Goal: Information Seeking & Learning: Find specific fact

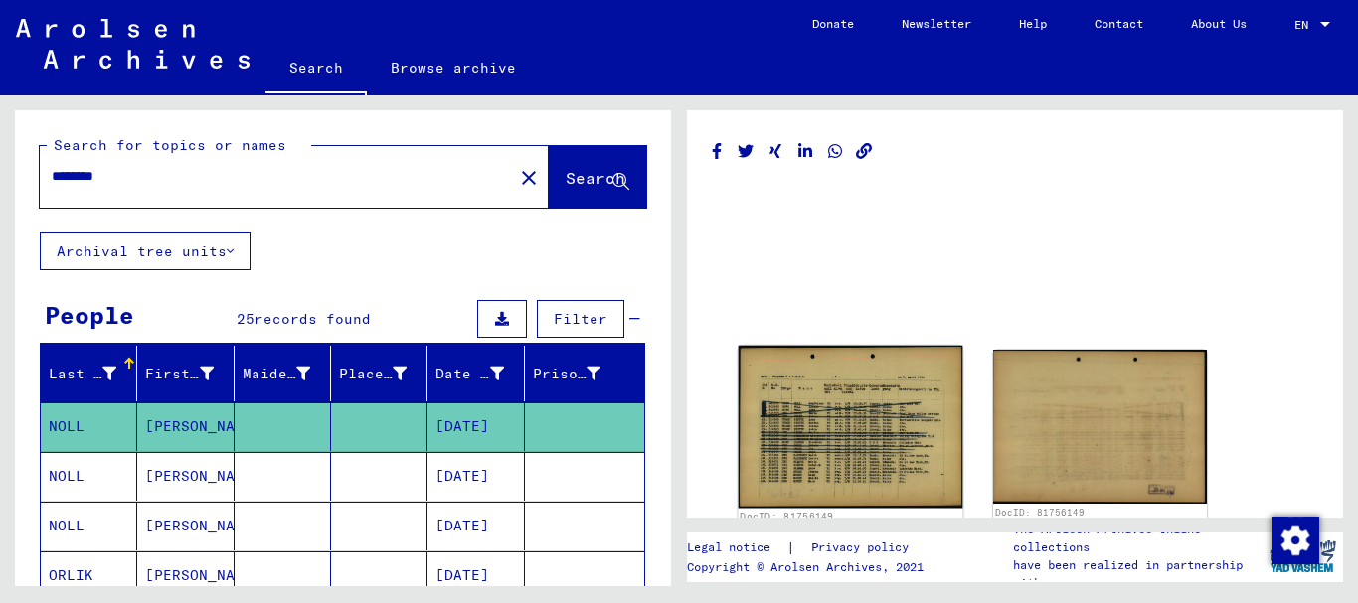
click at [893, 408] on img at bounding box center [851, 427] width 225 height 162
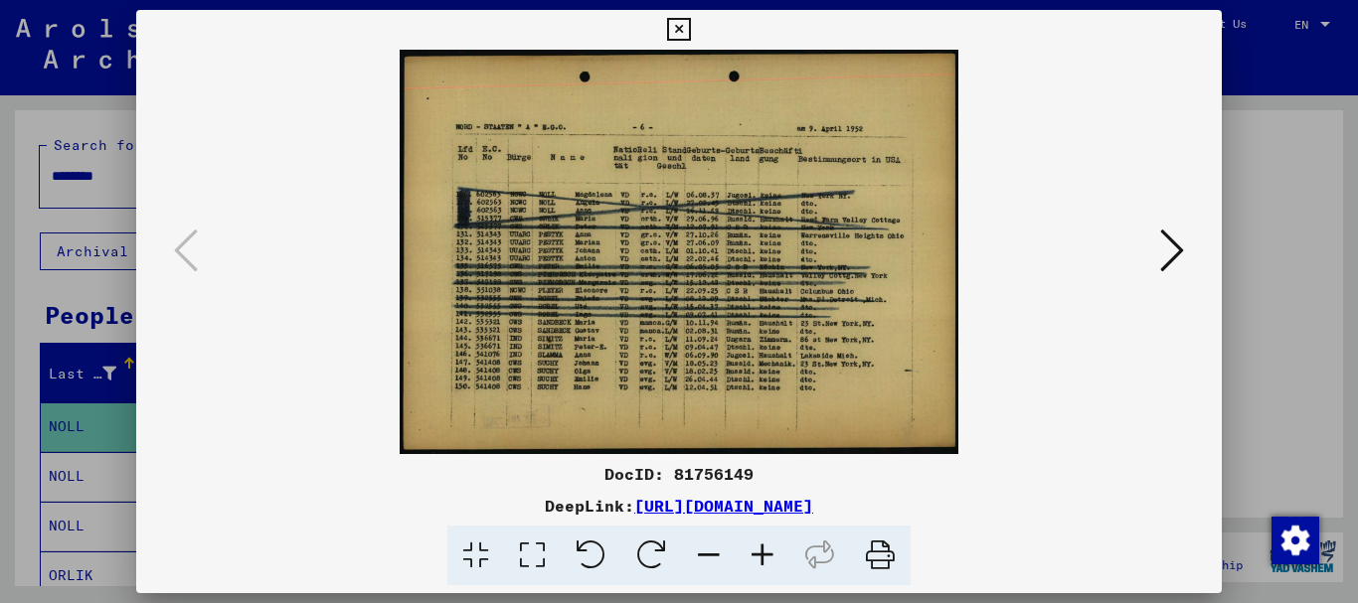
click at [764, 552] on icon at bounding box center [763, 556] width 54 height 61
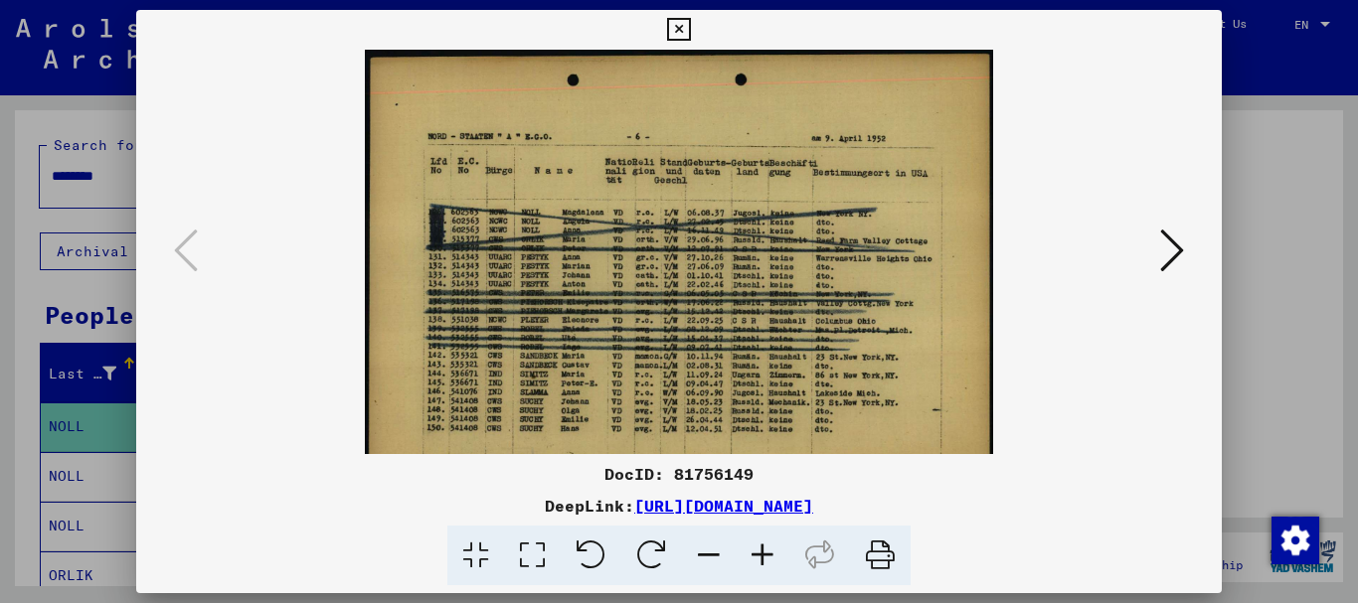
click at [764, 552] on icon at bounding box center [763, 556] width 54 height 61
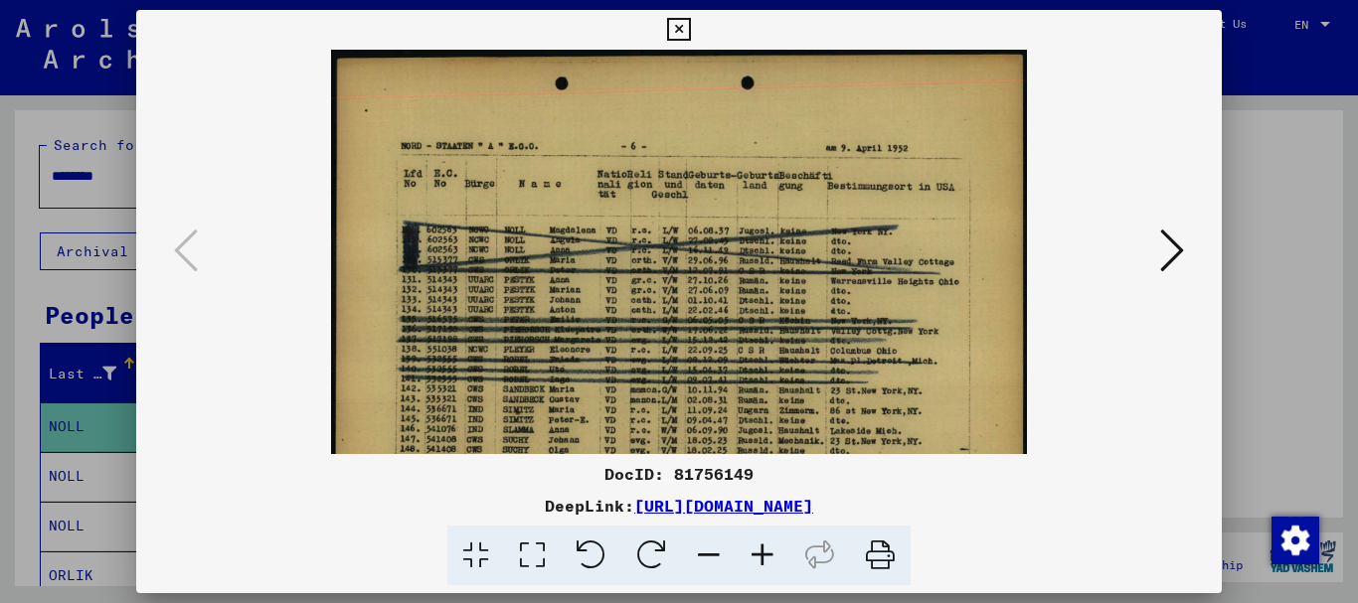
click at [764, 552] on icon at bounding box center [763, 556] width 54 height 61
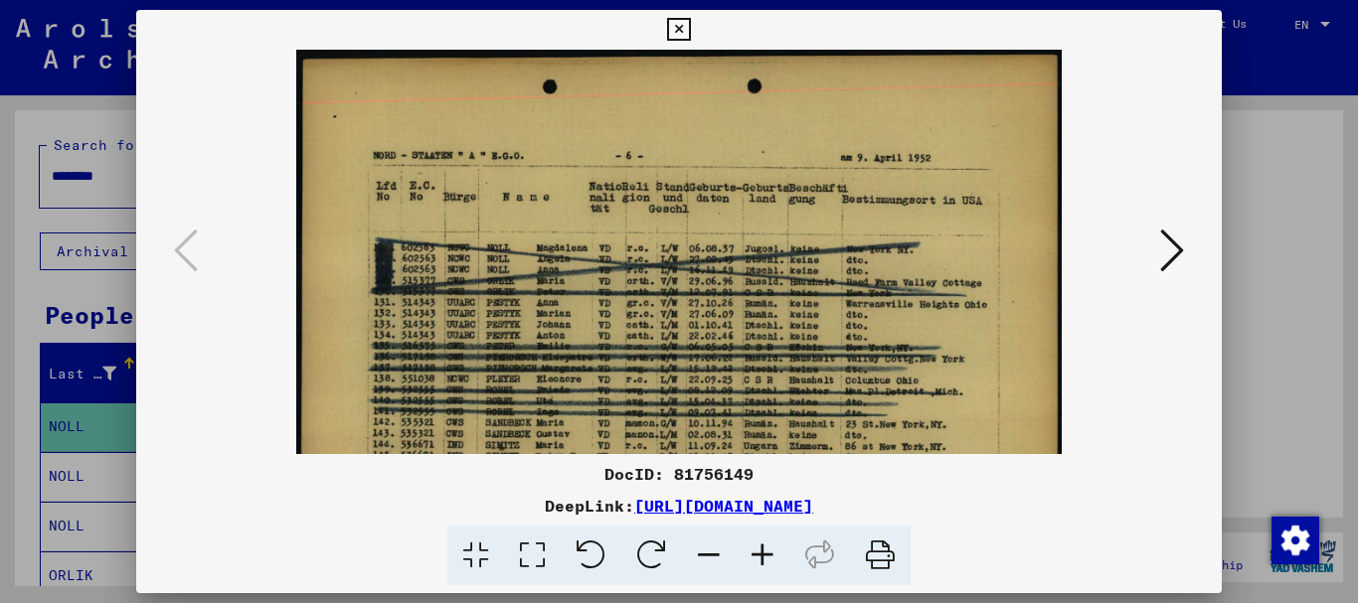
click at [764, 552] on icon at bounding box center [763, 556] width 54 height 61
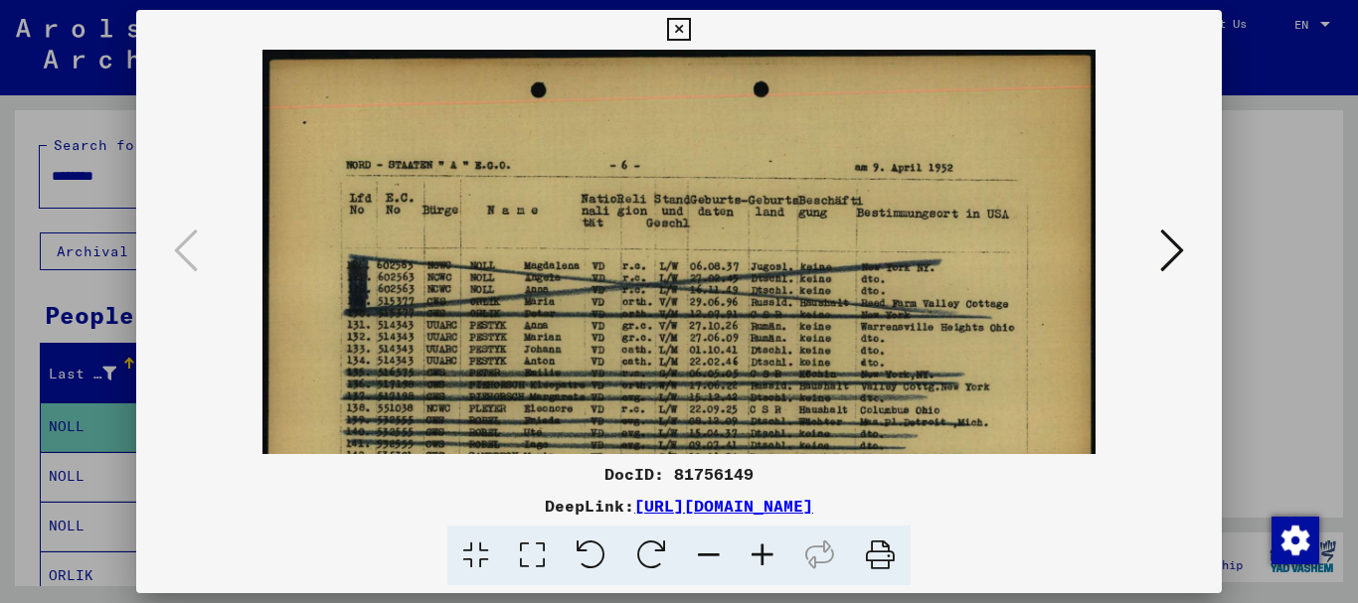
click at [764, 552] on icon at bounding box center [763, 556] width 54 height 61
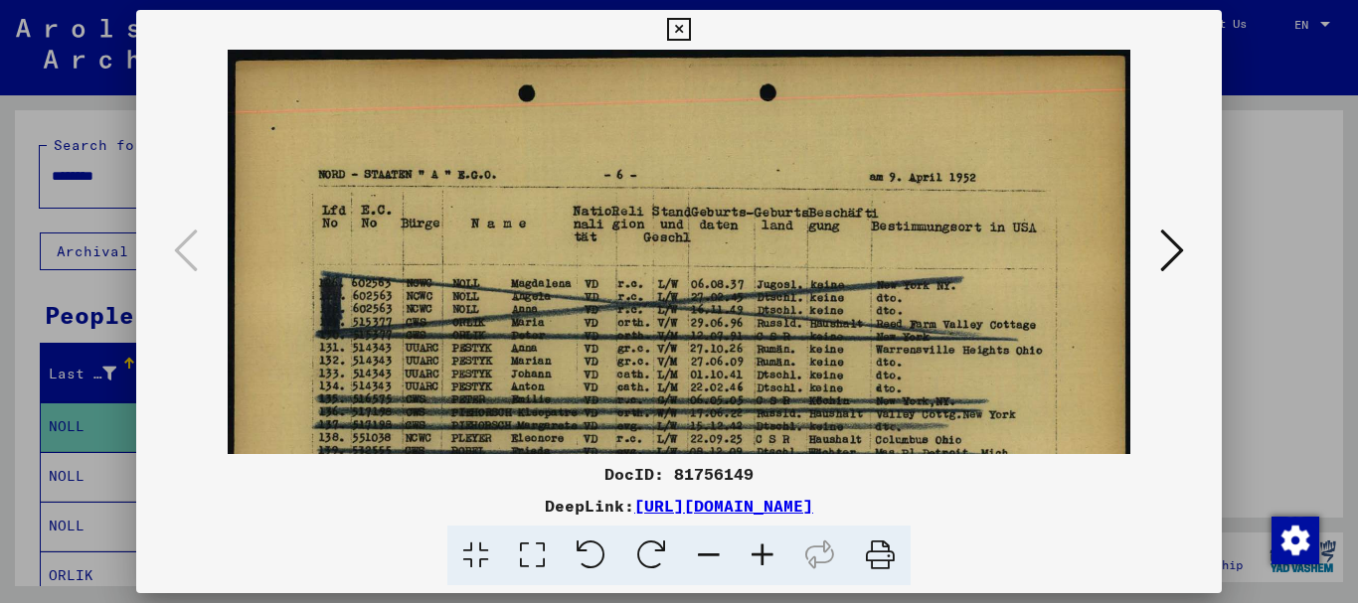
click at [764, 552] on icon at bounding box center [763, 556] width 54 height 61
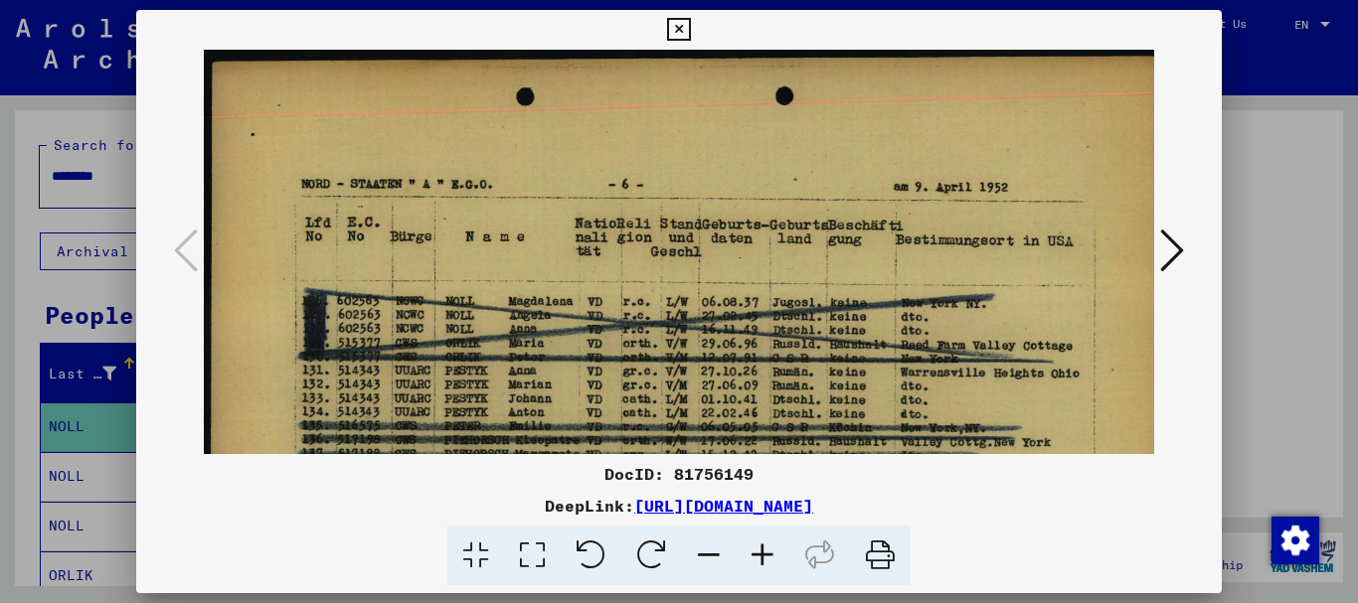
click at [764, 552] on icon at bounding box center [763, 556] width 54 height 61
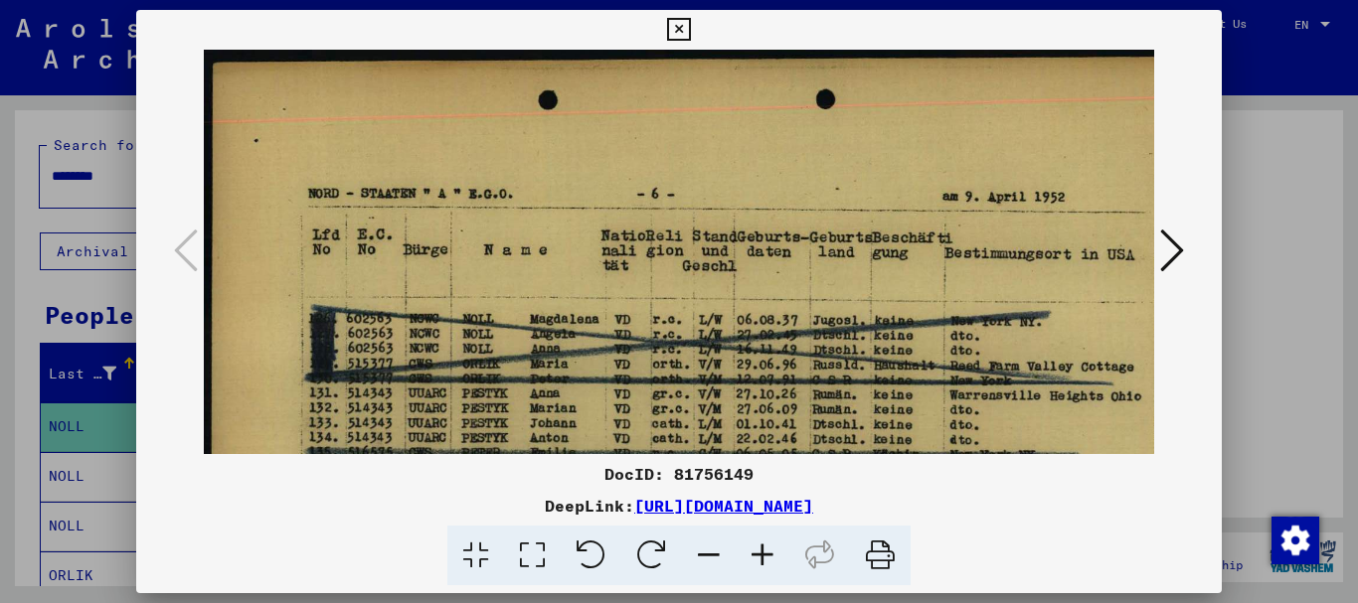
click at [1035, 122] on img at bounding box center [724, 426] width 1040 height 752
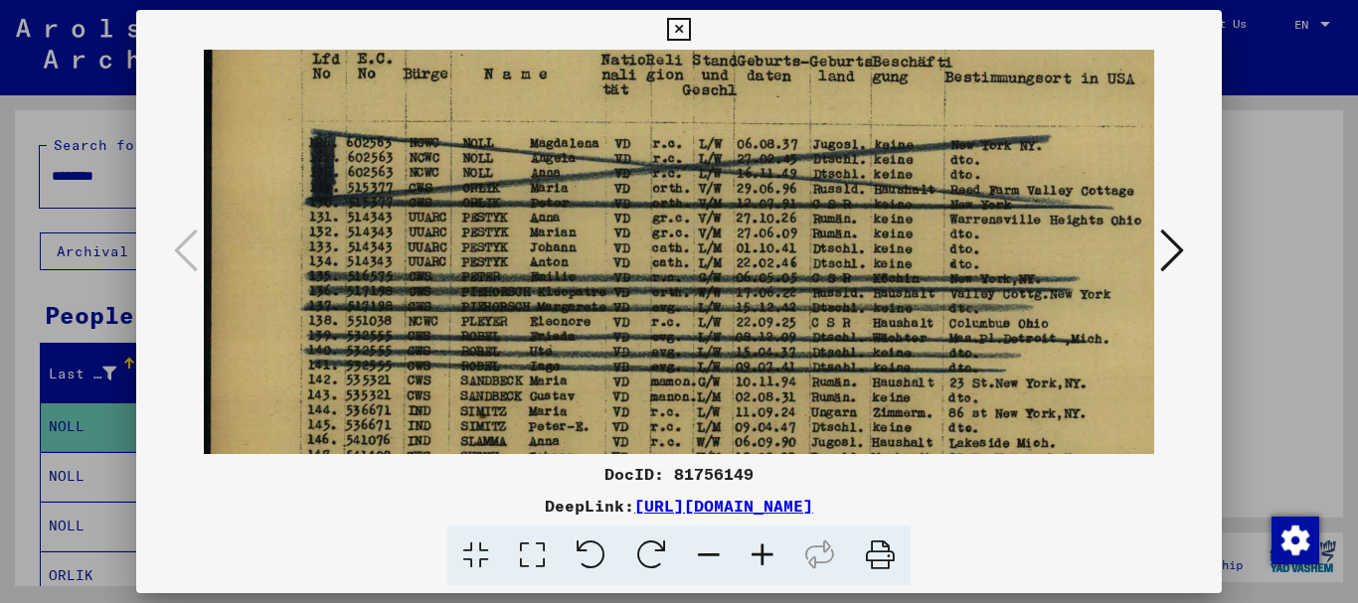
scroll to position [180, 0]
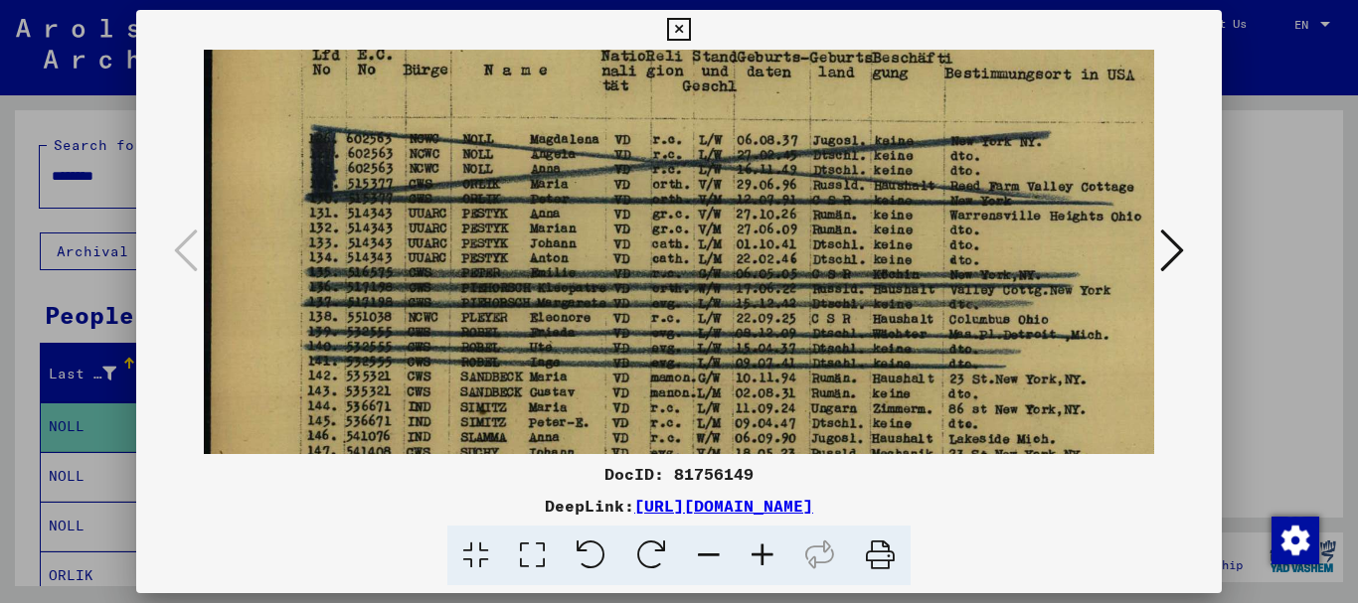
drag, startPoint x: 1020, startPoint y: 315, endPoint x: 1030, endPoint y: 212, distance: 103.9
click at [1030, 212] on img at bounding box center [724, 246] width 1040 height 752
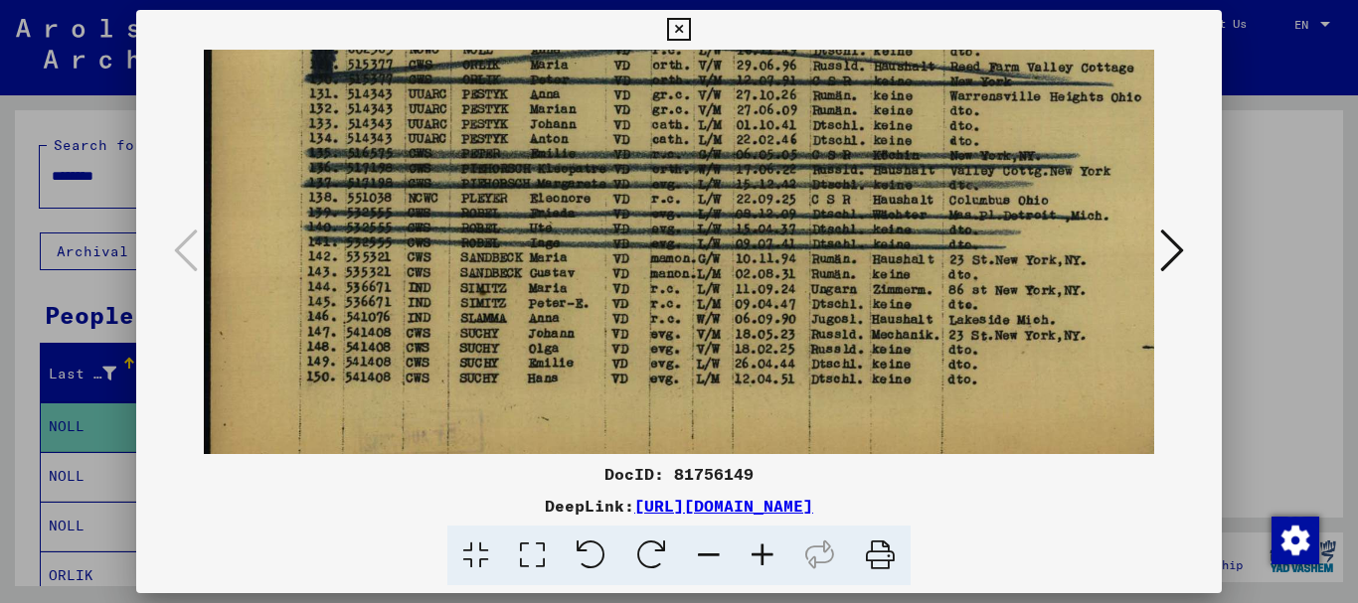
scroll to position [301, 0]
drag, startPoint x: 538, startPoint y: 347, endPoint x: 561, endPoint y: 226, distance: 123.4
click at [561, 226] on img at bounding box center [724, 125] width 1040 height 752
click at [677, 21] on icon at bounding box center [678, 30] width 23 height 24
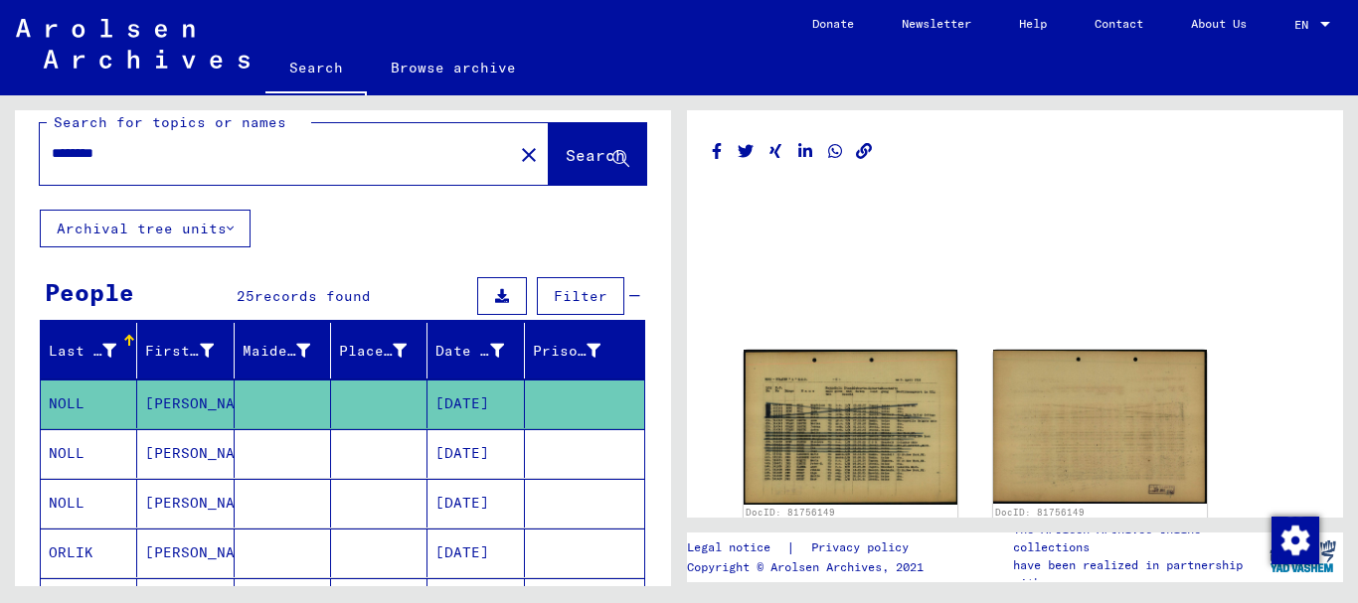
scroll to position [0, 0]
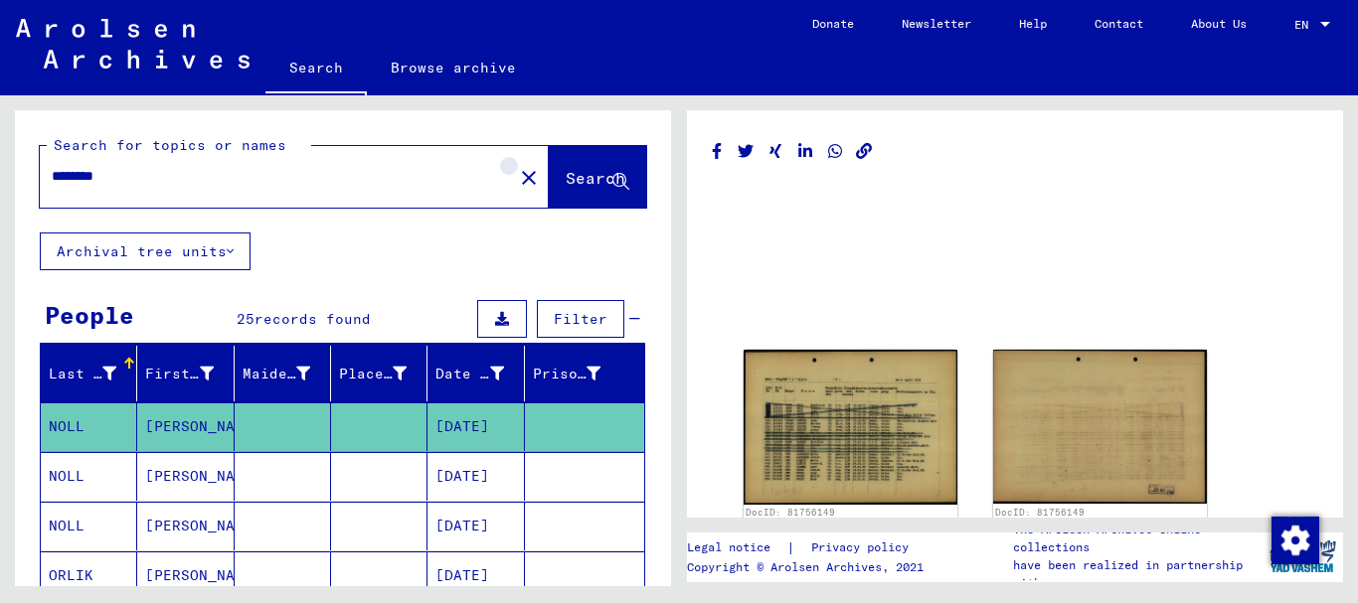
click at [517, 177] on mat-icon "close" at bounding box center [529, 178] width 24 height 24
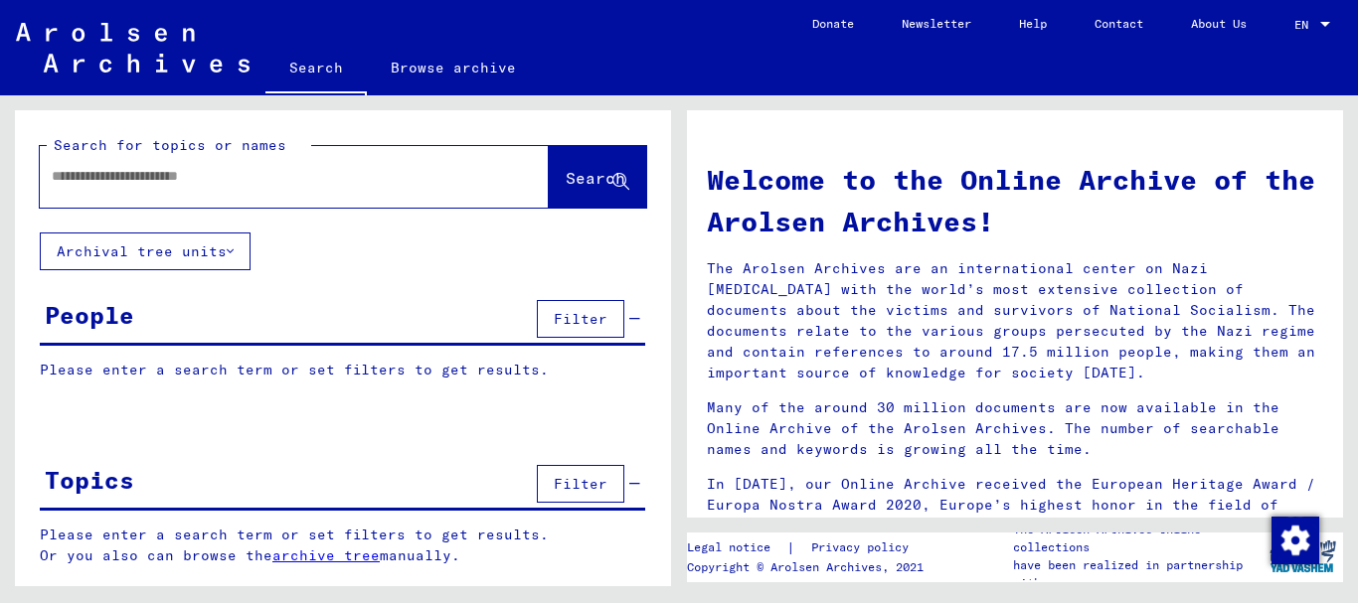
click at [139, 174] on input "text" at bounding box center [270, 176] width 437 height 21
paste input "*********"
click at [569, 180] on span "Search" at bounding box center [596, 178] width 60 height 20
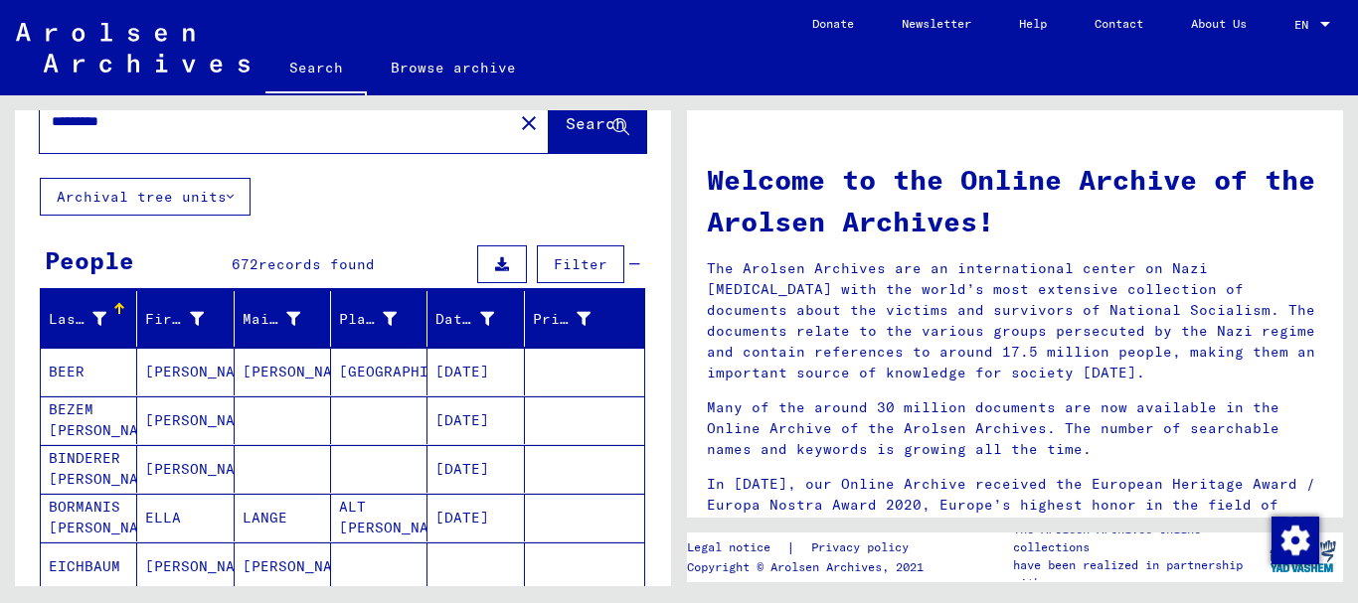
scroll to position [199, 0]
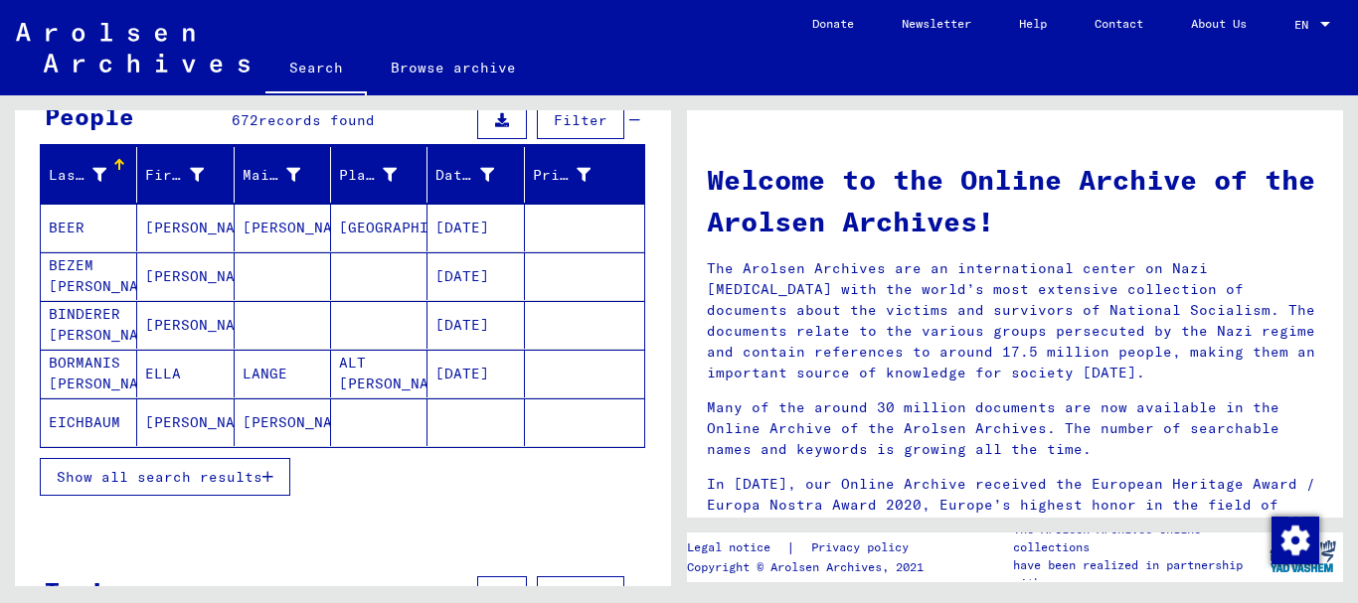
click at [90, 230] on mat-cell "BEER" at bounding box center [89, 228] width 96 height 48
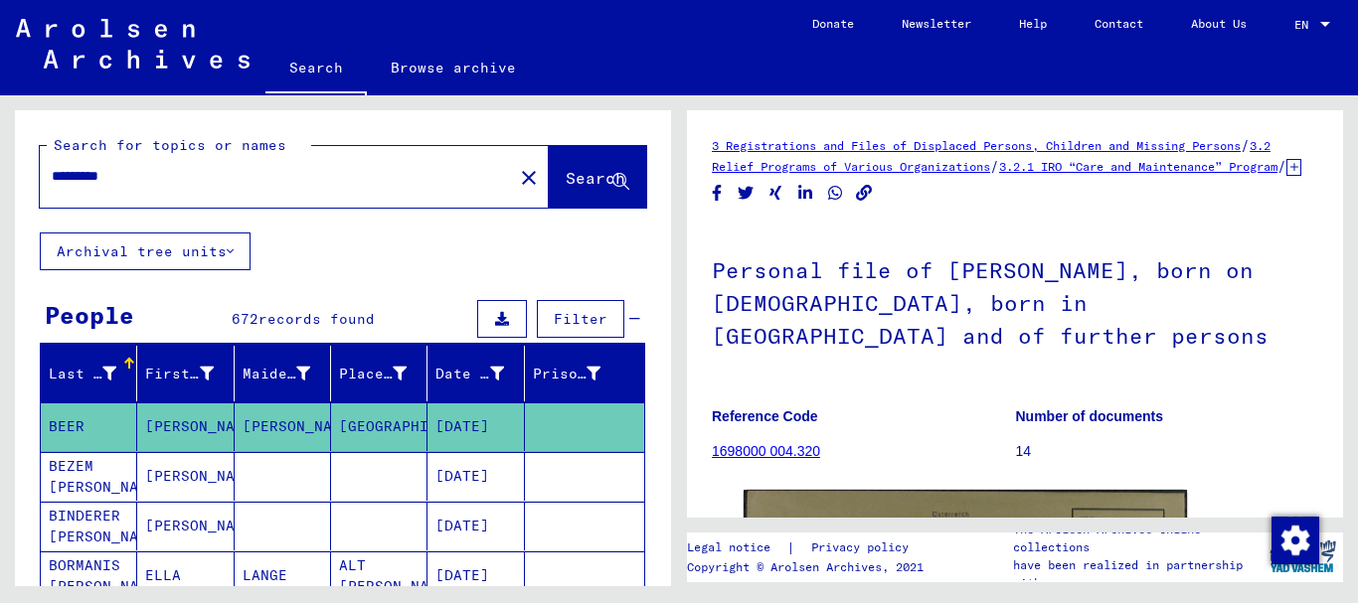
click at [140, 173] on input "*********" at bounding box center [276, 176] width 449 height 21
type input "*"
click at [566, 179] on span "Search" at bounding box center [596, 178] width 60 height 20
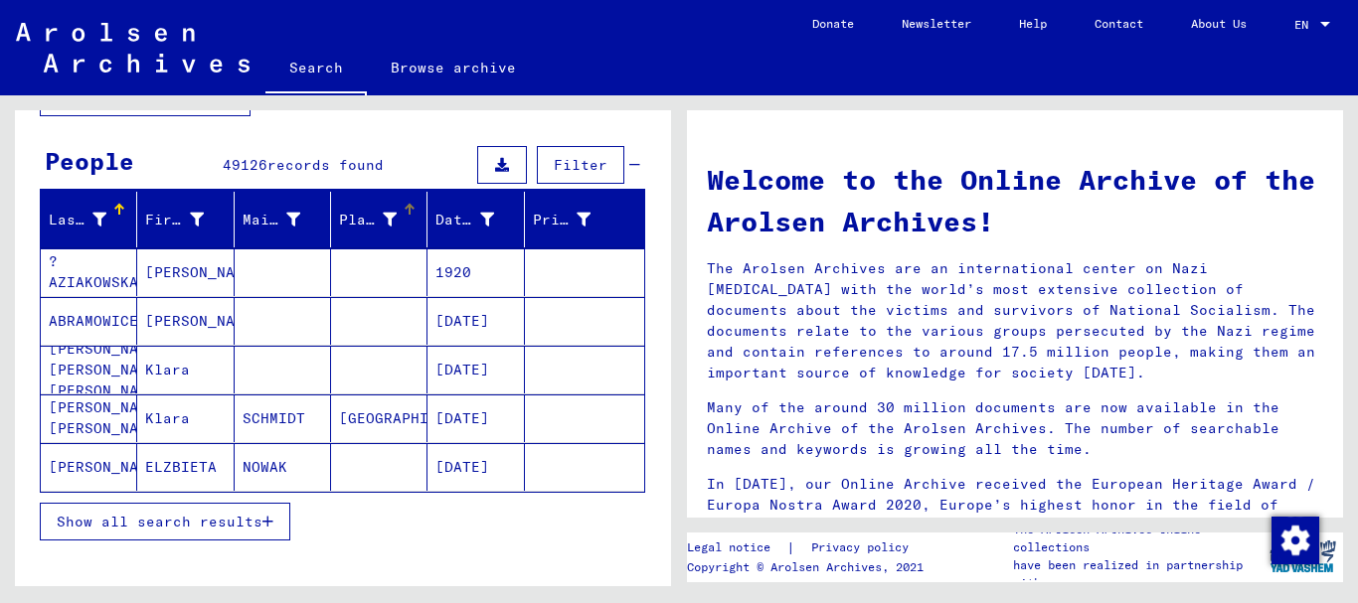
scroll to position [199, 0]
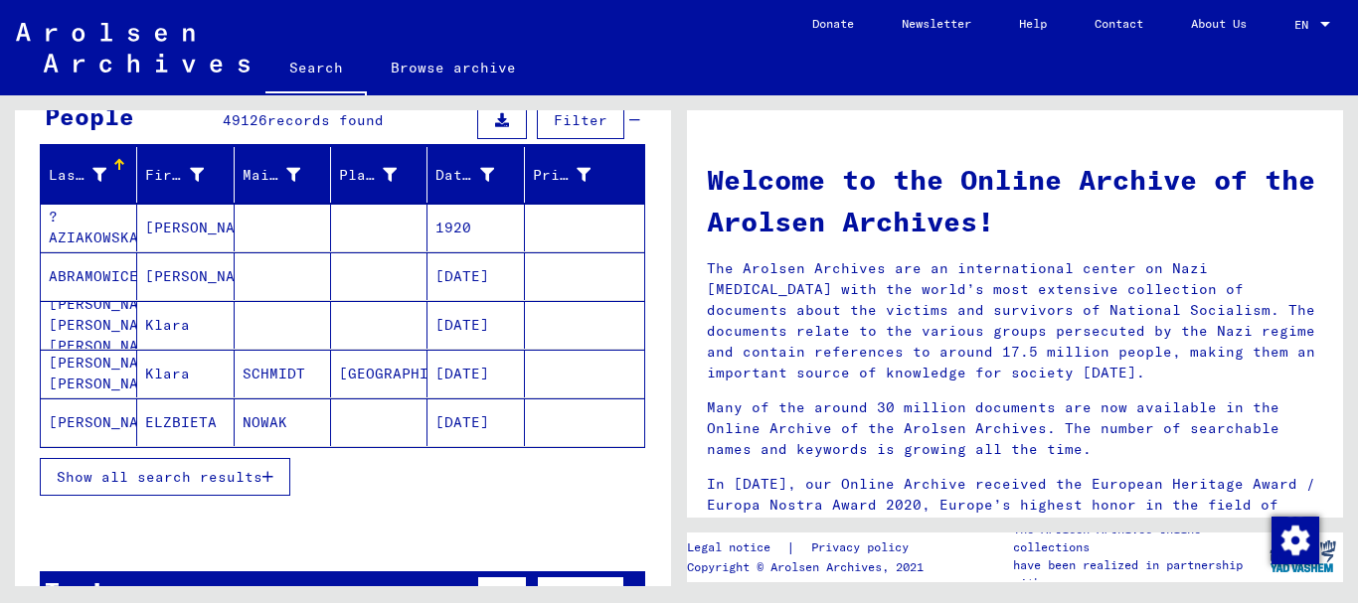
click at [277, 426] on mat-cell "NOWAK" at bounding box center [283, 423] width 96 height 48
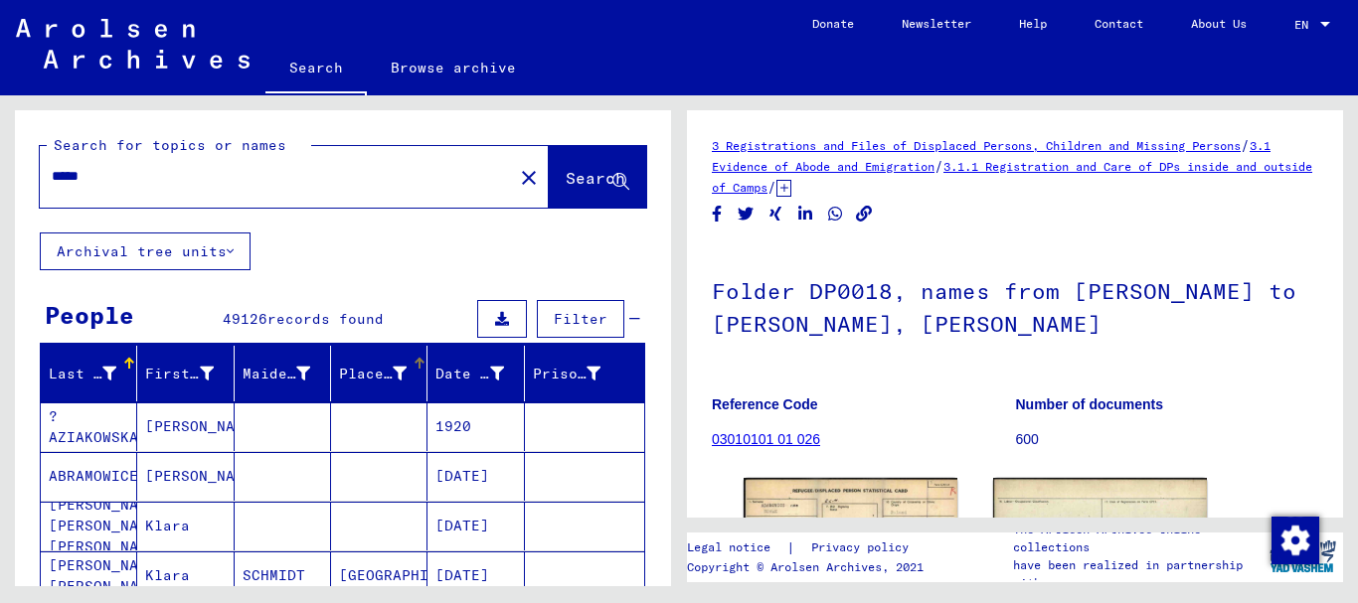
click at [393, 372] on icon at bounding box center [400, 374] width 14 height 14
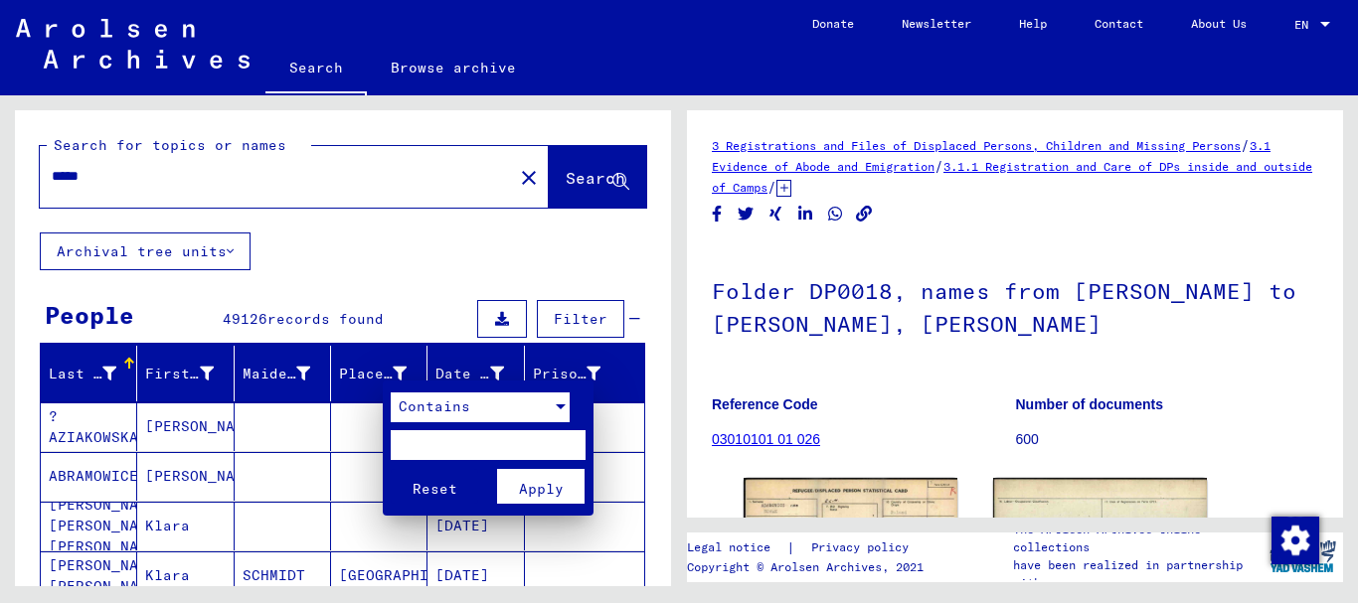
click at [558, 408] on div at bounding box center [561, 407] width 10 height 5
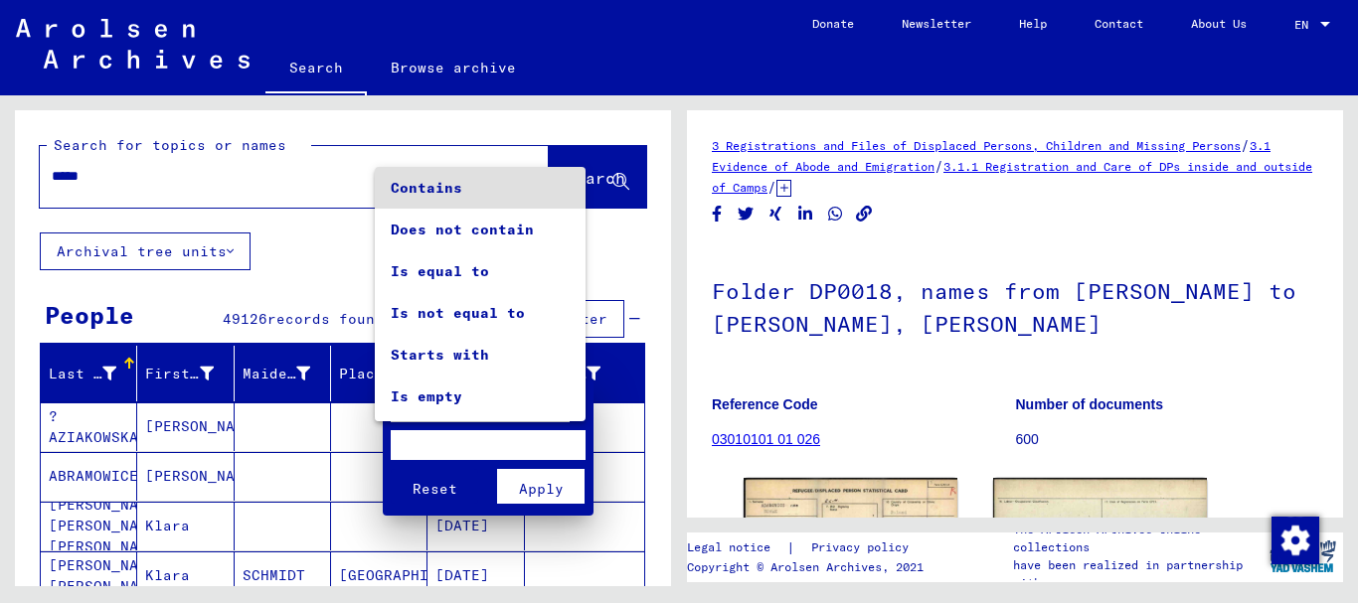
click at [279, 493] on div at bounding box center [679, 301] width 1358 height 603
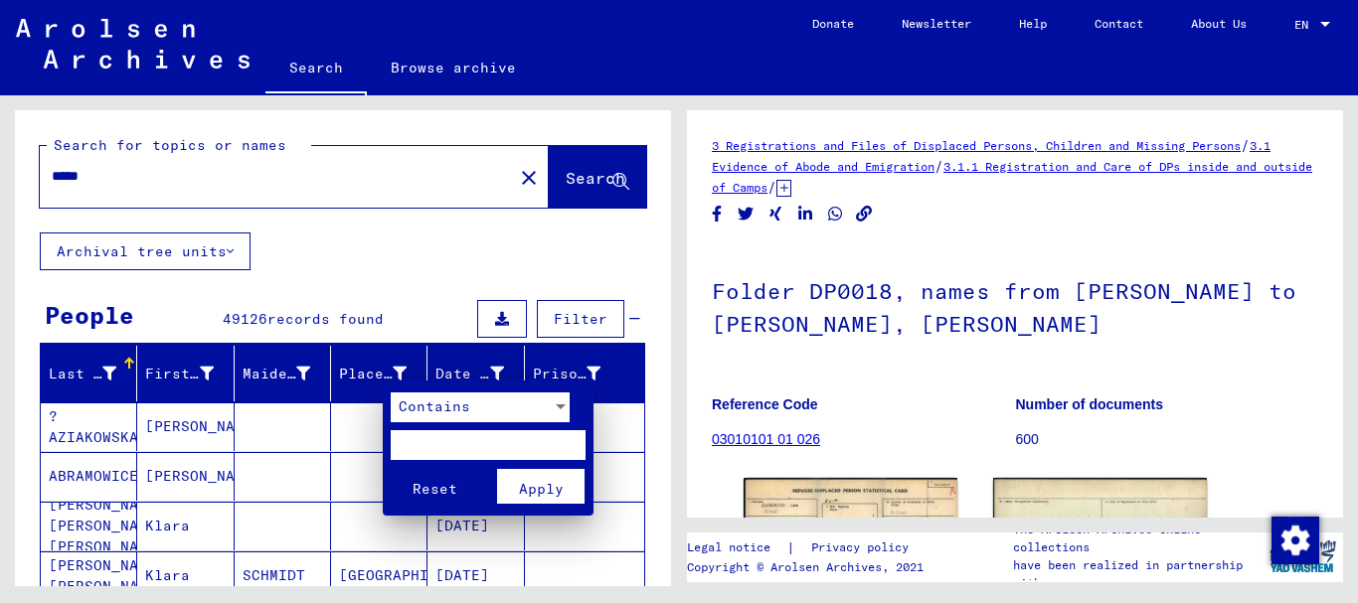
click at [1276, 345] on div at bounding box center [679, 301] width 1358 height 603
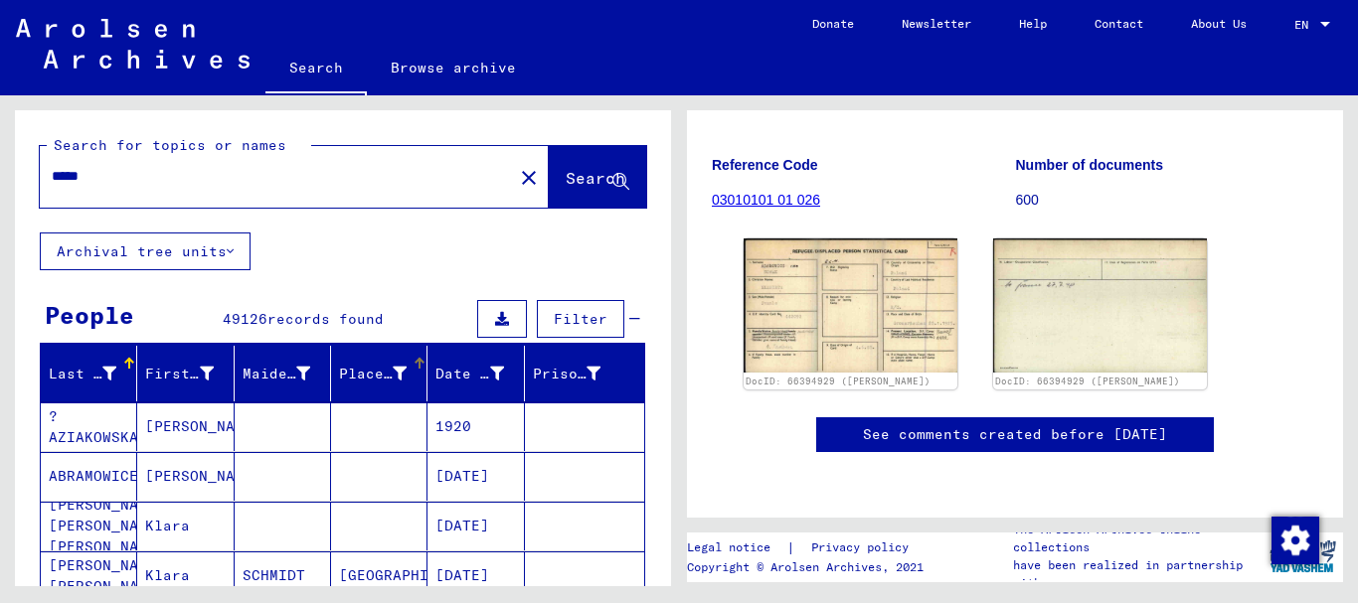
scroll to position [199, 0]
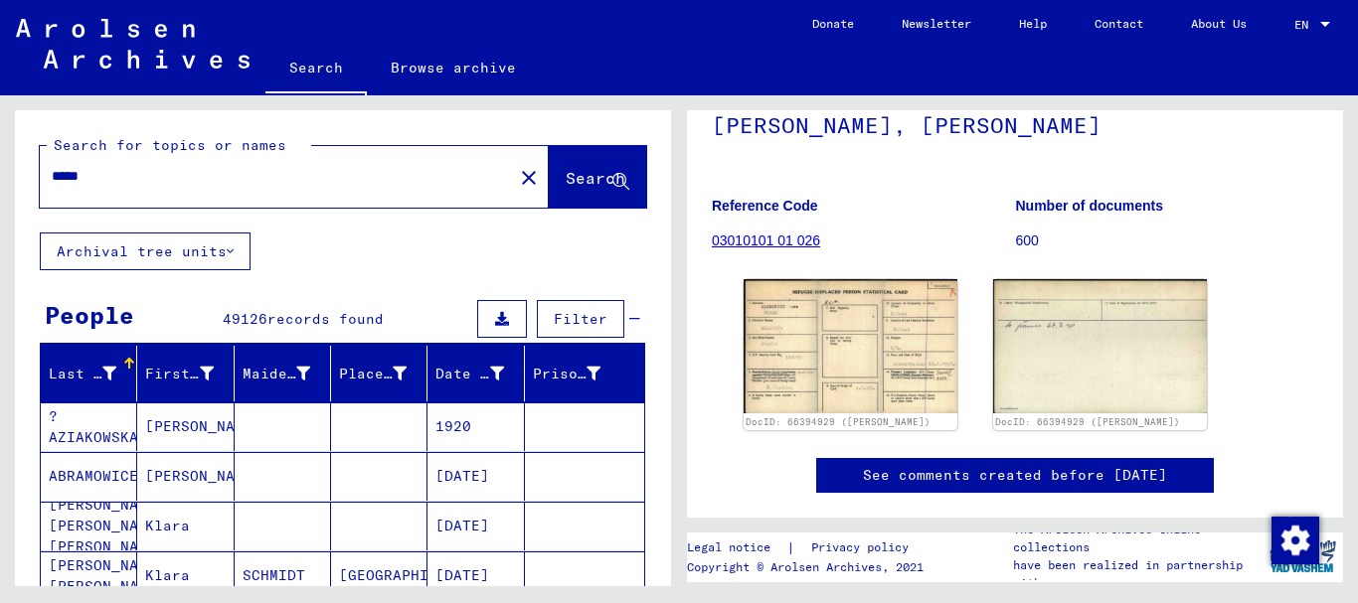
click at [122, 171] on input "*****" at bounding box center [276, 176] width 449 height 21
type input "*"
paste input "*******"
click at [566, 169] on span "Search" at bounding box center [596, 178] width 60 height 20
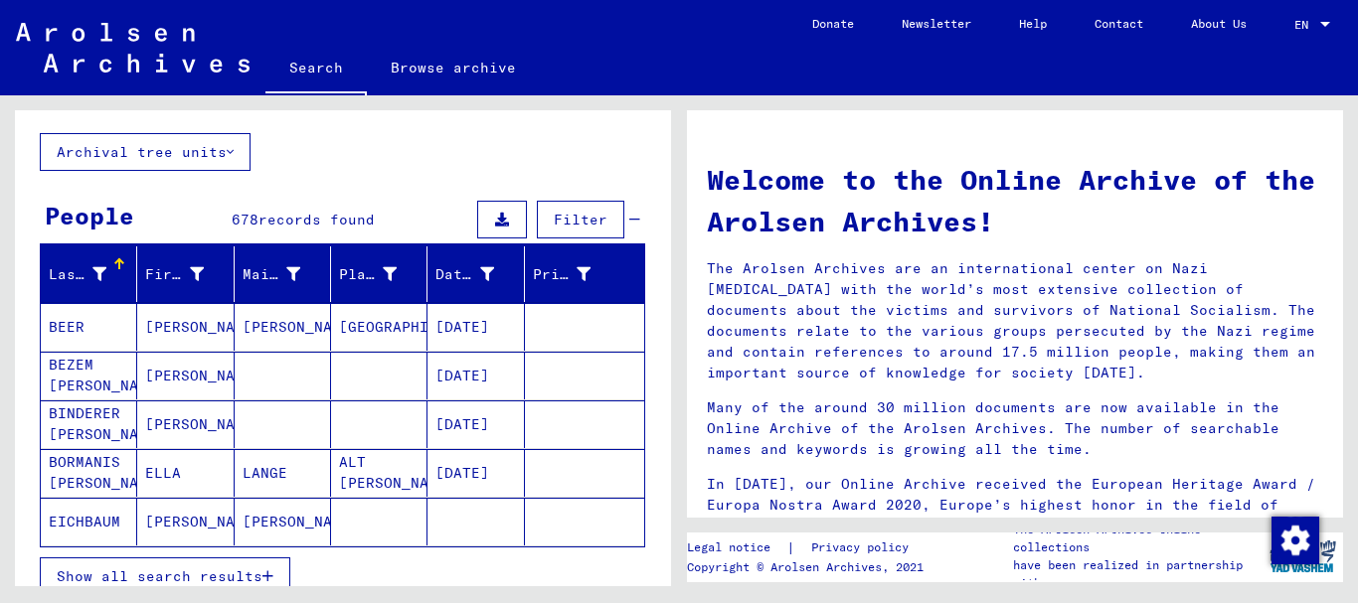
scroll to position [199, 0]
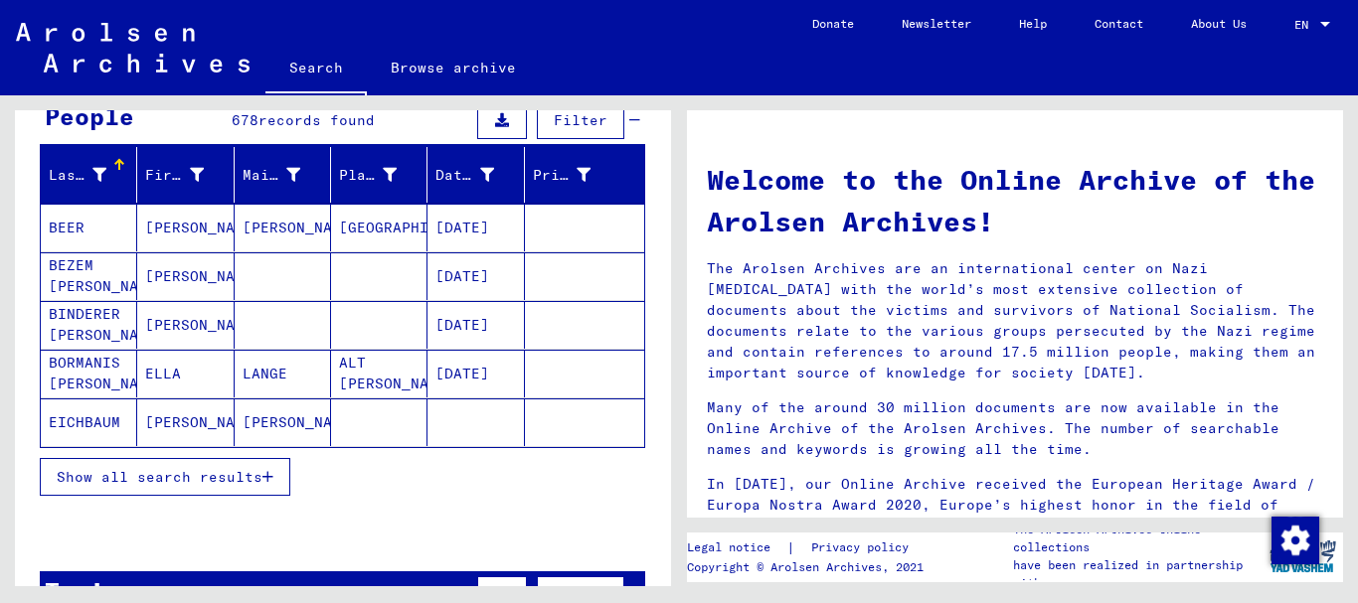
click at [87, 287] on mat-cell "BEZEM [PERSON_NAME]" at bounding box center [89, 276] width 96 height 48
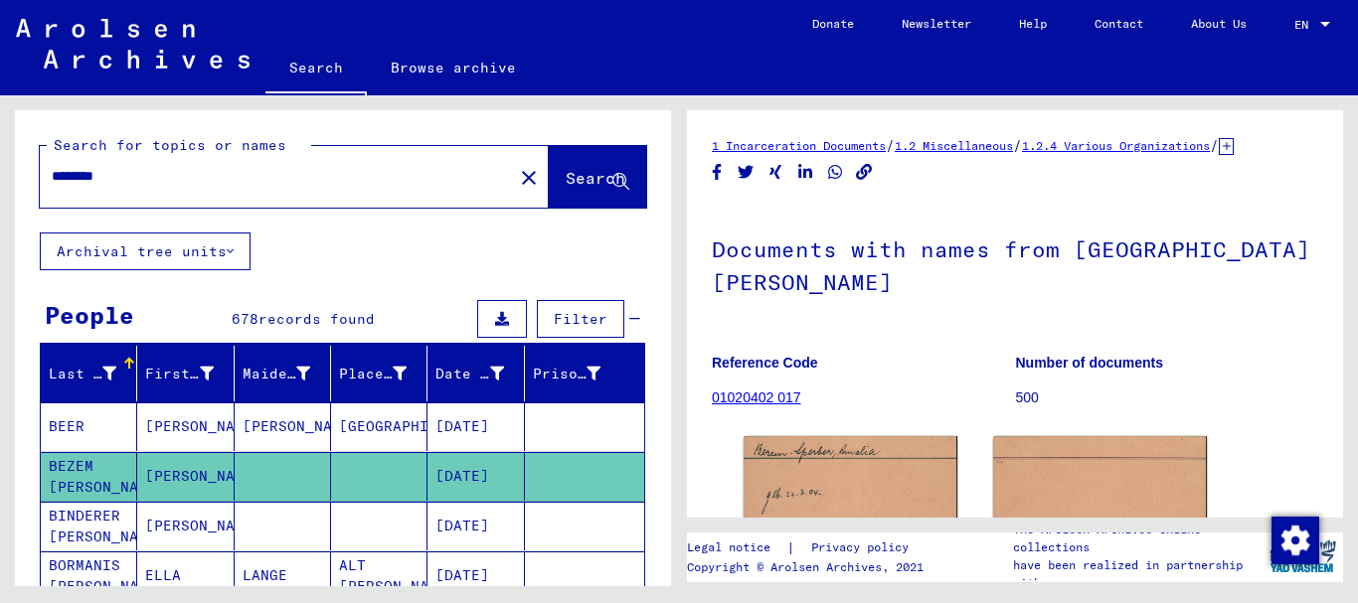
click at [150, 175] on input "*******" at bounding box center [276, 176] width 449 height 21
paste input "********"
type input "**********"
click at [593, 178] on span "Search" at bounding box center [596, 178] width 60 height 20
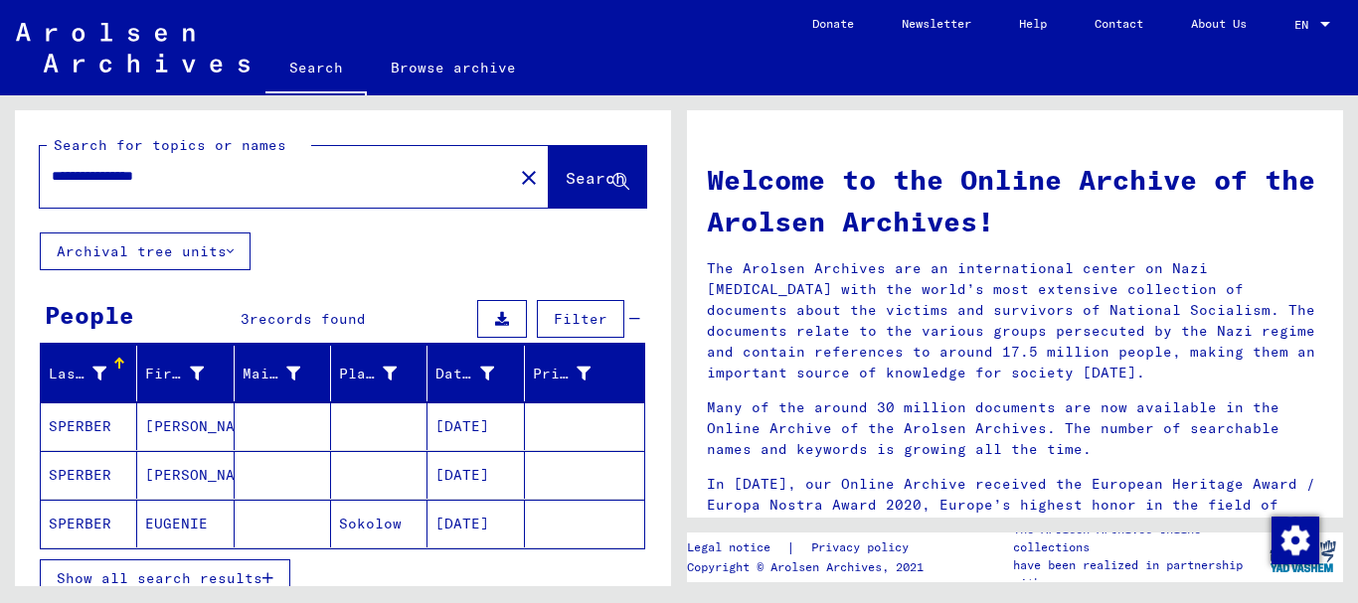
scroll to position [99, 0]
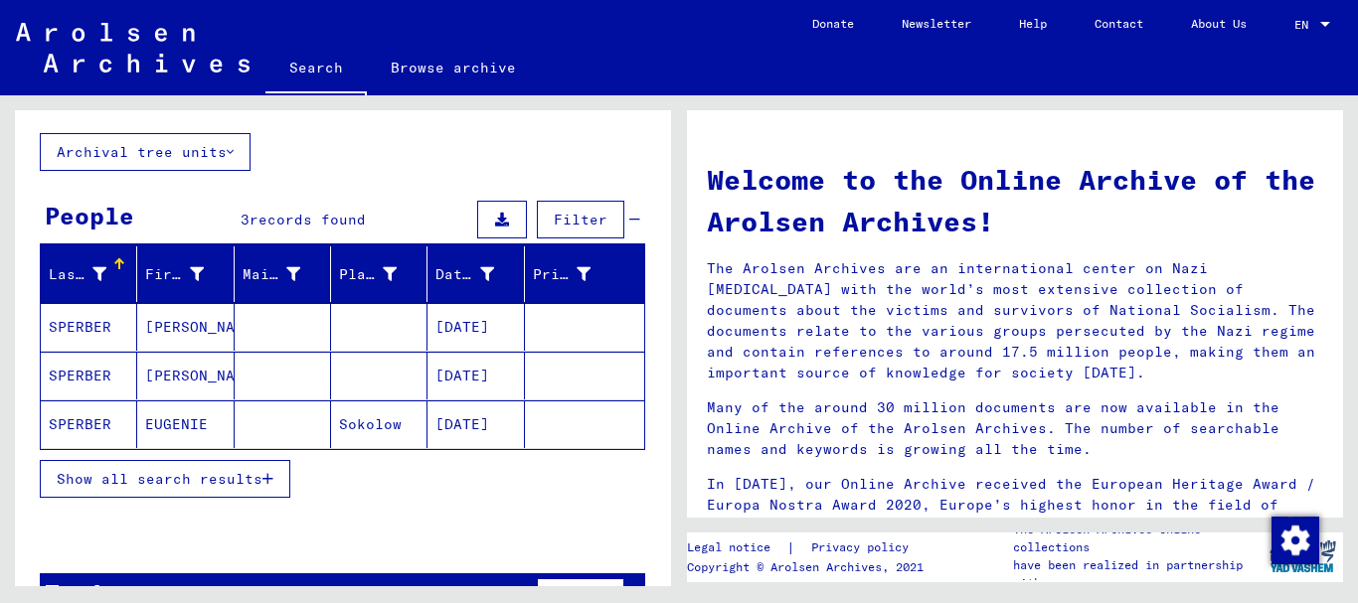
click at [176, 428] on mat-cell "EUGENIE" at bounding box center [185, 425] width 96 height 48
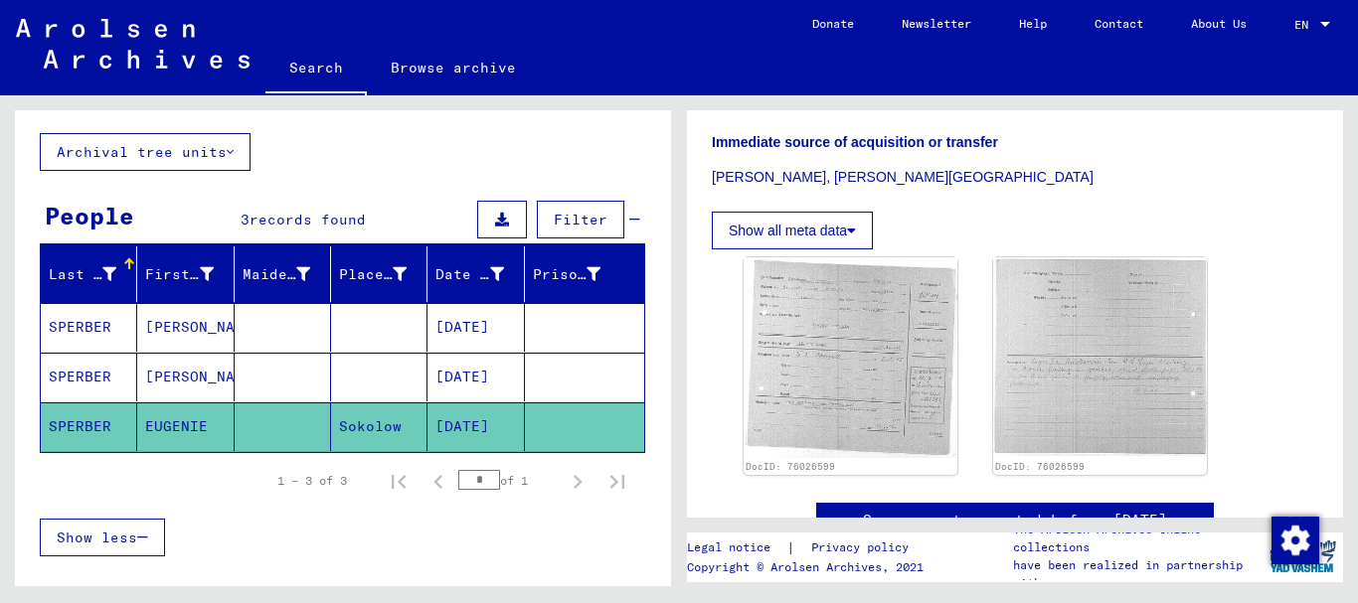
scroll to position [596, 0]
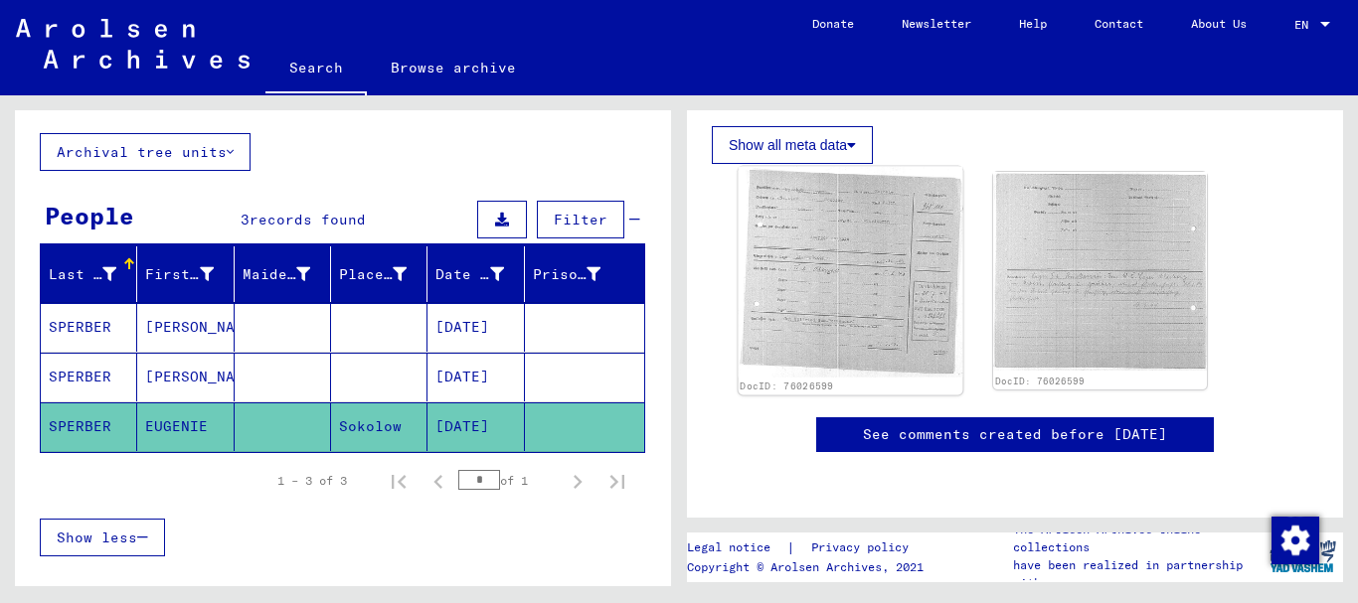
click at [834, 277] on img at bounding box center [851, 272] width 225 height 211
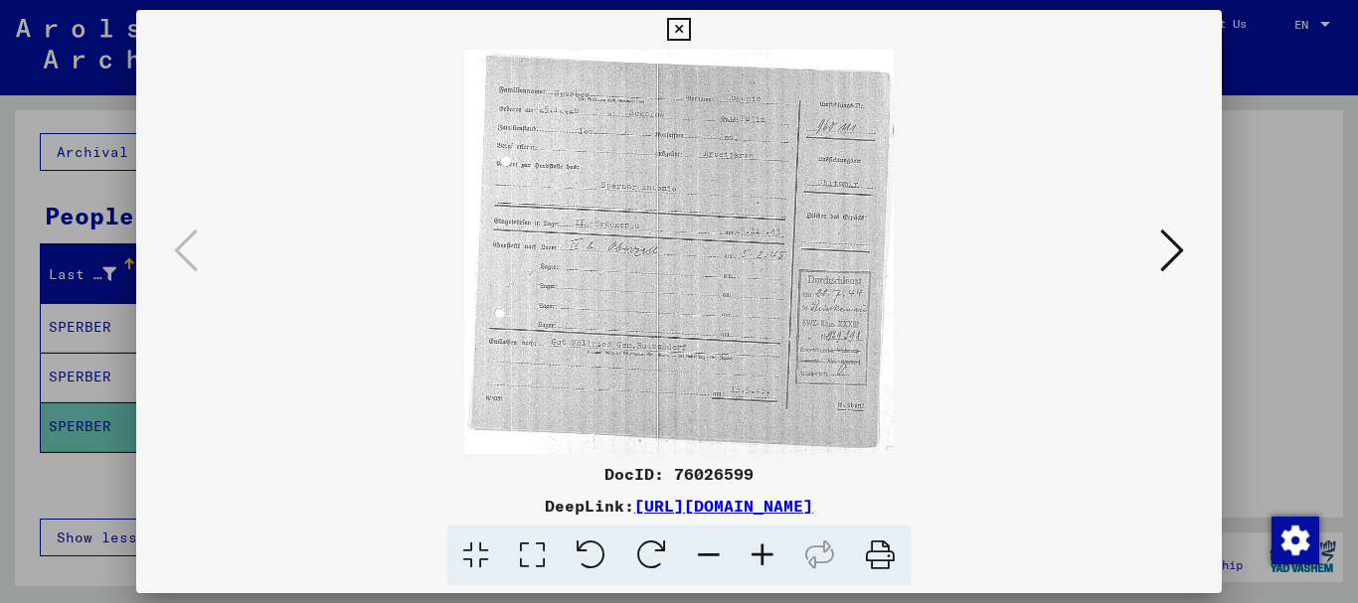
click at [754, 558] on icon at bounding box center [763, 556] width 54 height 61
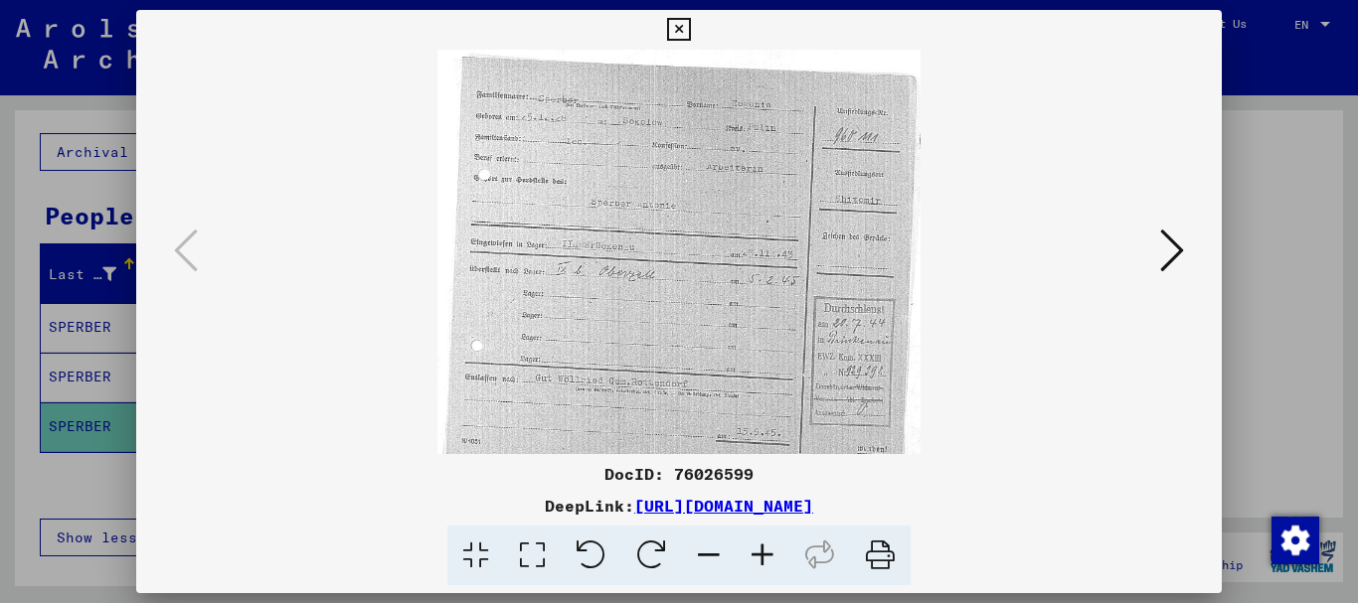
click at [764, 557] on icon at bounding box center [763, 556] width 54 height 61
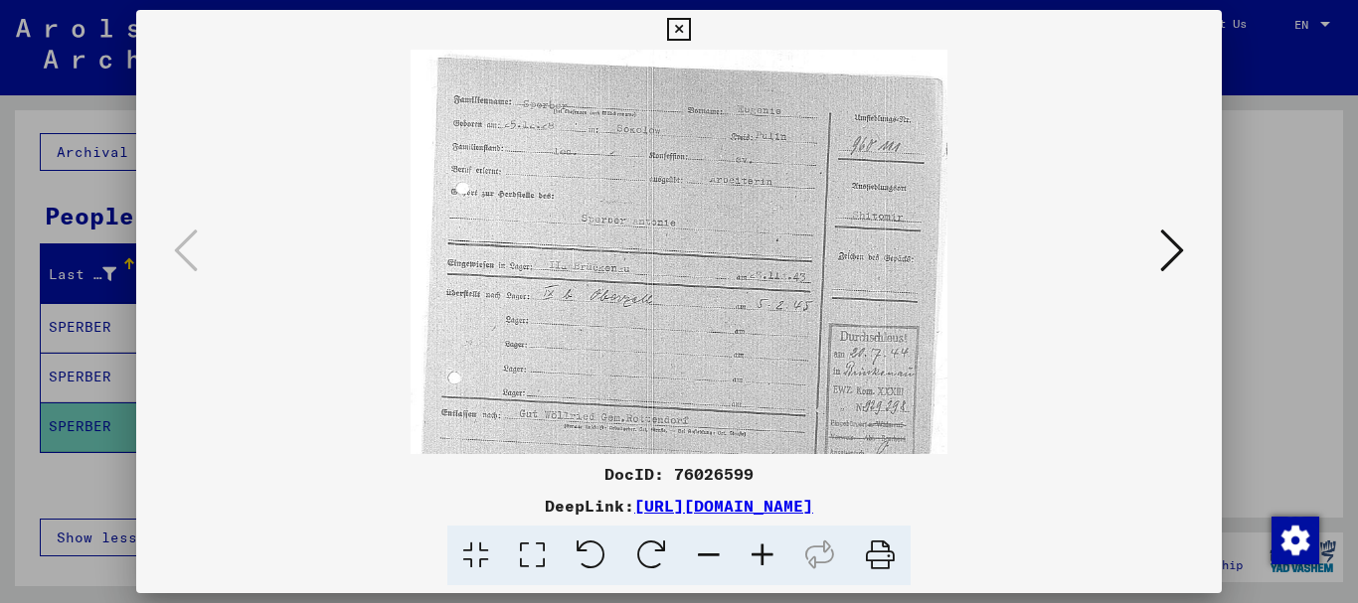
click at [764, 557] on icon at bounding box center [763, 556] width 54 height 61
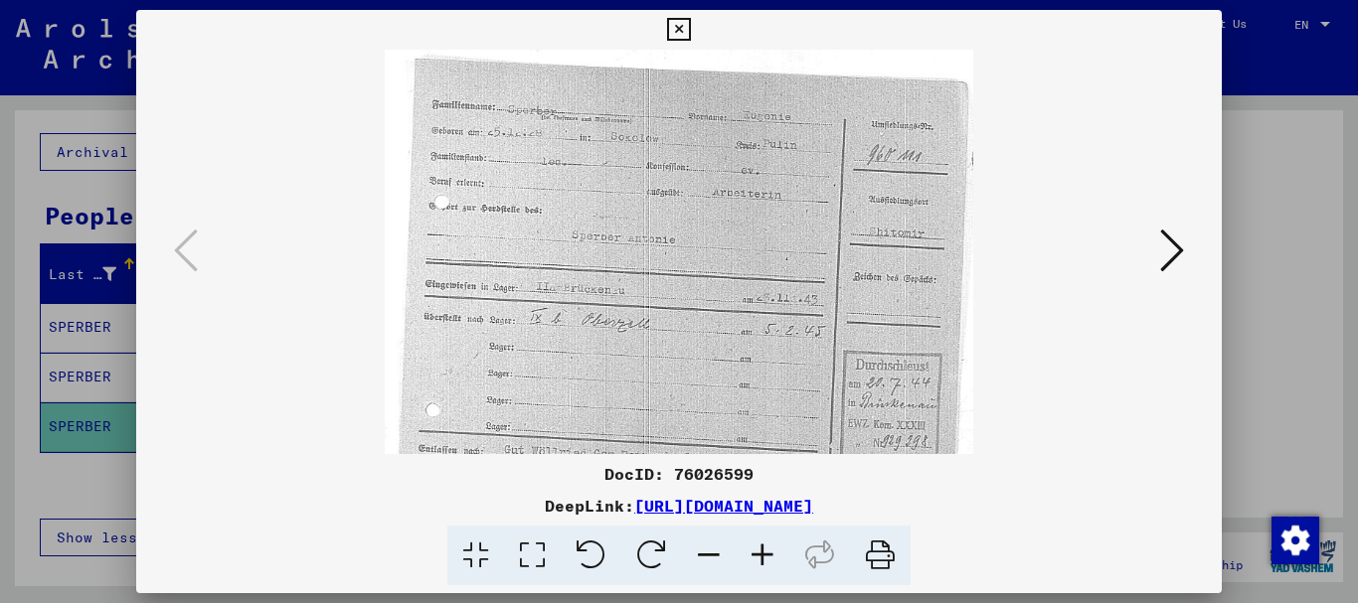
click at [764, 557] on icon at bounding box center [763, 556] width 54 height 61
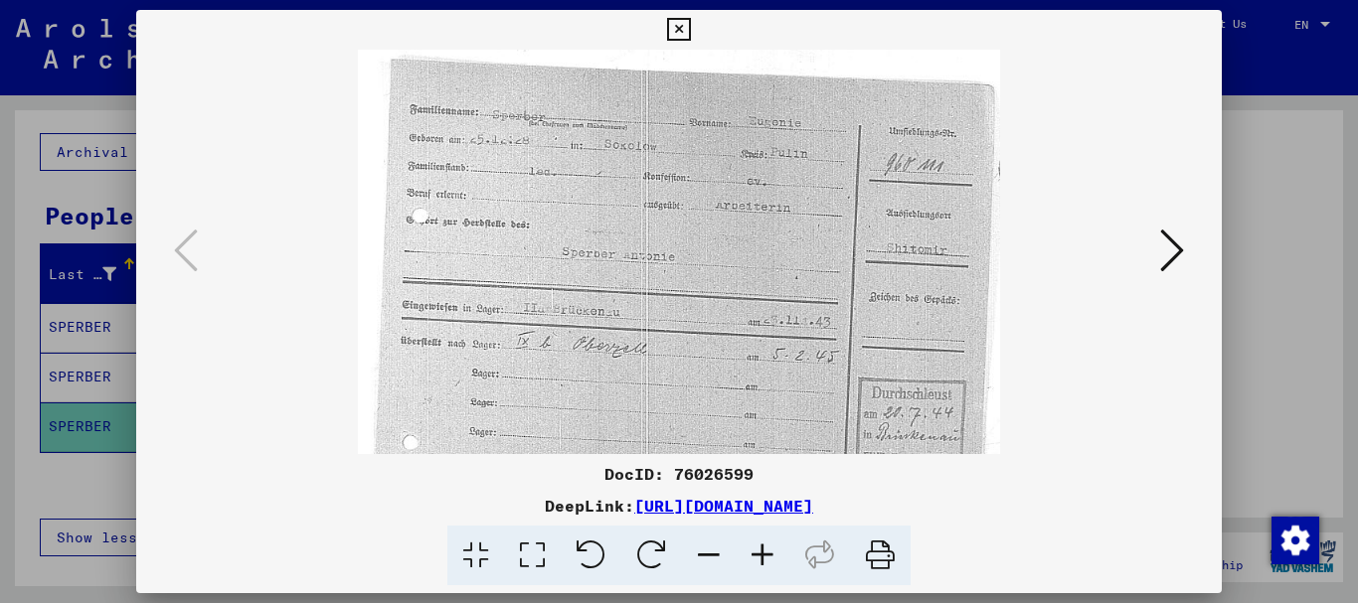
click at [765, 556] on icon at bounding box center [763, 556] width 54 height 61
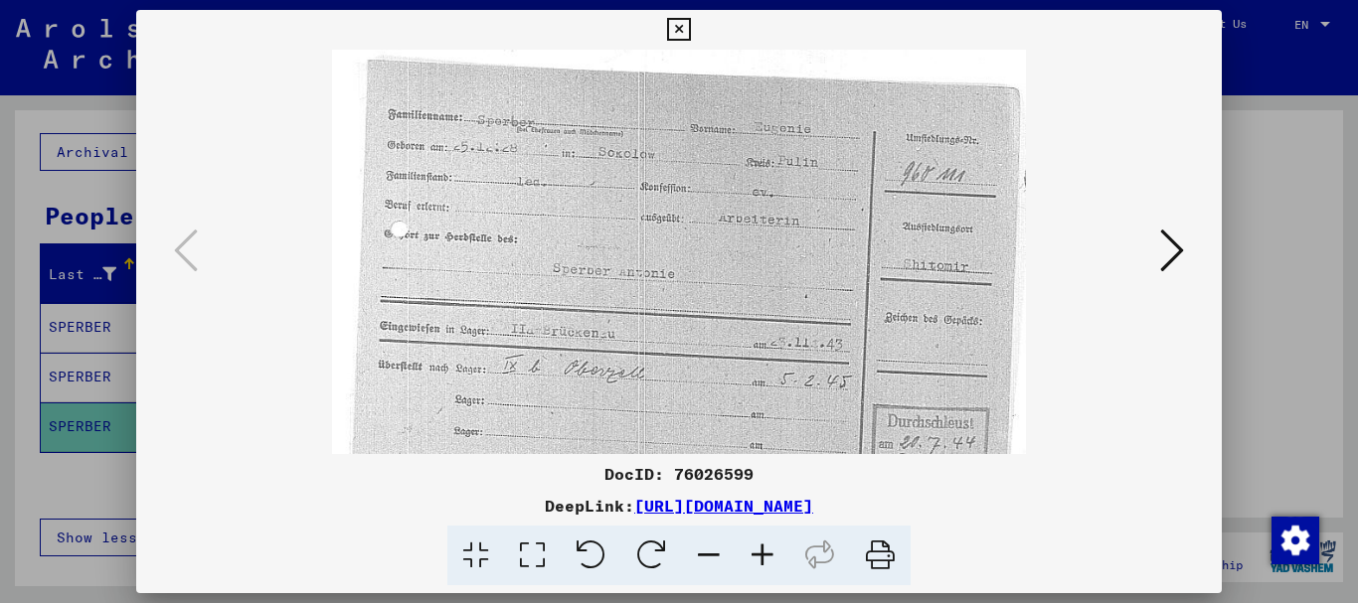
click at [765, 556] on icon at bounding box center [763, 556] width 54 height 61
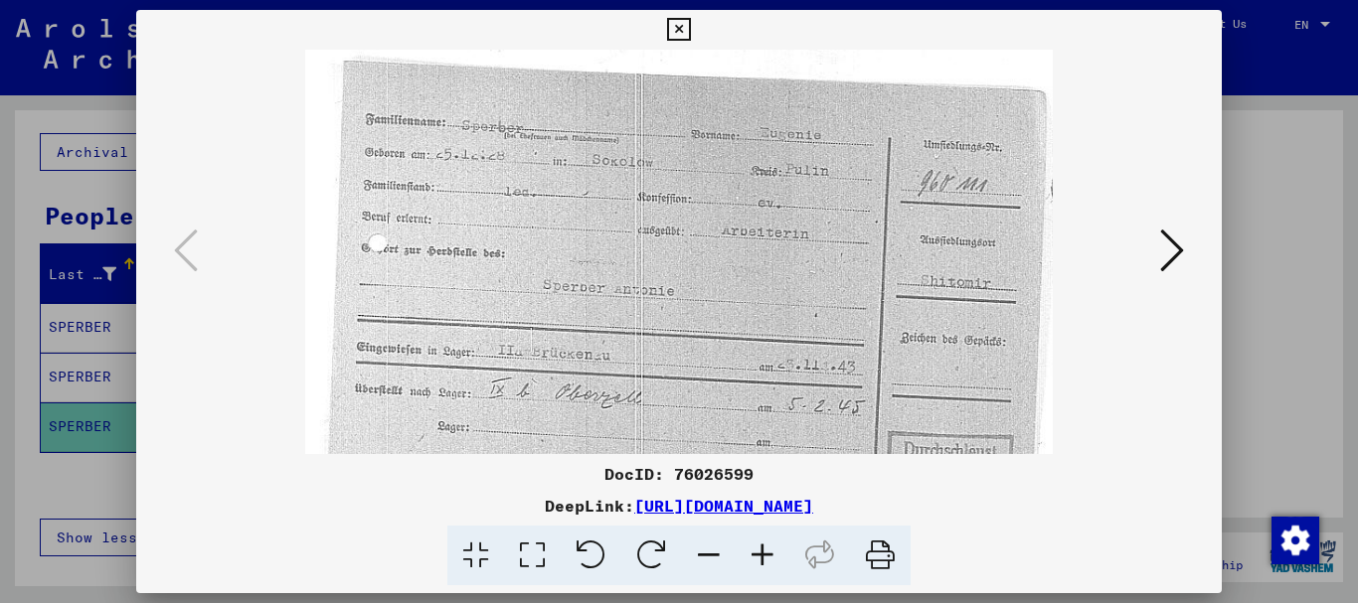
click at [765, 556] on icon at bounding box center [763, 556] width 54 height 61
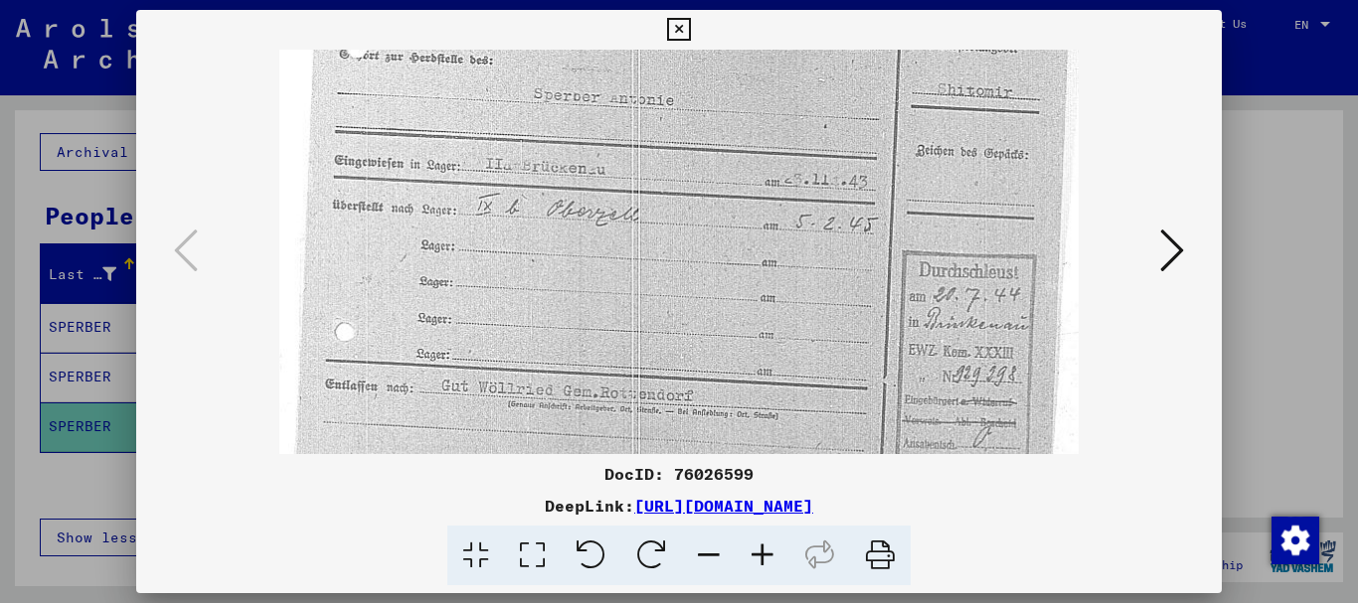
scroll to position [214, 0]
drag, startPoint x: 762, startPoint y: 391, endPoint x: 839, endPoint y: 177, distance: 227.0
click at [839, 177] on img at bounding box center [679, 212] width 800 height 752
click at [1174, 250] on icon at bounding box center [1172, 251] width 24 height 48
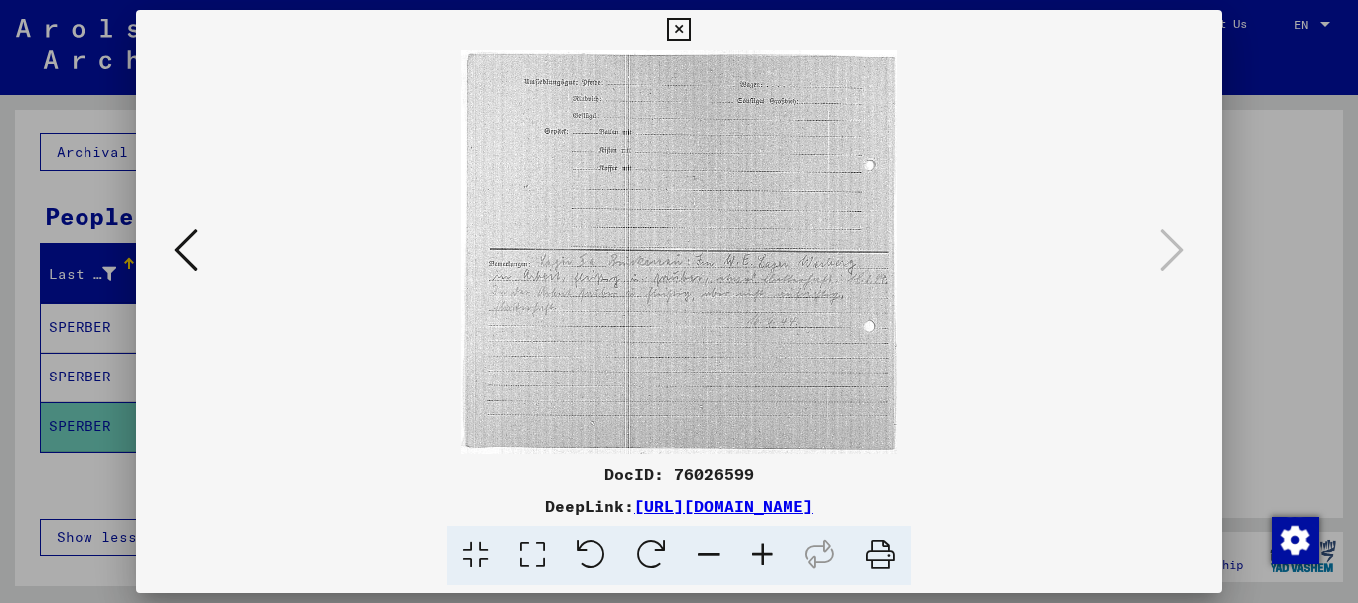
click at [761, 559] on icon at bounding box center [763, 556] width 54 height 61
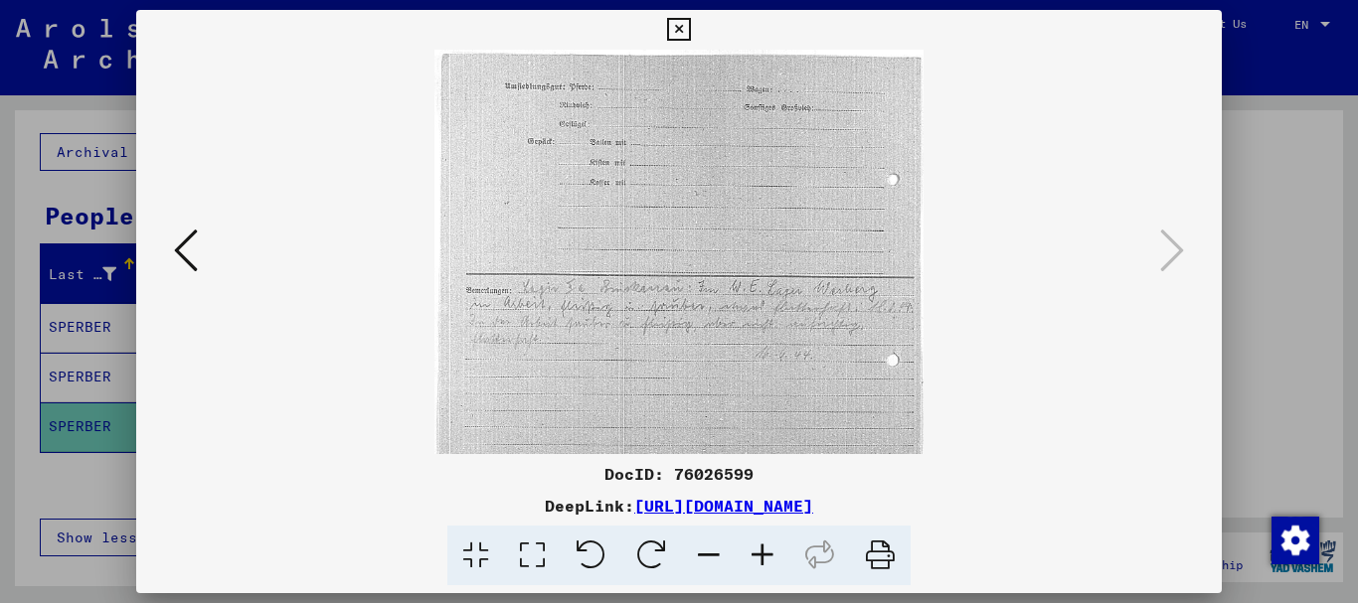
click at [761, 558] on icon at bounding box center [763, 556] width 54 height 61
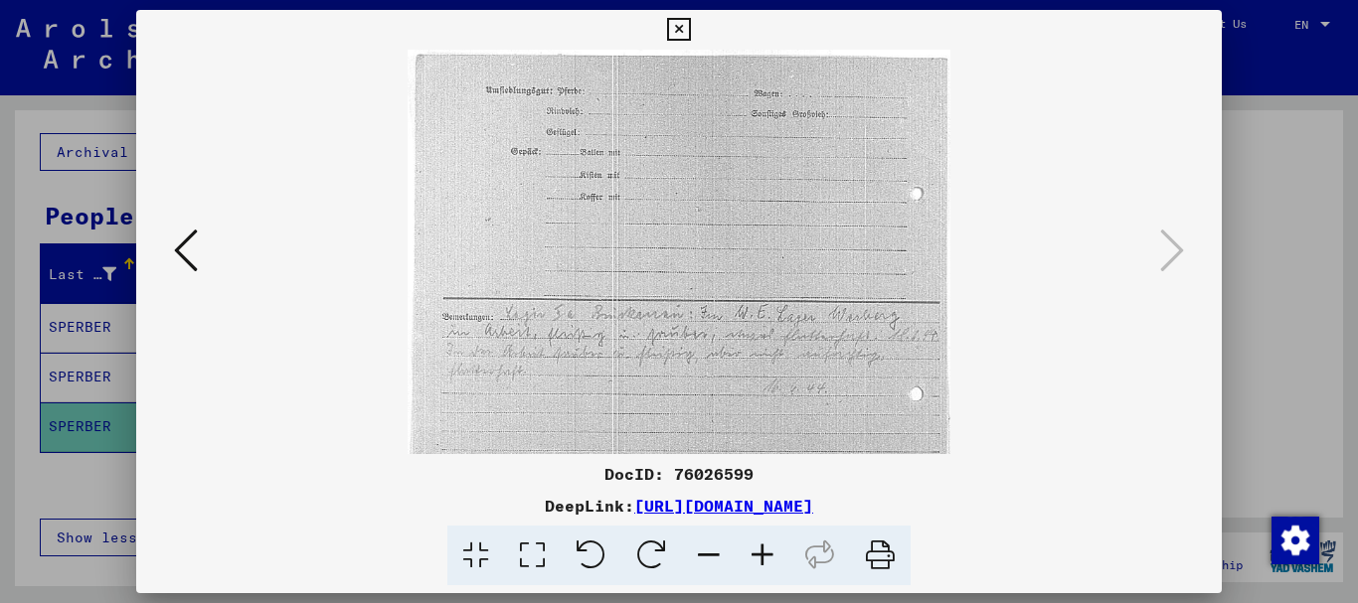
click at [761, 558] on icon at bounding box center [763, 556] width 54 height 61
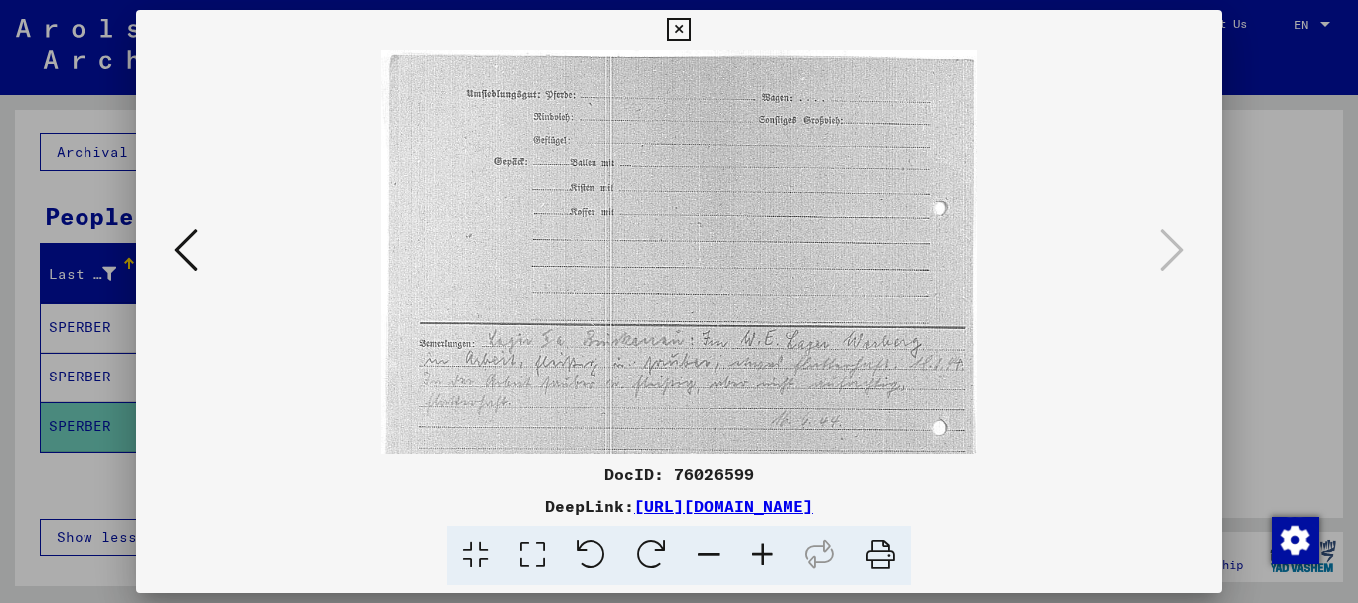
click at [761, 558] on icon at bounding box center [763, 556] width 54 height 61
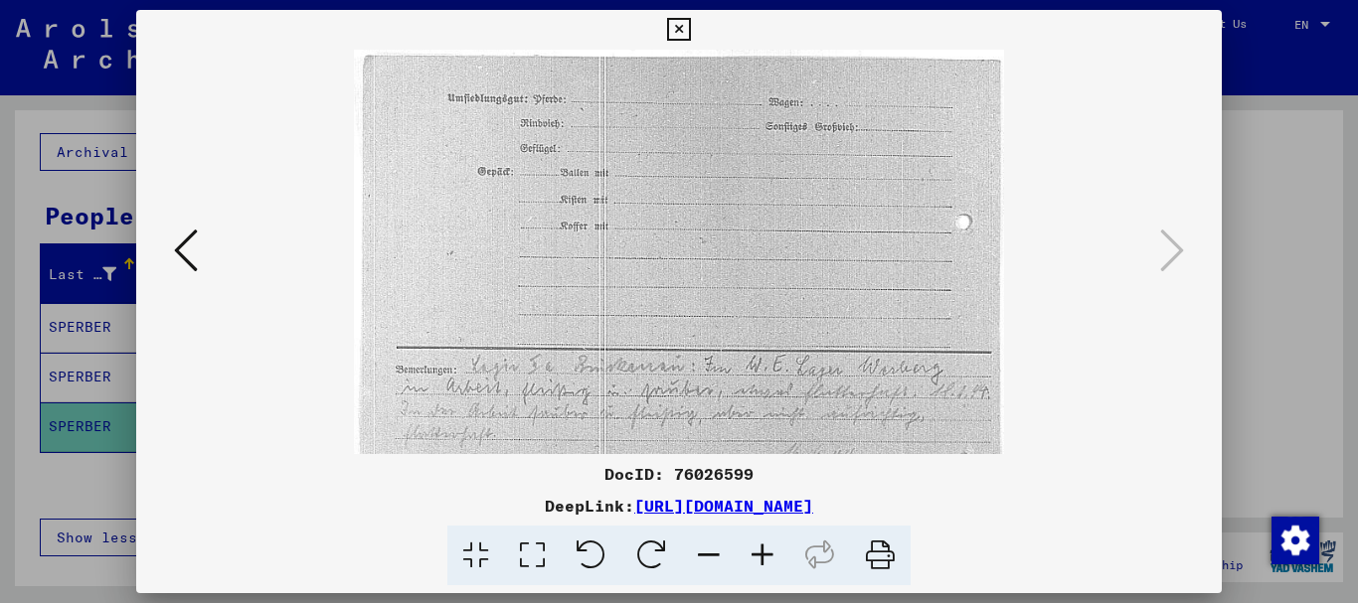
click at [761, 558] on icon at bounding box center [763, 556] width 54 height 61
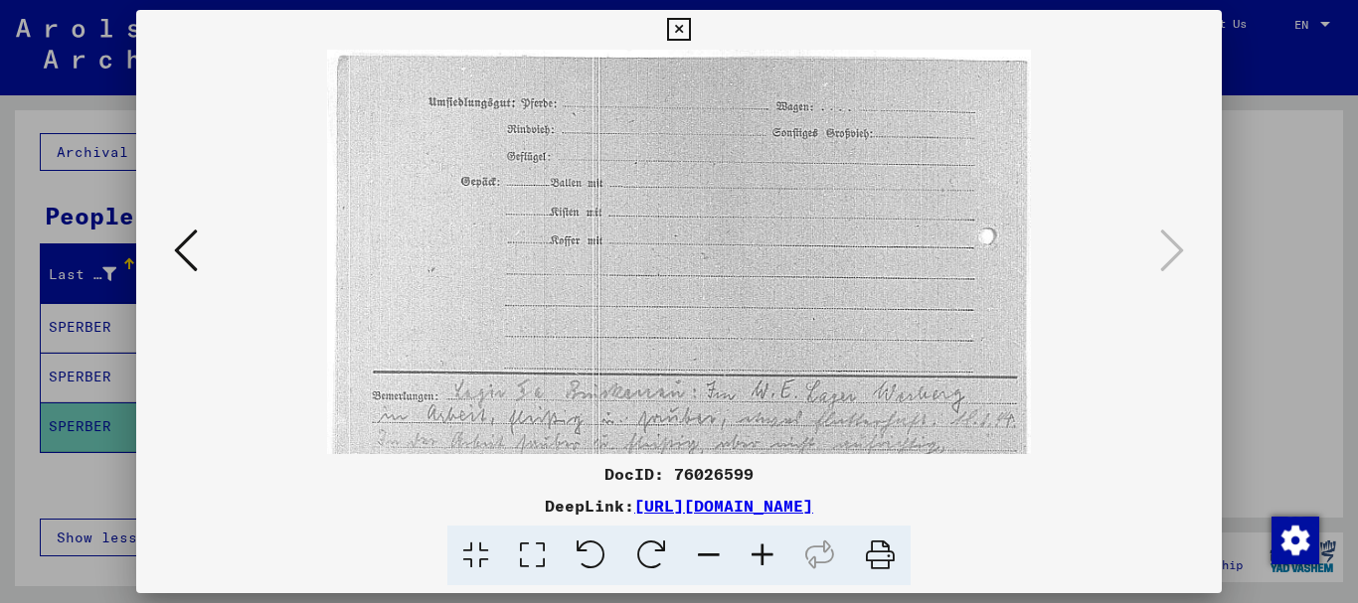
click at [761, 558] on icon at bounding box center [763, 556] width 54 height 61
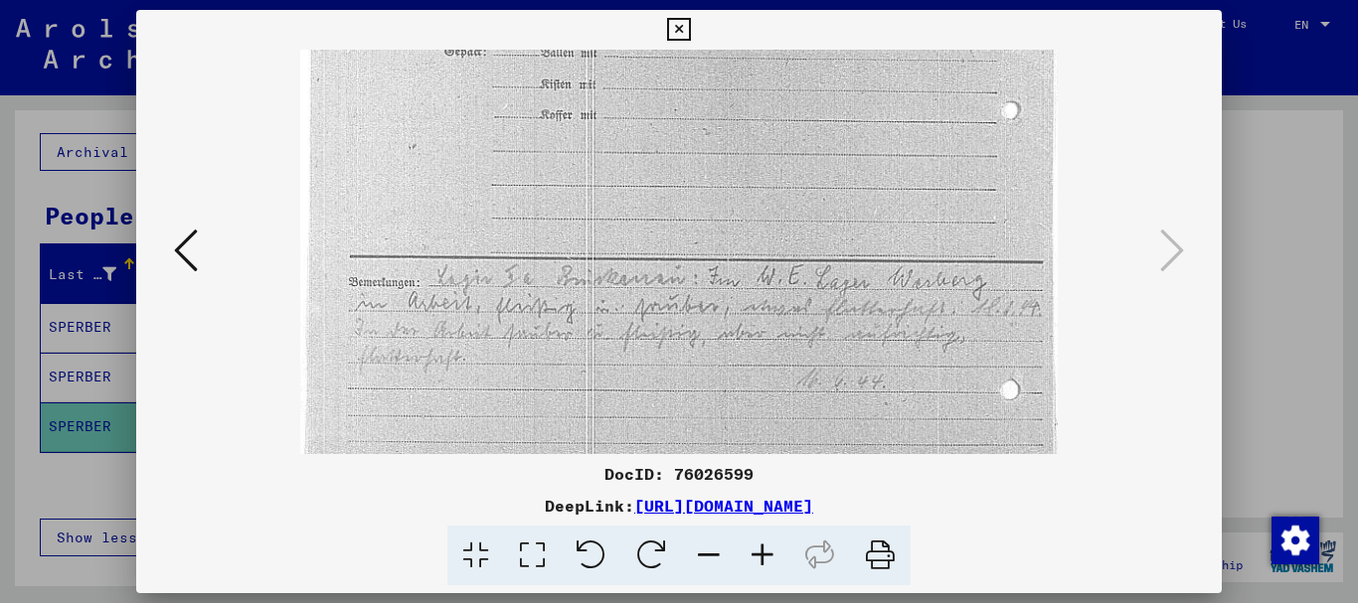
scroll to position [144, 0]
drag, startPoint x: 917, startPoint y: 345, endPoint x: 950, endPoint y: 201, distance: 148.0
click at [950, 201] on img at bounding box center [678, 257] width 757 height 703
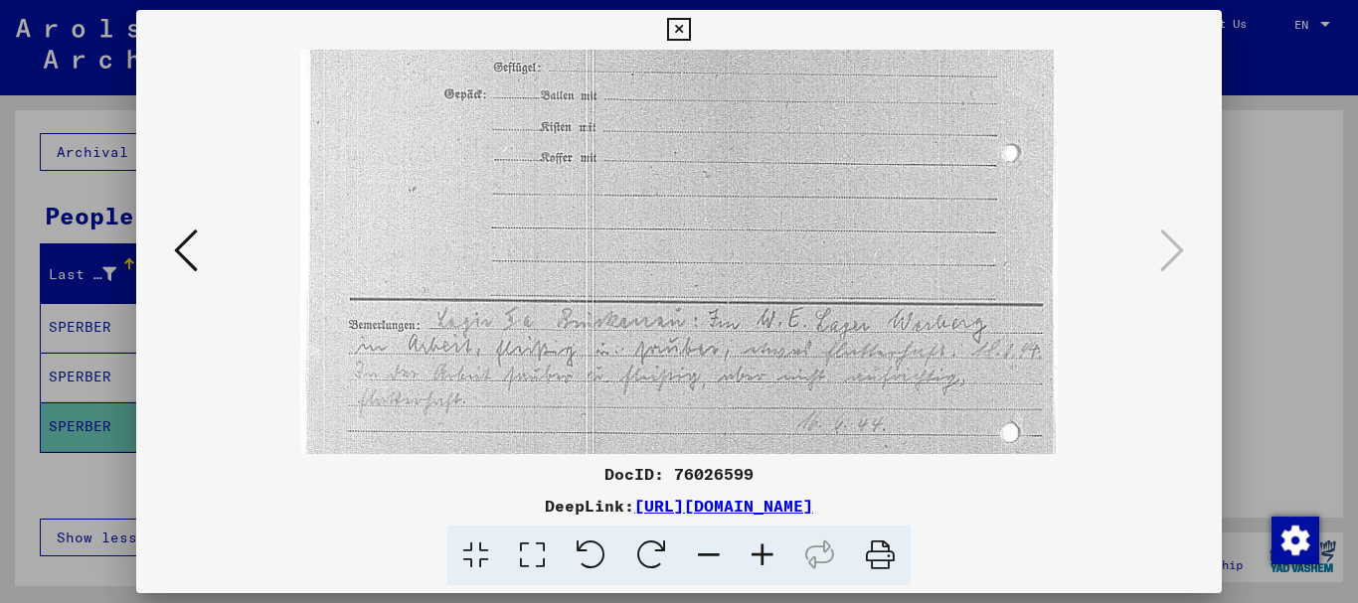
scroll to position [0, 0]
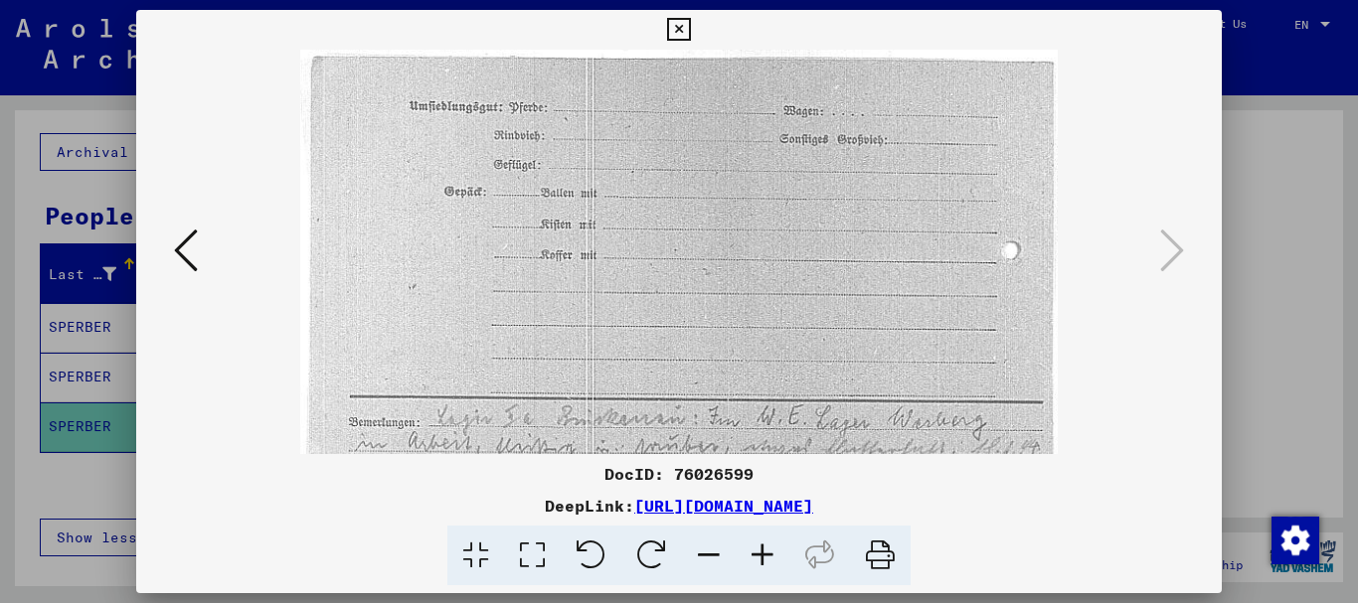
drag, startPoint x: 754, startPoint y: 188, endPoint x: 757, endPoint y: 441, distance: 253.5
click at [757, 441] on img at bounding box center [678, 401] width 757 height 703
click at [178, 246] on icon at bounding box center [186, 251] width 24 height 48
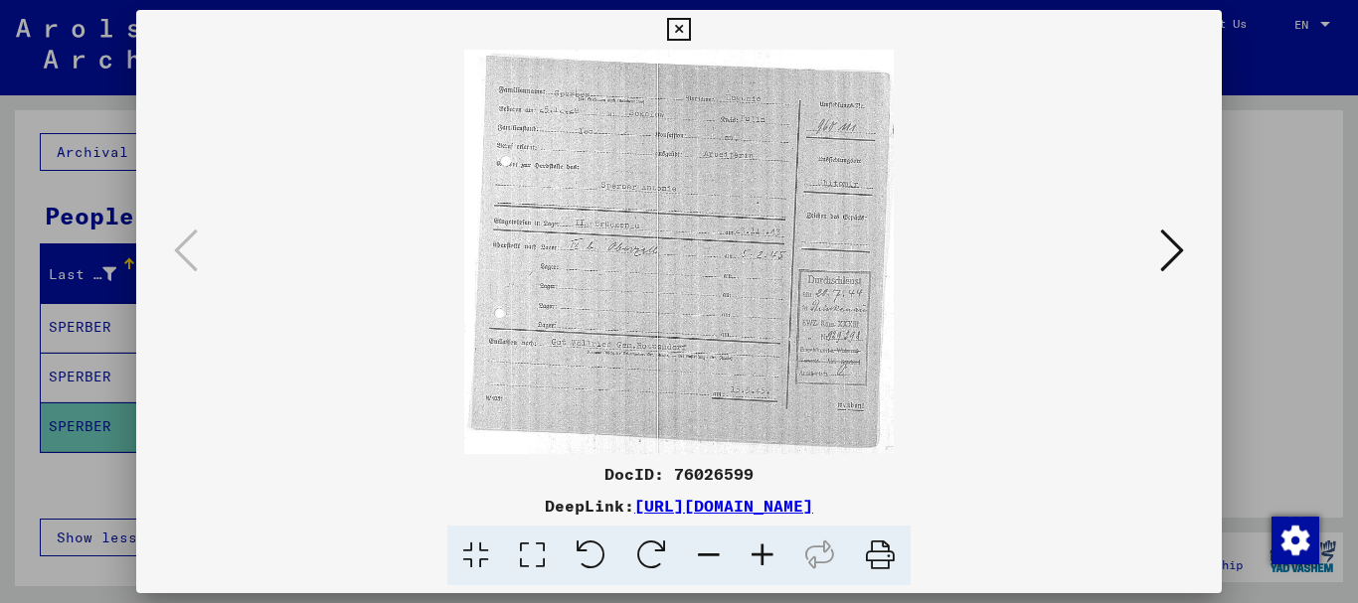
click at [758, 561] on icon at bounding box center [763, 556] width 54 height 61
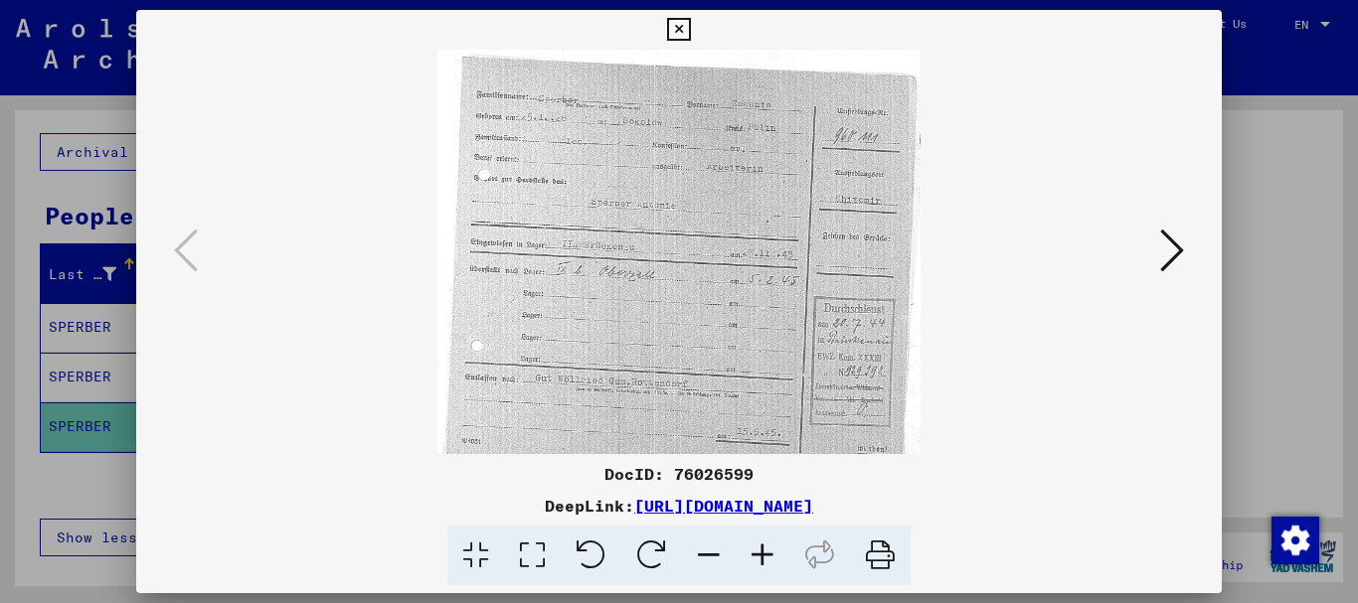
click at [758, 561] on icon at bounding box center [763, 556] width 54 height 61
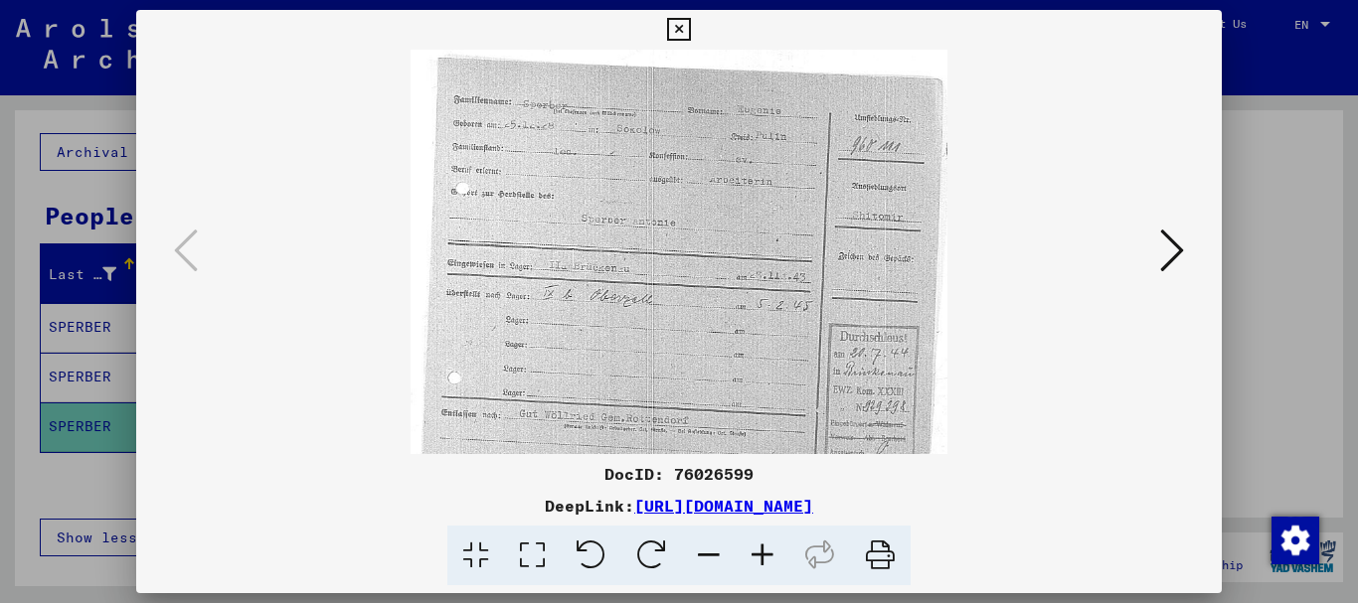
click at [758, 561] on icon at bounding box center [763, 556] width 54 height 61
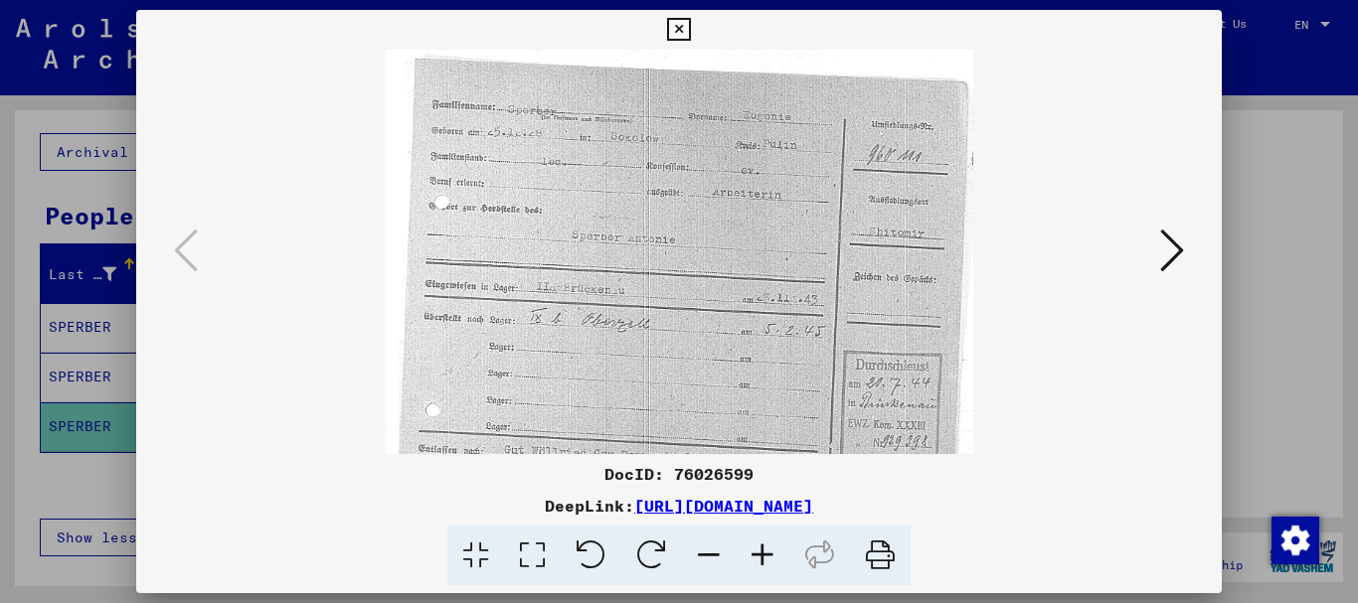
click at [758, 561] on icon at bounding box center [763, 556] width 54 height 61
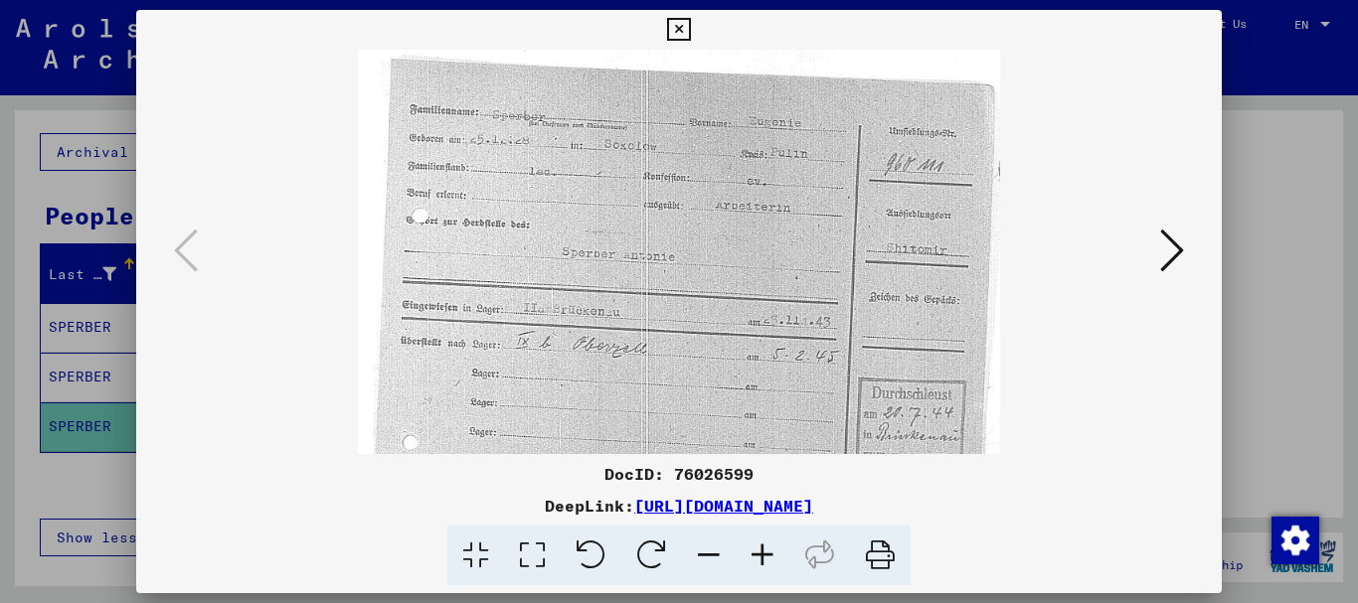
click at [758, 561] on icon at bounding box center [763, 556] width 54 height 61
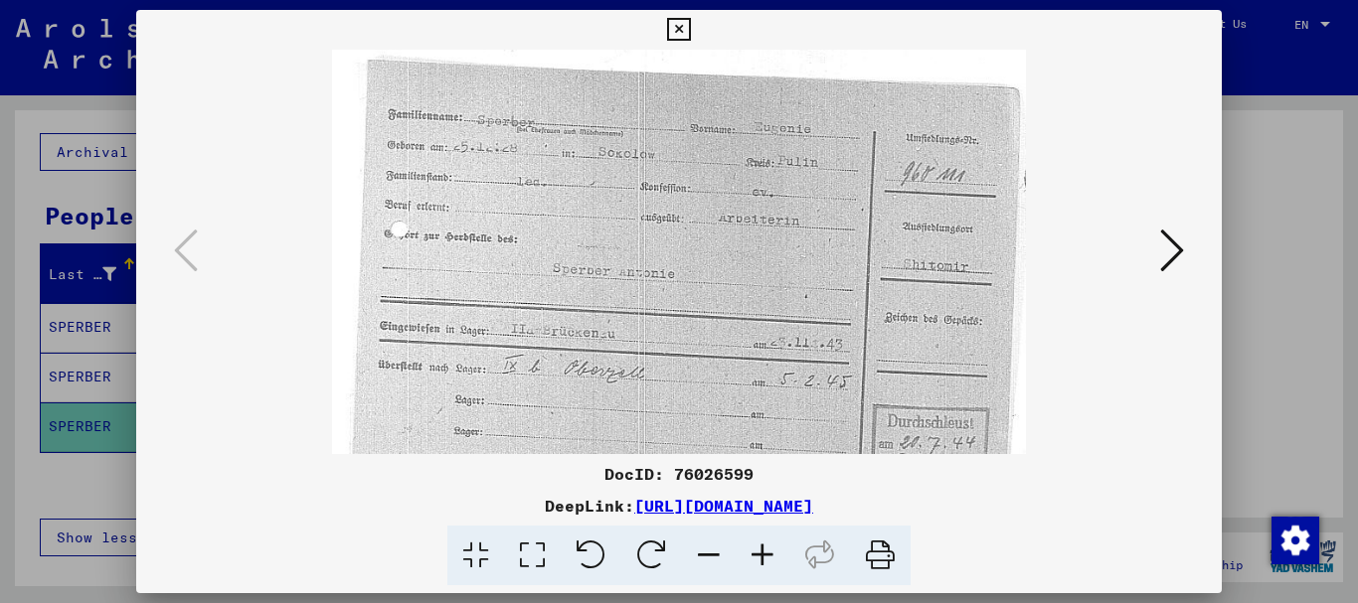
click at [758, 561] on icon at bounding box center [763, 556] width 54 height 61
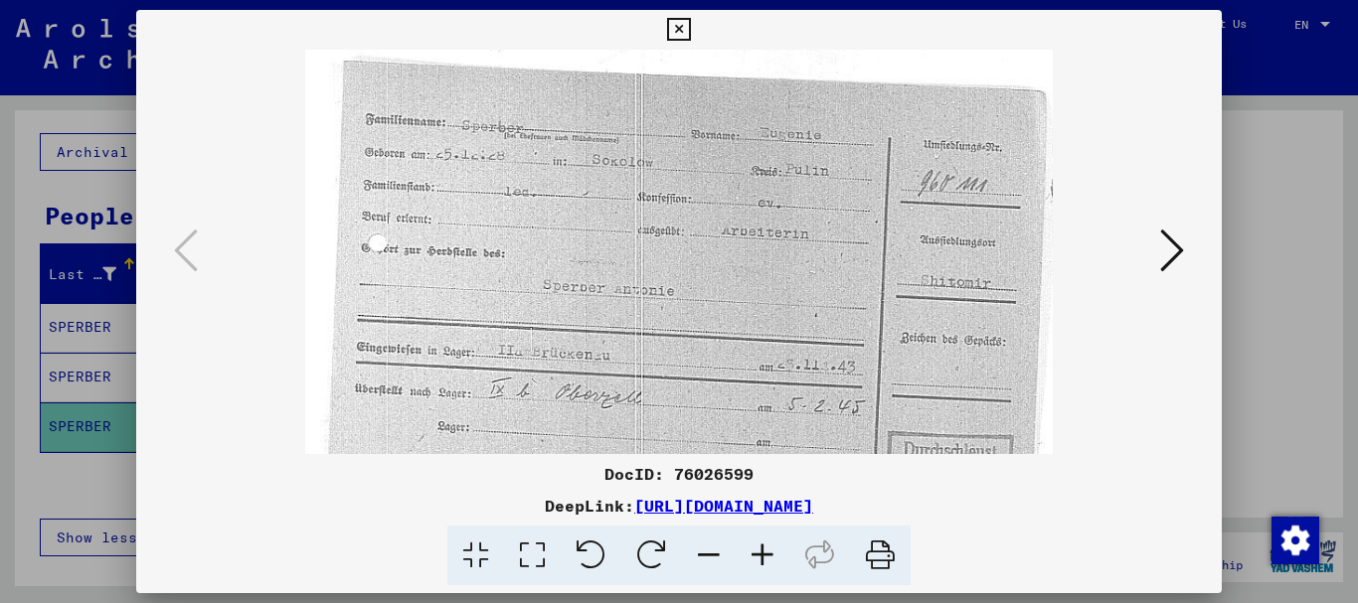
click at [758, 561] on icon at bounding box center [763, 556] width 54 height 61
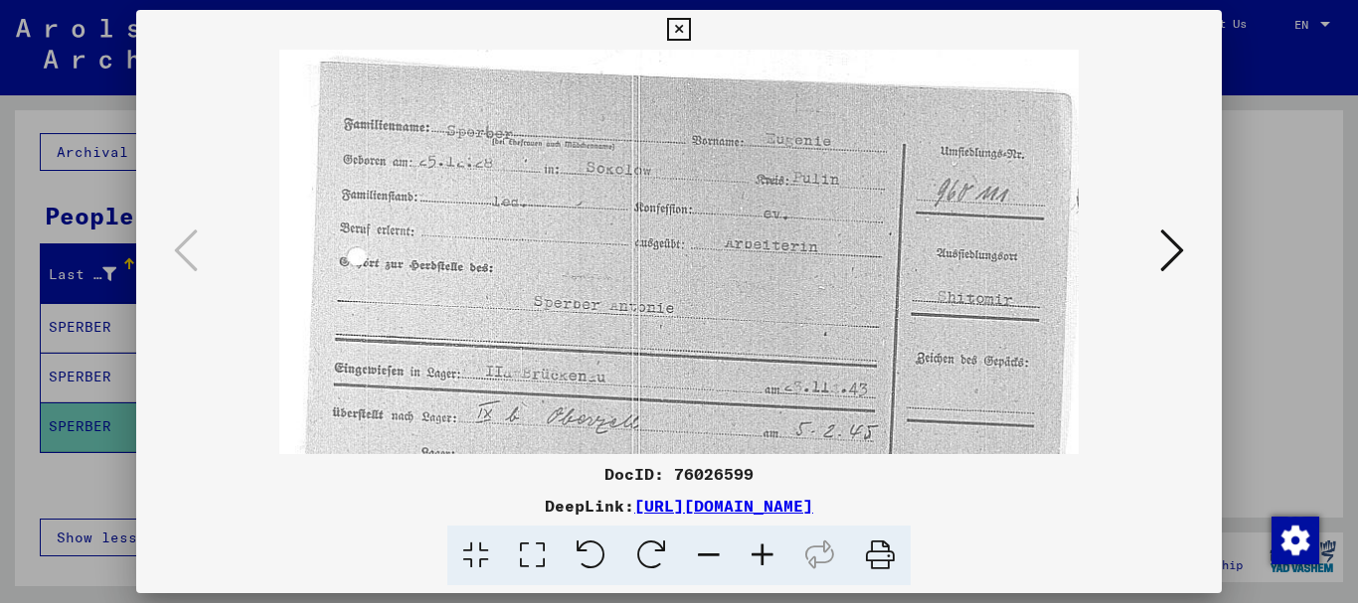
click at [758, 561] on icon at bounding box center [763, 556] width 54 height 61
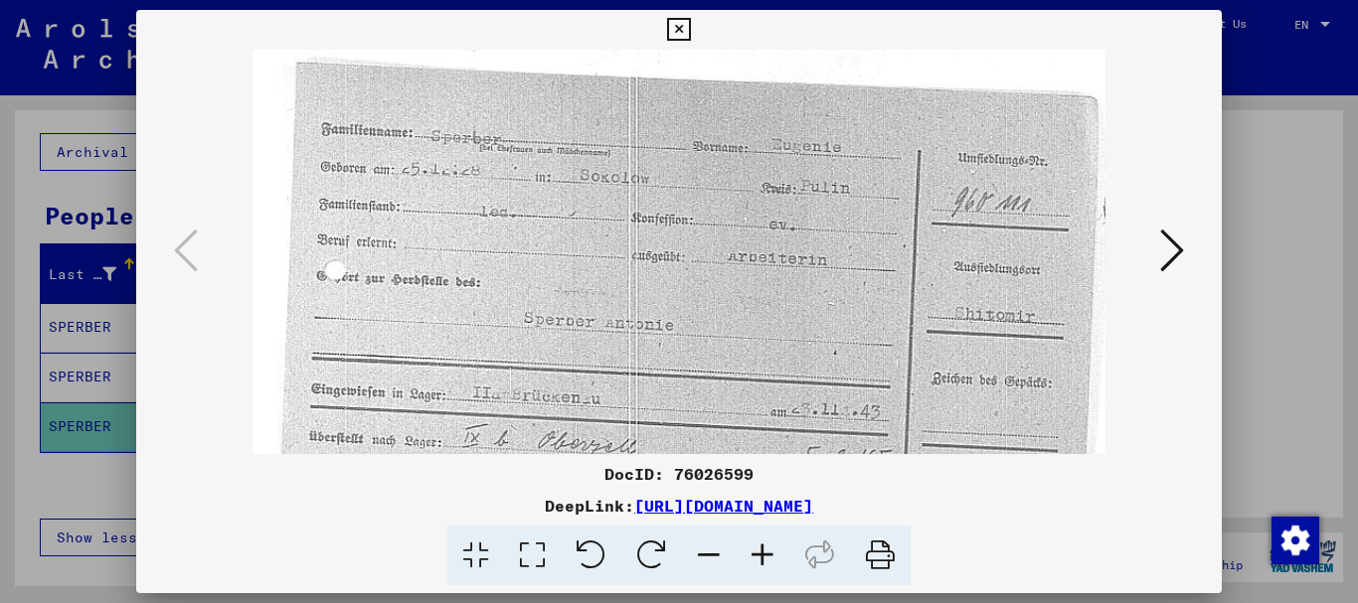
click at [760, 555] on icon at bounding box center [763, 556] width 54 height 61
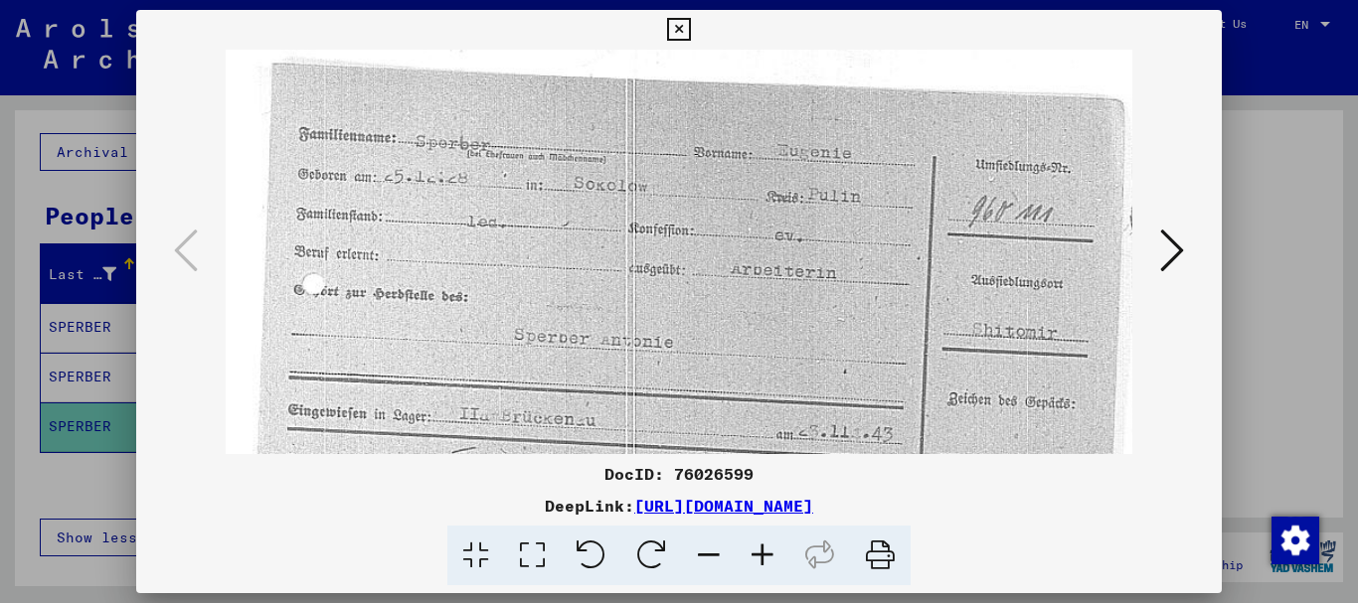
click at [96, 379] on div at bounding box center [679, 301] width 1358 height 603
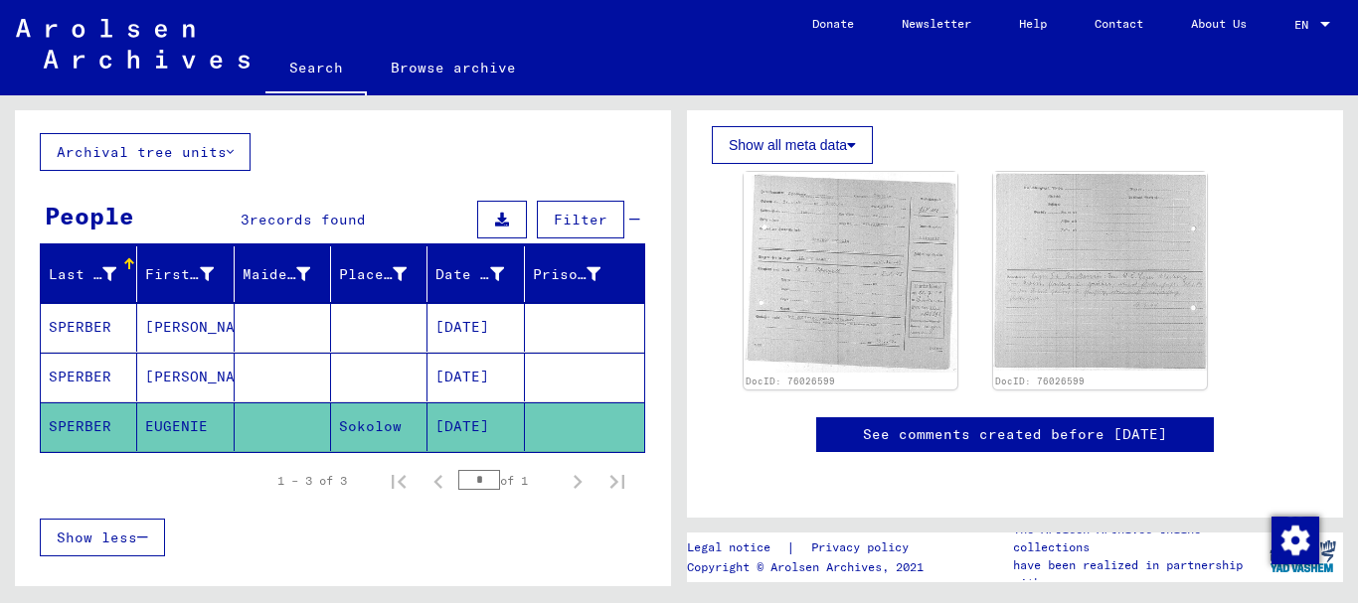
click at [178, 378] on mat-cell "[PERSON_NAME]" at bounding box center [185, 377] width 96 height 49
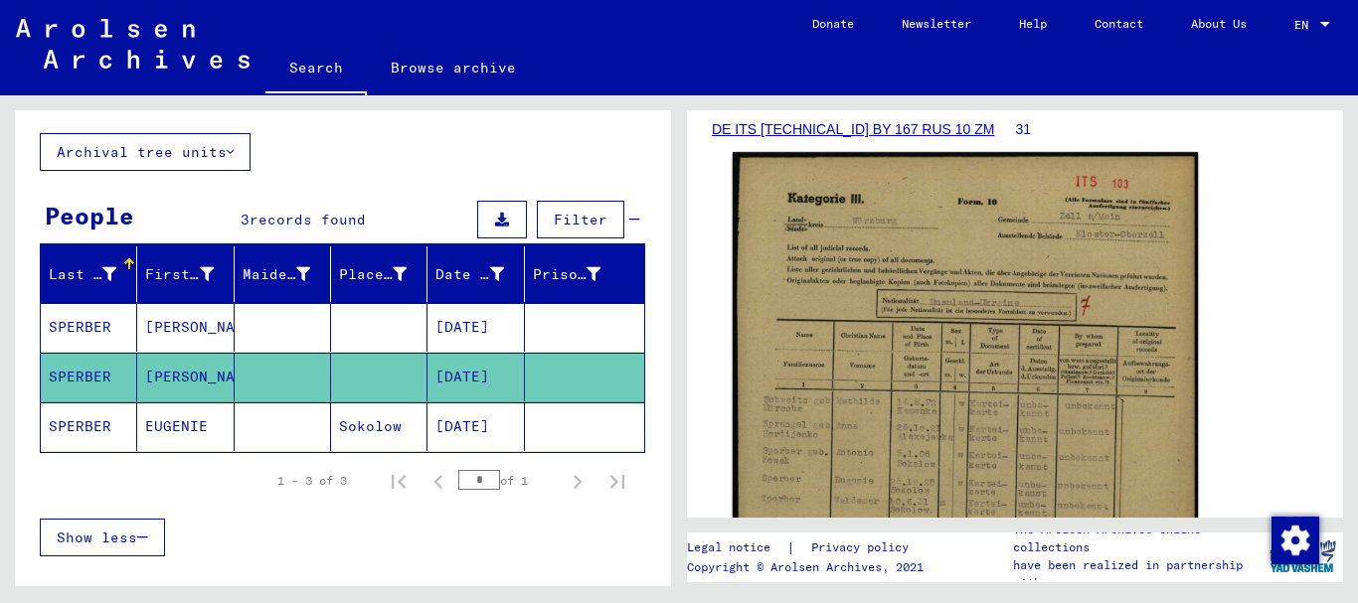
scroll to position [398, 0]
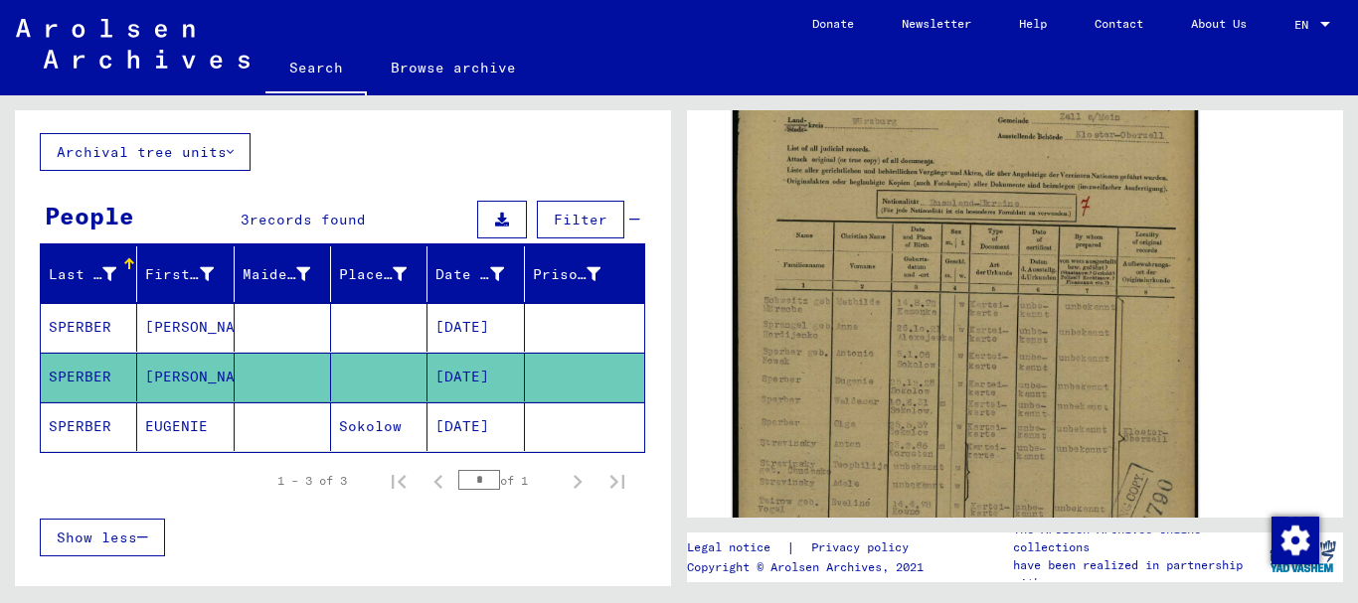
click at [938, 346] on img at bounding box center [965, 375] width 465 height 645
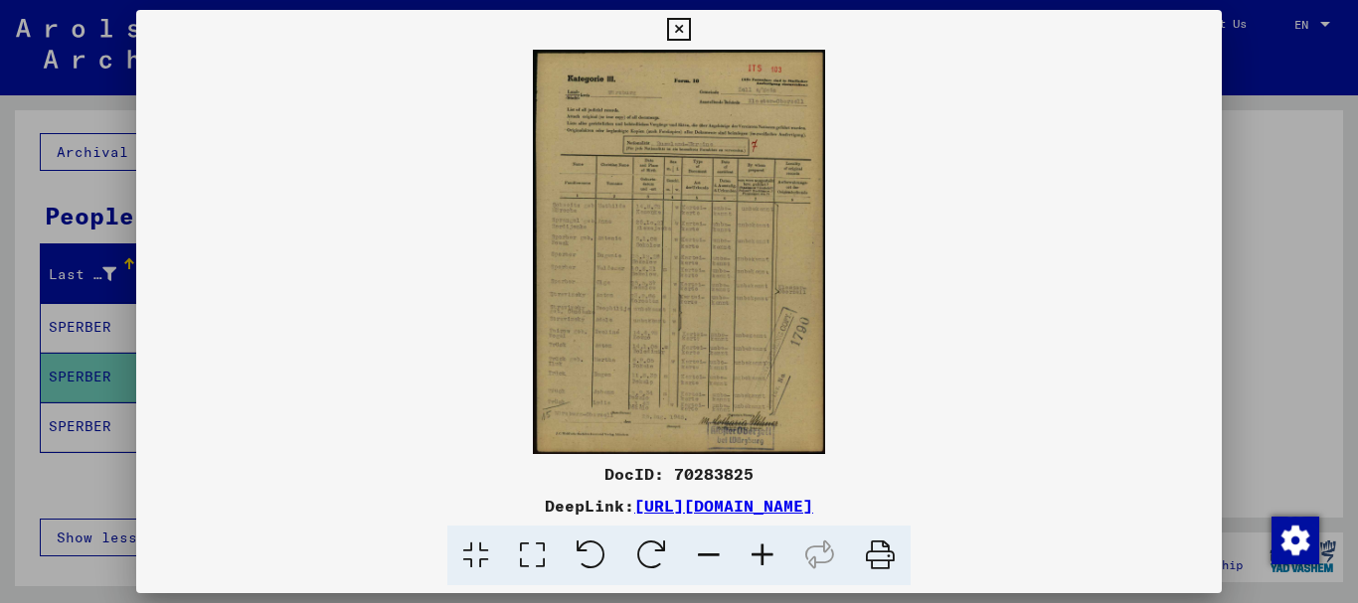
click at [768, 561] on icon at bounding box center [763, 556] width 54 height 61
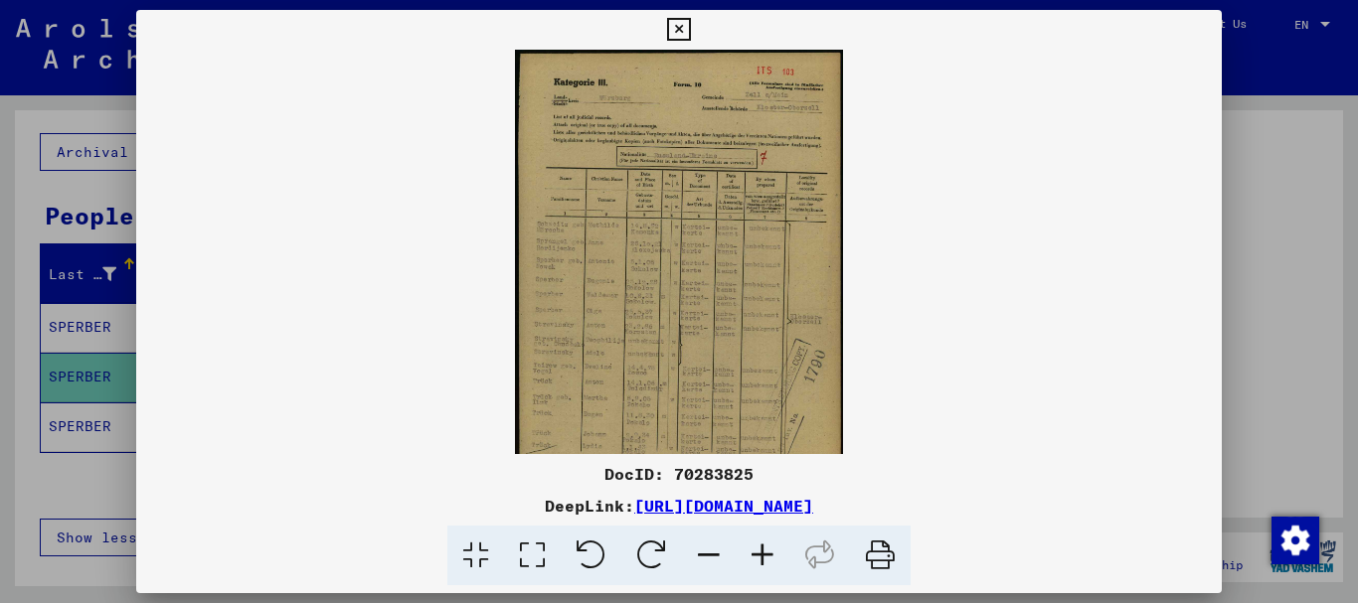
click at [768, 561] on icon at bounding box center [763, 556] width 54 height 61
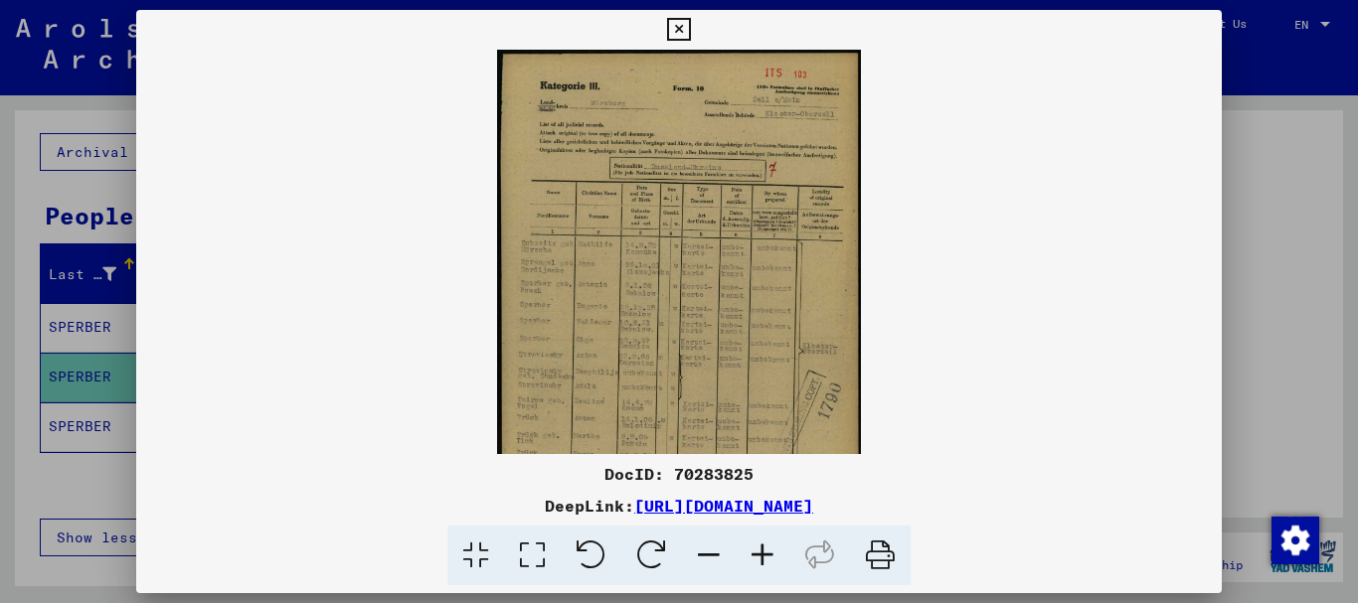
click at [768, 561] on icon at bounding box center [763, 556] width 54 height 61
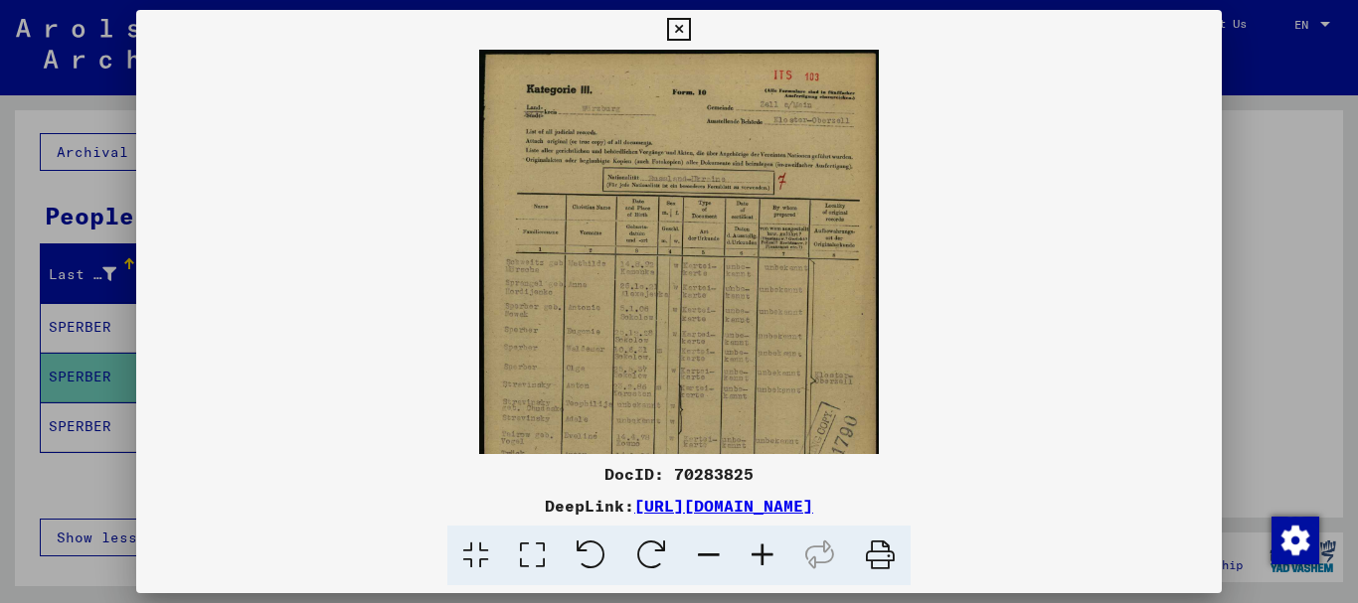
click at [768, 561] on icon at bounding box center [763, 556] width 54 height 61
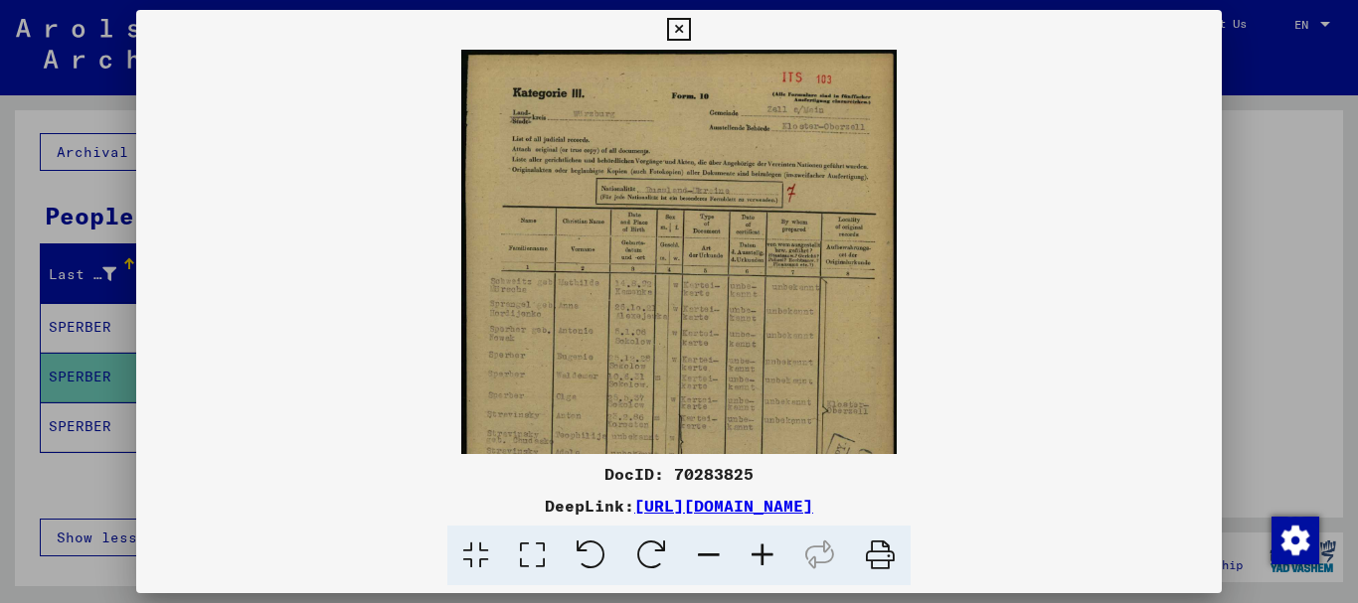
click at [768, 561] on icon at bounding box center [763, 556] width 54 height 61
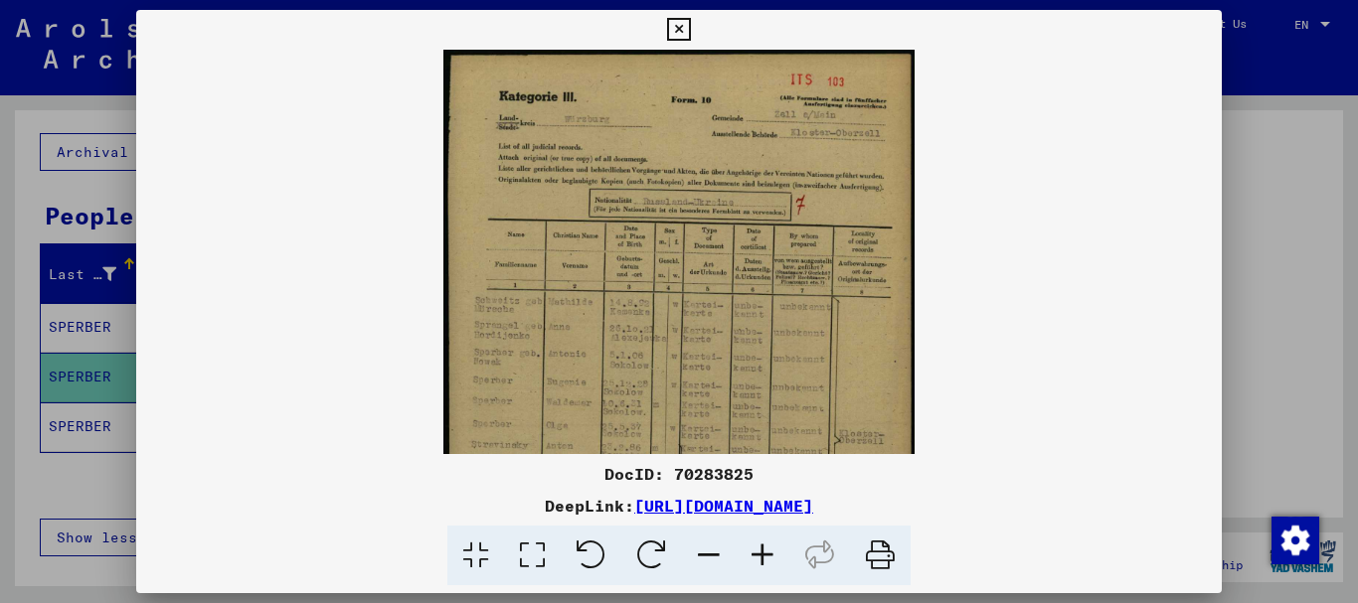
click at [768, 561] on icon at bounding box center [763, 556] width 54 height 61
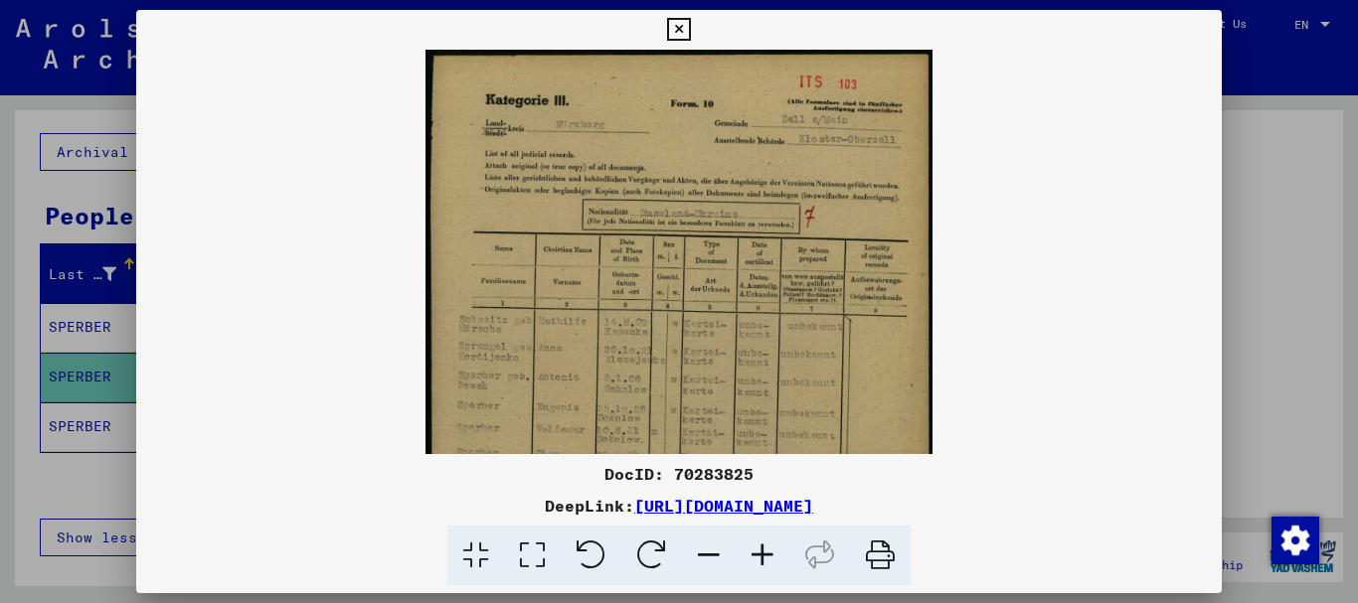
click at [768, 561] on icon at bounding box center [763, 556] width 54 height 61
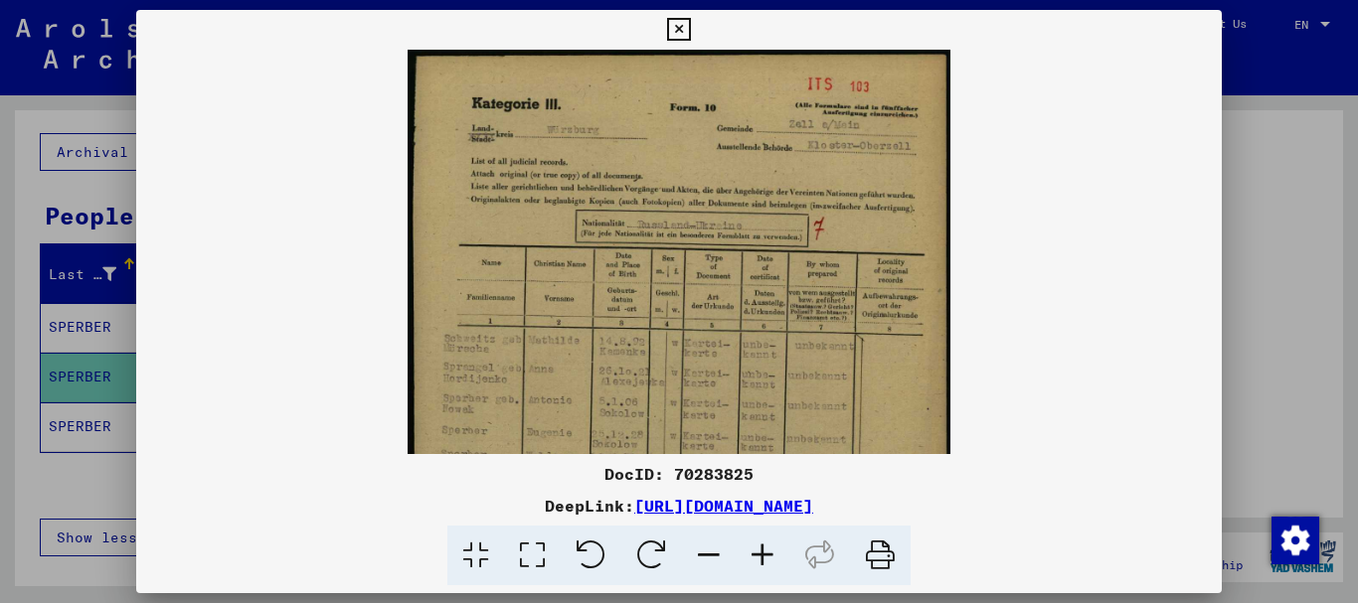
click at [768, 561] on icon at bounding box center [763, 556] width 54 height 61
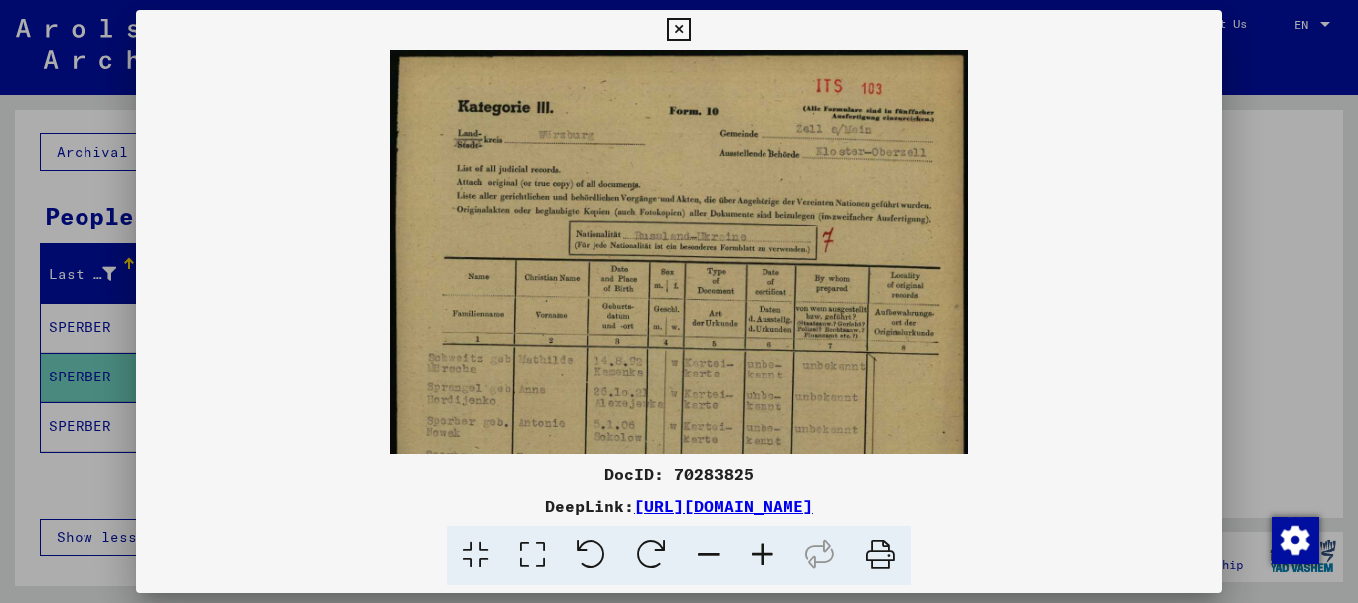
click at [768, 561] on icon at bounding box center [763, 556] width 54 height 61
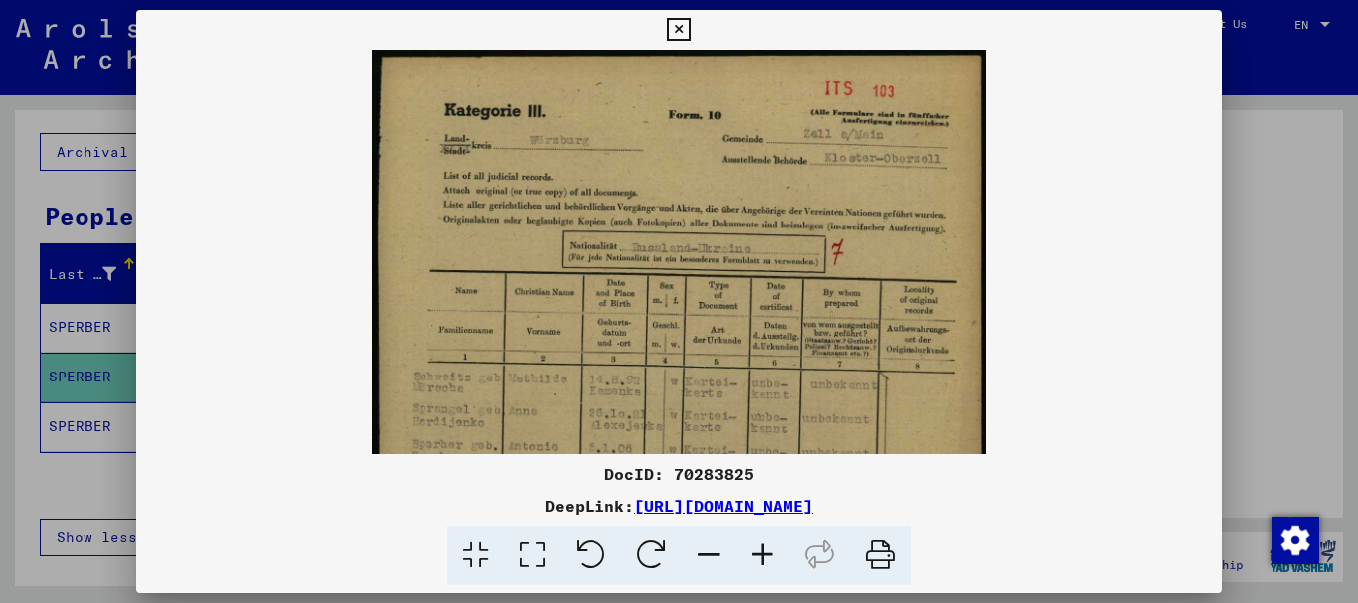
click at [768, 561] on icon at bounding box center [763, 556] width 54 height 61
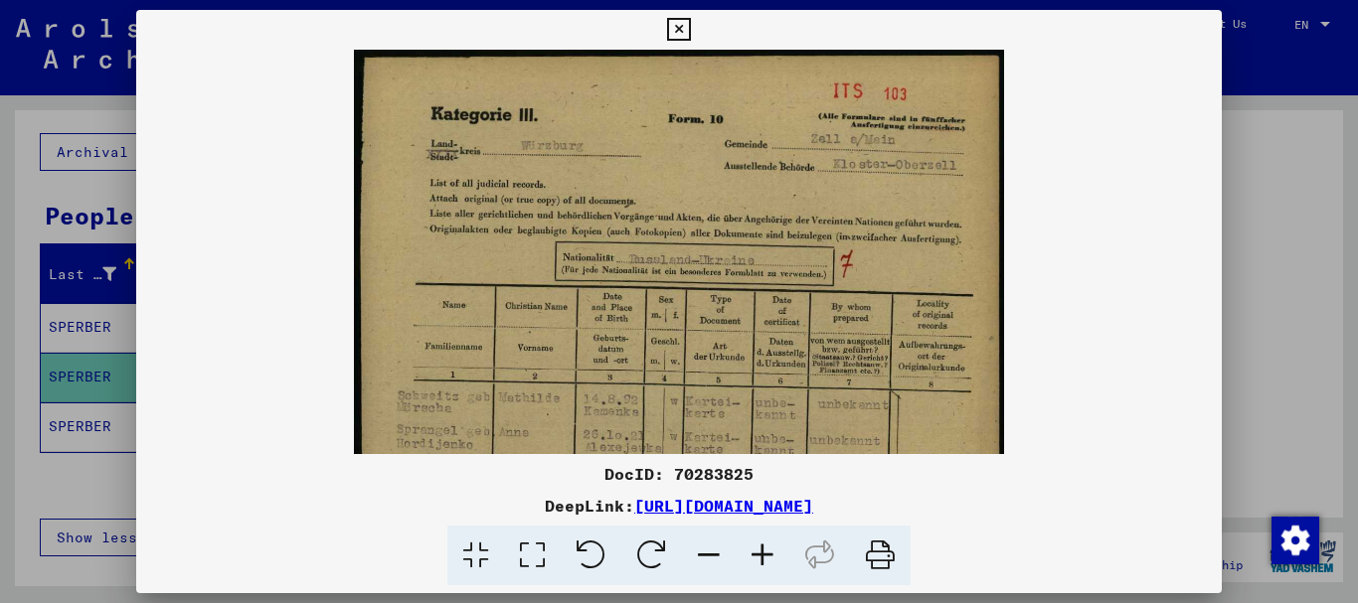
click at [768, 561] on icon at bounding box center [763, 556] width 54 height 61
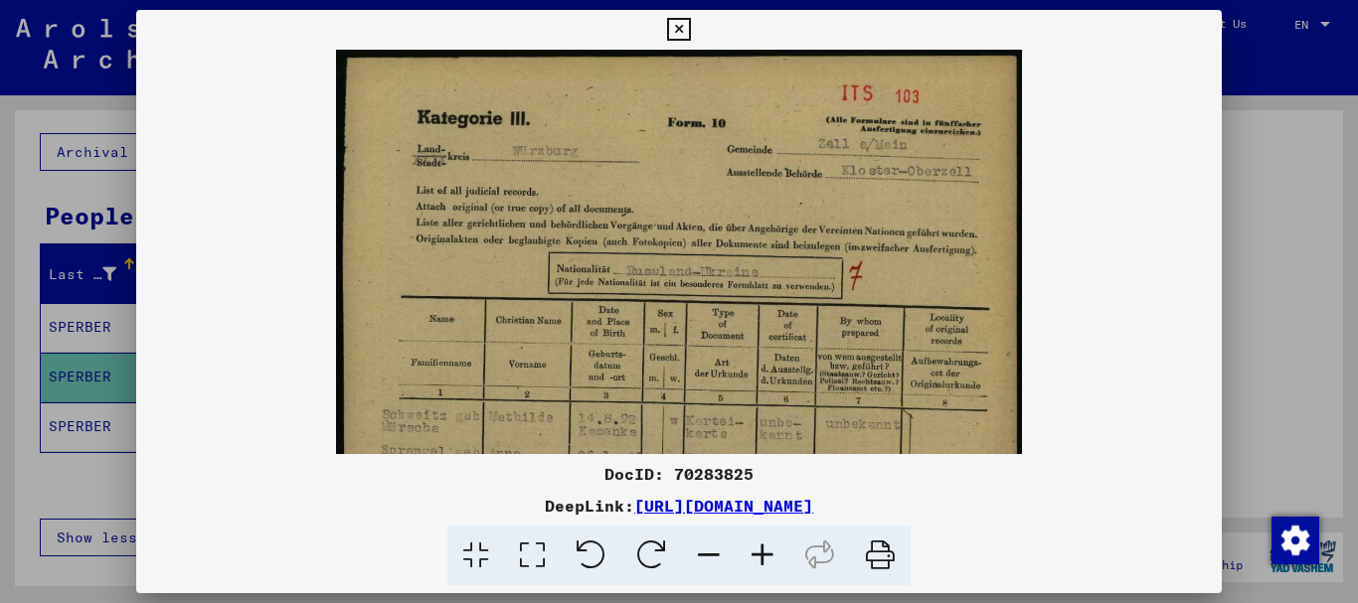
click at [768, 561] on icon at bounding box center [763, 556] width 54 height 61
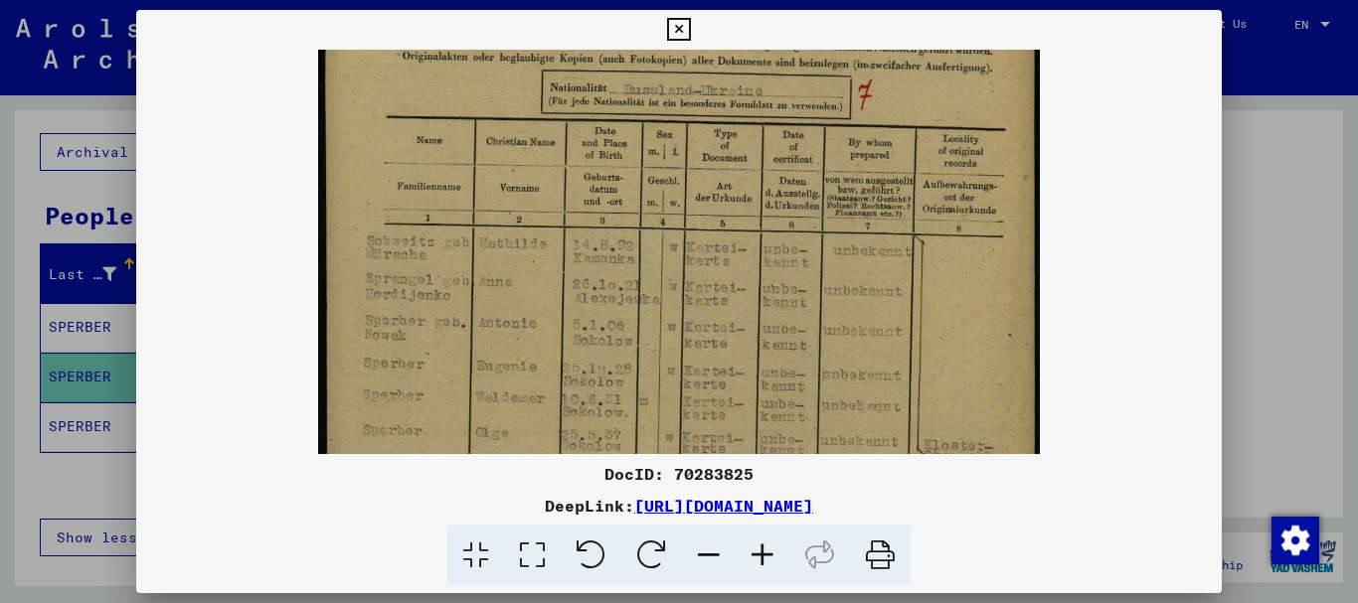
scroll to position [197, 0]
drag, startPoint x: 752, startPoint y: 373, endPoint x: 807, endPoint y: 176, distance: 204.3
click at [807, 176] on img at bounding box center [679, 353] width 723 height 1001
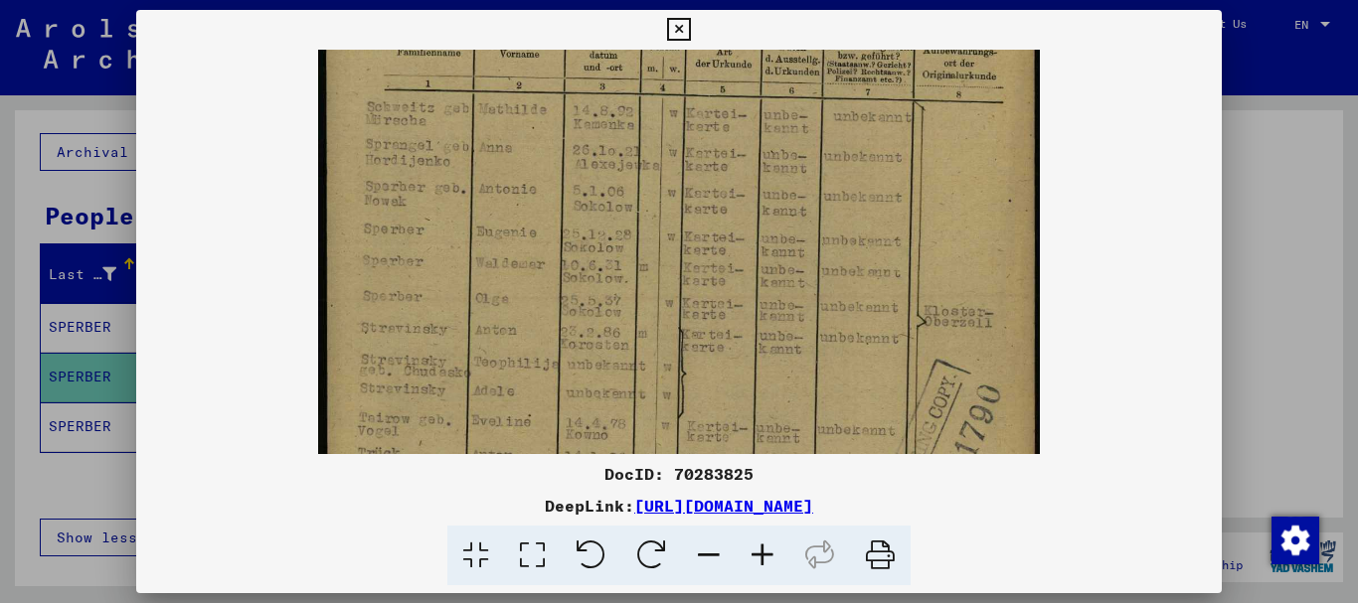
scroll to position [329, 0]
drag, startPoint x: 666, startPoint y: 379, endPoint x: 711, endPoint y: 247, distance: 139.6
click at [711, 247] on img at bounding box center [679, 221] width 723 height 1001
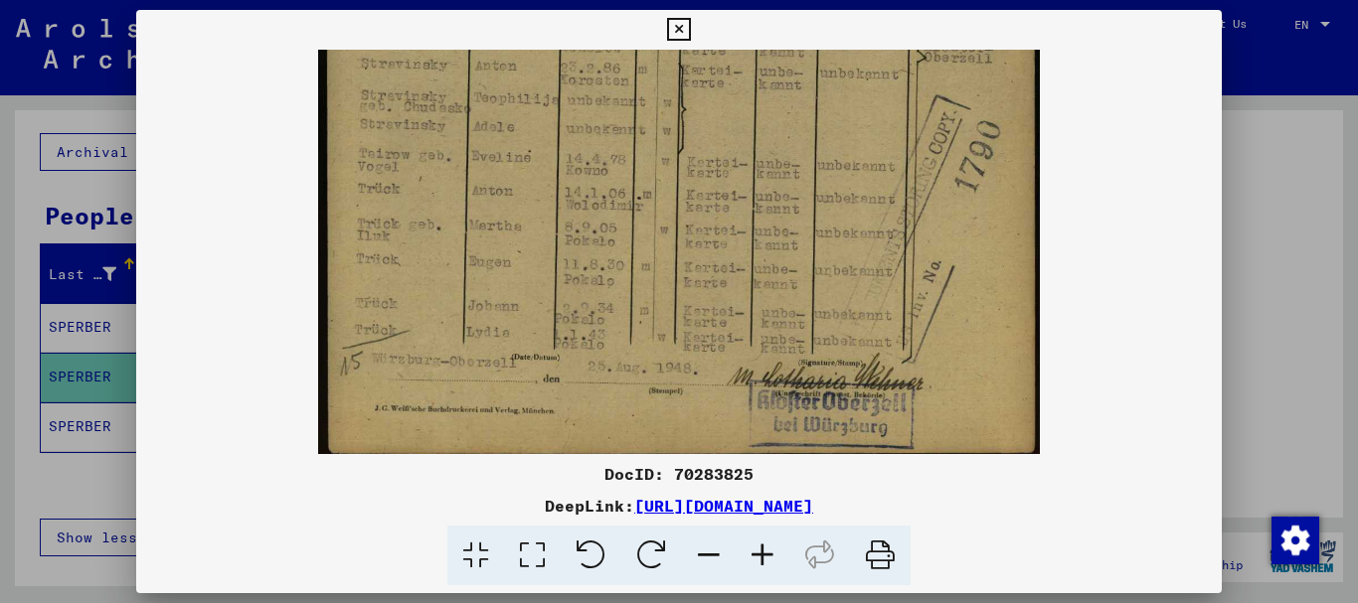
scroll to position [581, 0]
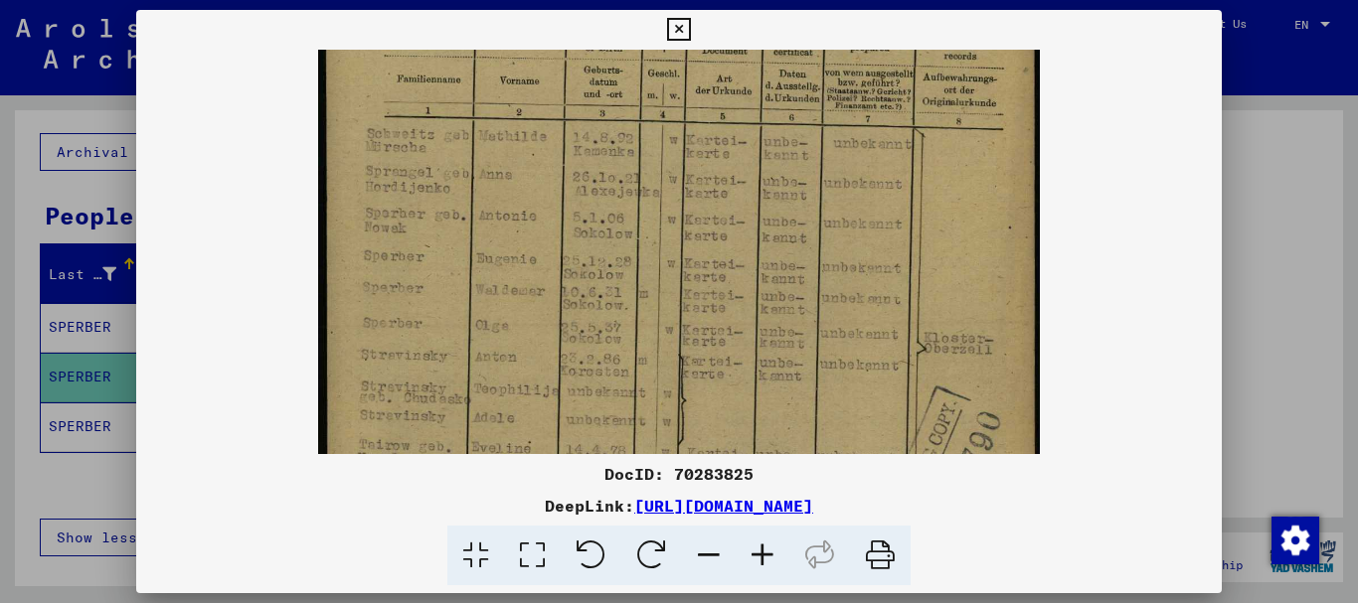
drag, startPoint x: 647, startPoint y: 382, endPoint x: 703, endPoint y: 387, distance: 55.9
click at [703, 387] on img at bounding box center [679, 250] width 723 height 1001
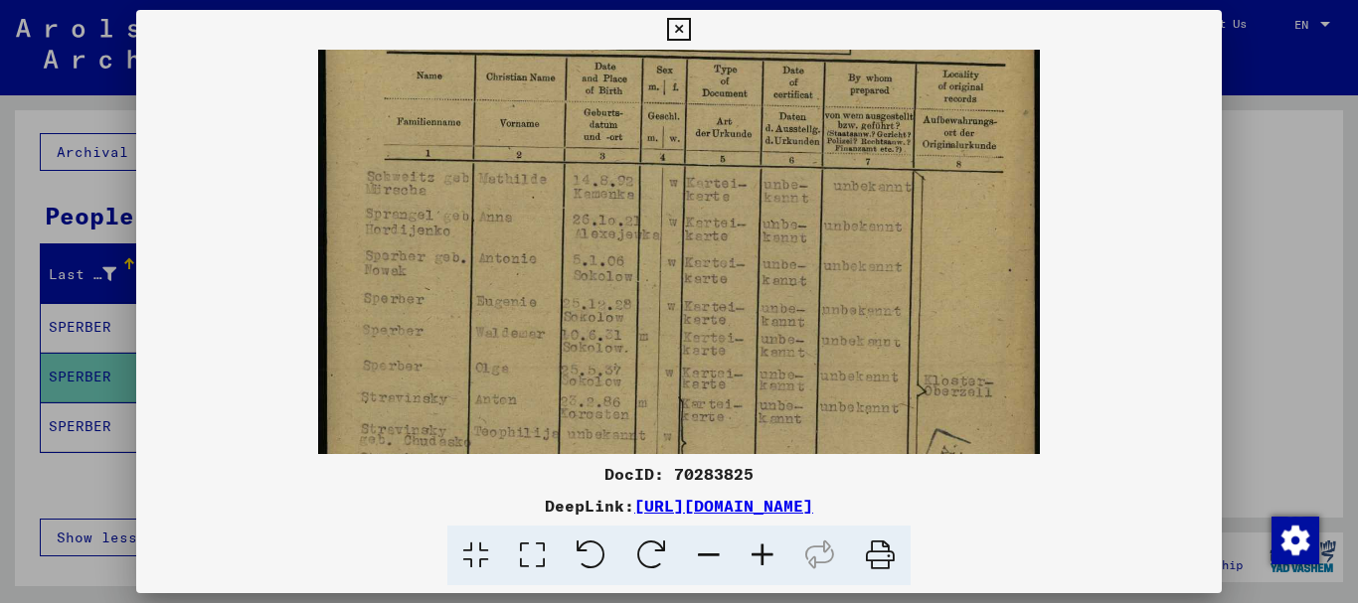
scroll to position [183, 0]
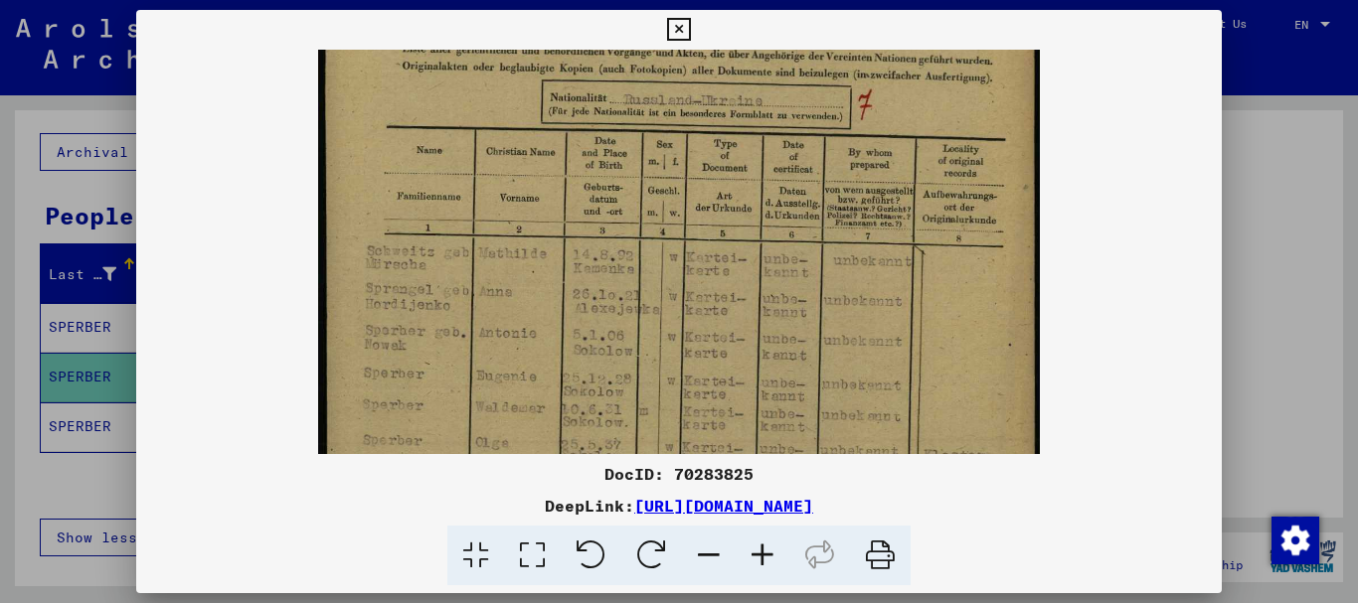
drag, startPoint x: 645, startPoint y: 184, endPoint x: 646, endPoint y: 300, distance: 116.3
click at [646, 300] on img at bounding box center [679, 367] width 723 height 1001
click at [97, 327] on div at bounding box center [679, 301] width 1358 height 603
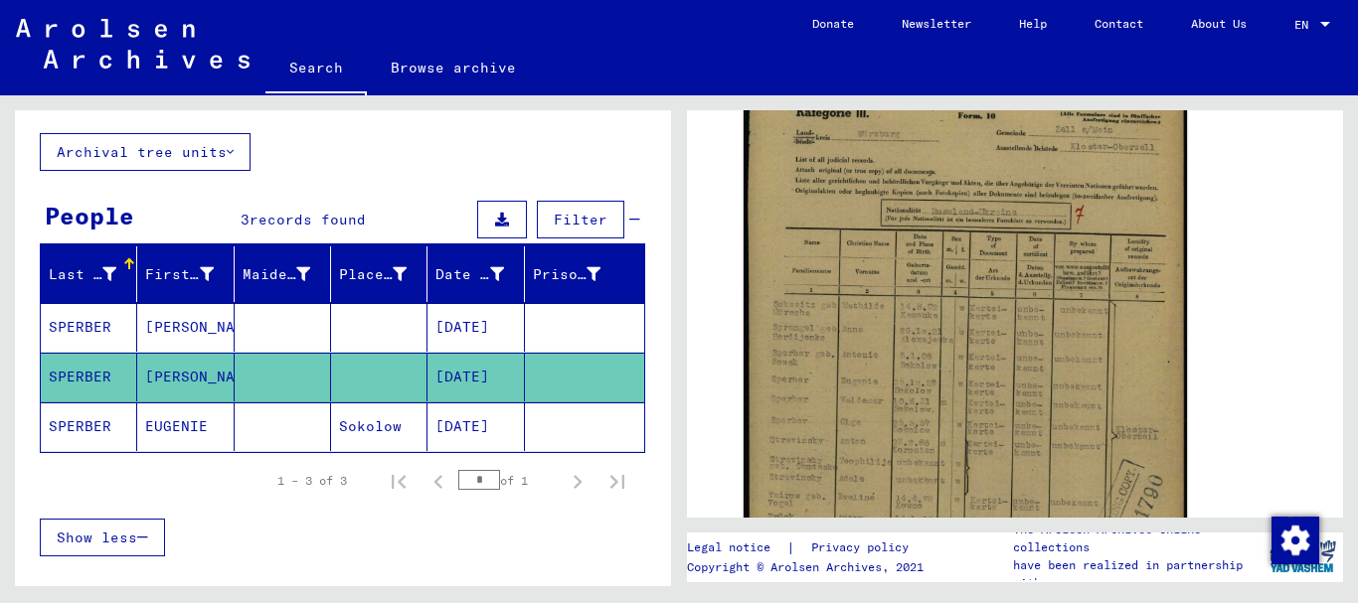
click at [97, 327] on mat-cell "SPERBER" at bounding box center [89, 327] width 96 height 49
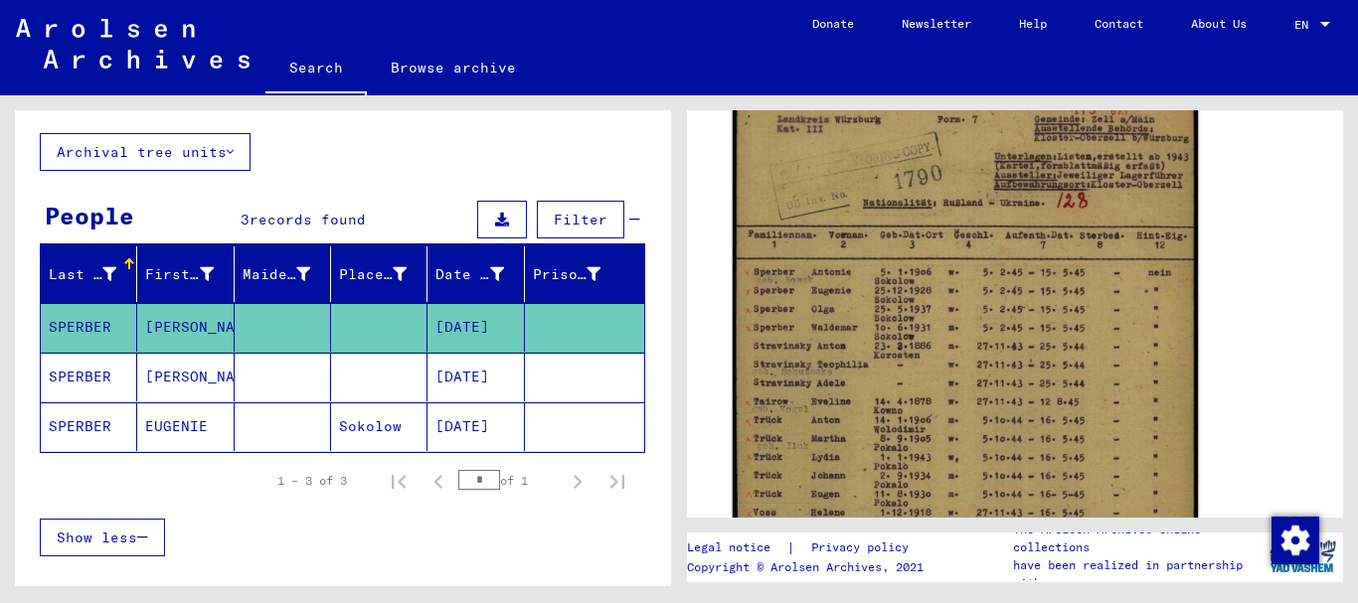
scroll to position [497, 0]
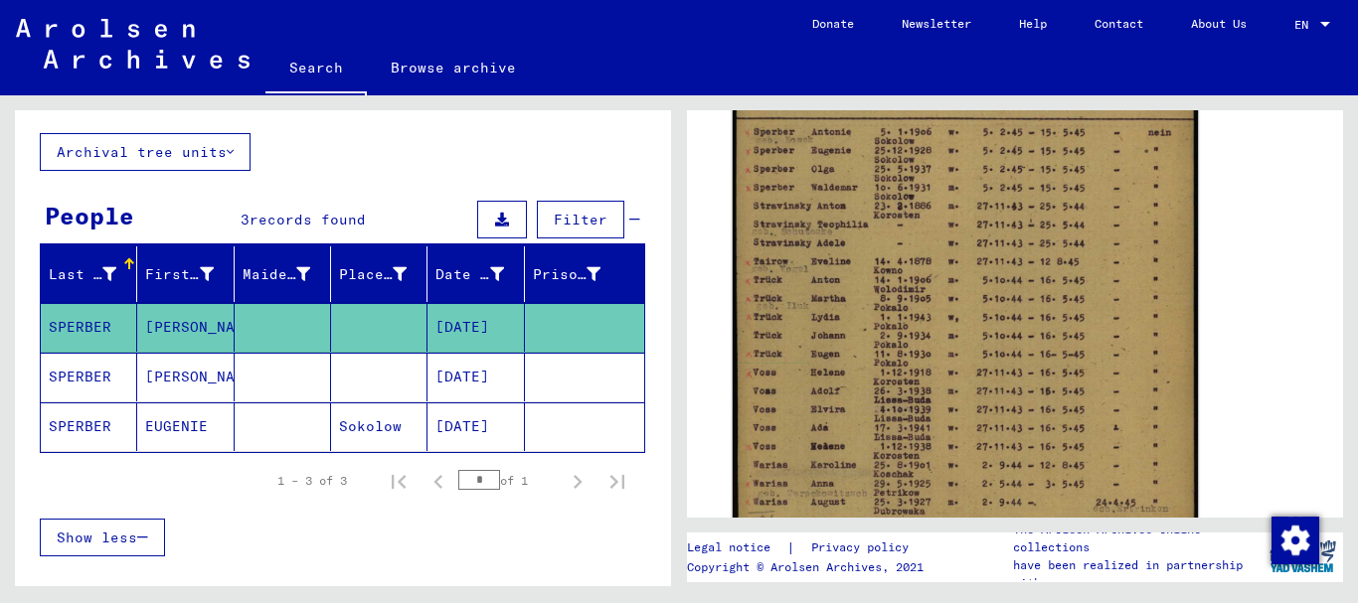
click at [915, 336] on img at bounding box center [965, 281] width 465 height 657
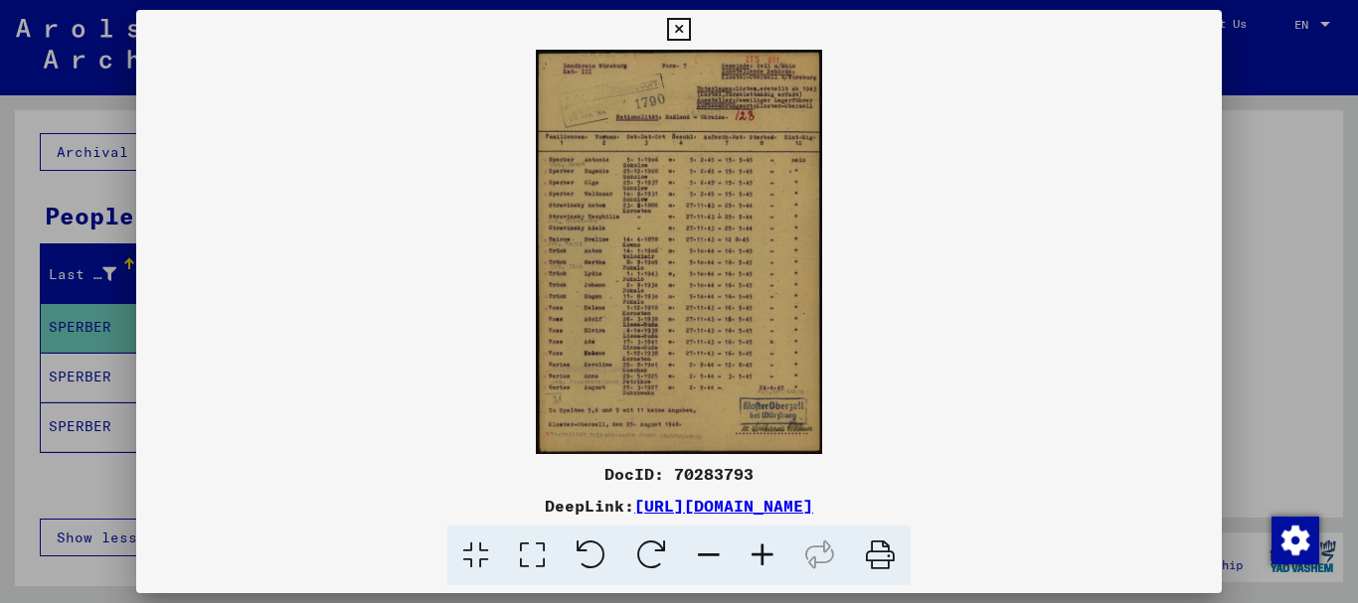
click at [762, 557] on icon at bounding box center [763, 556] width 54 height 61
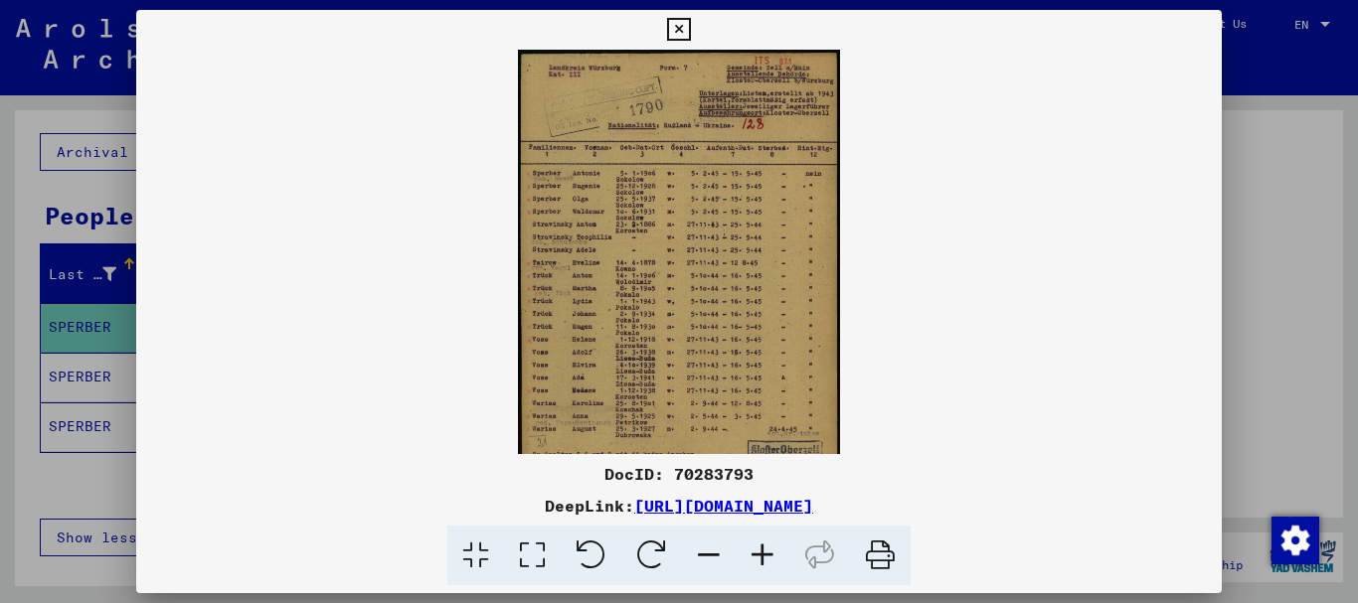
click at [762, 557] on icon at bounding box center [763, 556] width 54 height 61
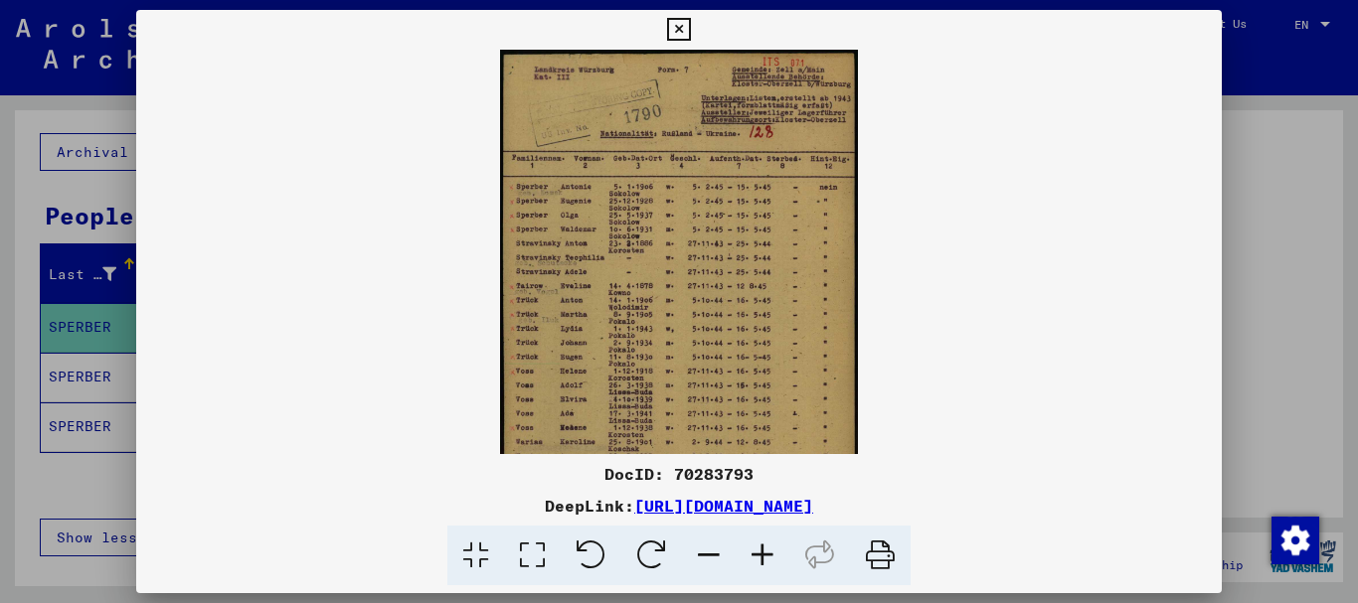
click at [762, 557] on icon at bounding box center [763, 556] width 54 height 61
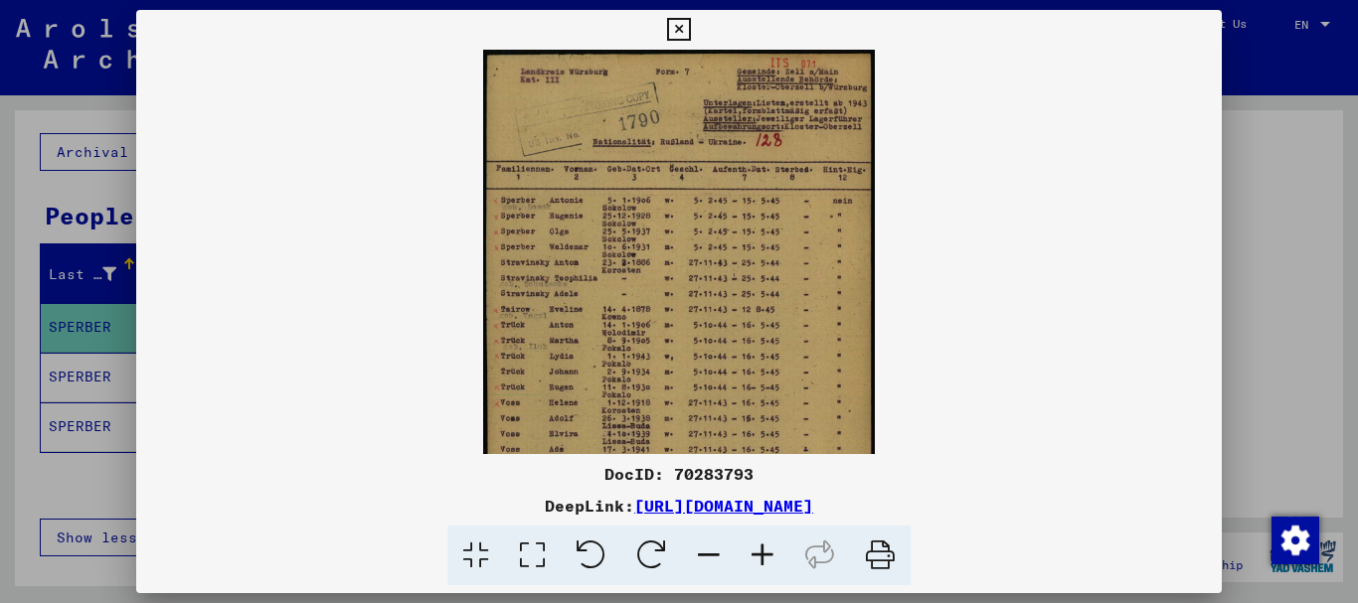
click at [762, 557] on icon at bounding box center [763, 556] width 54 height 61
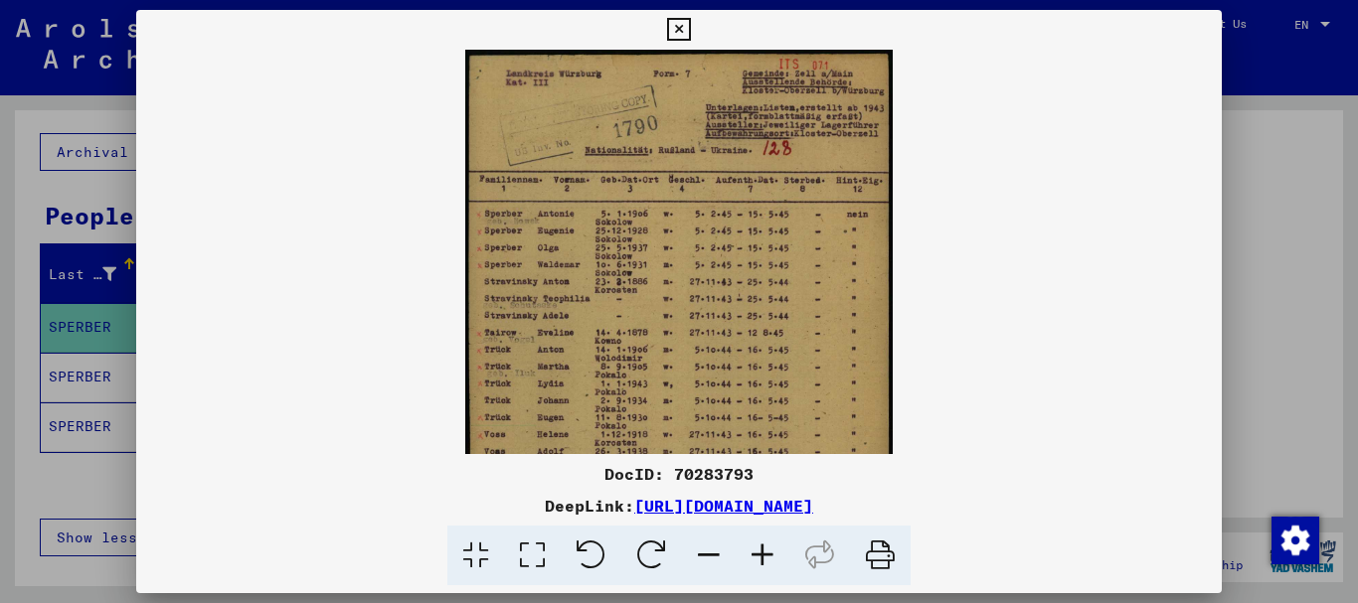
click at [762, 557] on icon at bounding box center [763, 556] width 54 height 61
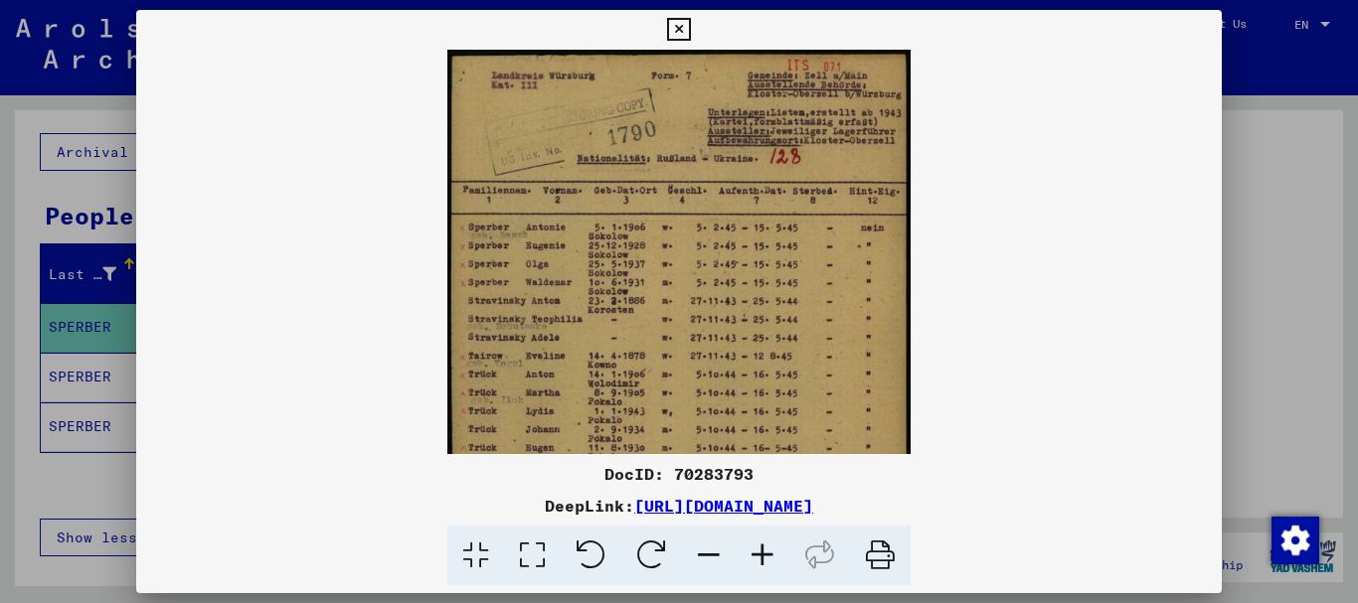
click at [762, 557] on icon at bounding box center [763, 556] width 54 height 61
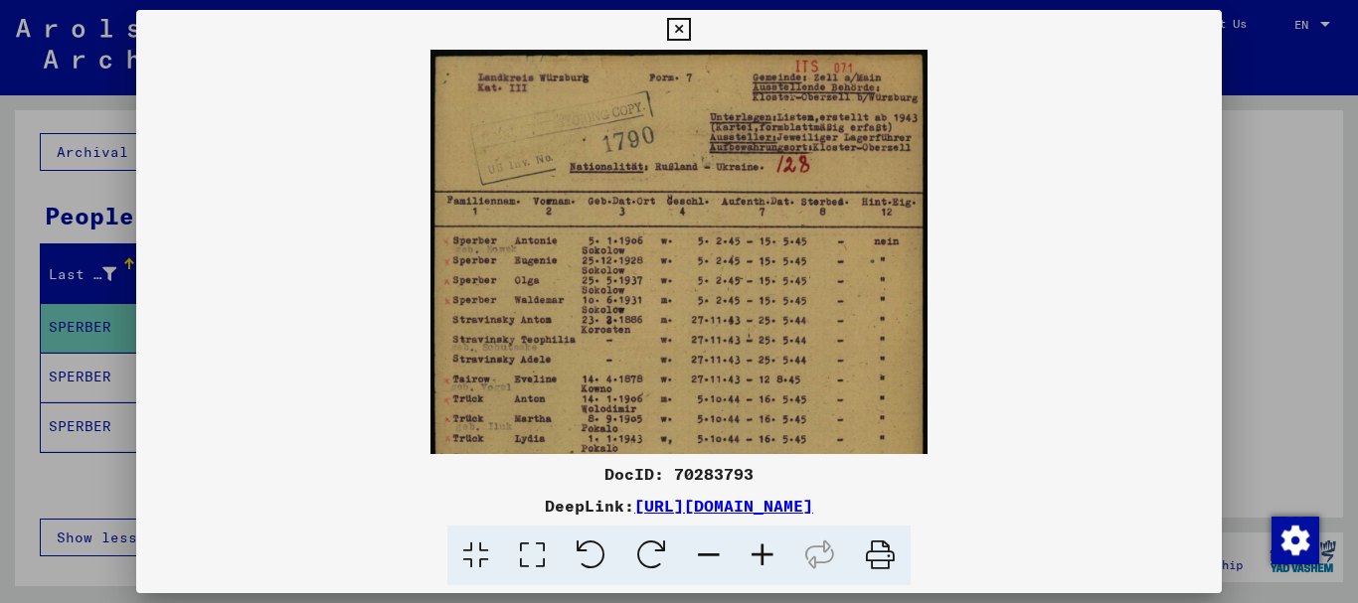
click at [762, 557] on icon at bounding box center [763, 556] width 54 height 61
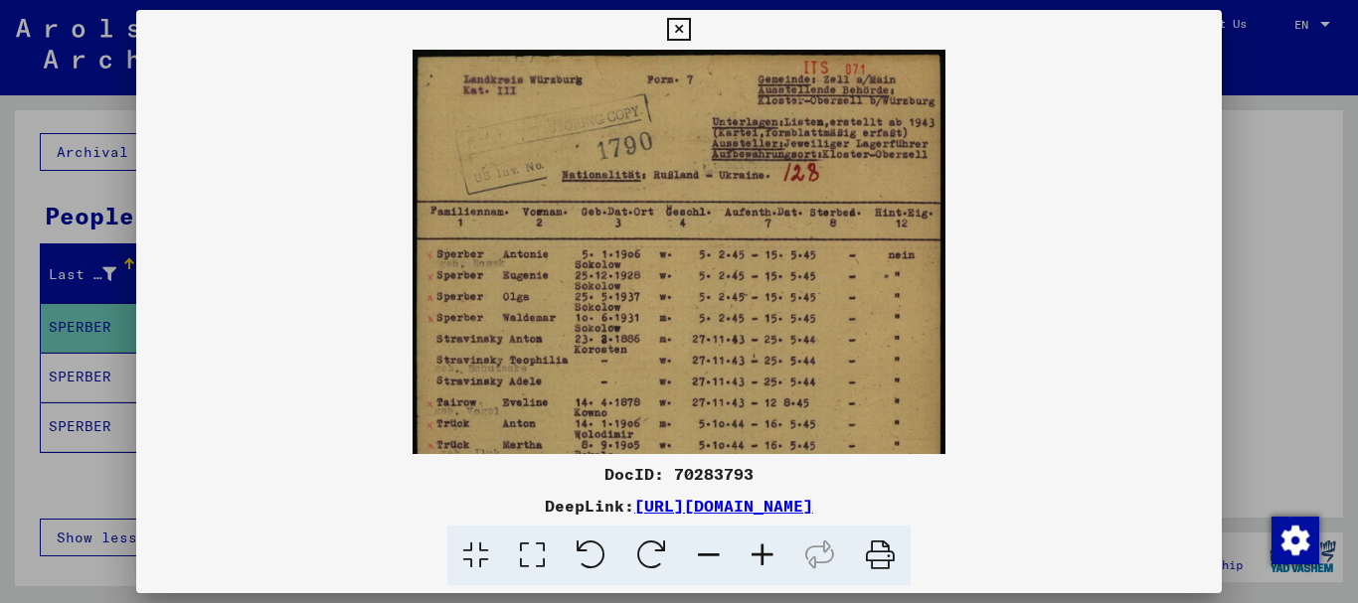
click at [762, 557] on icon at bounding box center [763, 556] width 54 height 61
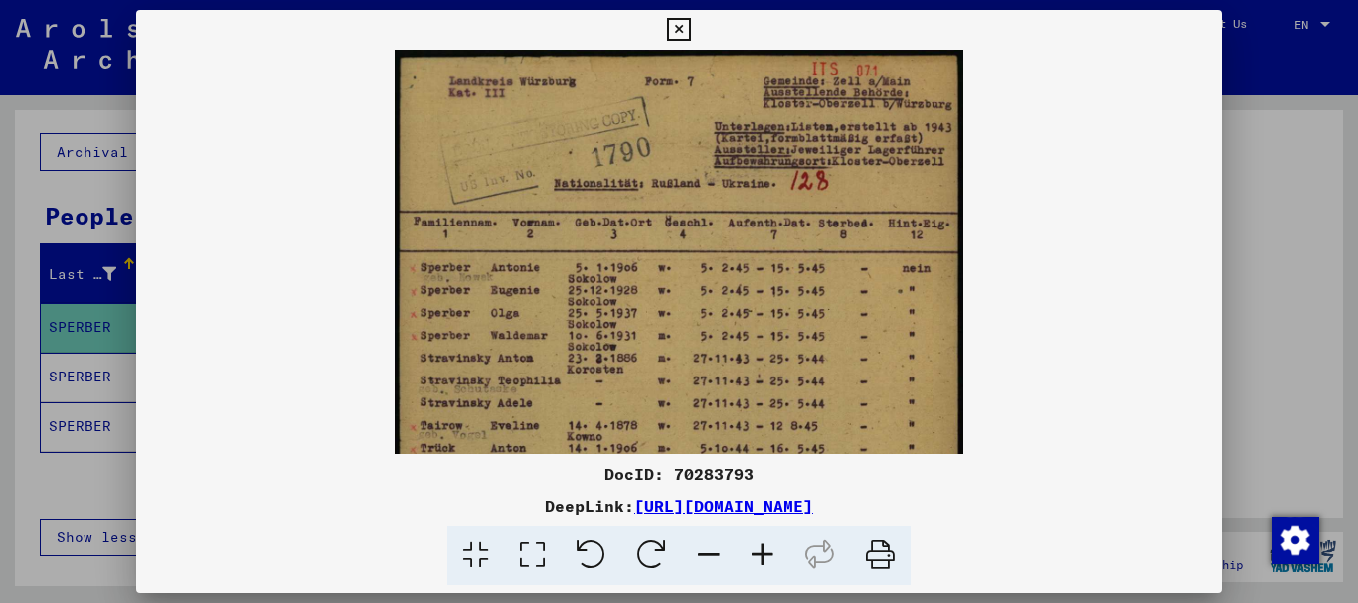
click at [762, 557] on icon at bounding box center [763, 556] width 54 height 61
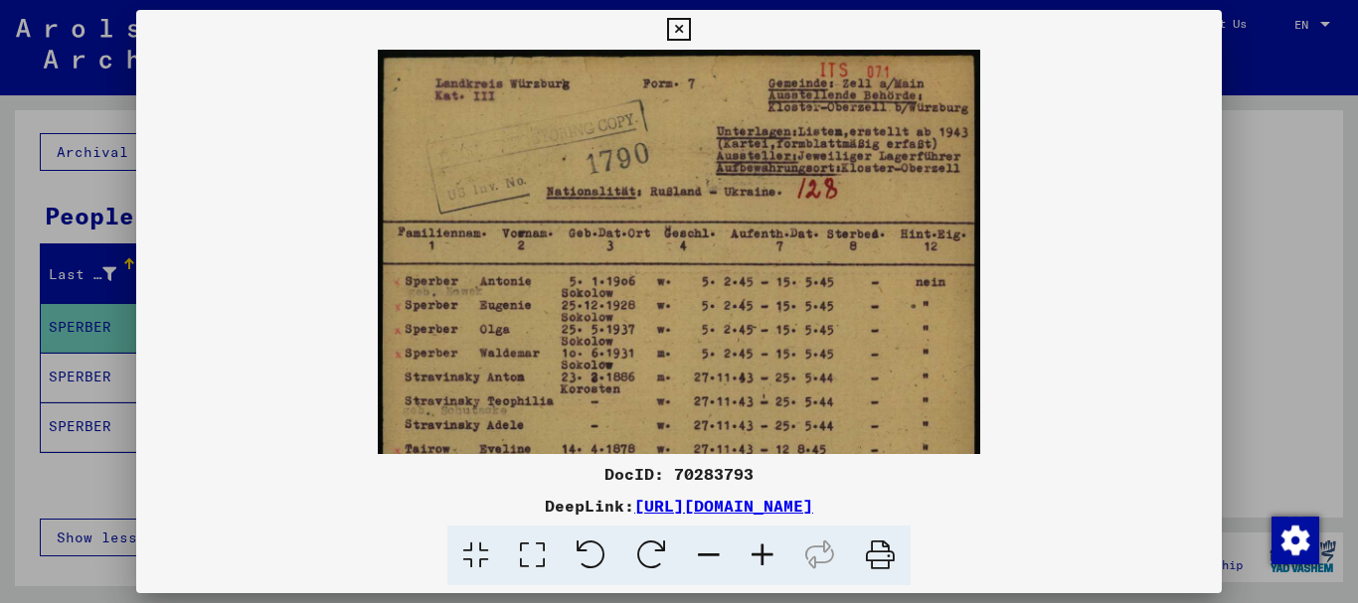
click at [762, 557] on icon at bounding box center [763, 556] width 54 height 61
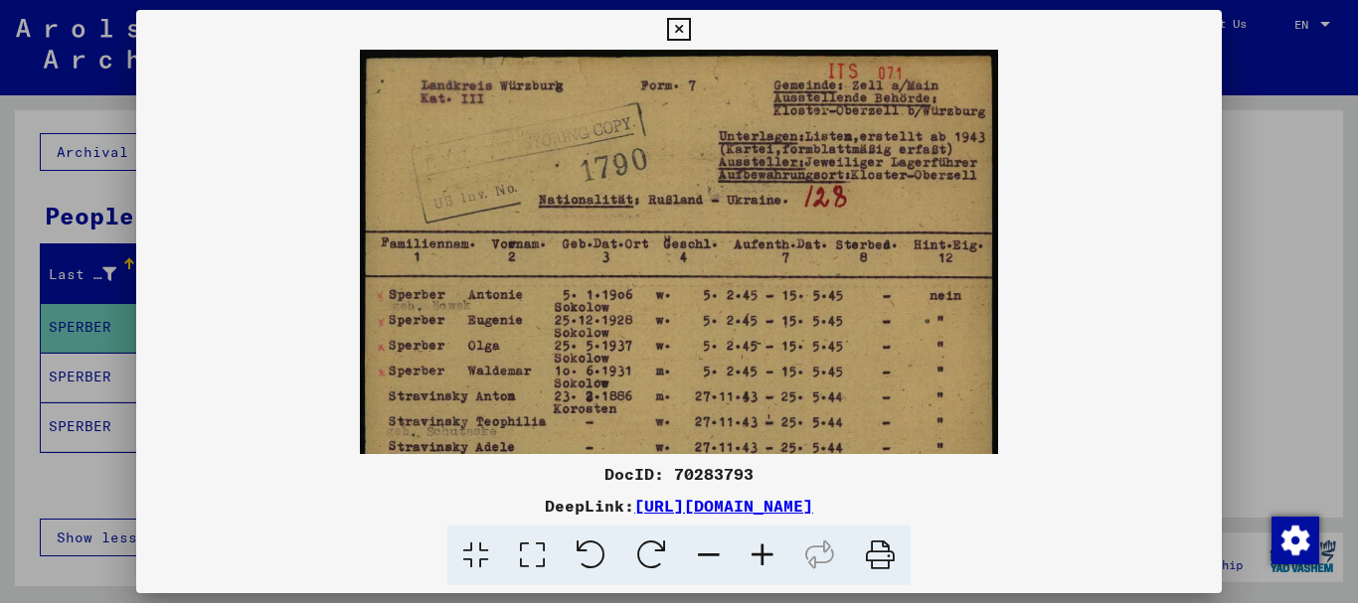
click at [762, 557] on icon at bounding box center [763, 556] width 54 height 61
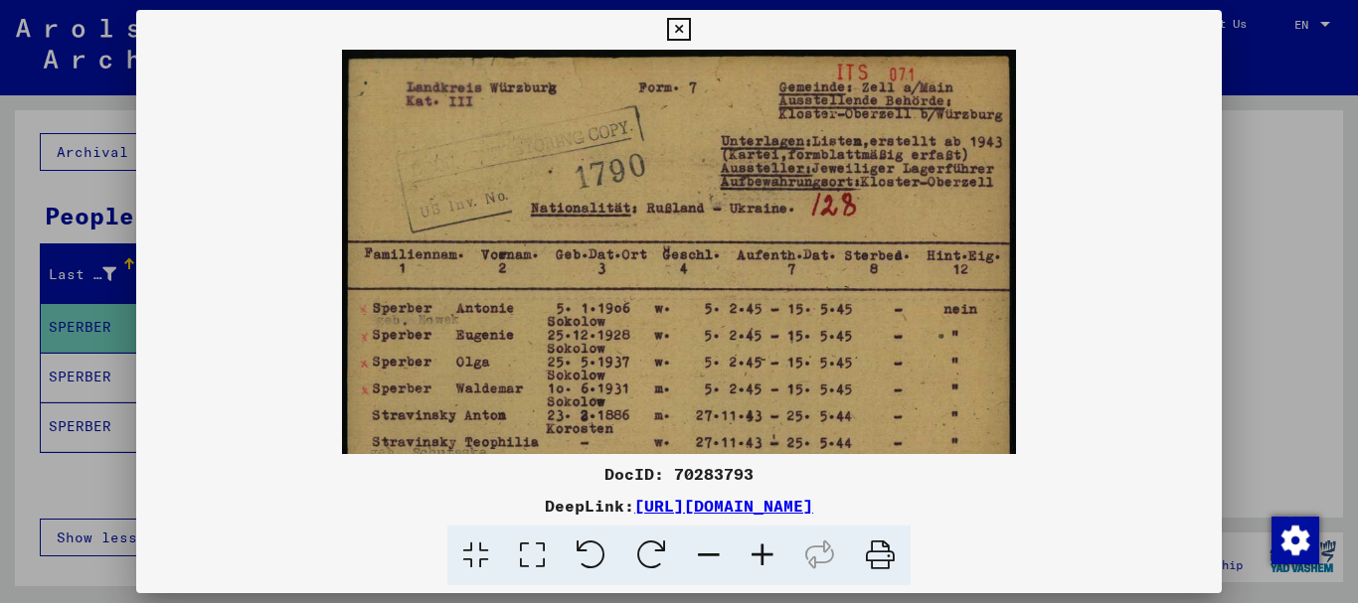
click at [762, 557] on icon at bounding box center [763, 556] width 54 height 61
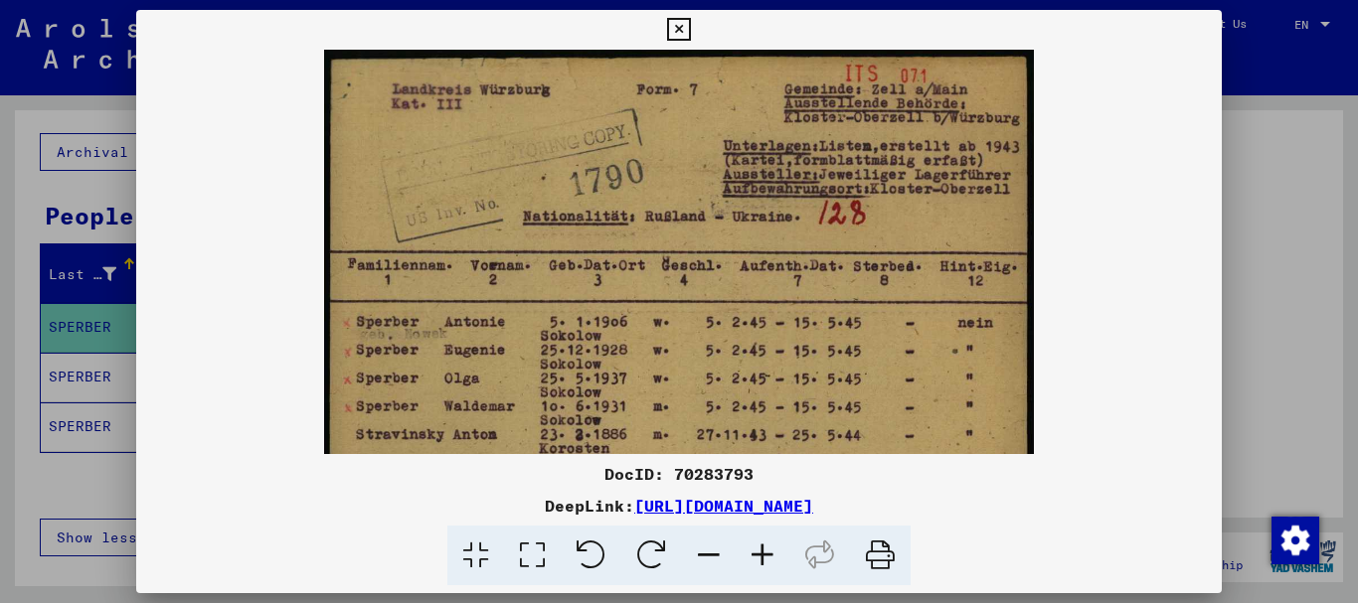
click at [762, 557] on icon at bounding box center [763, 556] width 54 height 61
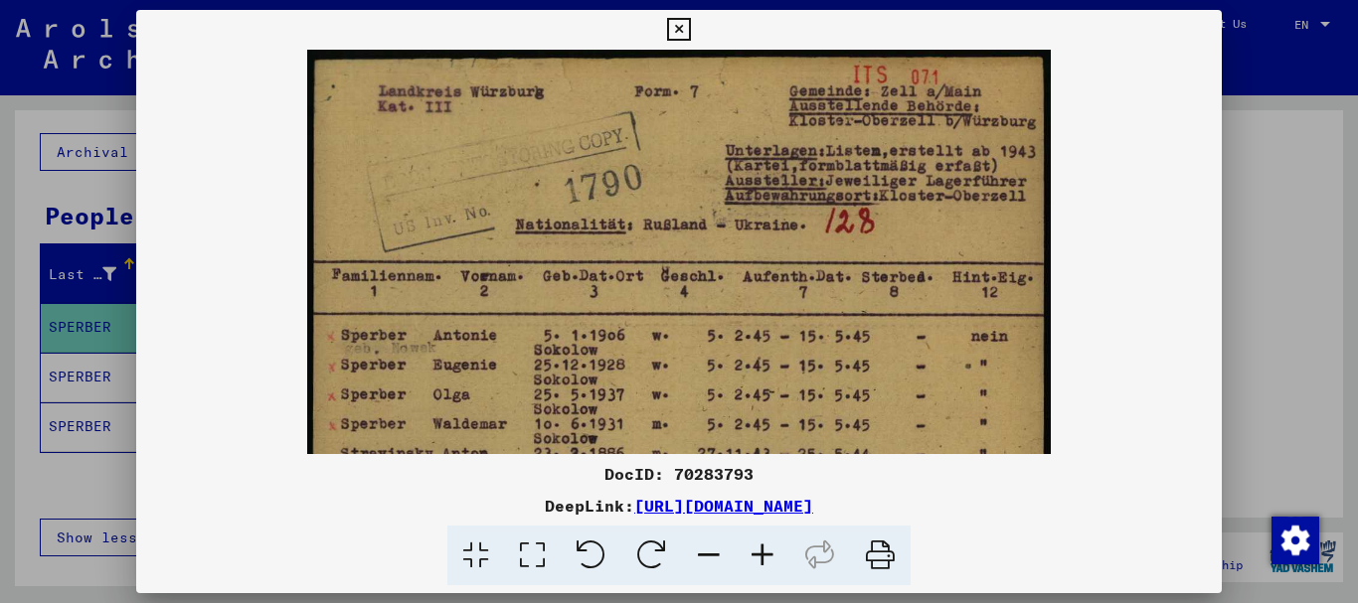
click at [762, 557] on icon at bounding box center [763, 556] width 54 height 61
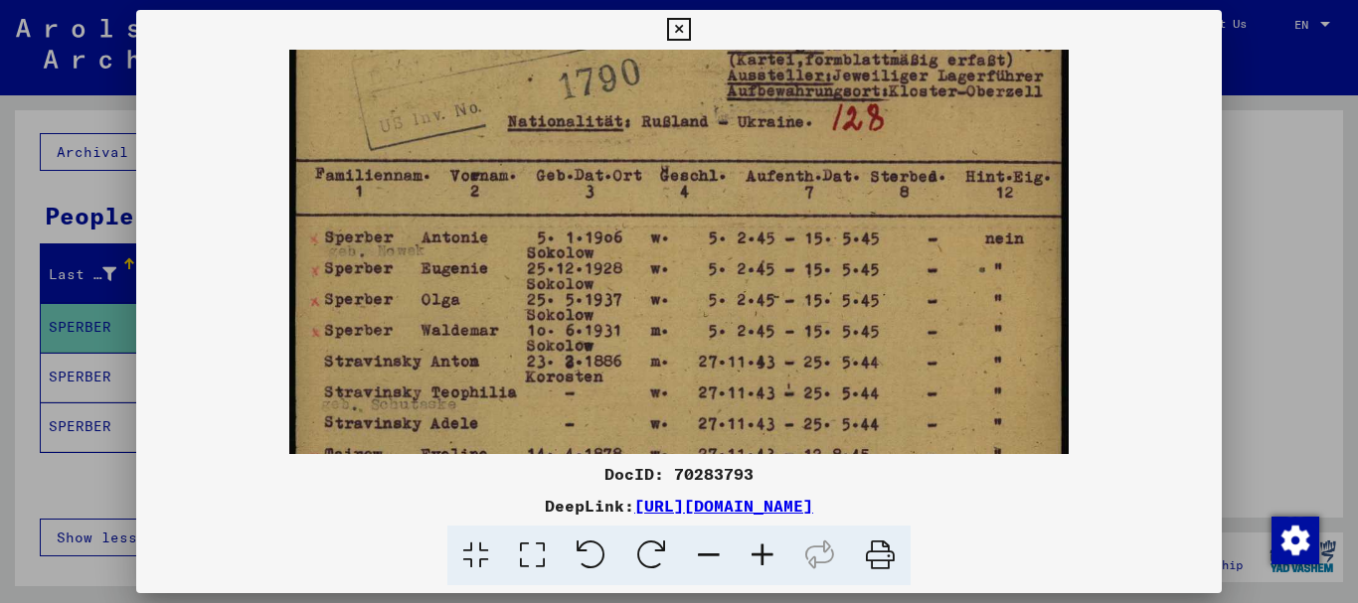
scroll to position [112, 0]
drag, startPoint x: 707, startPoint y: 396, endPoint x: 736, endPoint y: 283, distance: 116.0
click at [736, 283] on img at bounding box center [678, 487] width 779 height 1100
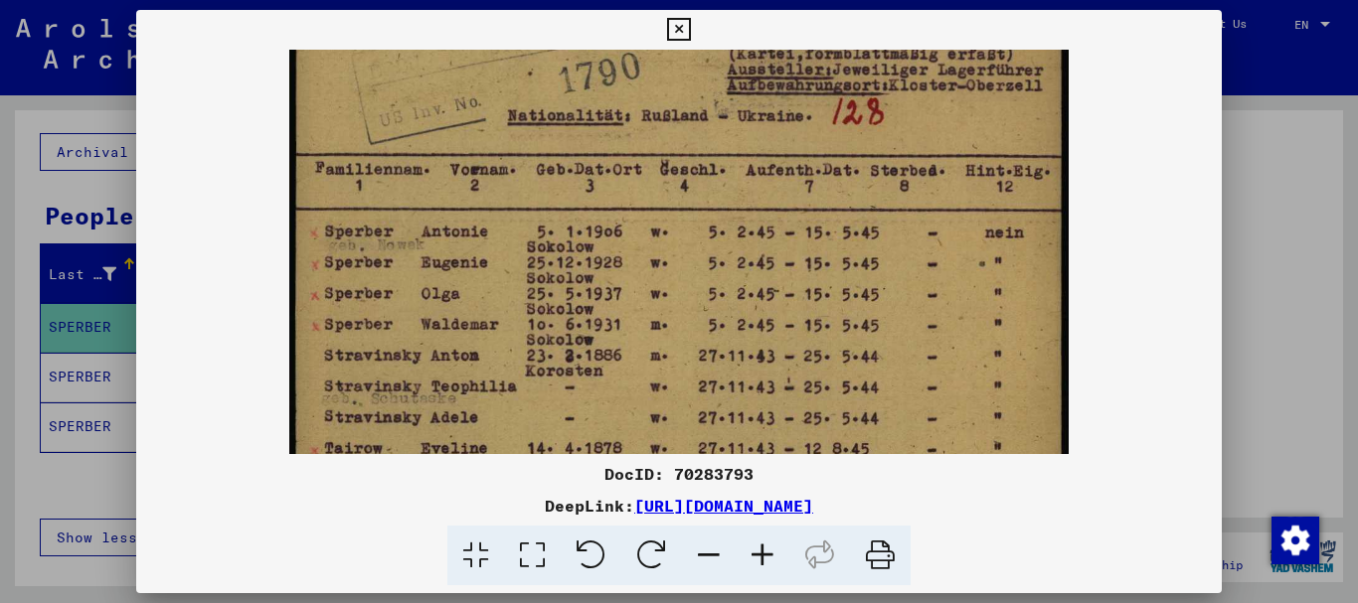
scroll to position [132, 0]
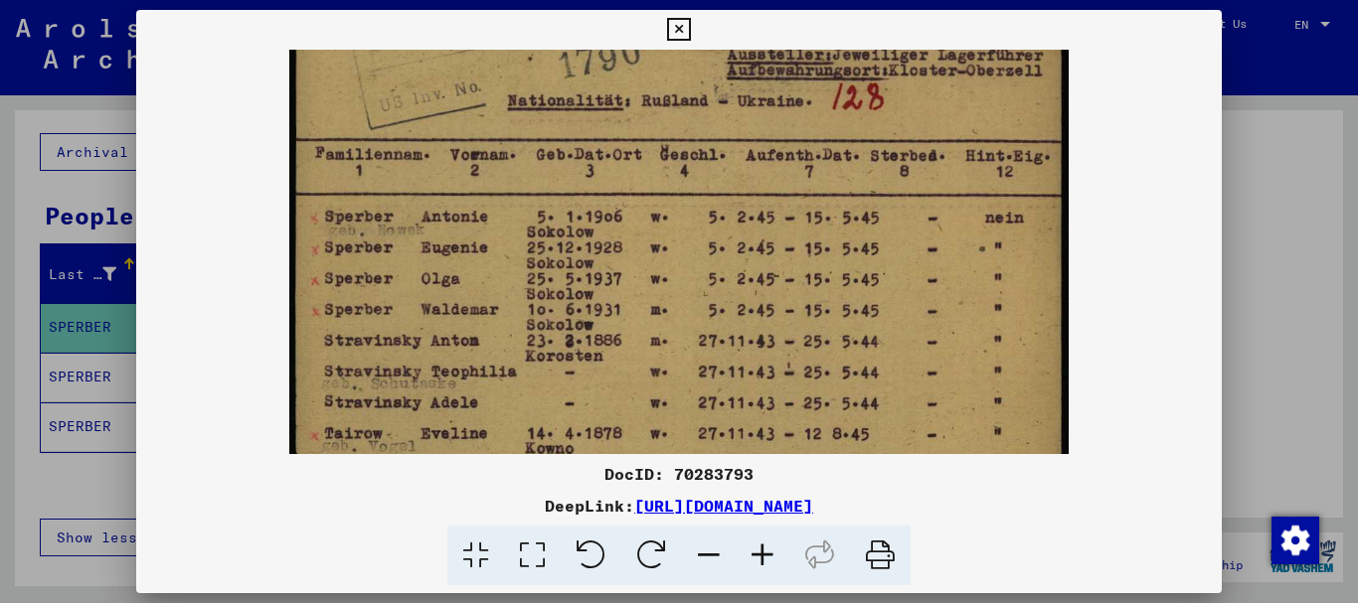
drag, startPoint x: 678, startPoint y: 381, endPoint x: 678, endPoint y: 361, distance: 19.9
click at [678, 361] on img at bounding box center [678, 467] width 779 height 1100
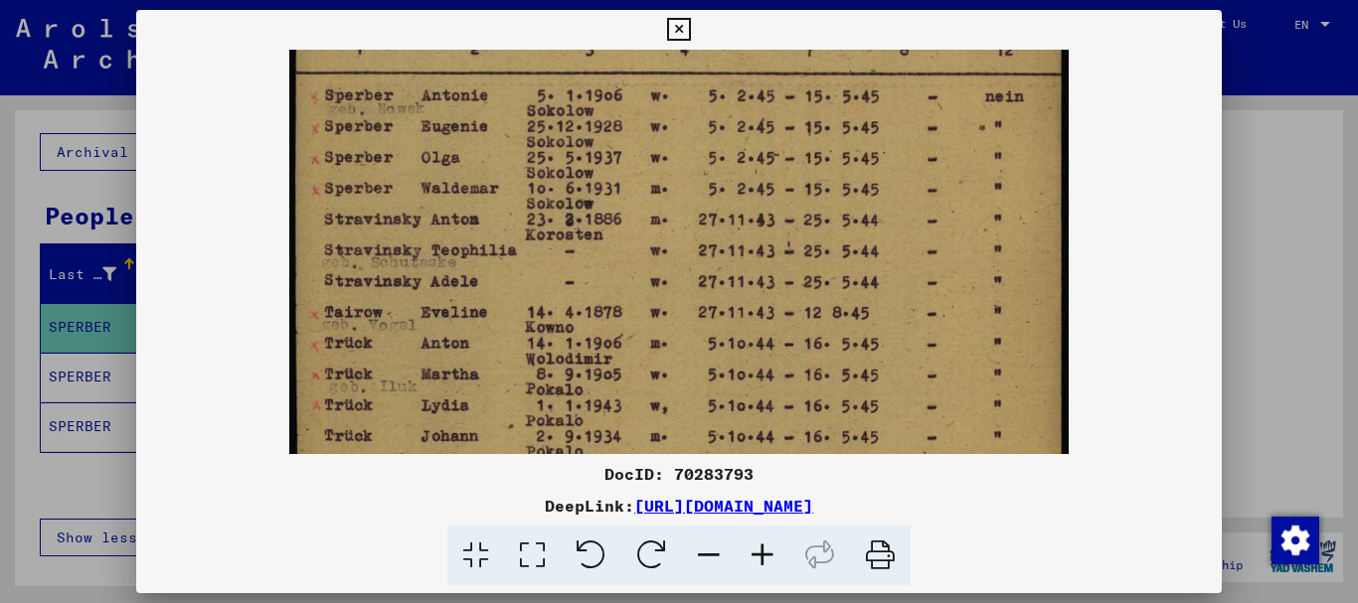
scroll to position [259, 0]
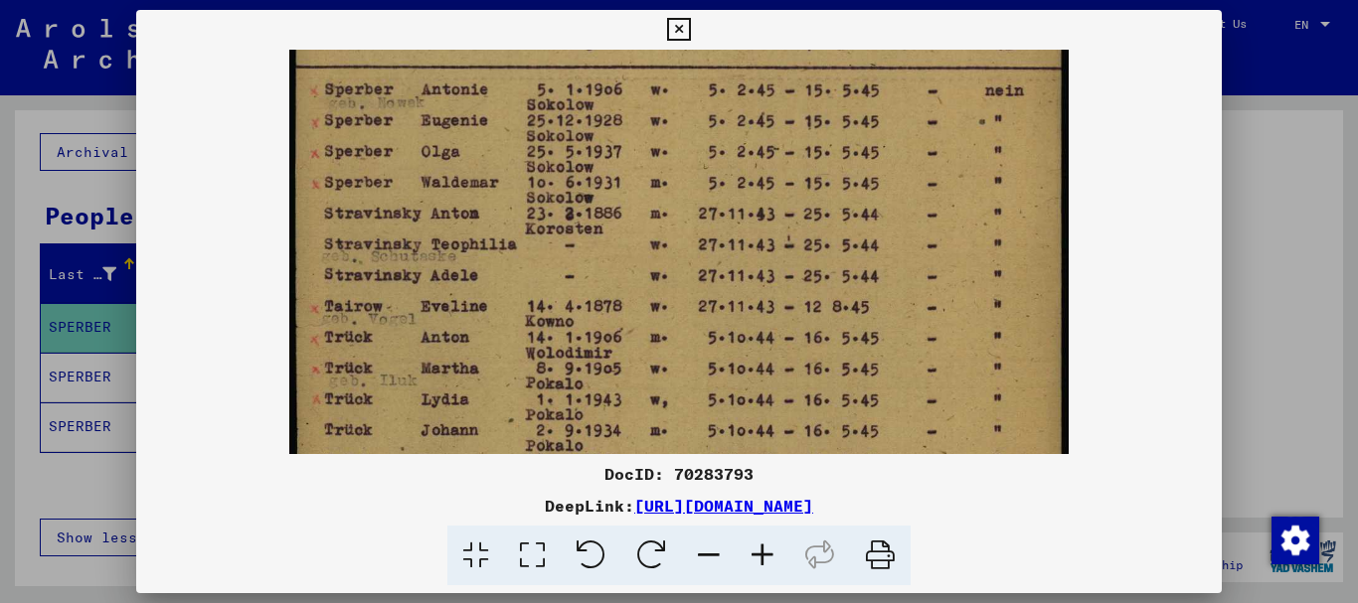
drag, startPoint x: 676, startPoint y: 362, endPoint x: 698, endPoint y: 235, distance: 129.1
click at [698, 235] on img at bounding box center [678, 340] width 779 height 1100
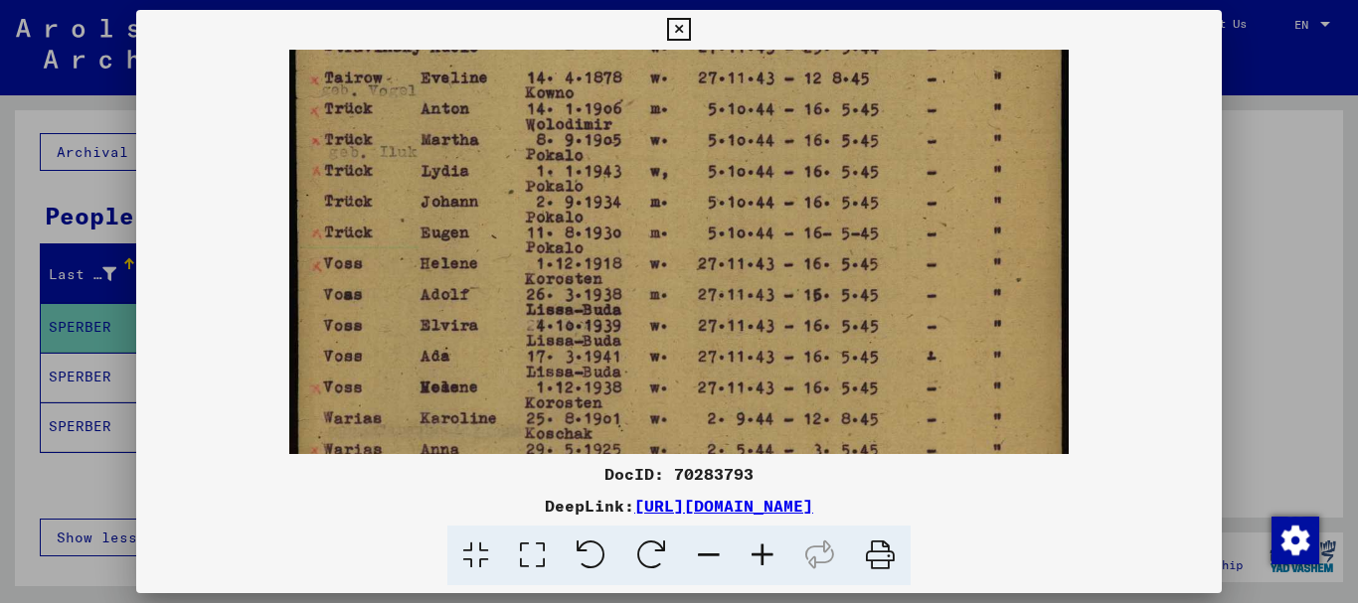
scroll to position [491, 0]
drag, startPoint x: 649, startPoint y: 393, endPoint x: 645, endPoint y: 161, distance: 231.6
click at [645, 161] on img at bounding box center [678, 109] width 779 height 1100
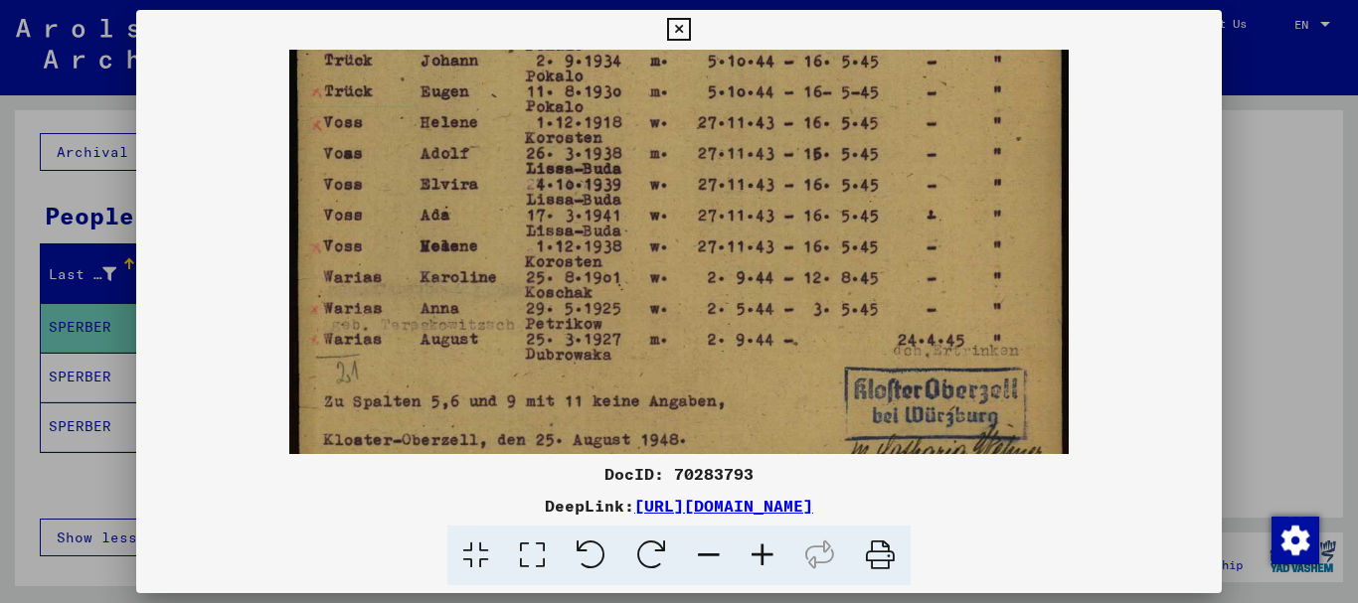
scroll to position [628, 0]
drag, startPoint x: 674, startPoint y: 388, endPoint x: 683, endPoint y: 250, distance: 137.5
click at [671, 24] on icon at bounding box center [678, 30] width 23 height 24
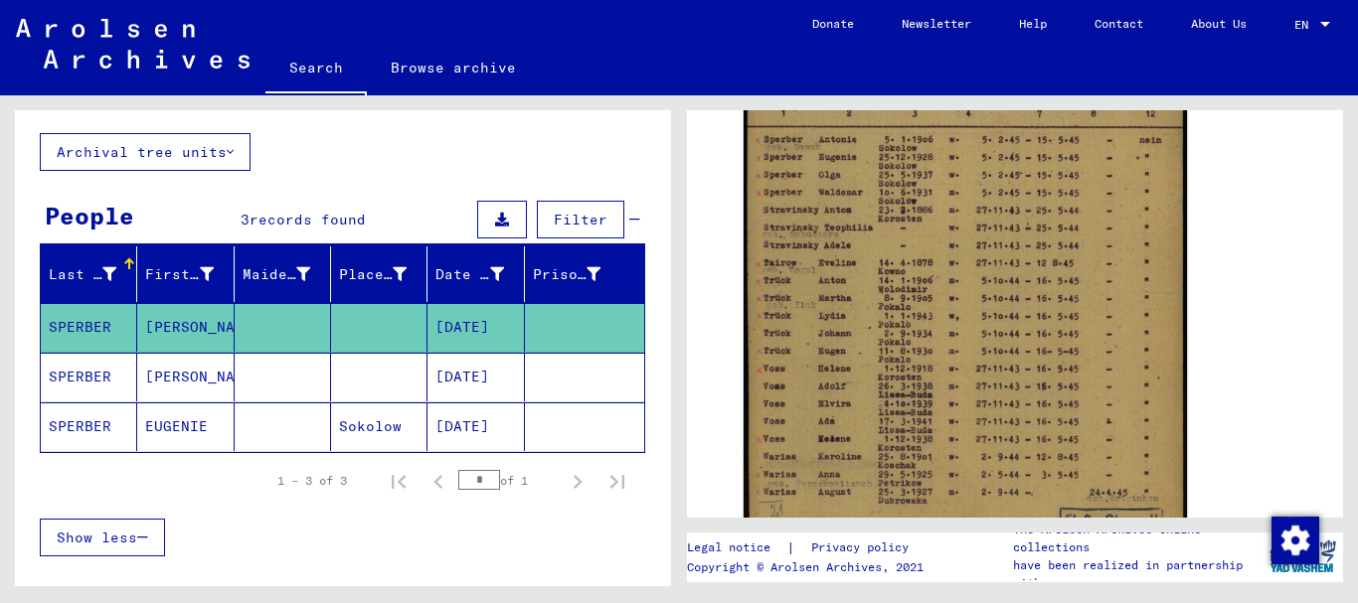
click at [165, 431] on mat-cell "EUGENIE" at bounding box center [185, 427] width 96 height 49
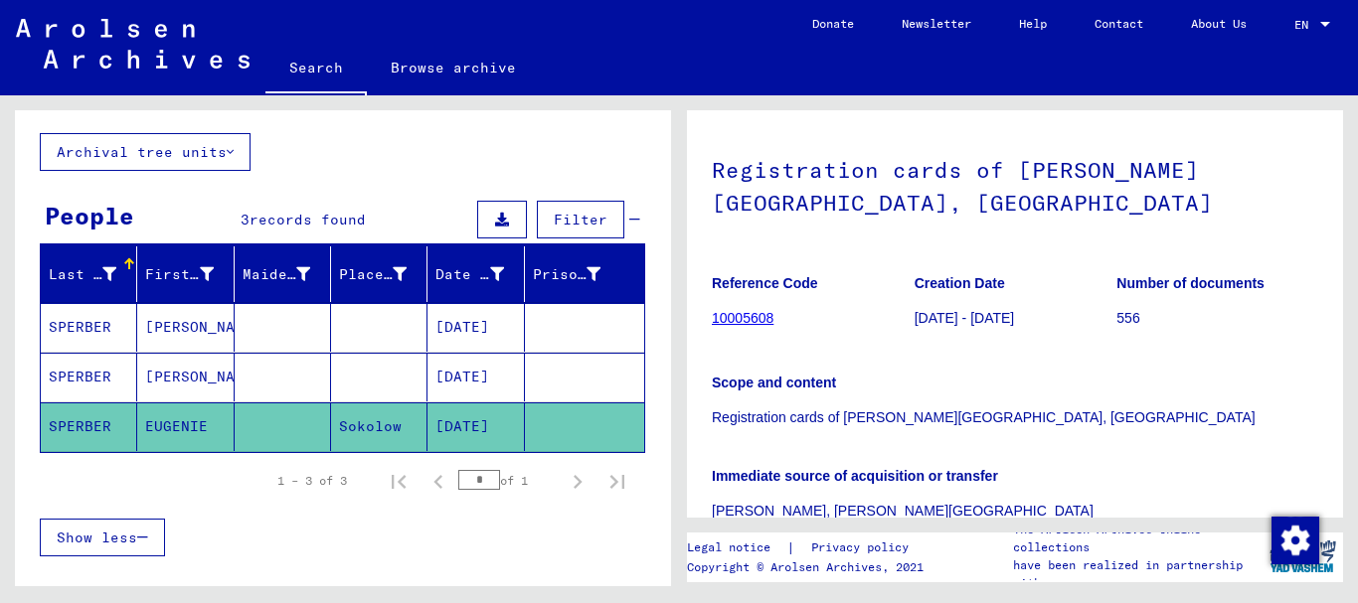
scroll to position [199, 0]
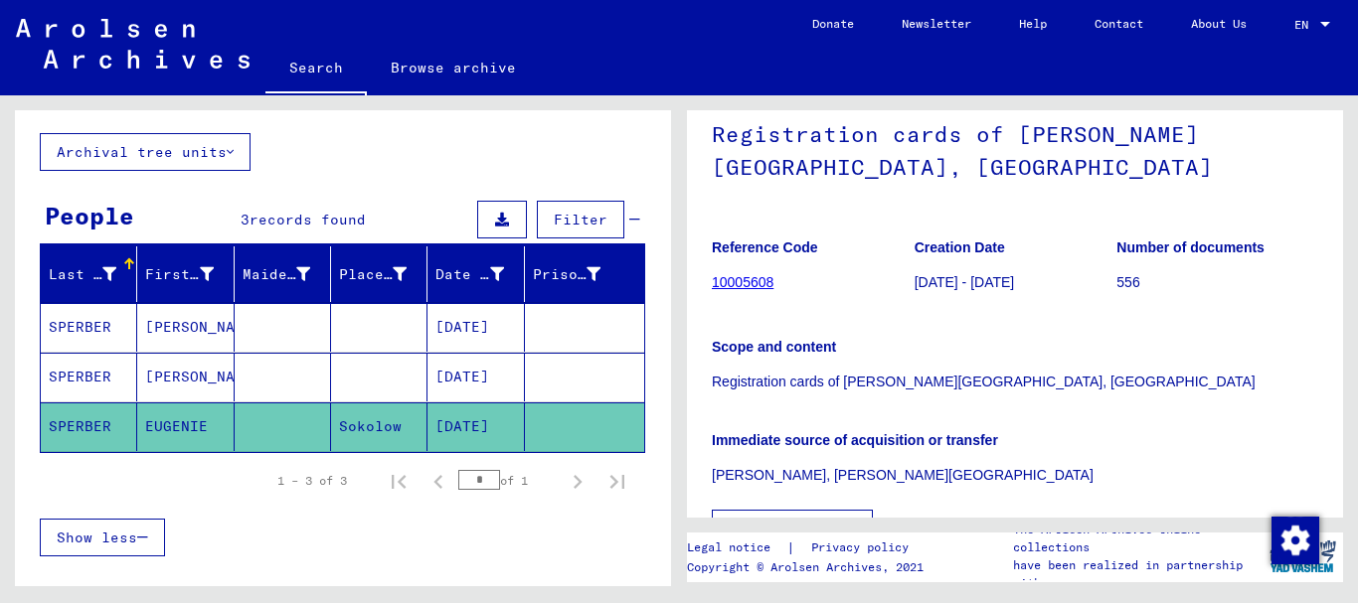
click at [746, 282] on link "10005608" at bounding box center [743, 282] width 62 height 16
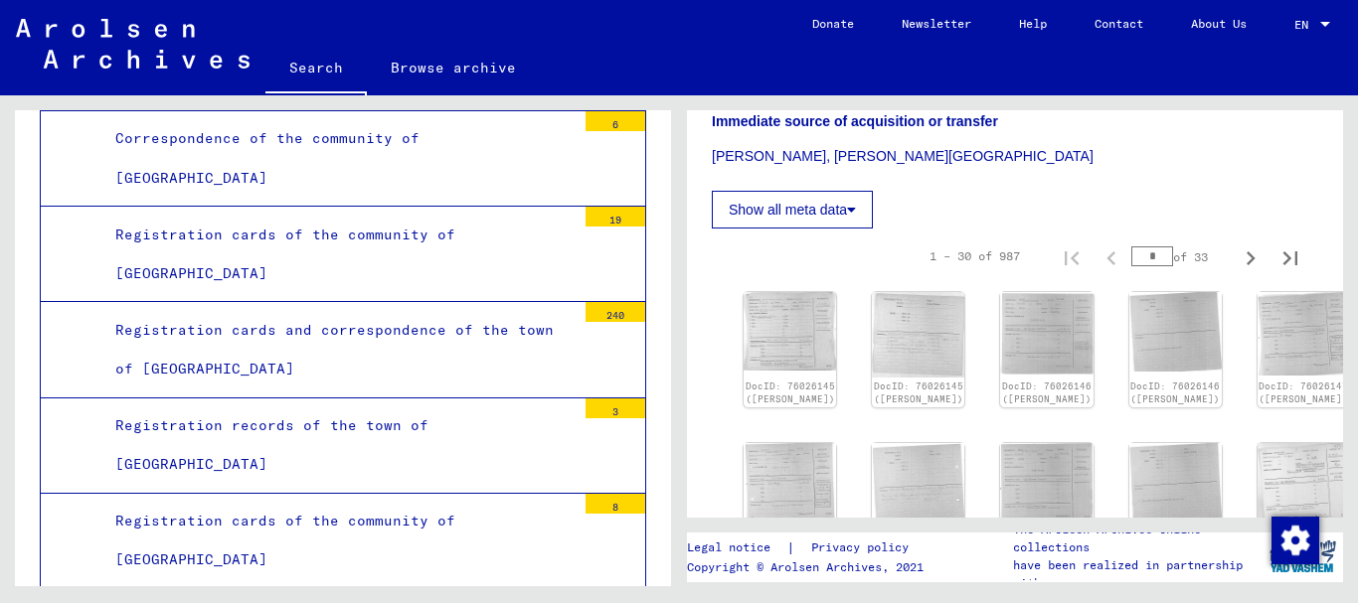
scroll to position [497, 0]
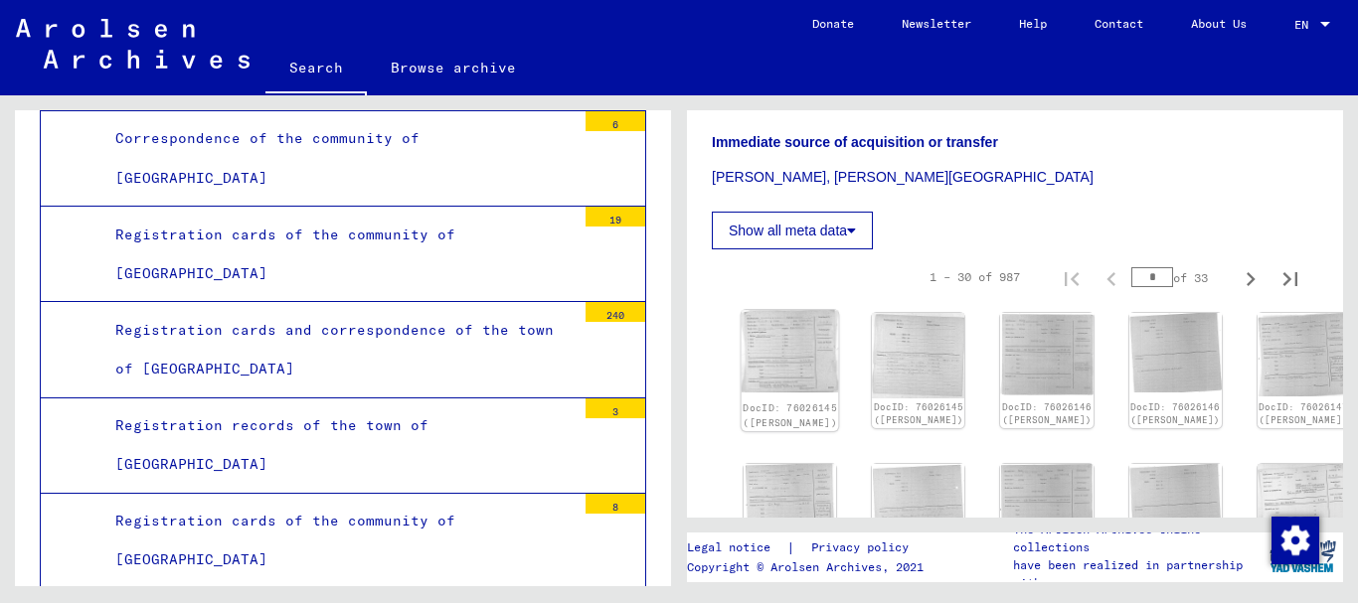
click at [790, 342] on img at bounding box center [790, 351] width 97 height 83
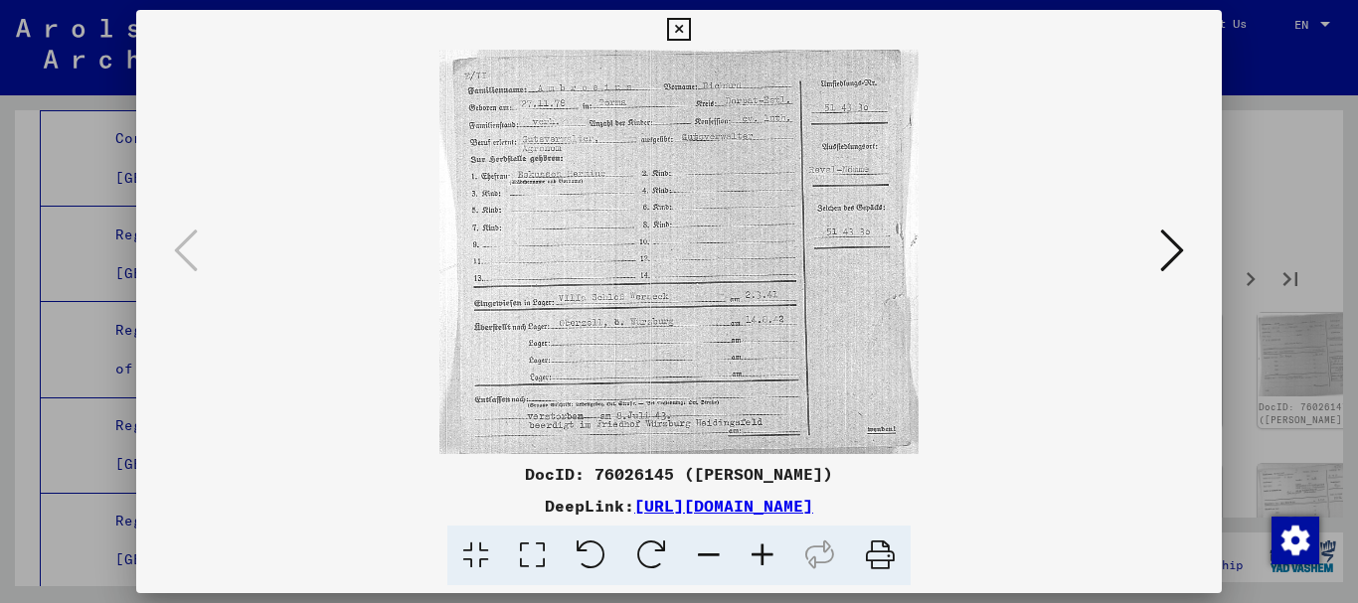
click at [763, 559] on icon at bounding box center [763, 556] width 54 height 61
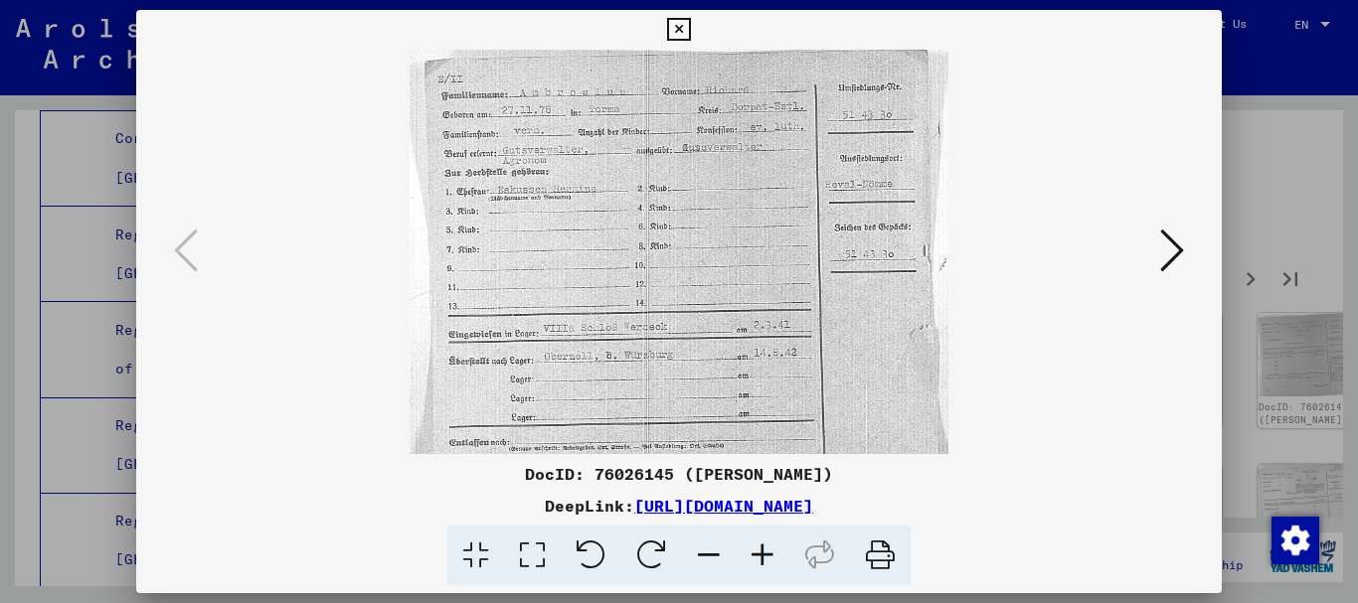
click at [763, 559] on icon at bounding box center [763, 556] width 54 height 61
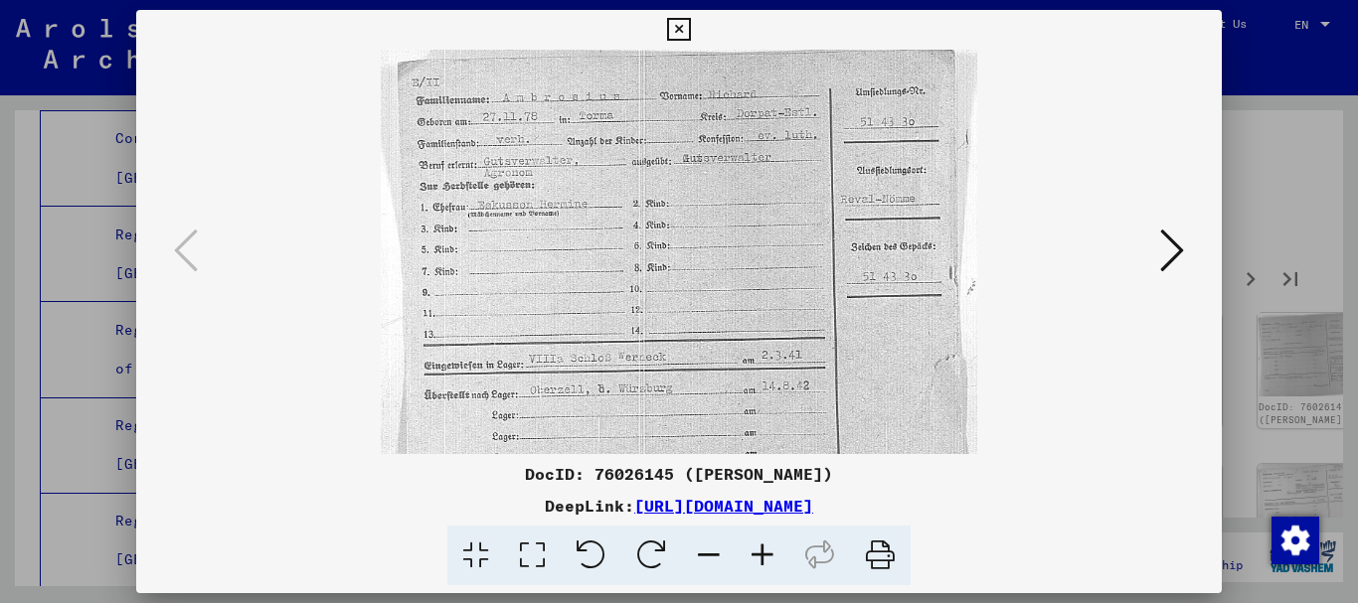
click at [763, 559] on icon at bounding box center [763, 556] width 54 height 61
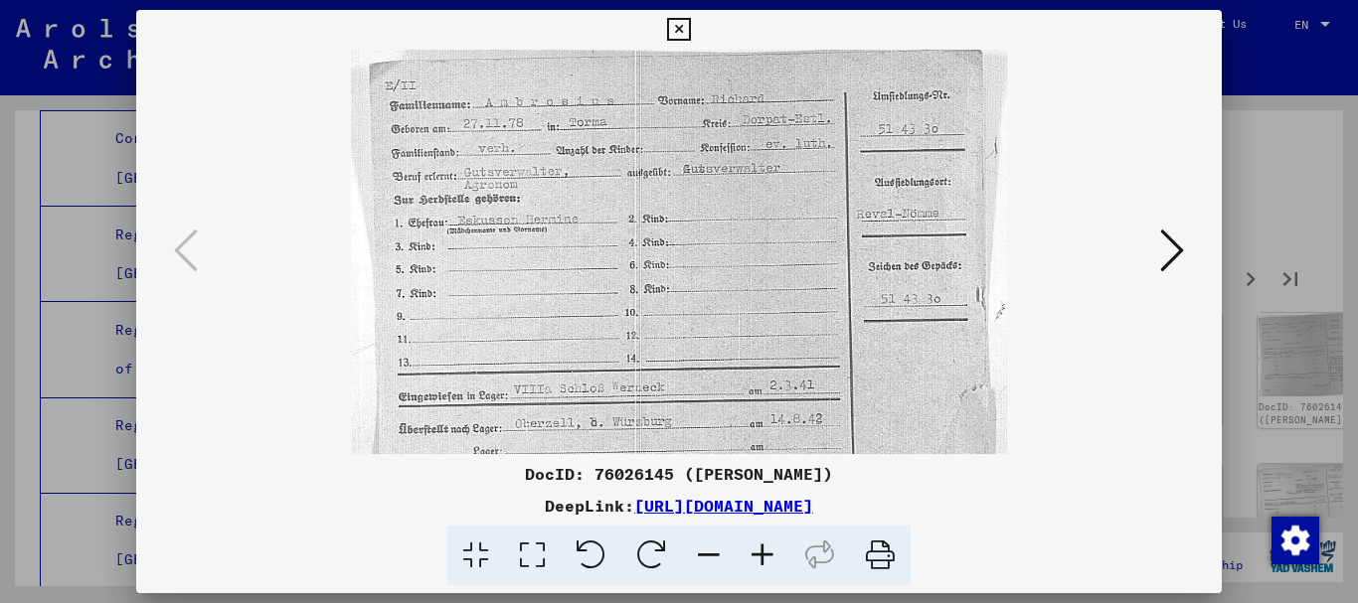
click at [763, 559] on icon at bounding box center [763, 556] width 54 height 61
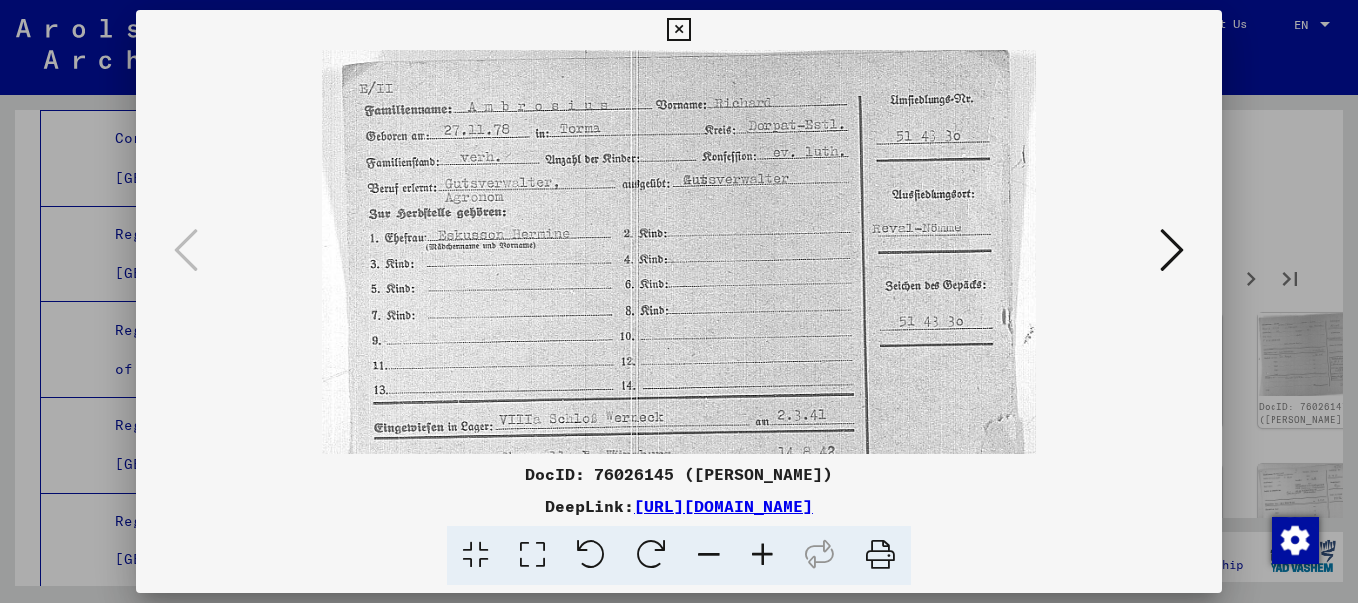
click at [763, 559] on icon at bounding box center [763, 556] width 54 height 61
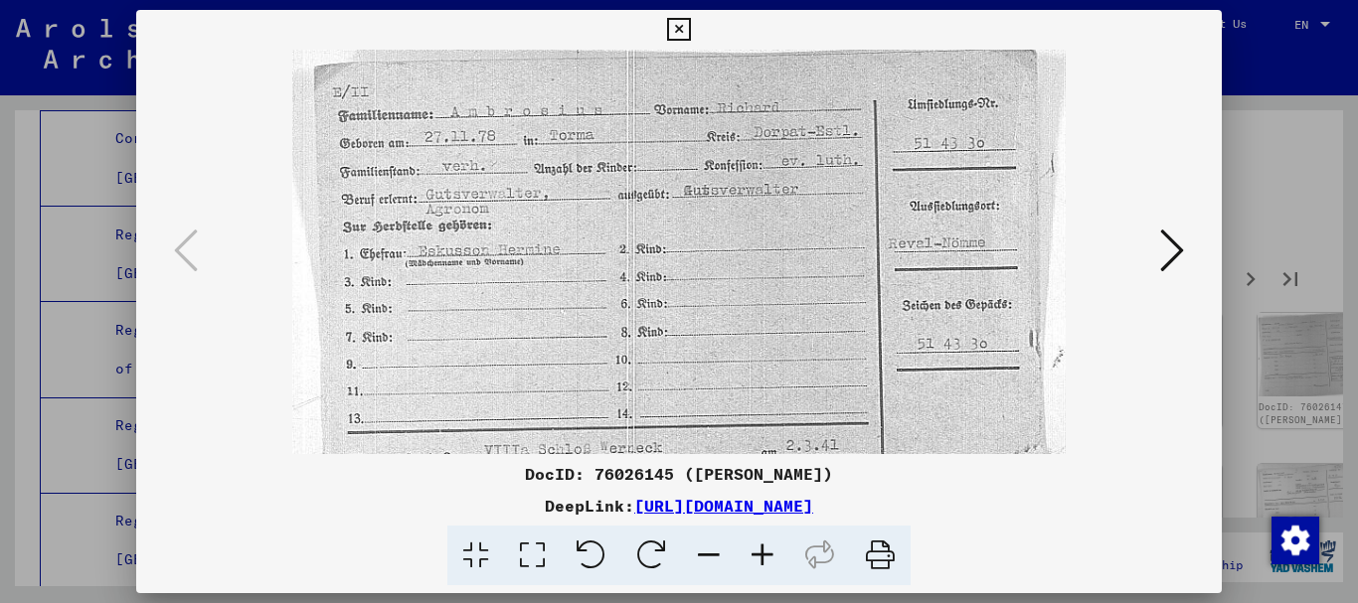
click at [763, 559] on icon at bounding box center [763, 556] width 54 height 61
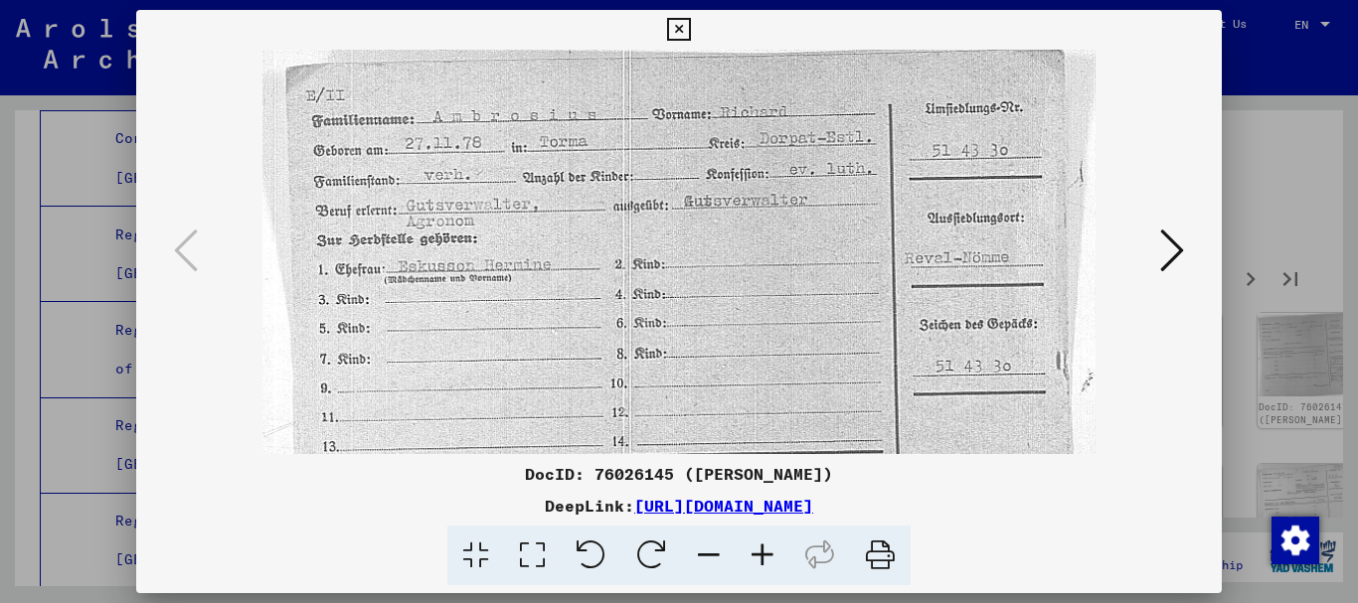
click at [763, 559] on icon at bounding box center [763, 556] width 54 height 61
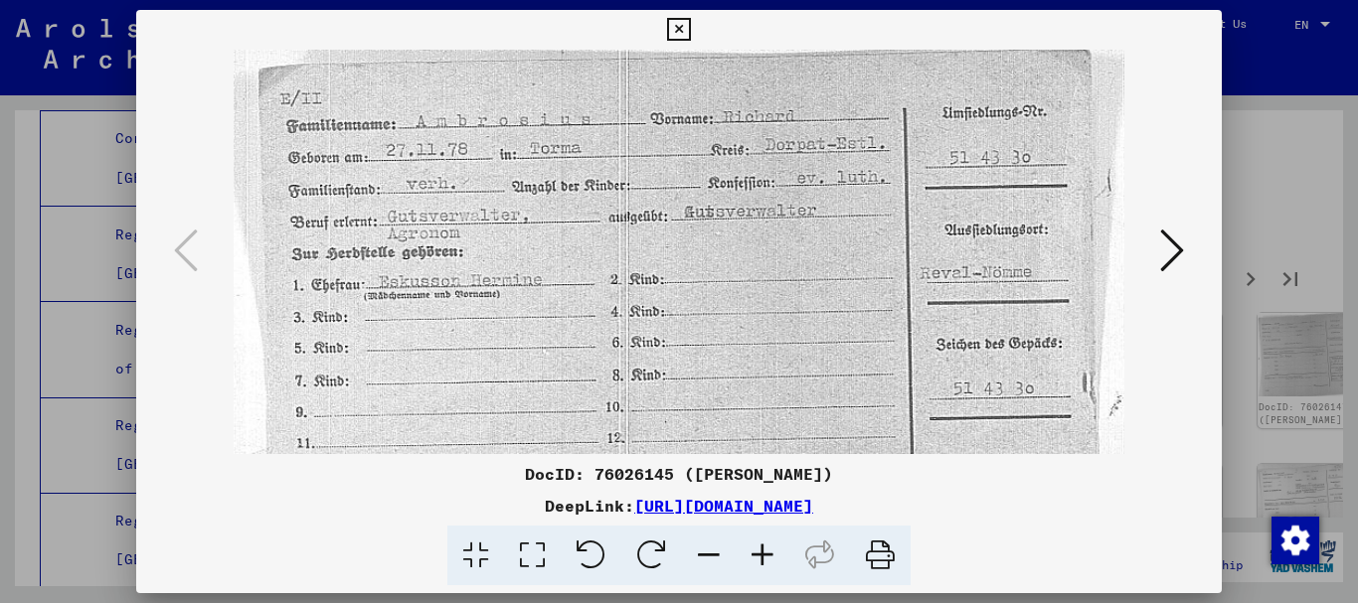
click at [1175, 250] on icon at bounding box center [1172, 251] width 24 height 48
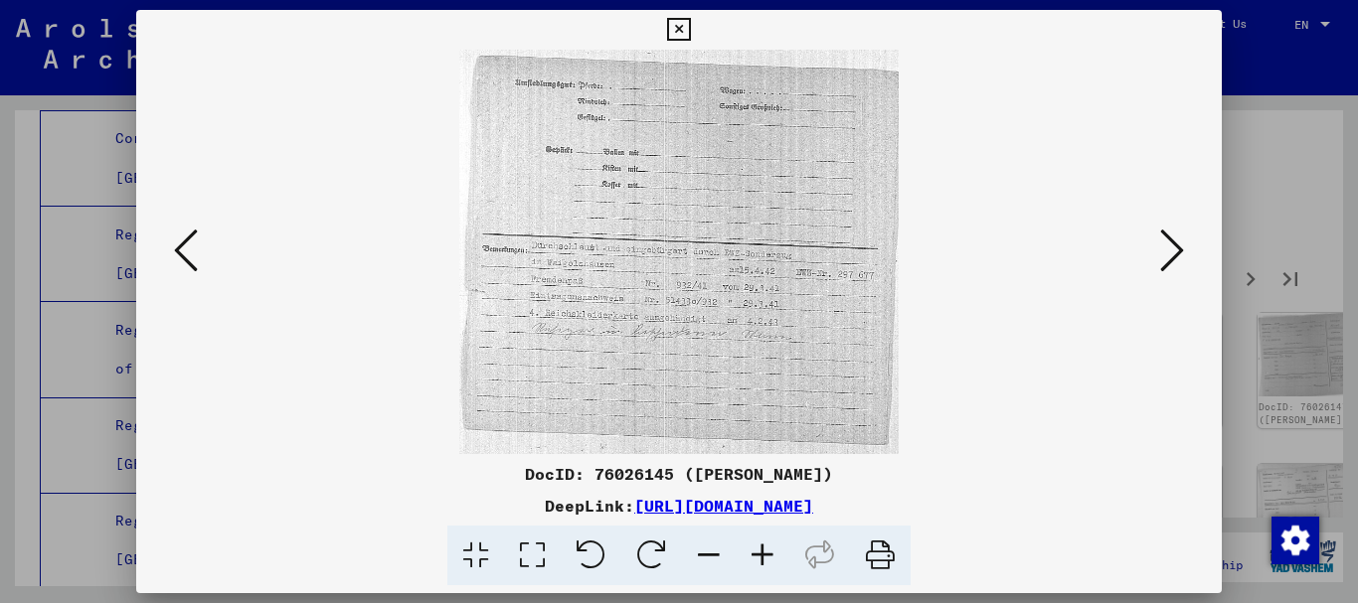
click at [1175, 250] on icon at bounding box center [1172, 251] width 24 height 48
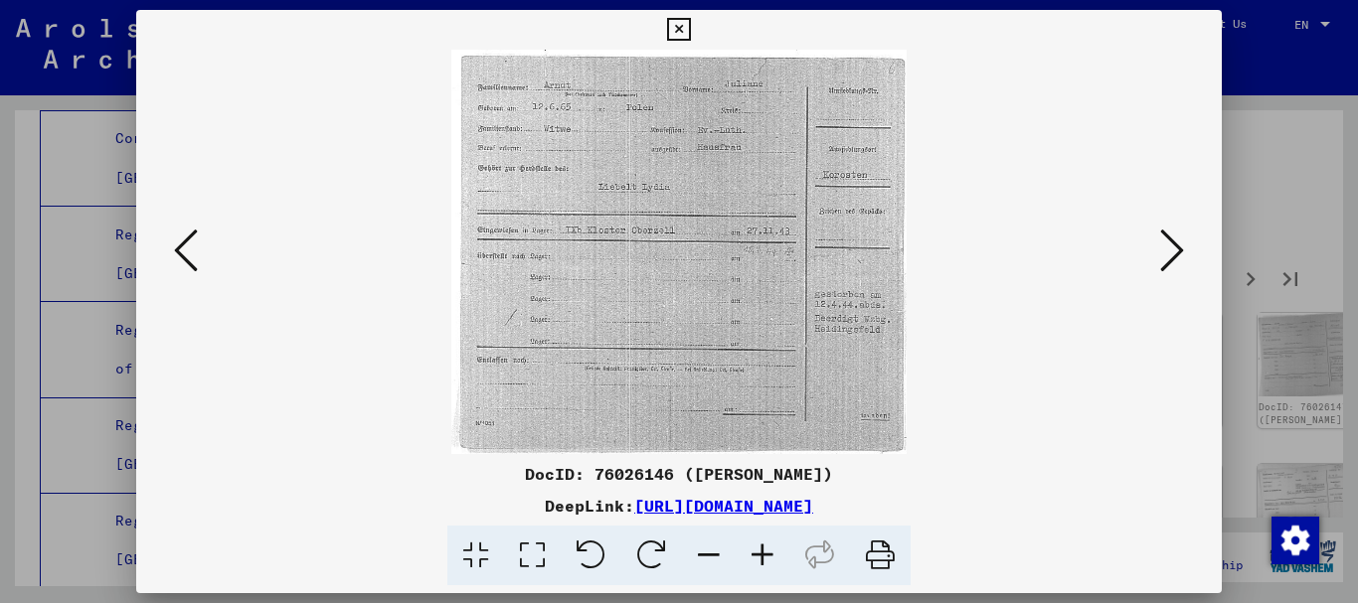
click at [1176, 249] on icon at bounding box center [1172, 251] width 24 height 48
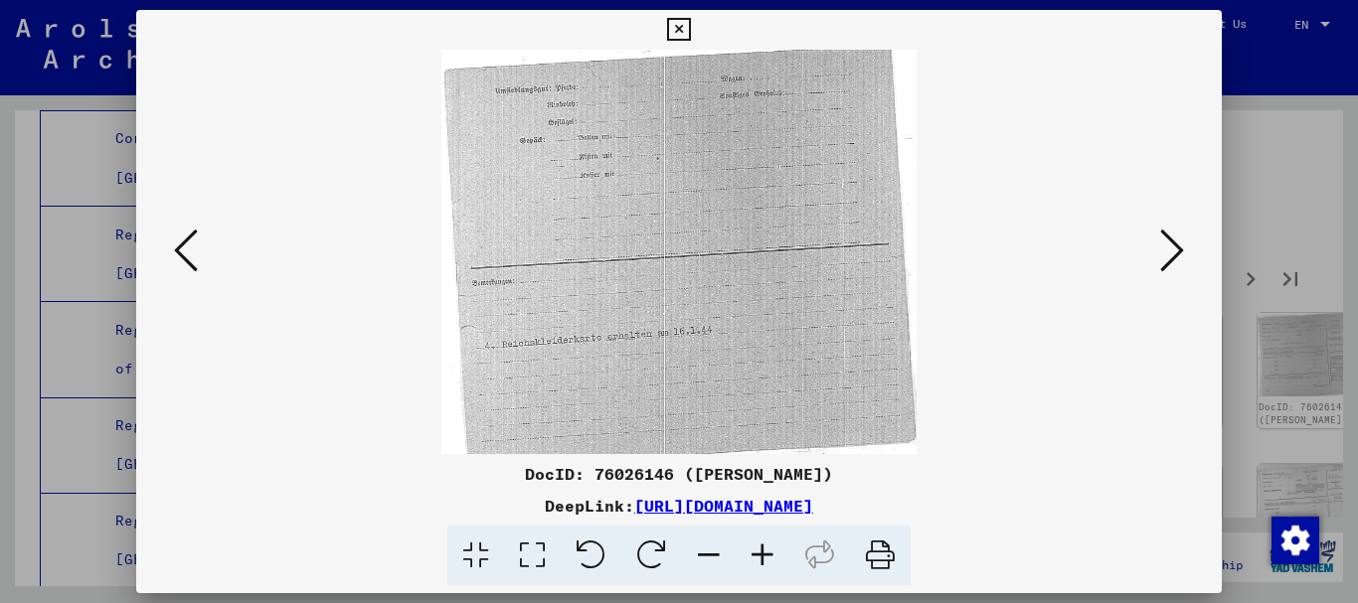
click at [1176, 249] on icon at bounding box center [1172, 251] width 24 height 48
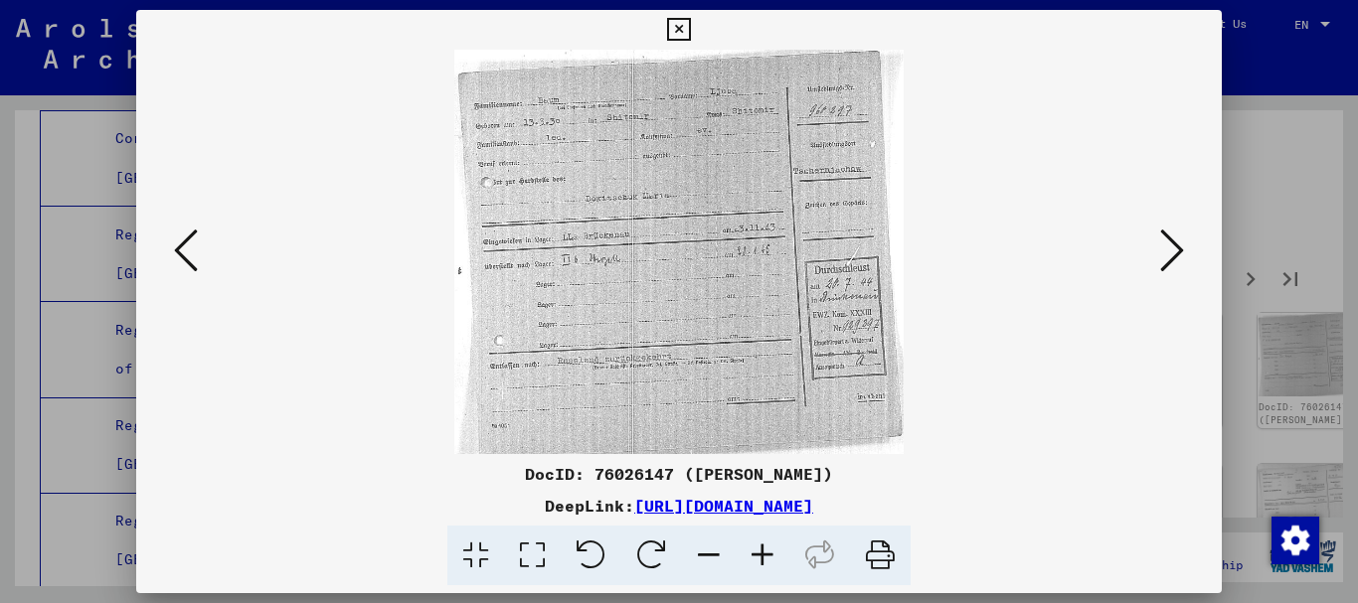
click at [758, 554] on icon at bounding box center [763, 556] width 54 height 61
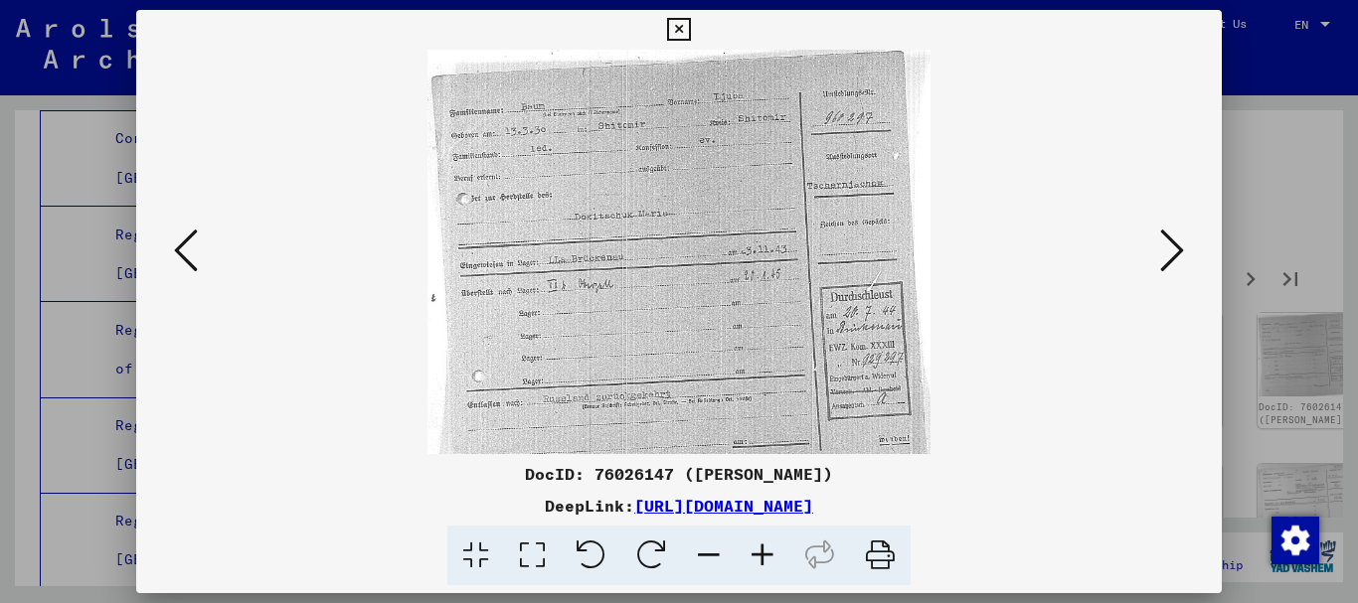
click at [758, 554] on icon at bounding box center [763, 556] width 54 height 61
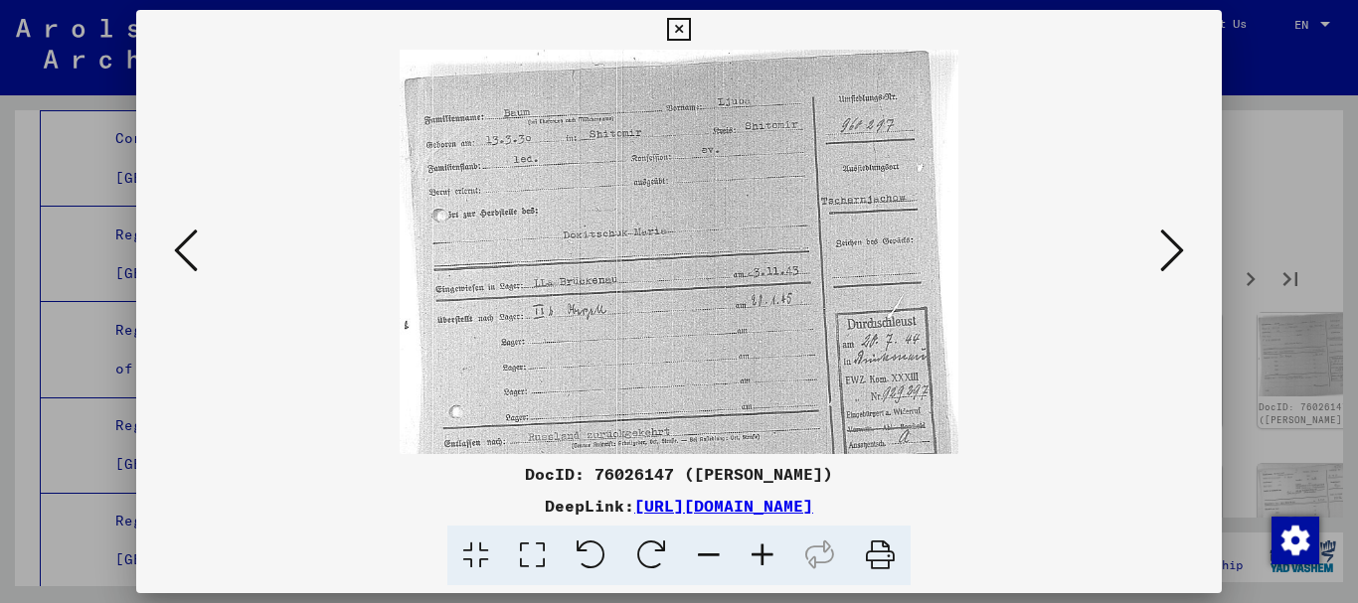
click at [759, 554] on icon at bounding box center [763, 556] width 54 height 61
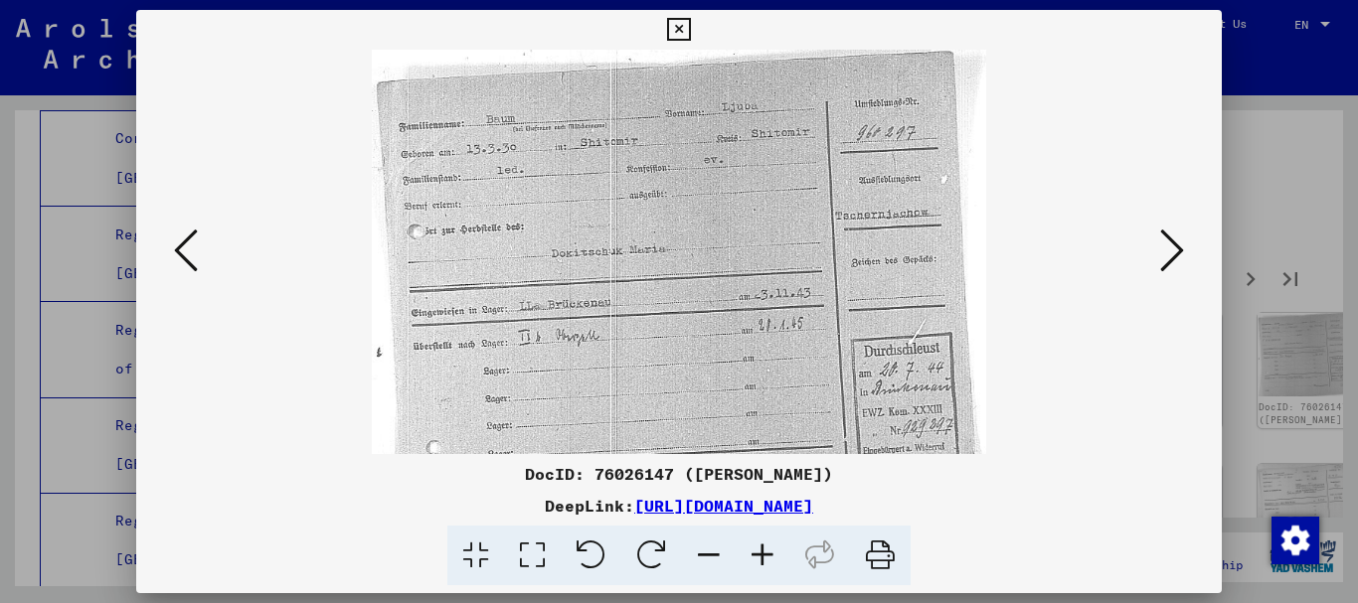
click at [759, 554] on icon at bounding box center [763, 556] width 54 height 61
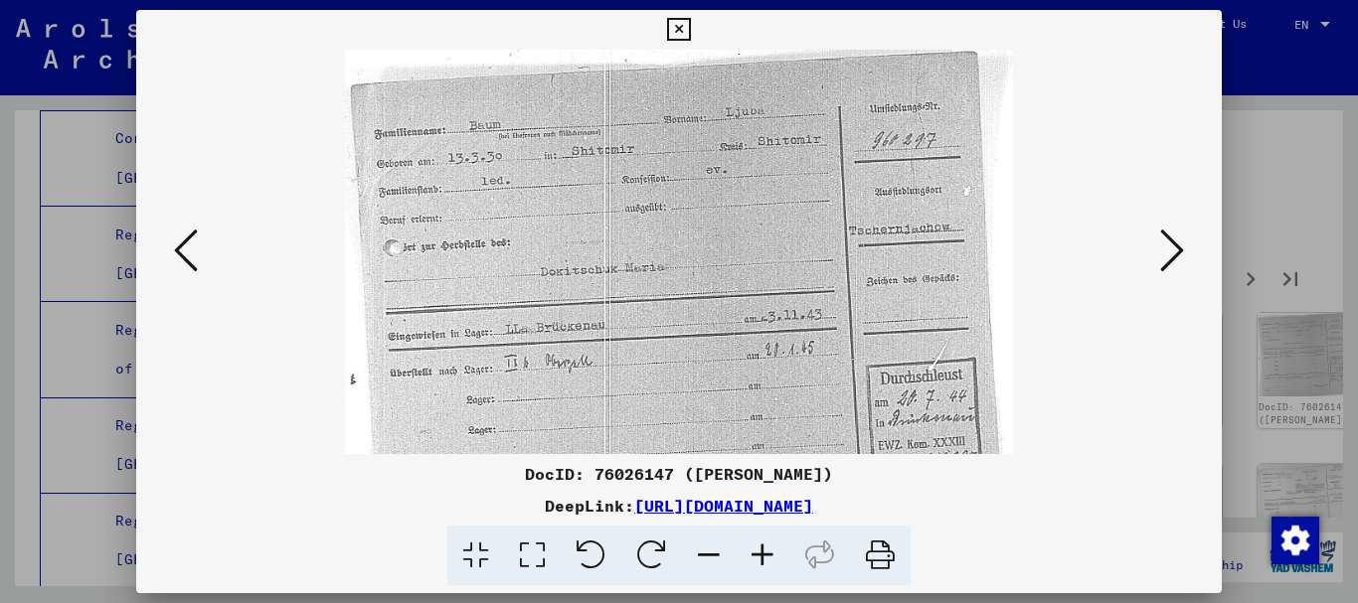
click at [759, 554] on icon at bounding box center [763, 556] width 54 height 61
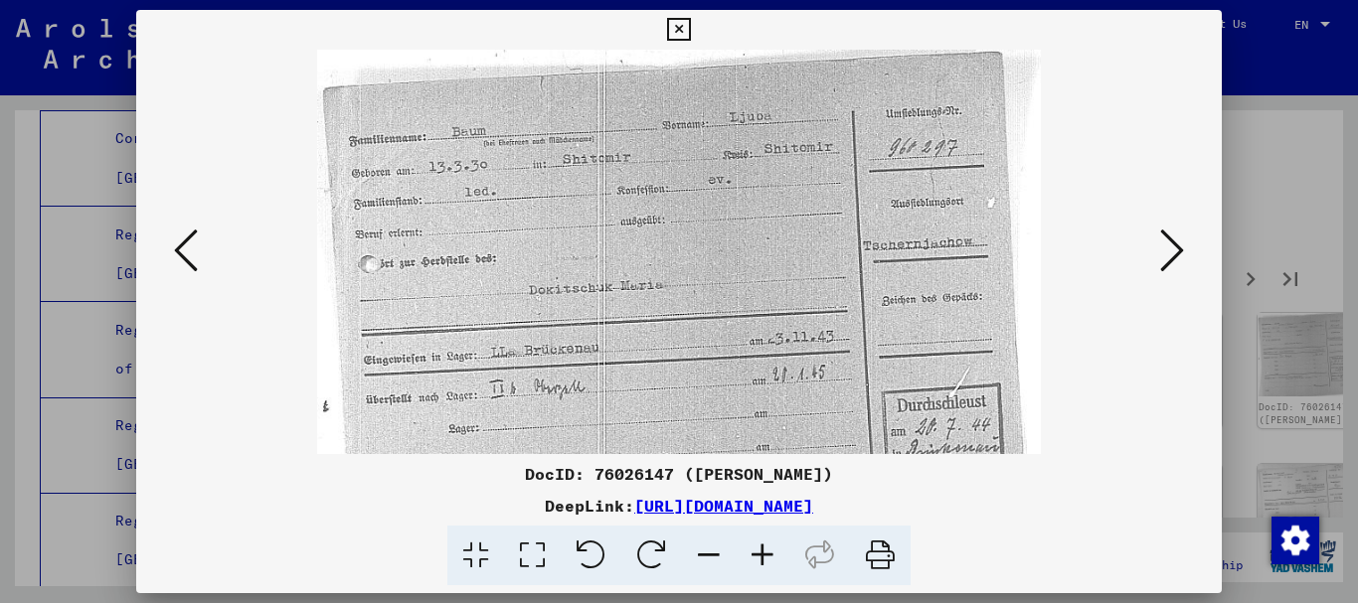
click at [759, 554] on icon at bounding box center [763, 556] width 54 height 61
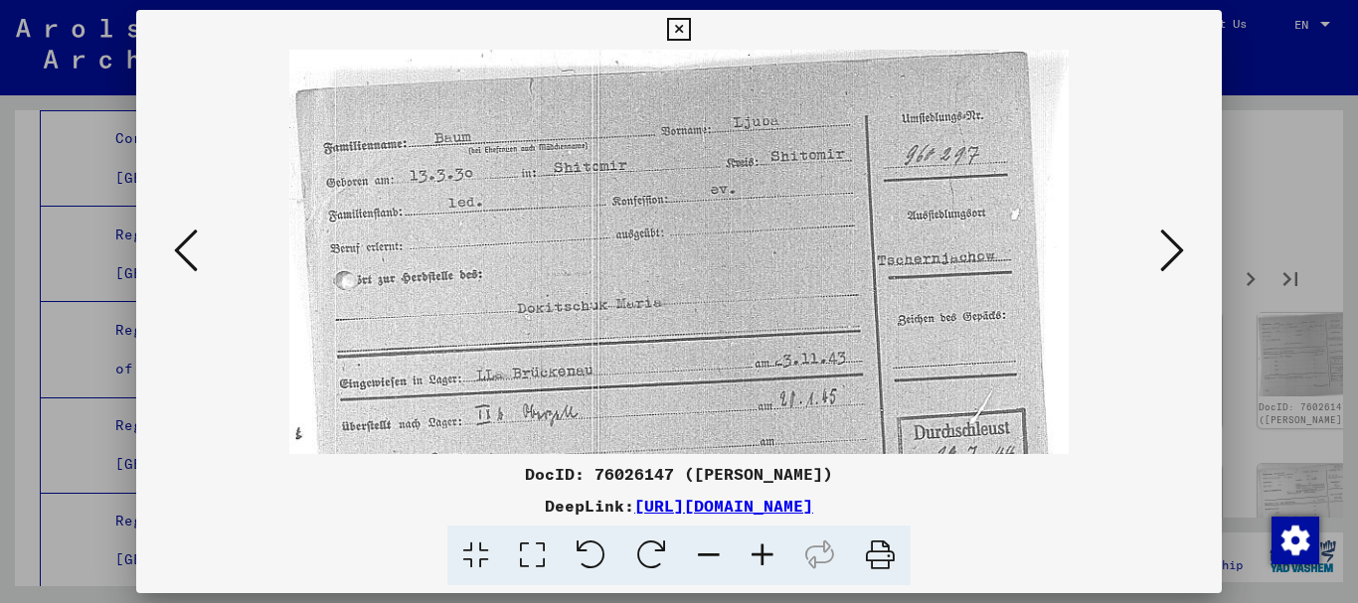
click at [759, 554] on icon at bounding box center [763, 556] width 54 height 61
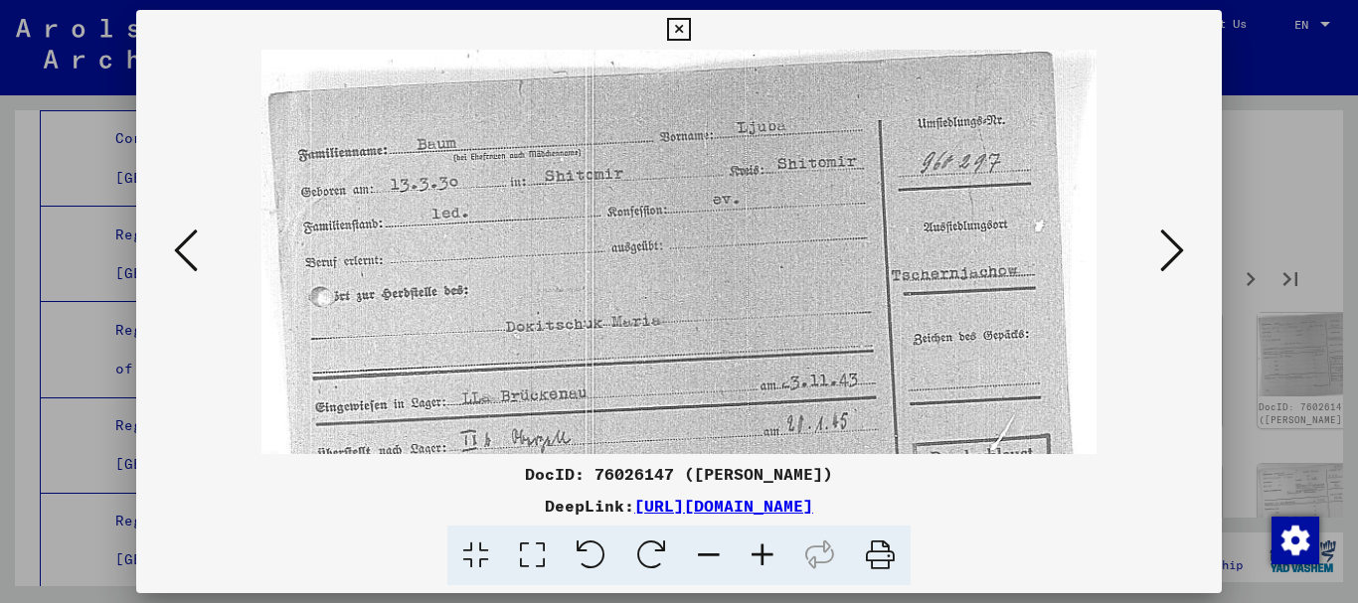
click at [759, 554] on icon at bounding box center [763, 556] width 54 height 61
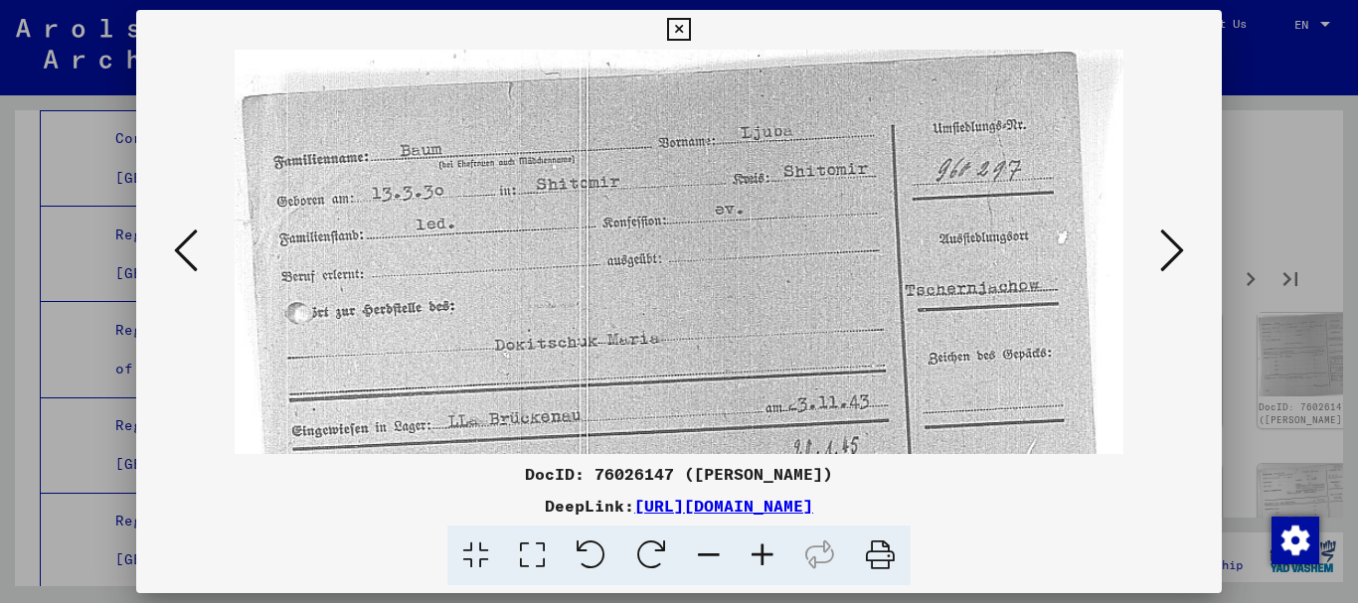
click at [1180, 249] on icon at bounding box center [1172, 251] width 24 height 48
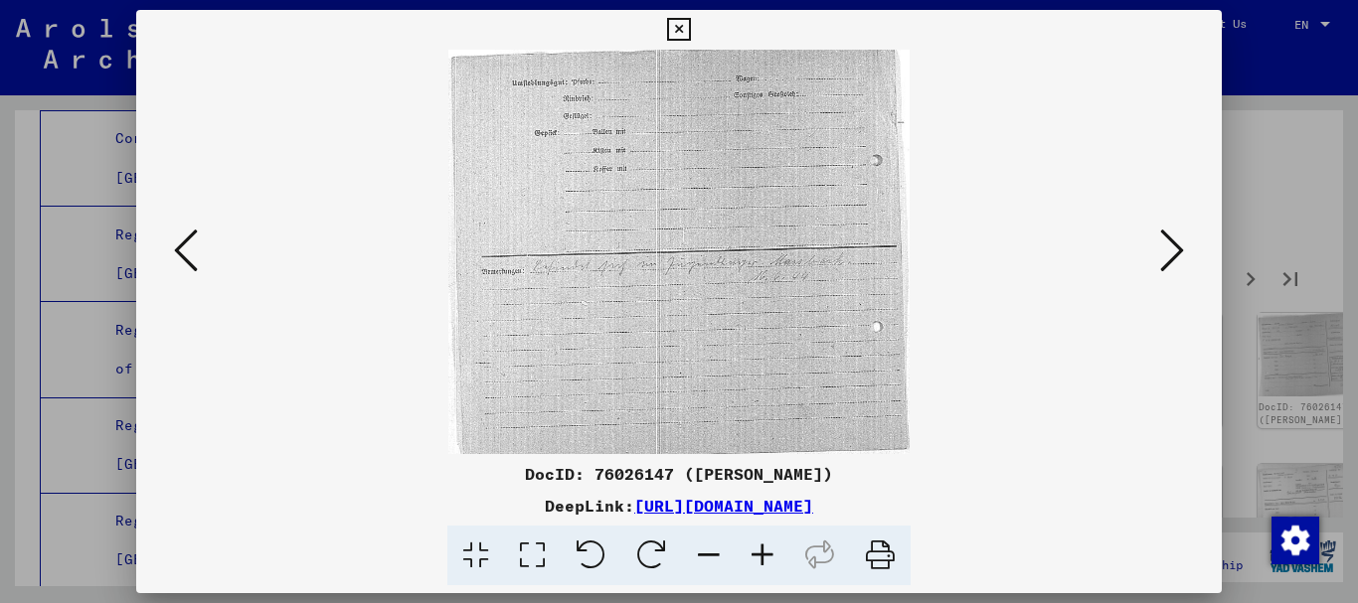
click at [1180, 249] on icon at bounding box center [1172, 251] width 24 height 48
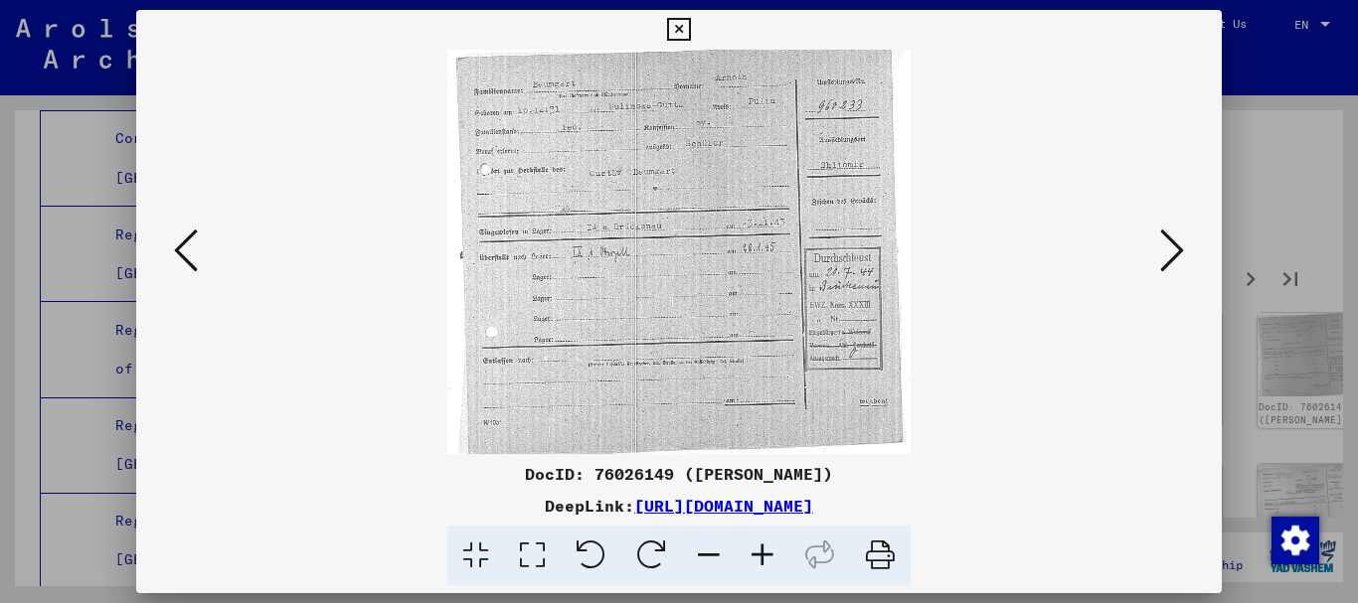
click at [754, 562] on icon at bounding box center [763, 556] width 54 height 61
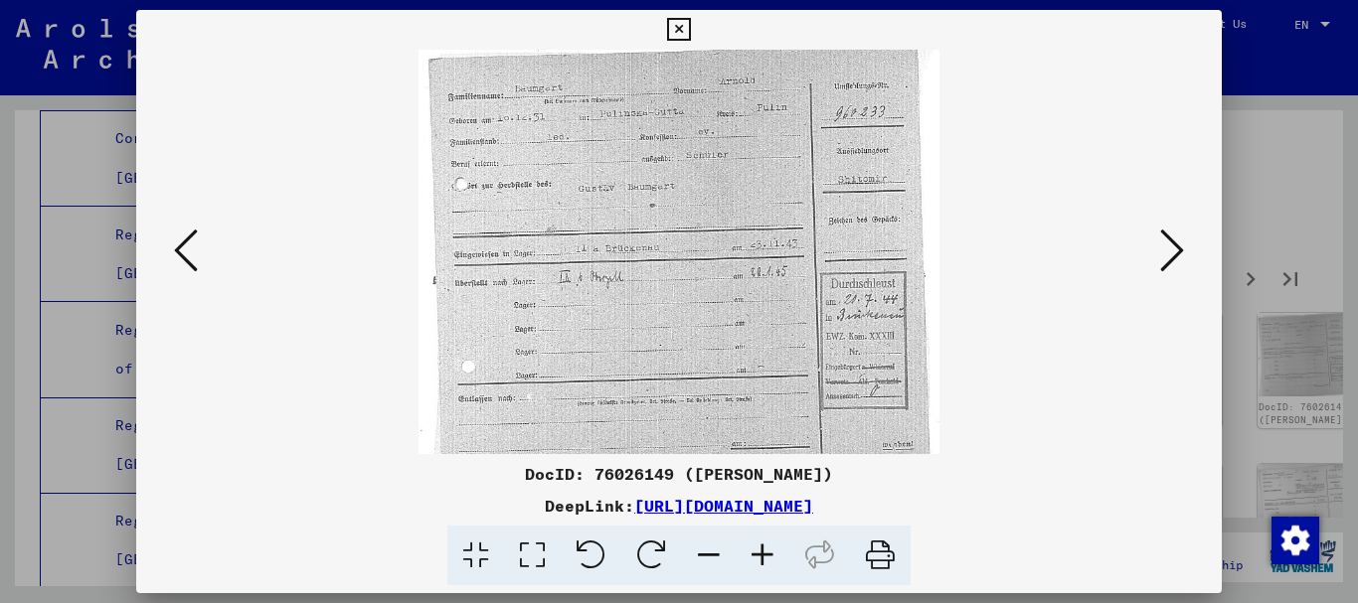
click at [756, 555] on icon at bounding box center [763, 556] width 54 height 61
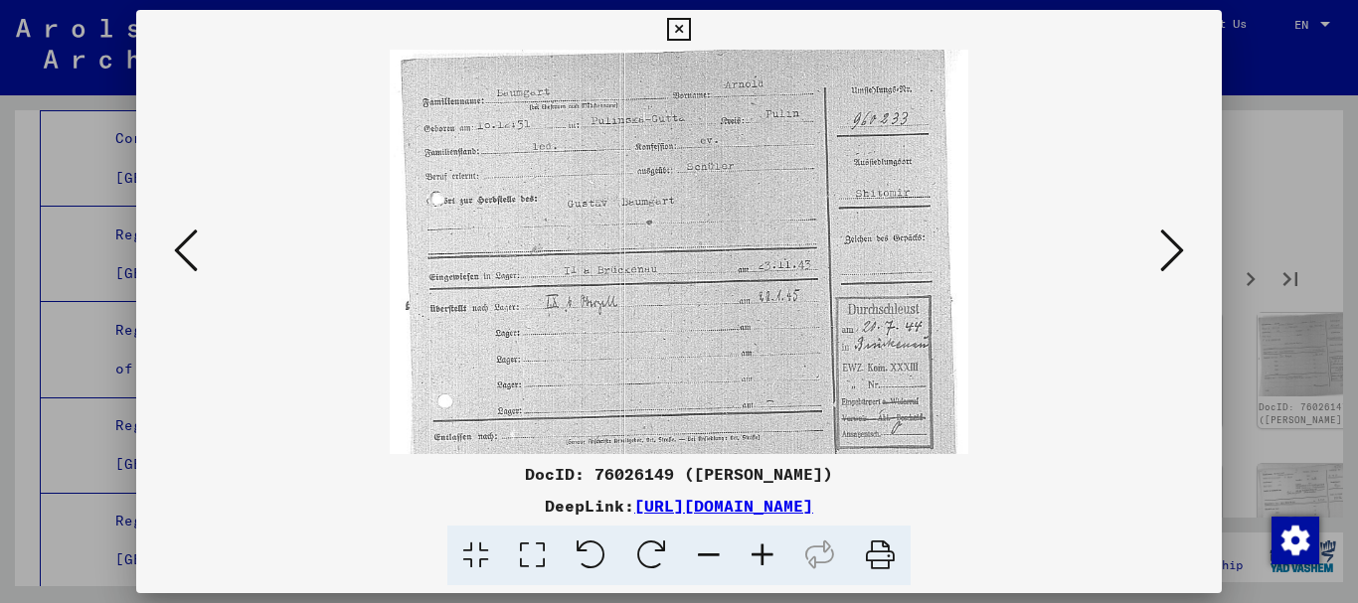
click at [756, 555] on icon at bounding box center [763, 556] width 54 height 61
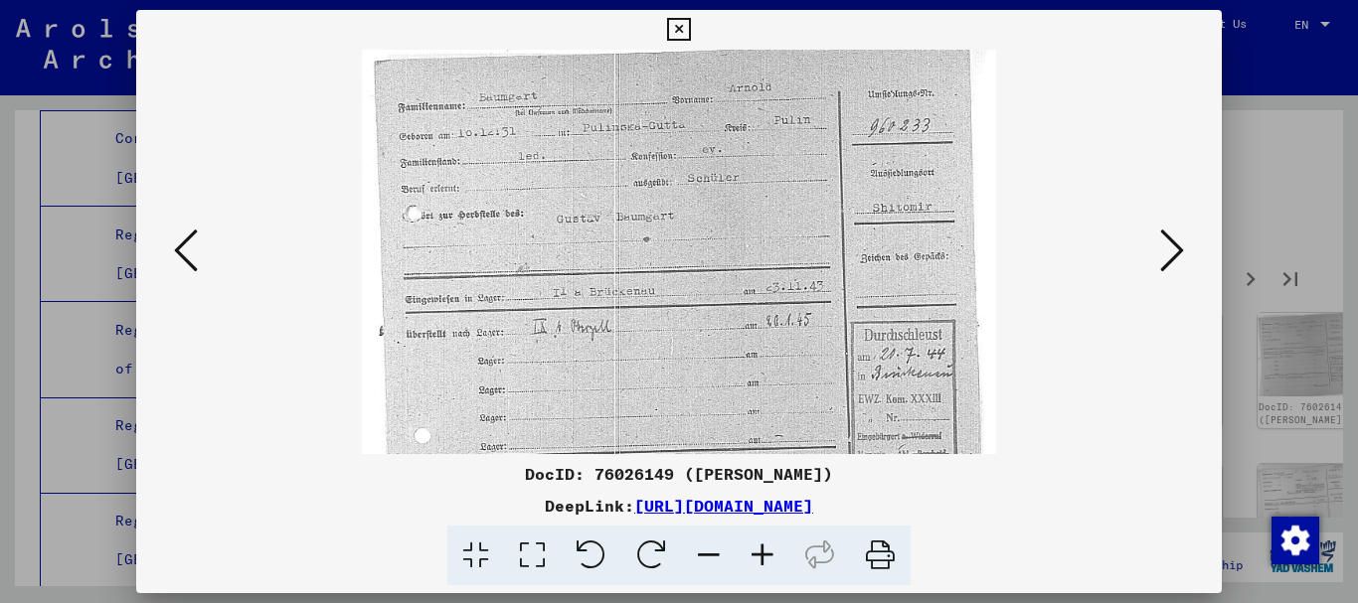
click at [1186, 249] on button at bounding box center [1172, 252] width 36 height 57
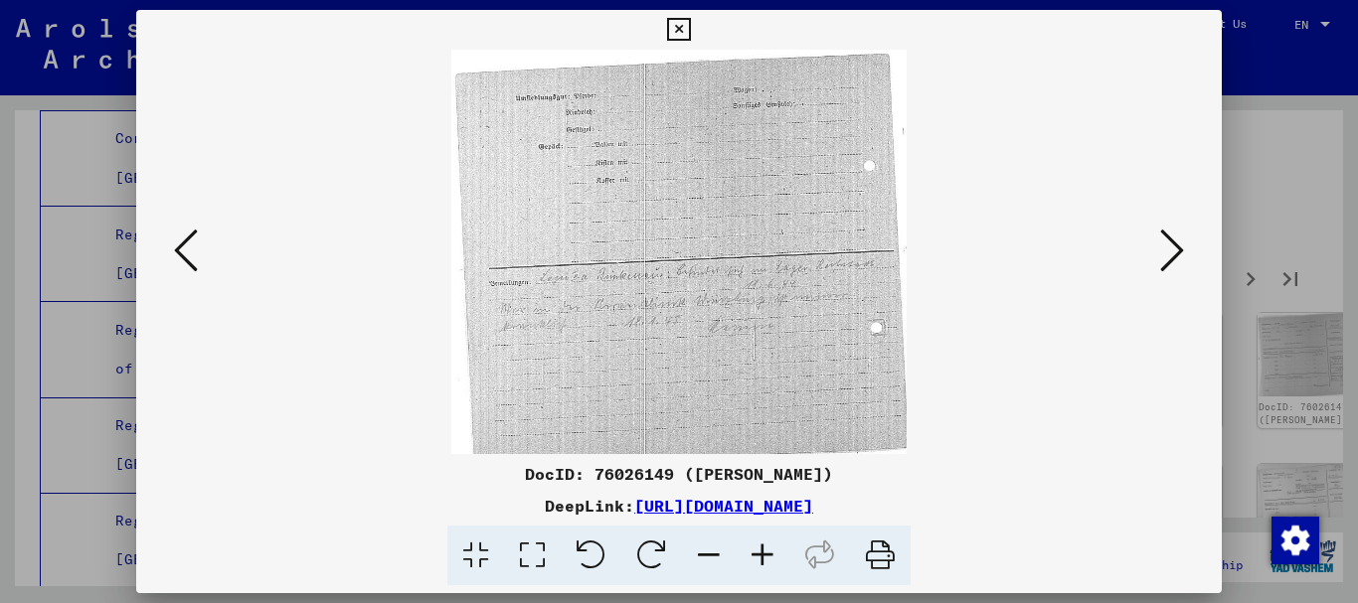
click at [1186, 249] on button at bounding box center [1172, 252] width 36 height 57
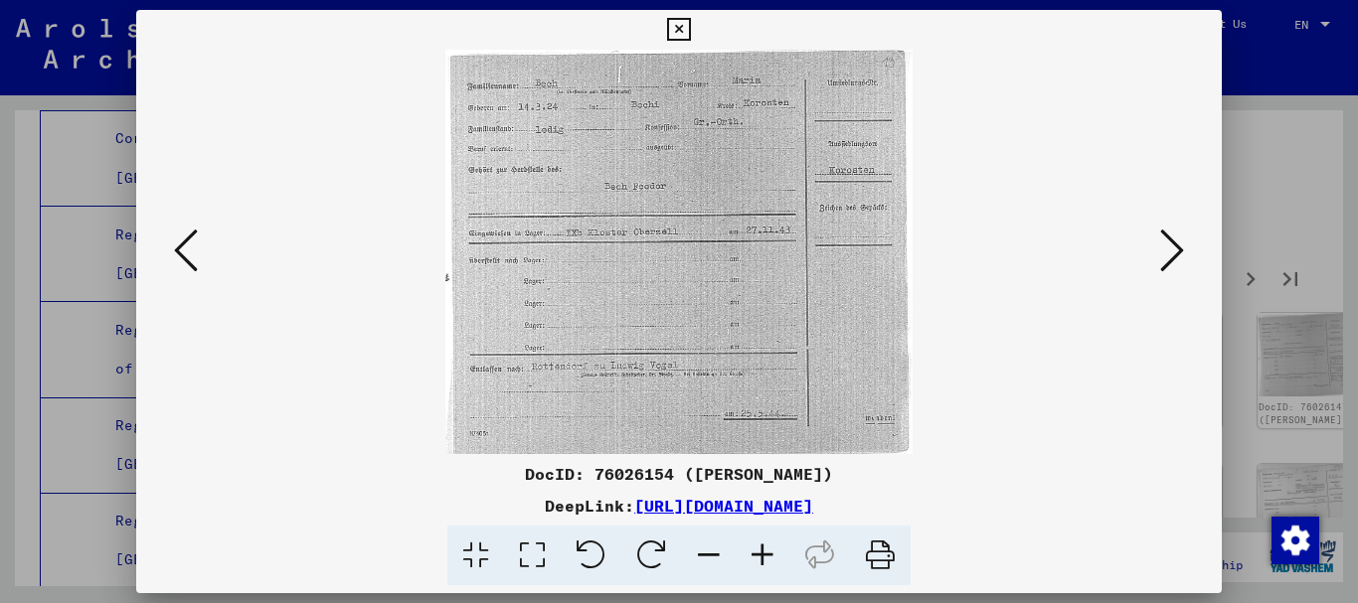
click at [1186, 249] on button at bounding box center [1172, 252] width 36 height 57
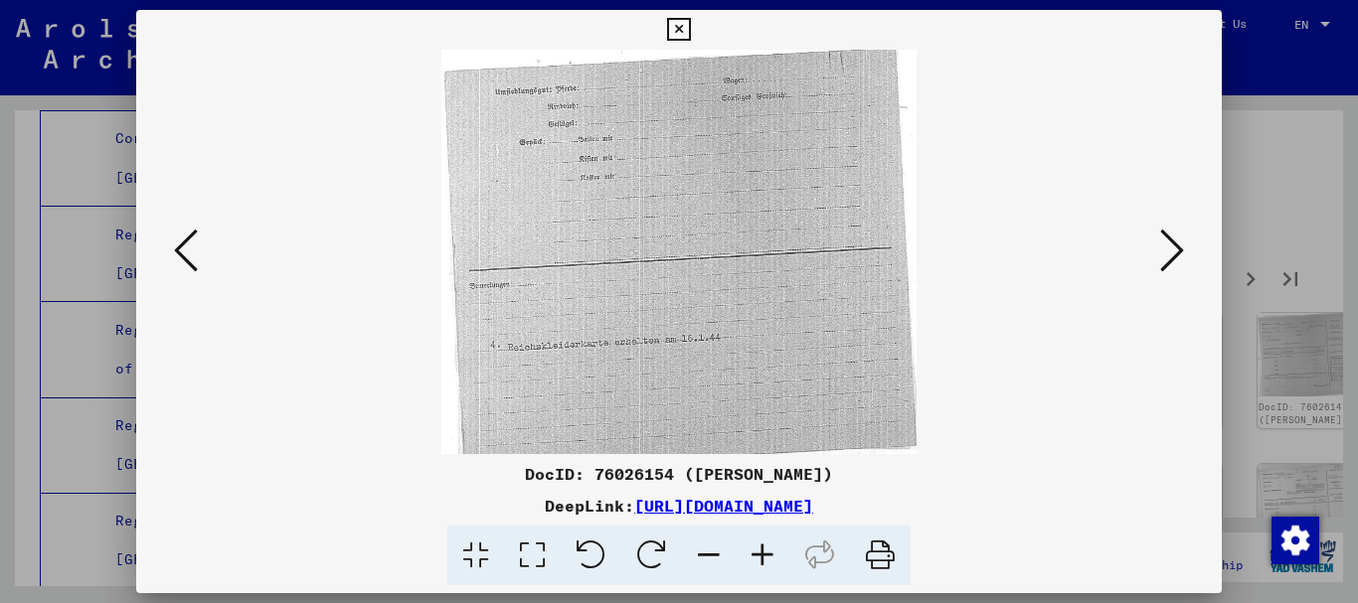
click at [1186, 249] on button at bounding box center [1172, 252] width 36 height 57
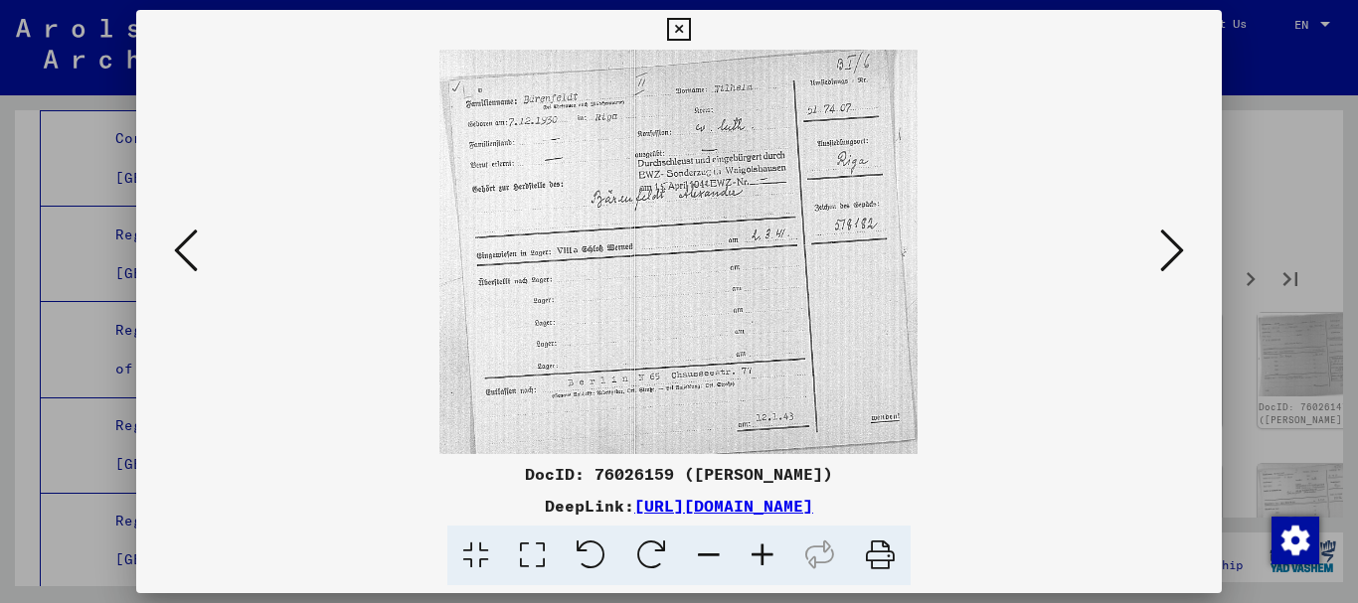
click at [1186, 249] on button at bounding box center [1172, 252] width 36 height 57
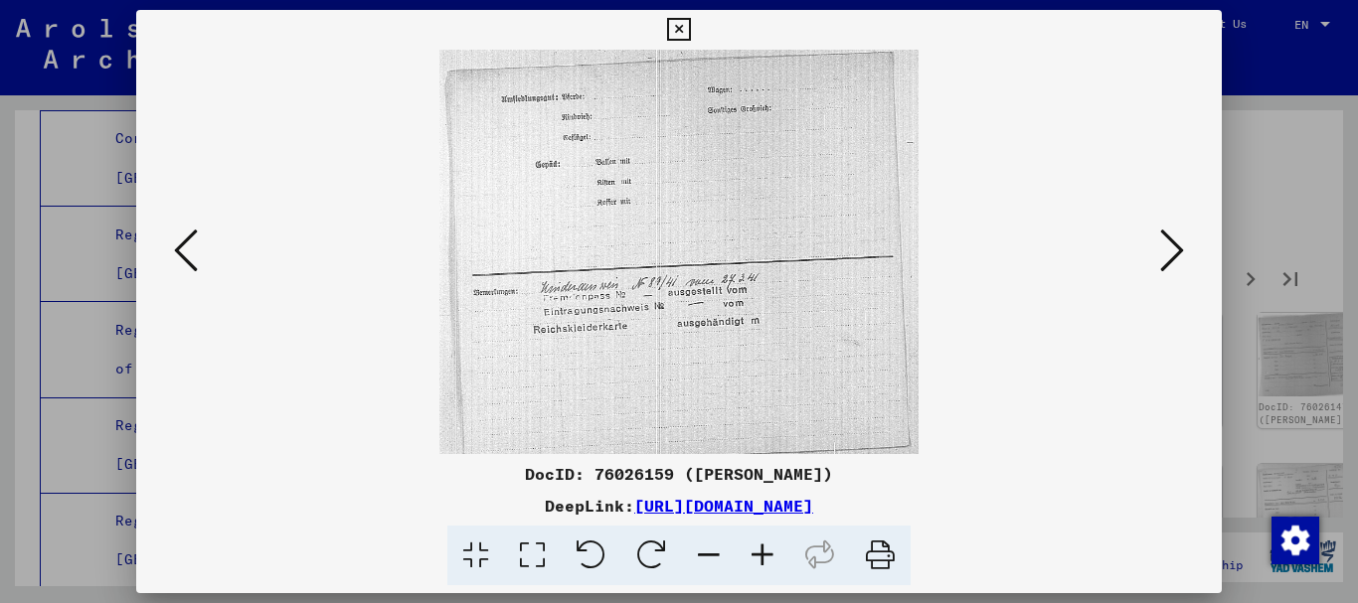
click at [1185, 249] on button at bounding box center [1172, 252] width 36 height 57
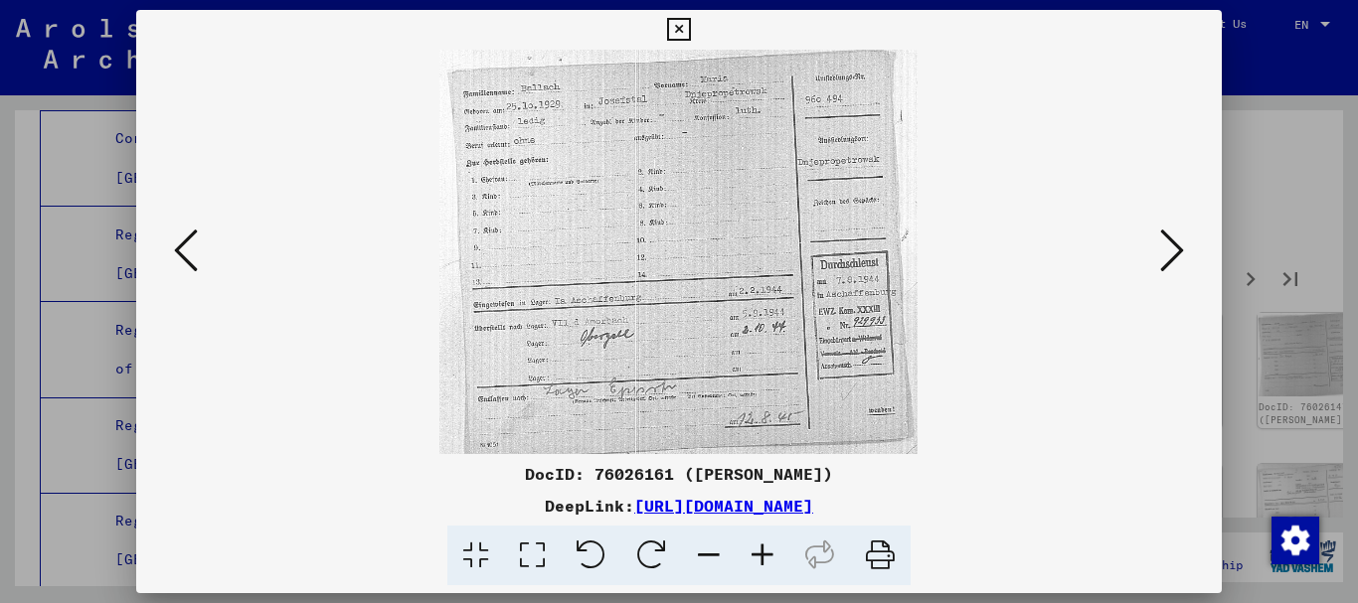
click at [1185, 249] on button at bounding box center [1172, 252] width 36 height 57
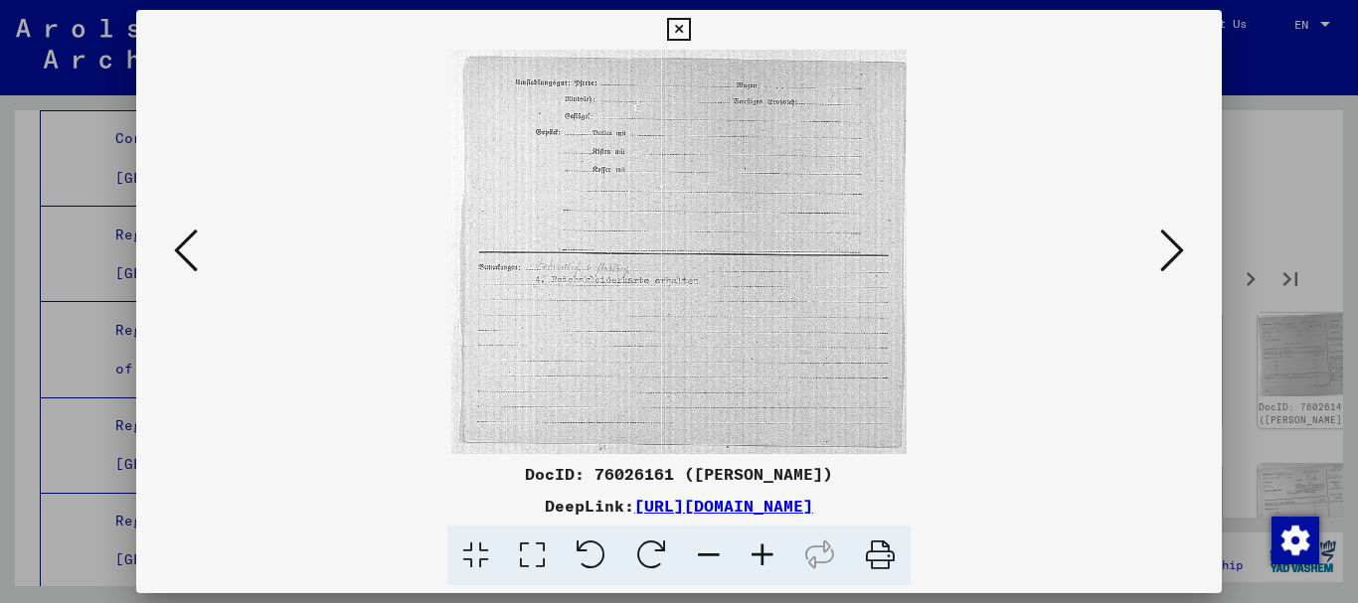
click at [1185, 249] on button at bounding box center [1172, 252] width 36 height 57
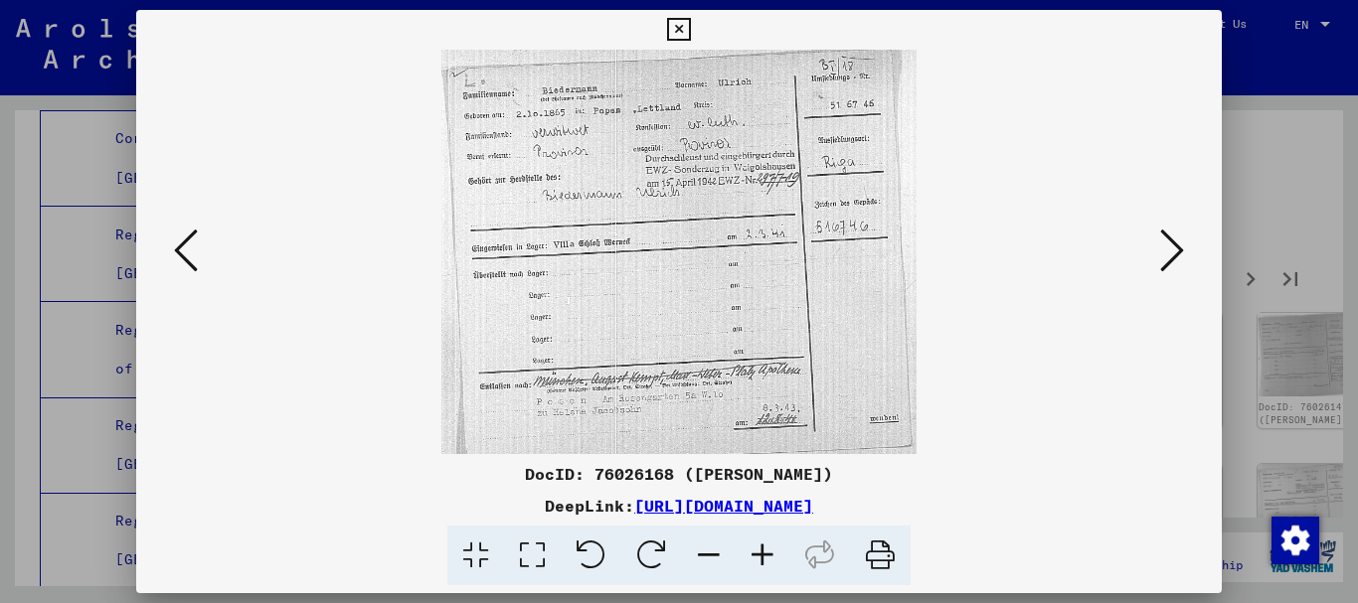
click at [1185, 249] on button at bounding box center [1172, 252] width 36 height 57
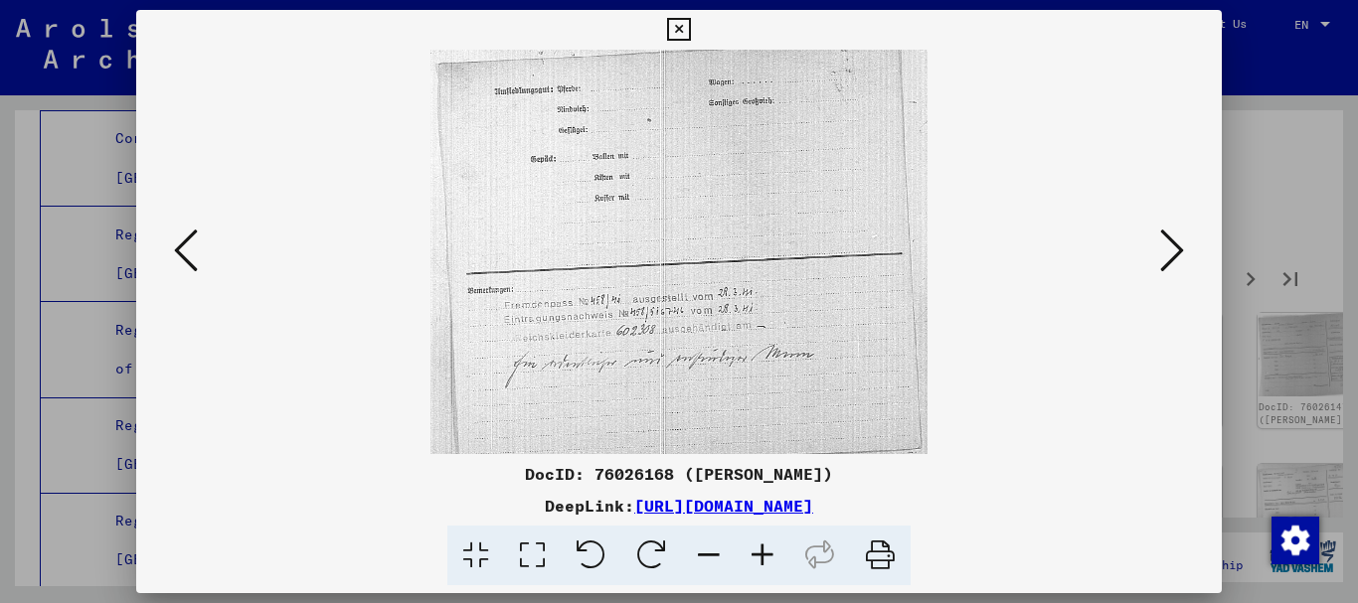
click at [1185, 249] on button at bounding box center [1172, 252] width 36 height 57
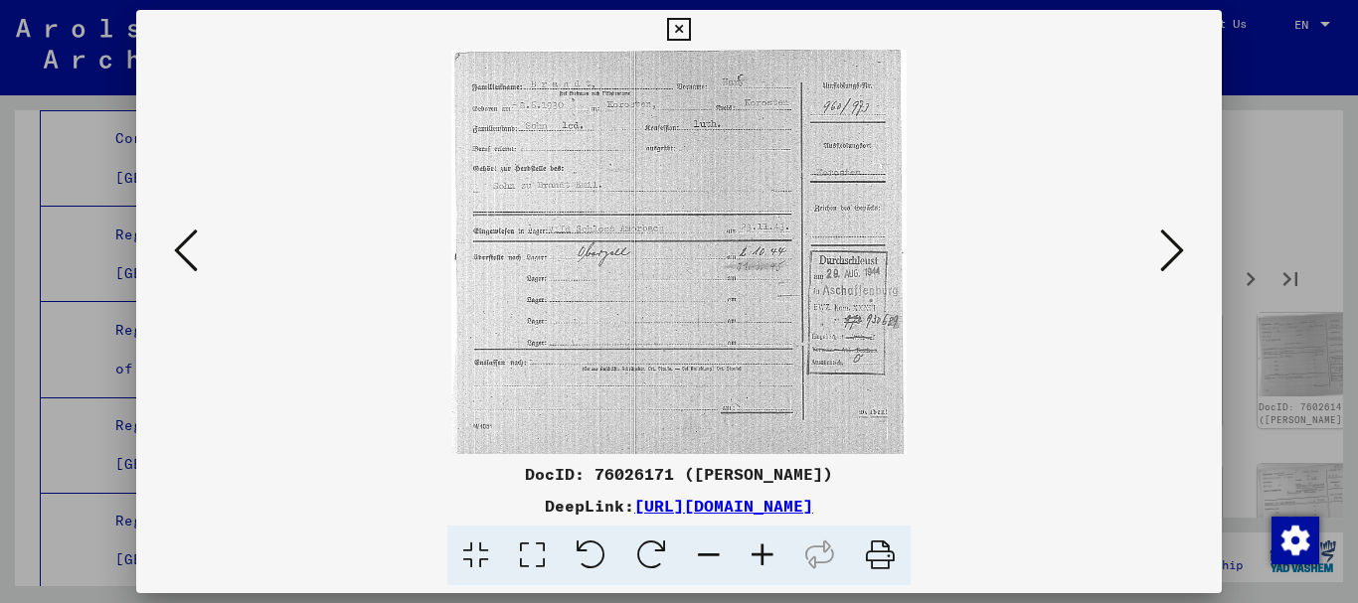
click at [1185, 249] on button at bounding box center [1172, 252] width 36 height 57
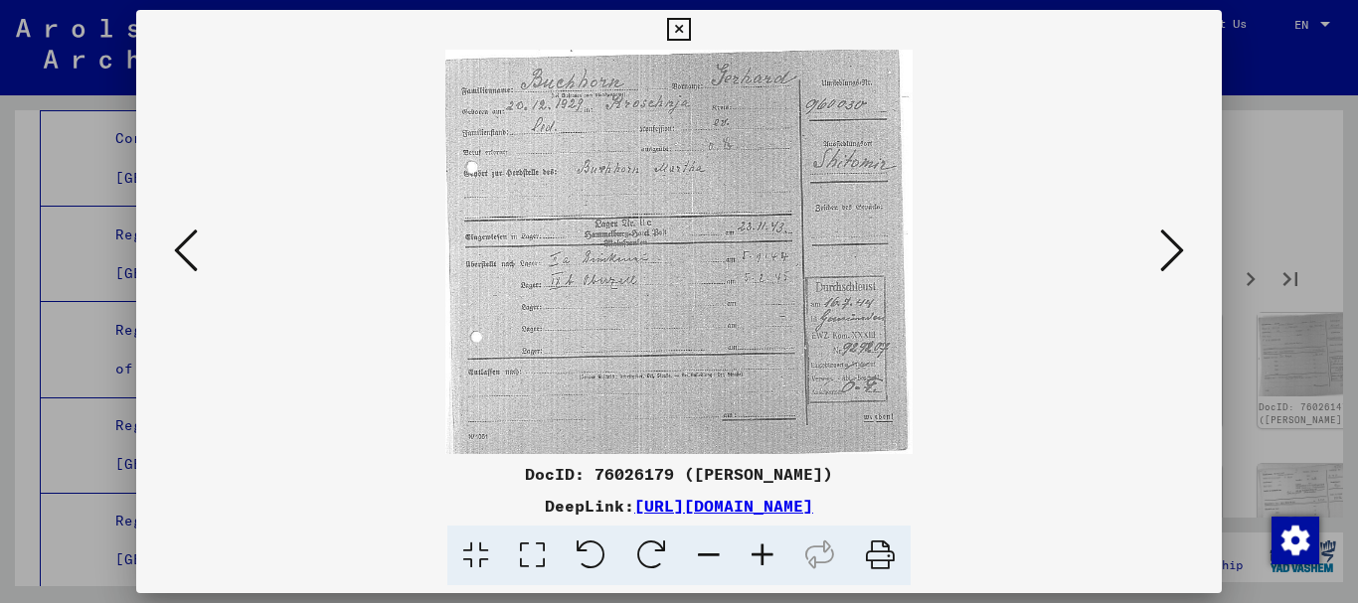
click at [1185, 249] on button at bounding box center [1172, 252] width 36 height 57
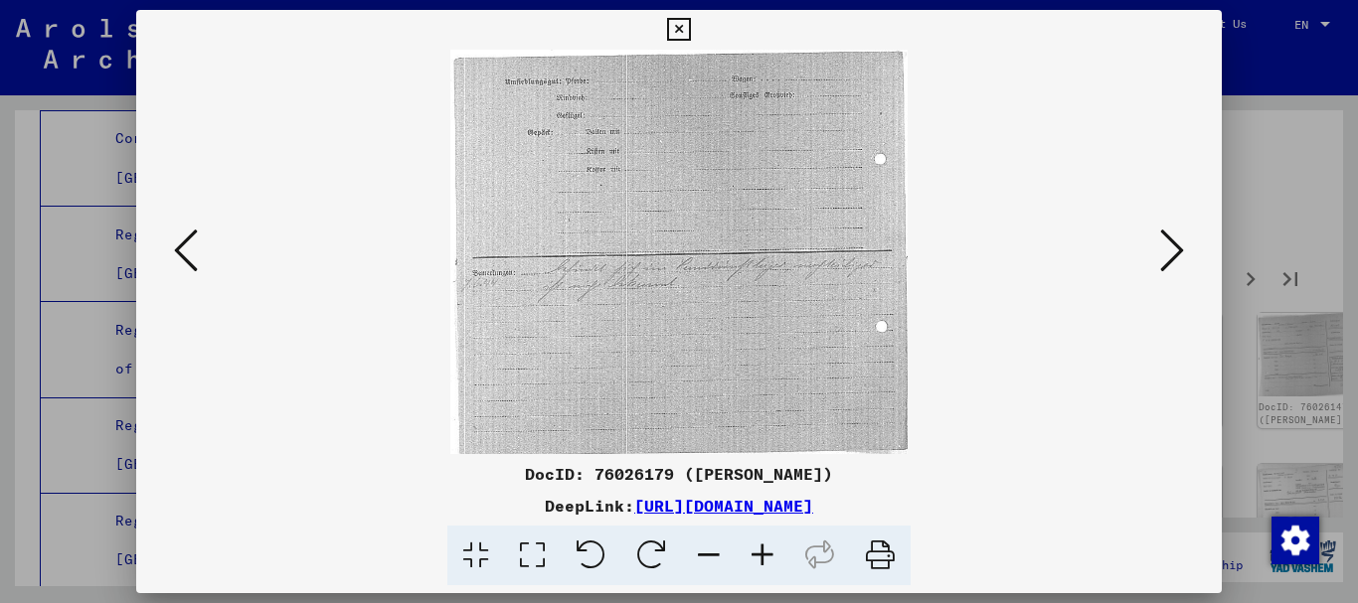
click at [1185, 249] on button at bounding box center [1172, 252] width 36 height 57
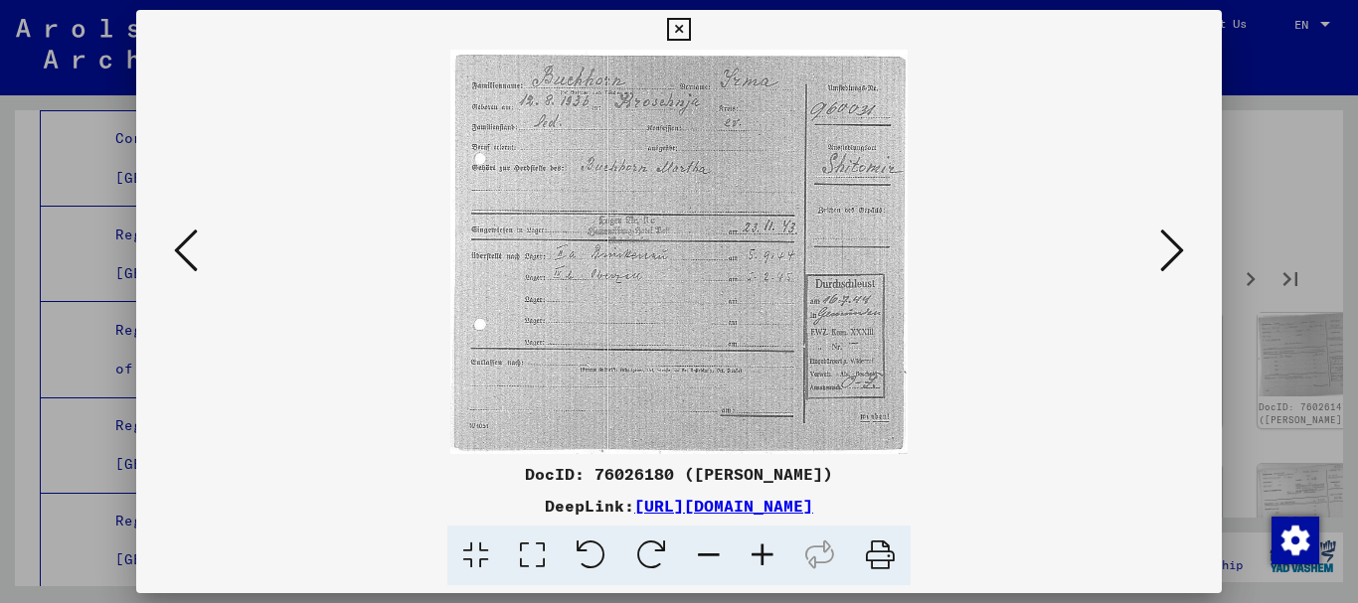
click at [1185, 249] on button at bounding box center [1172, 252] width 36 height 57
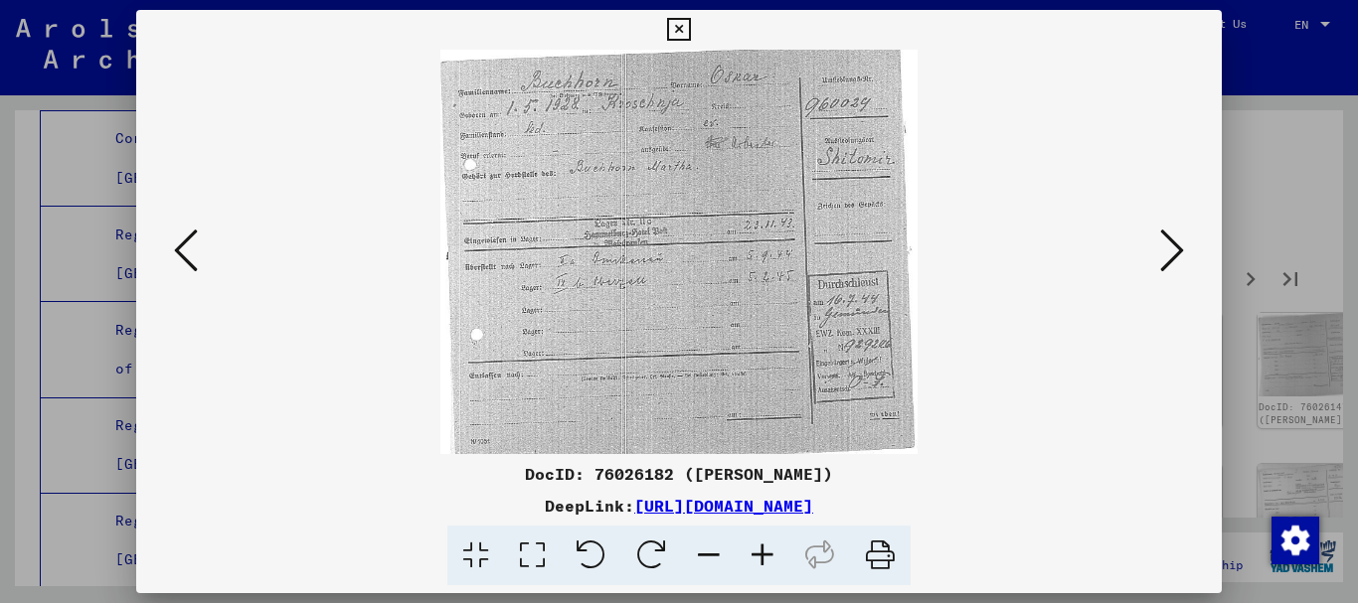
click at [1185, 249] on button at bounding box center [1172, 252] width 36 height 57
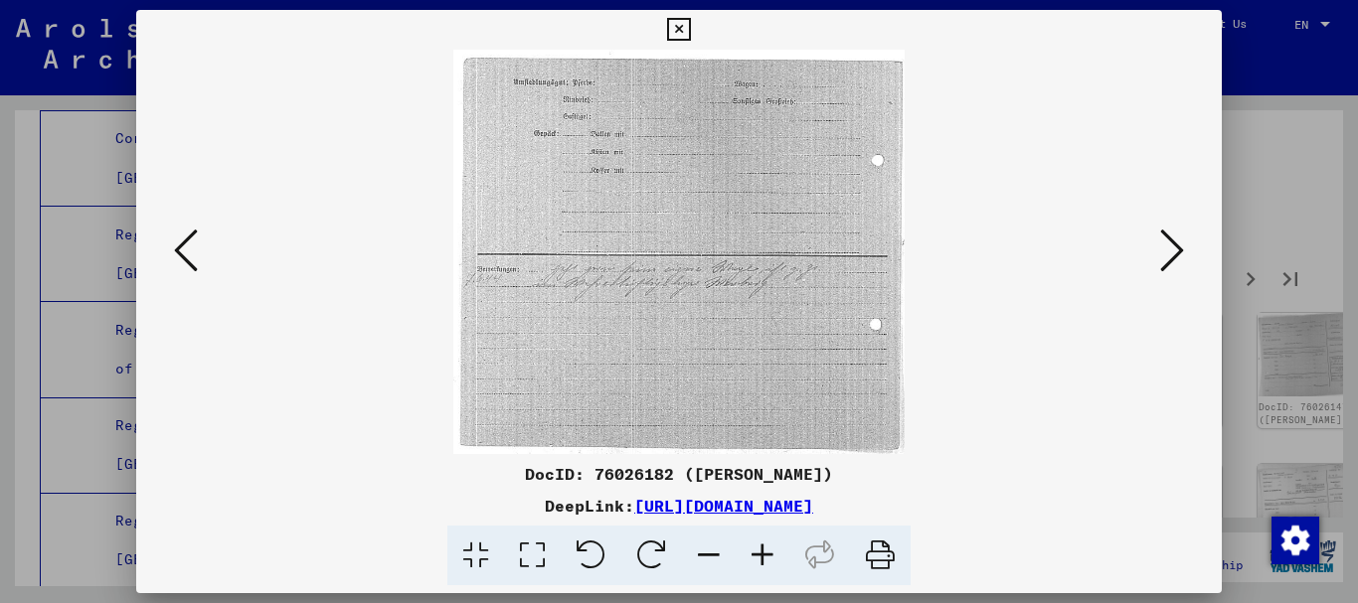
click at [1185, 249] on button at bounding box center [1172, 252] width 36 height 57
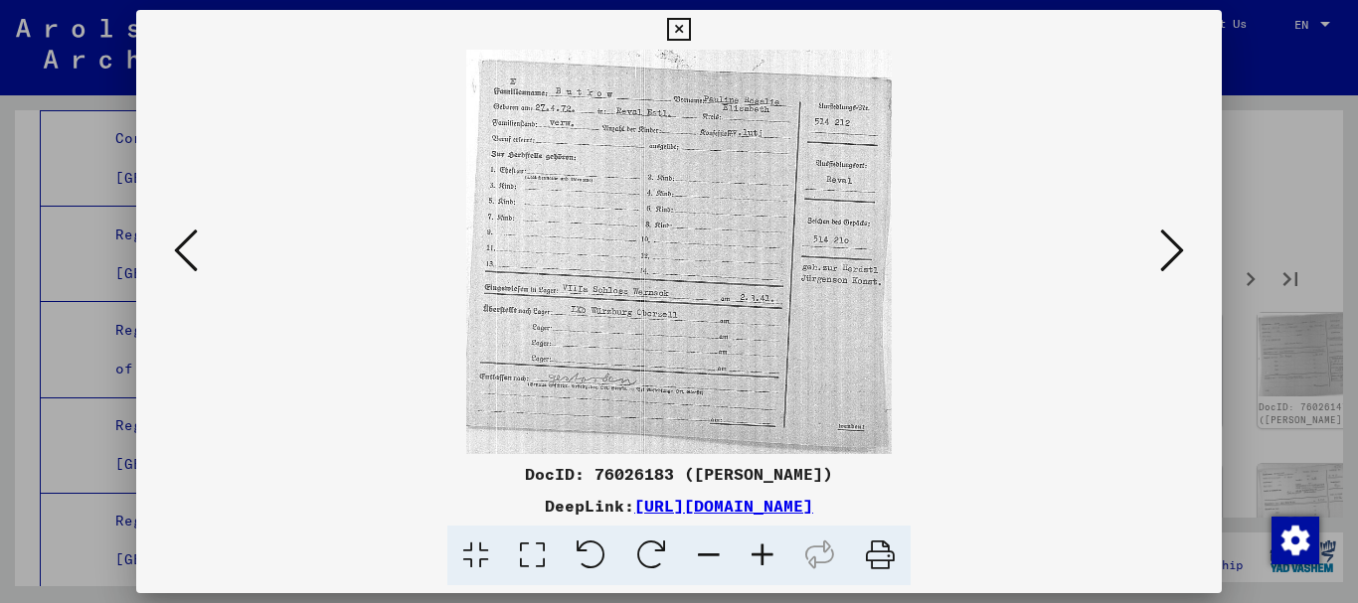
click at [1185, 249] on button at bounding box center [1172, 252] width 36 height 57
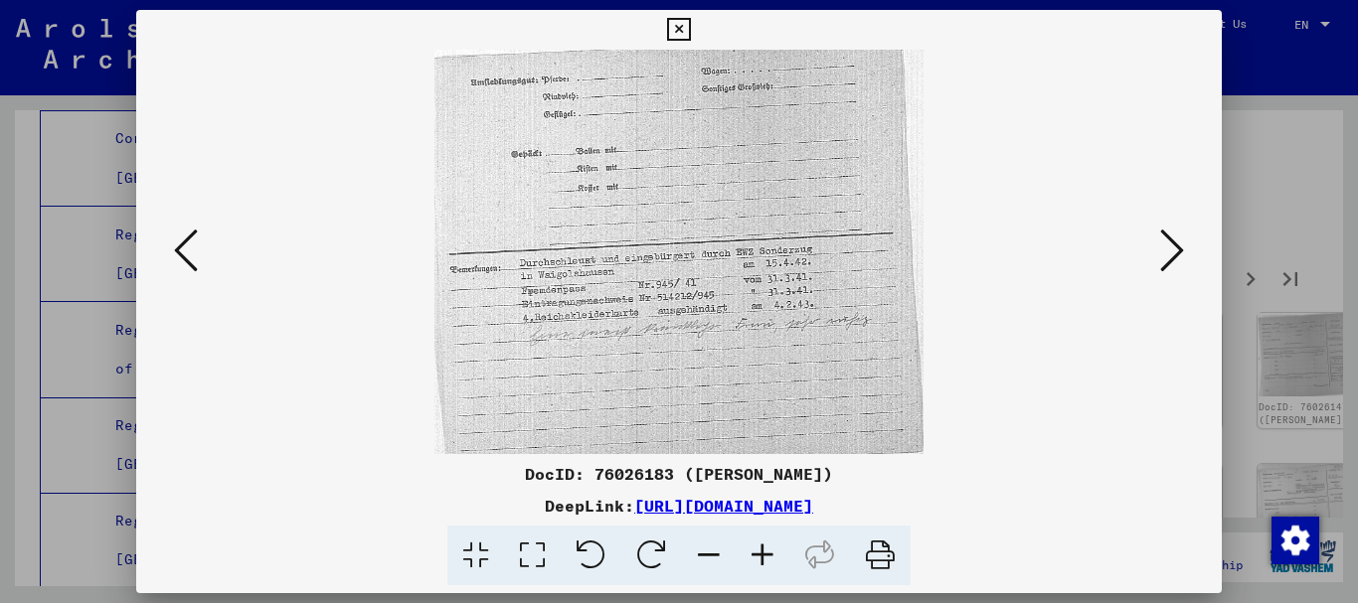
click at [1185, 249] on button at bounding box center [1172, 252] width 36 height 57
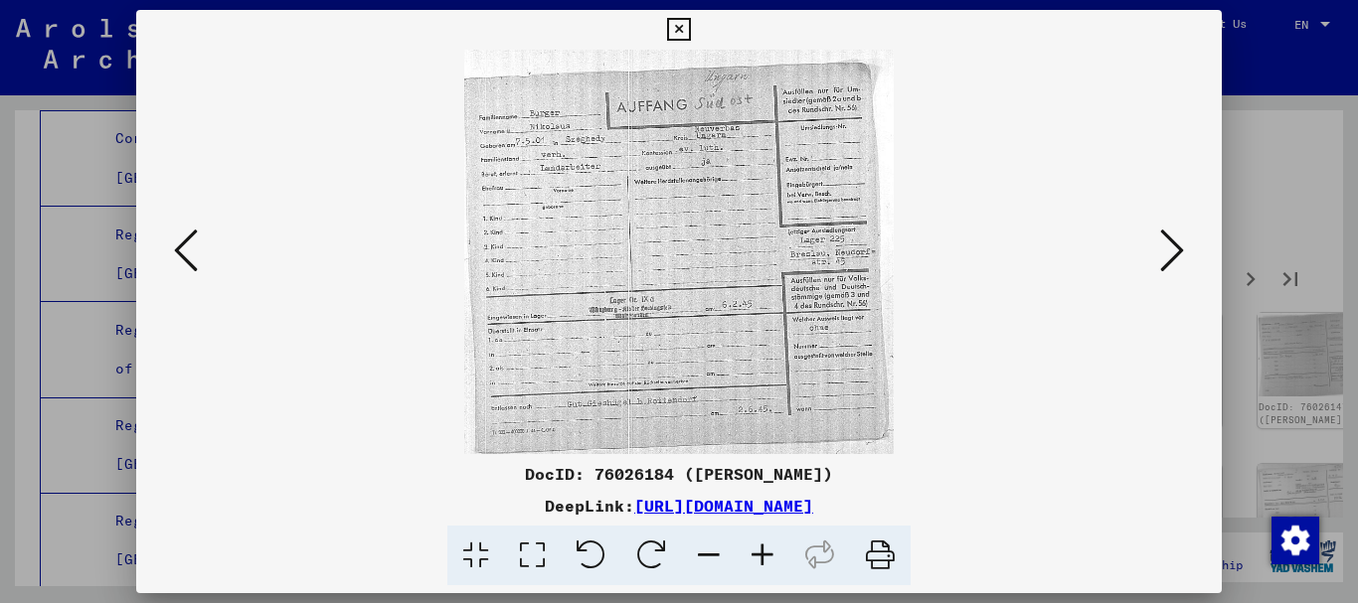
click at [1177, 245] on icon at bounding box center [1172, 251] width 24 height 48
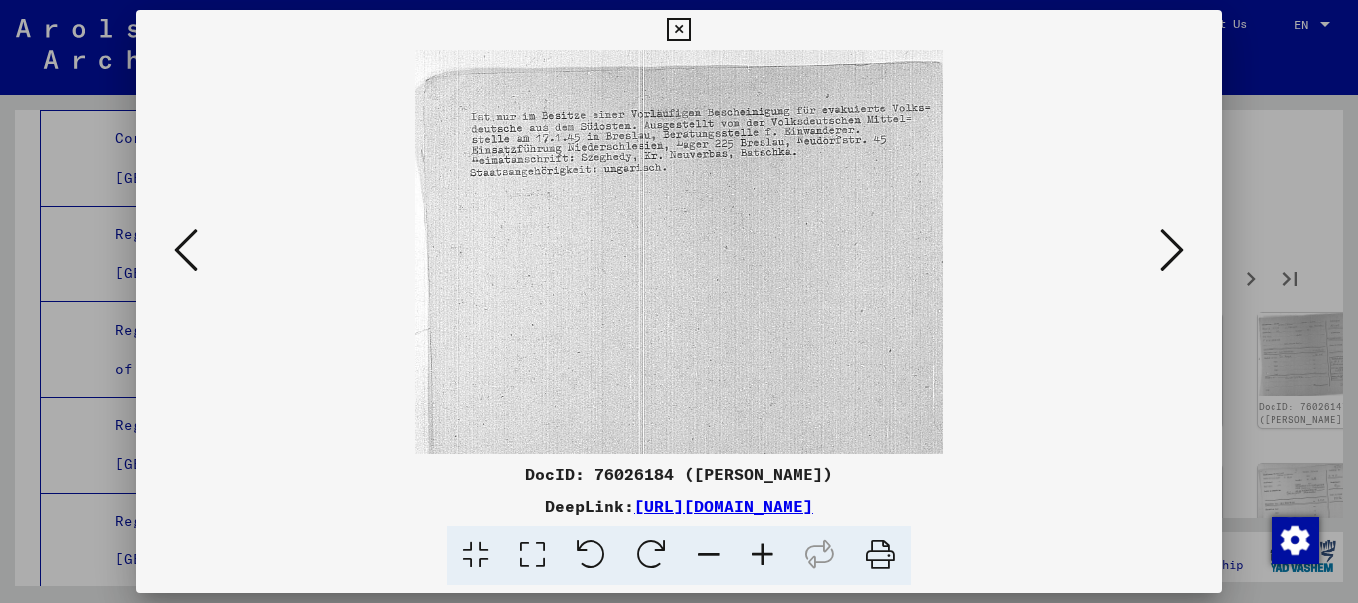
click at [1177, 244] on icon at bounding box center [1172, 251] width 24 height 48
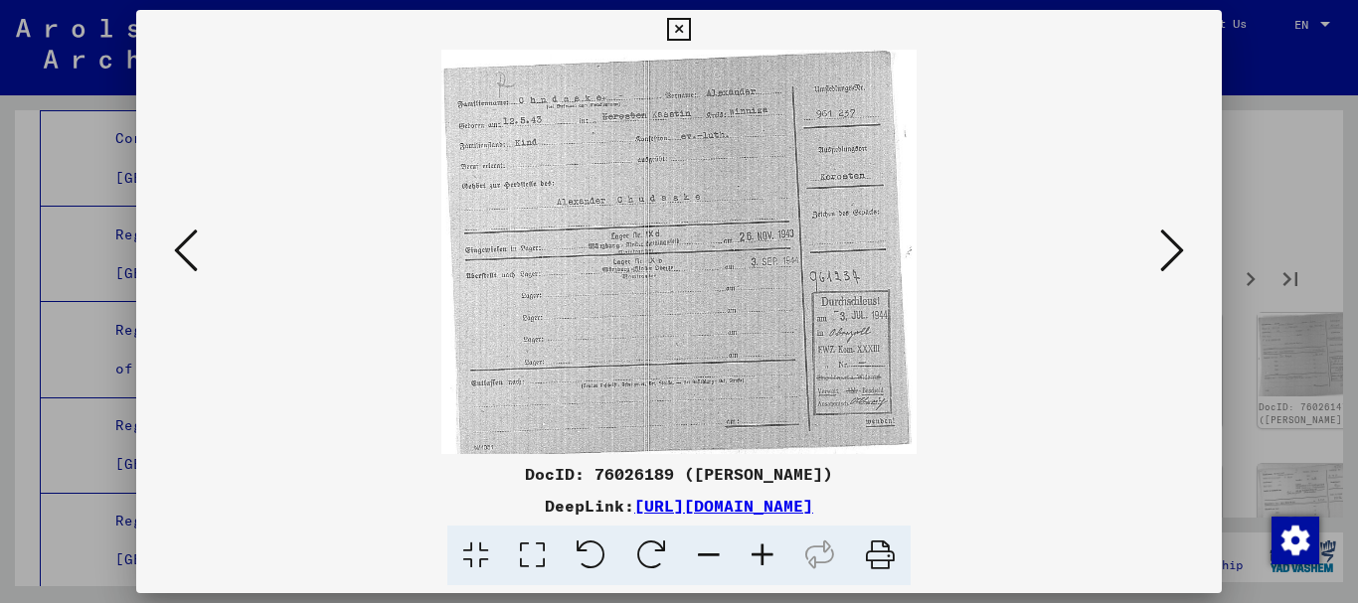
click at [1177, 244] on icon at bounding box center [1172, 251] width 24 height 48
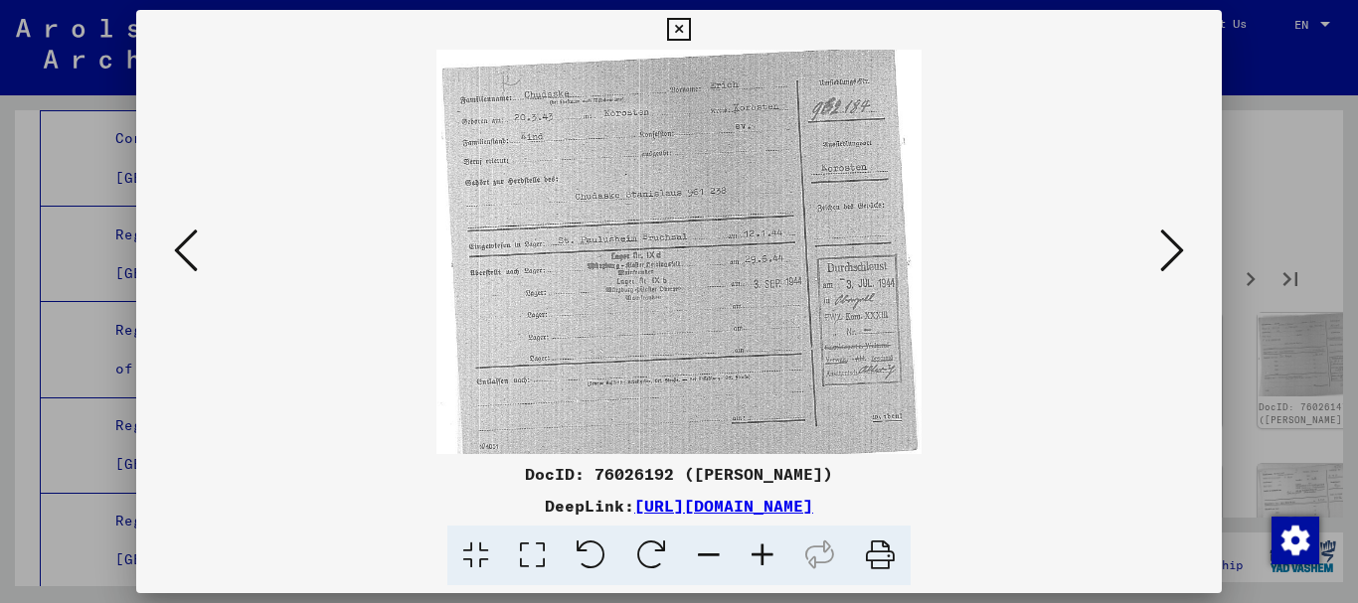
click at [1177, 244] on icon at bounding box center [1172, 251] width 24 height 48
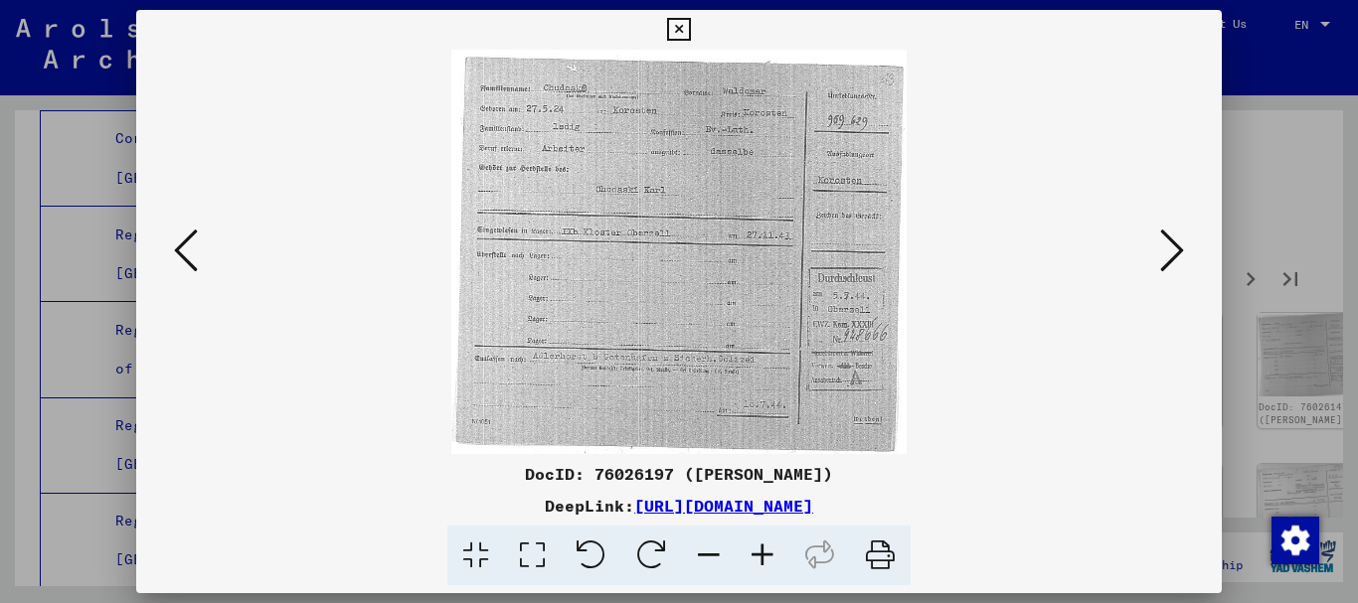
click at [1177, 244] on icon at bounding box center [1172, 251] width 24 height 48
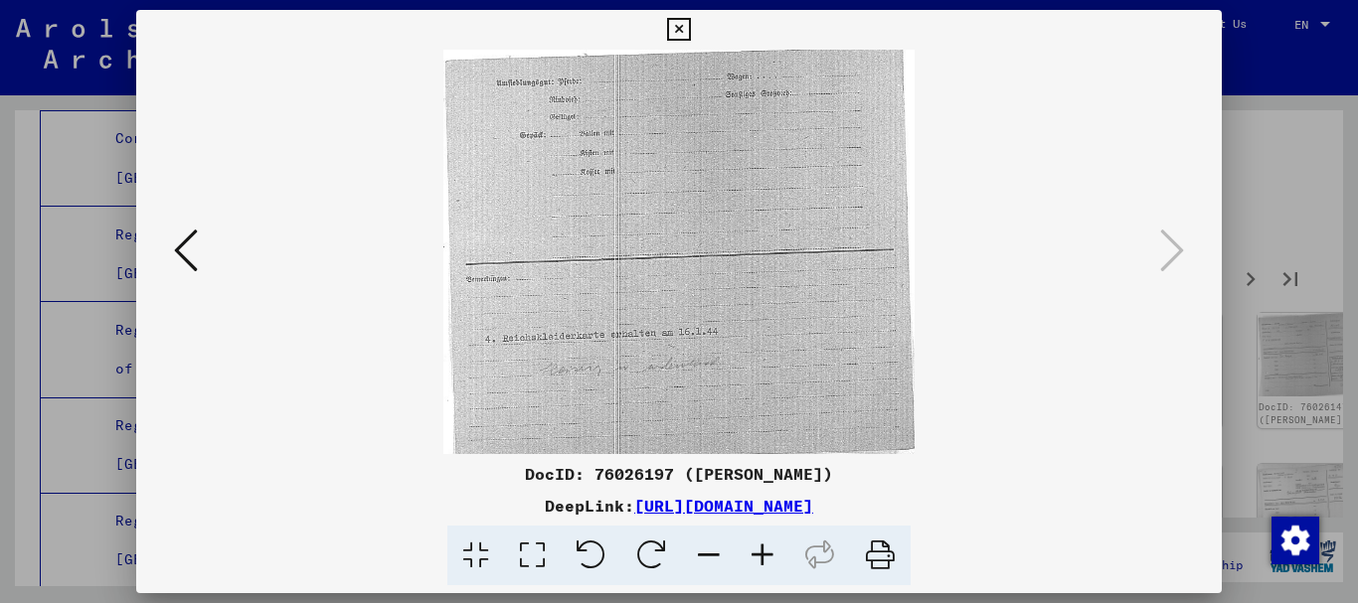
click at [180, 253] on icon at bounding box center [186, 251] width 24 height 48
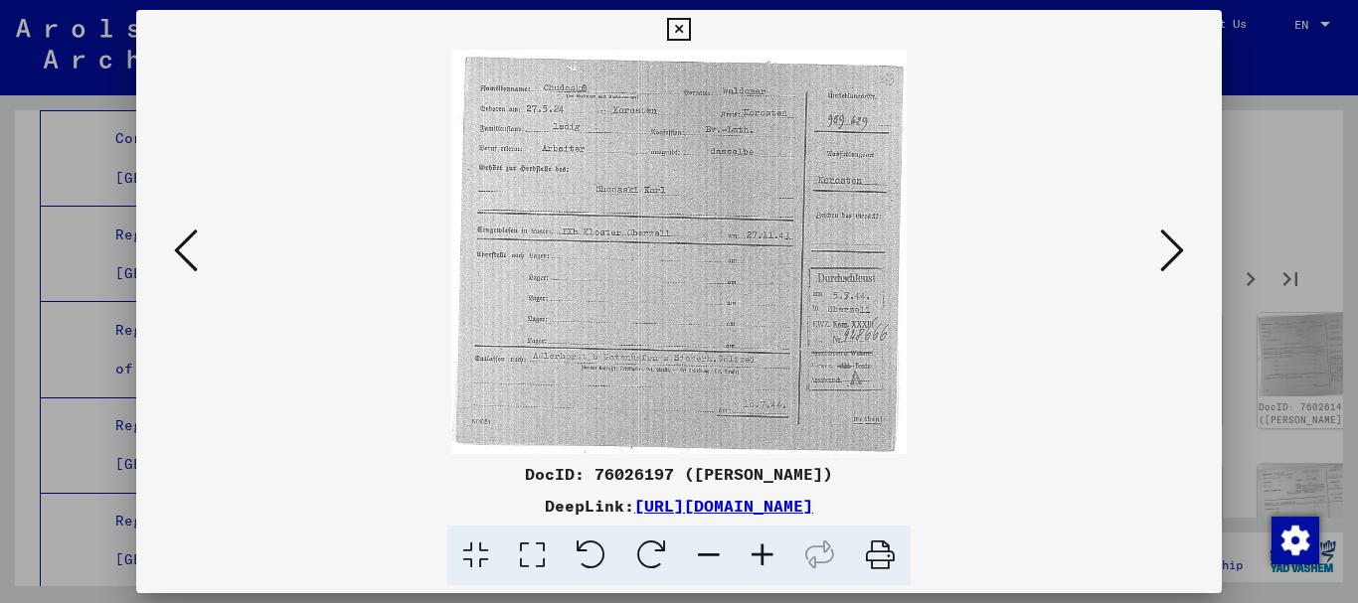
click at [685, 27] on icon at bounding box center [678, 30] width 23 height 24
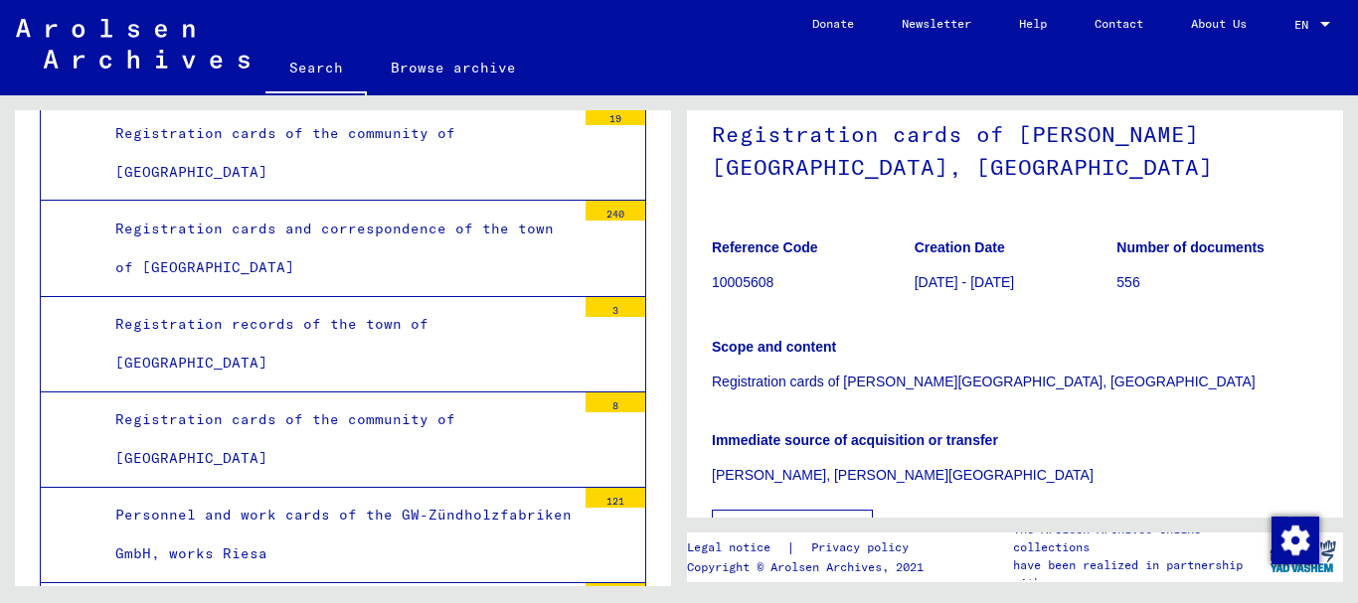
scroll to position [46479, 0]
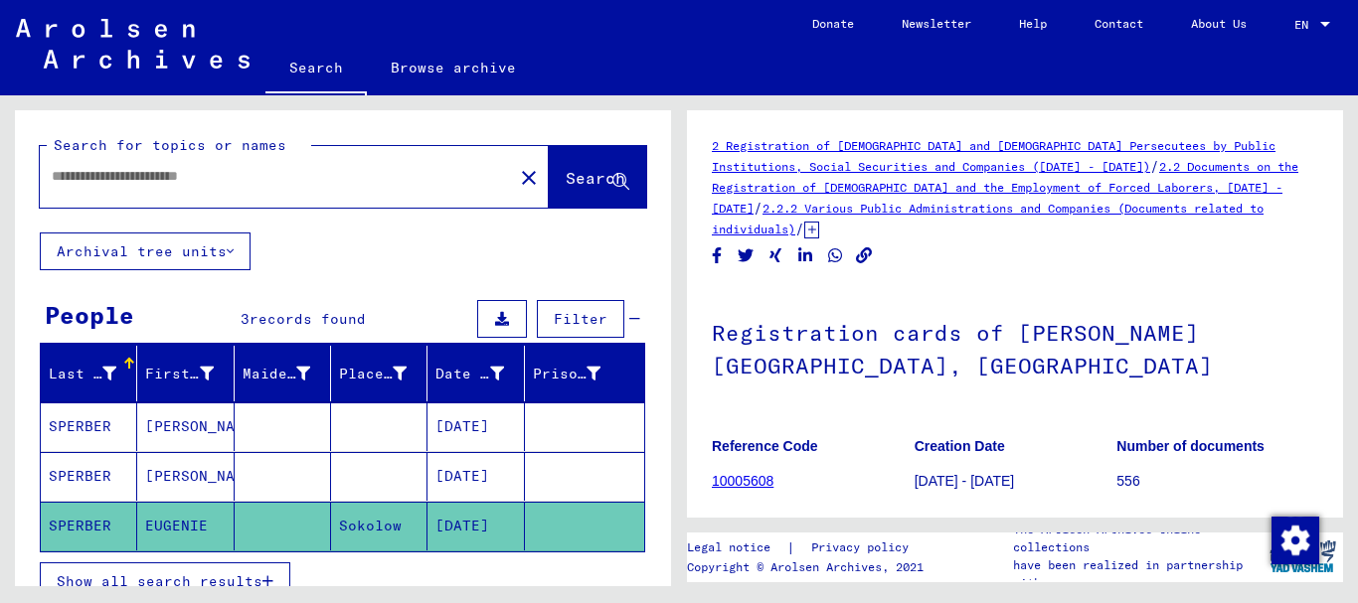
type input "********"
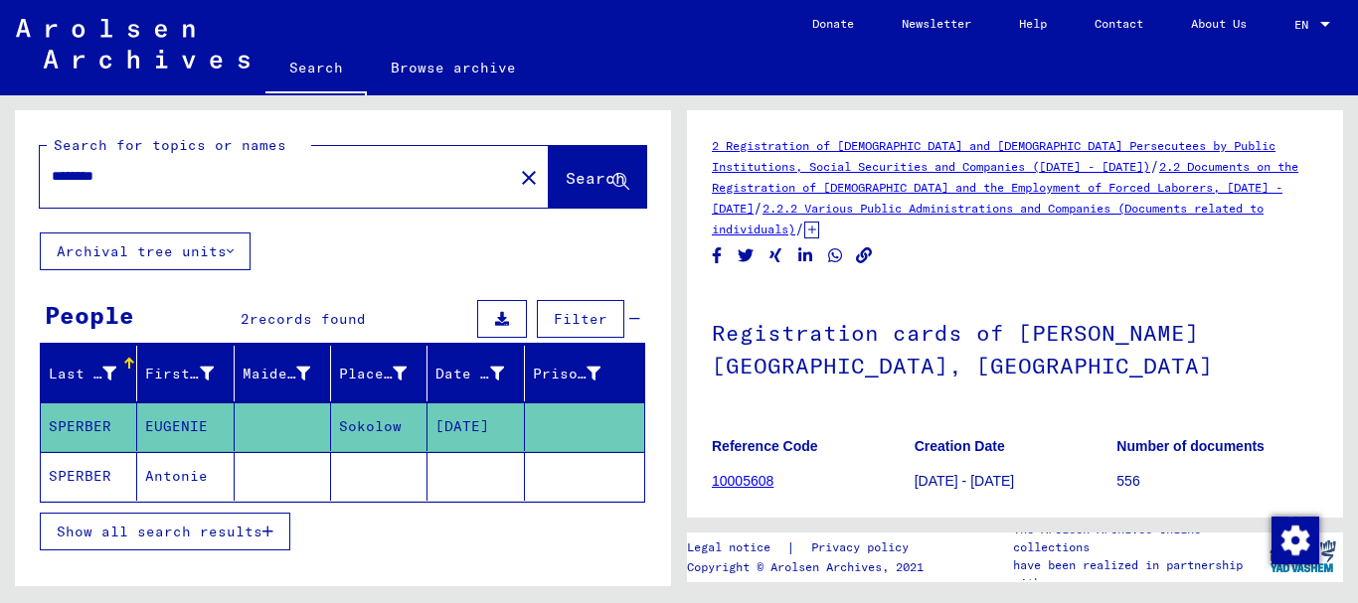
scroll to position [99, 0]
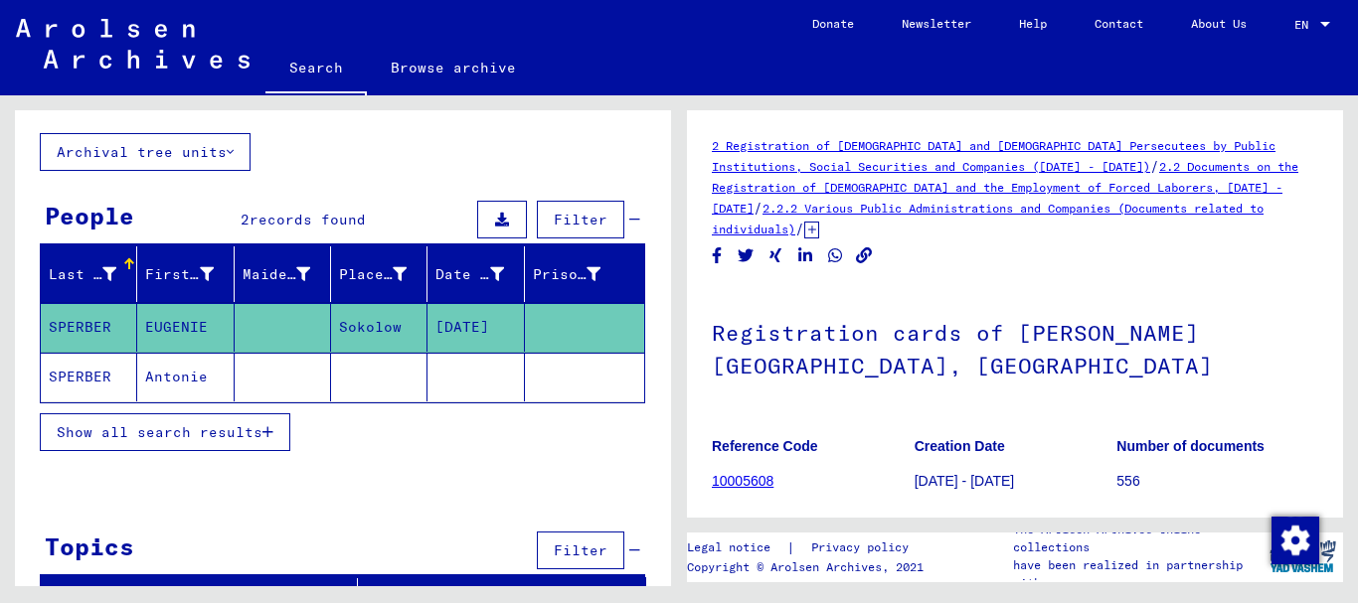
click at [157, 373] on mat-cell "Antonie" at bounding box center [185, 377] width 96 height 49
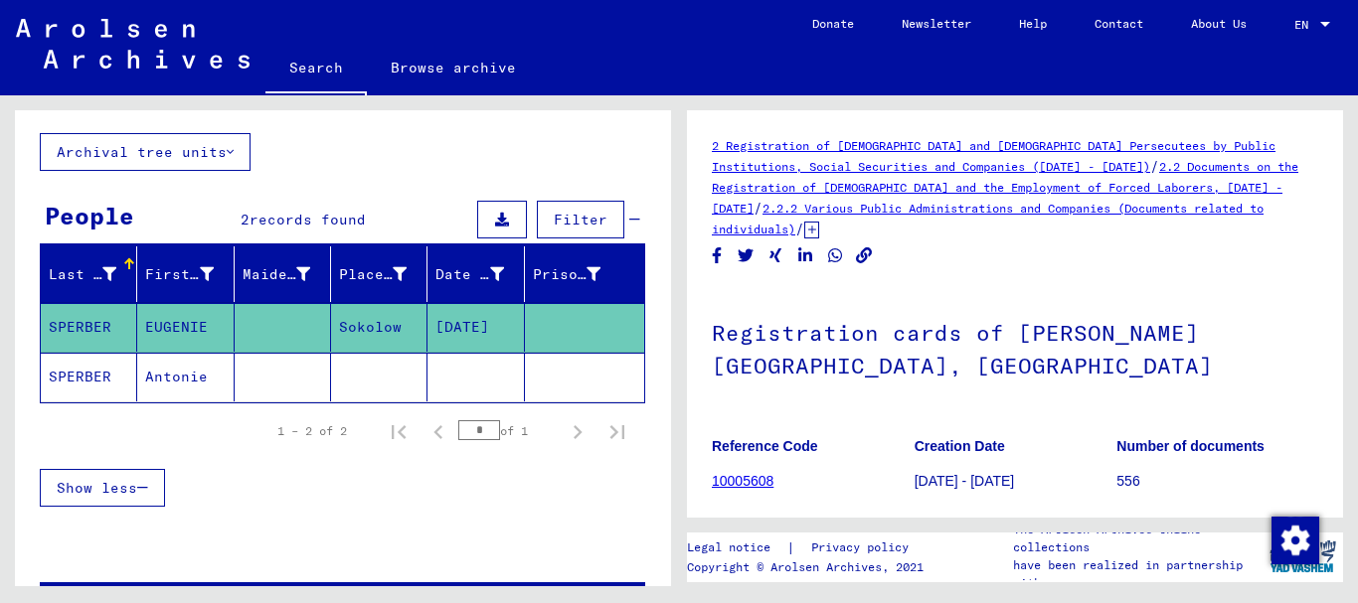
click at [83, 380] on mat-cell "SPERBER" at bounding box center [89, 377] width 96 height 49
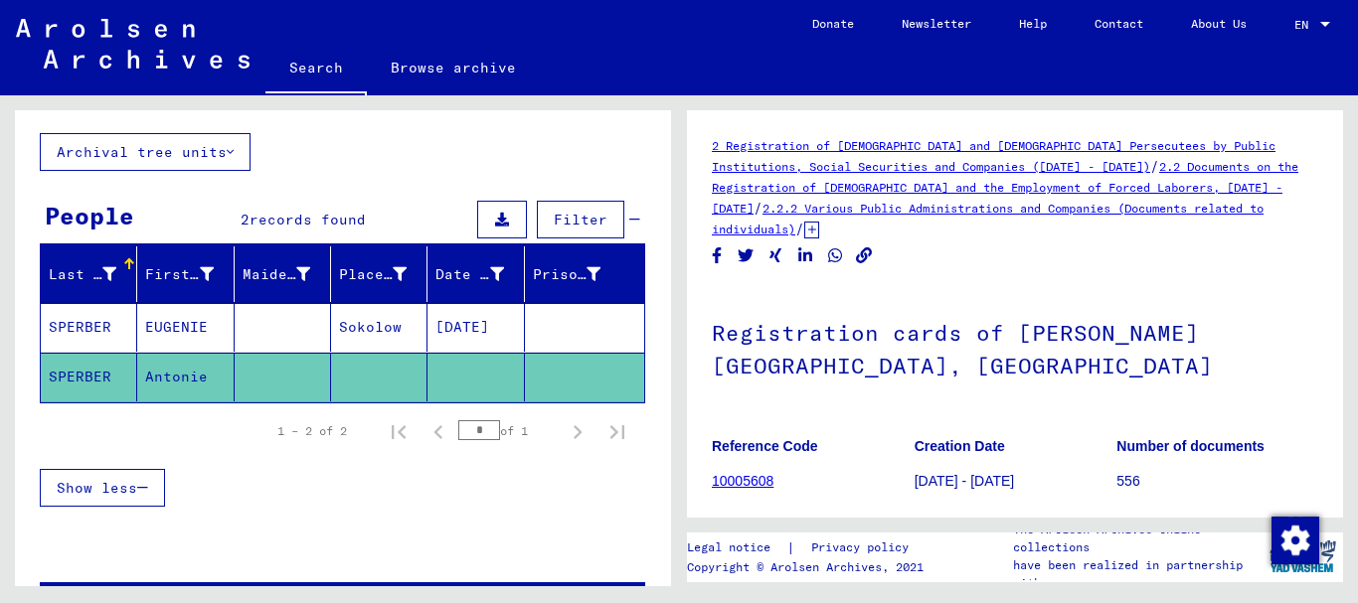
click at [194, 375] on mat-cell "Antonie" at bounding box center [185, 377] width 96 height 49
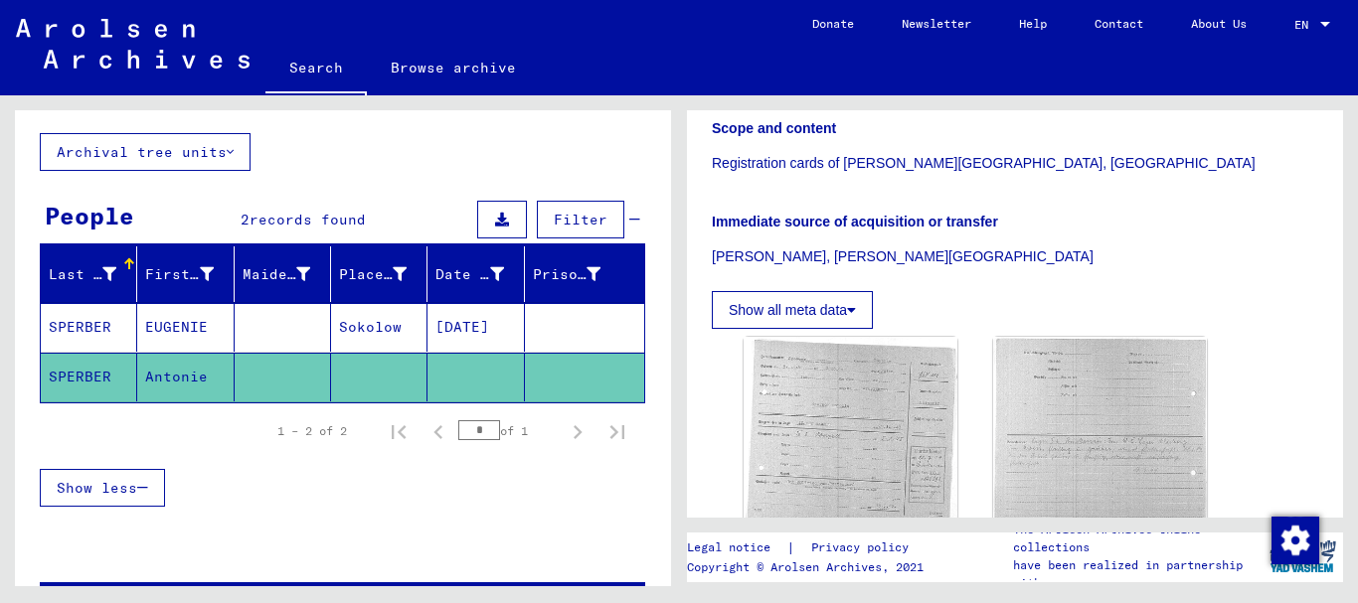
scroll to position [497, 0]
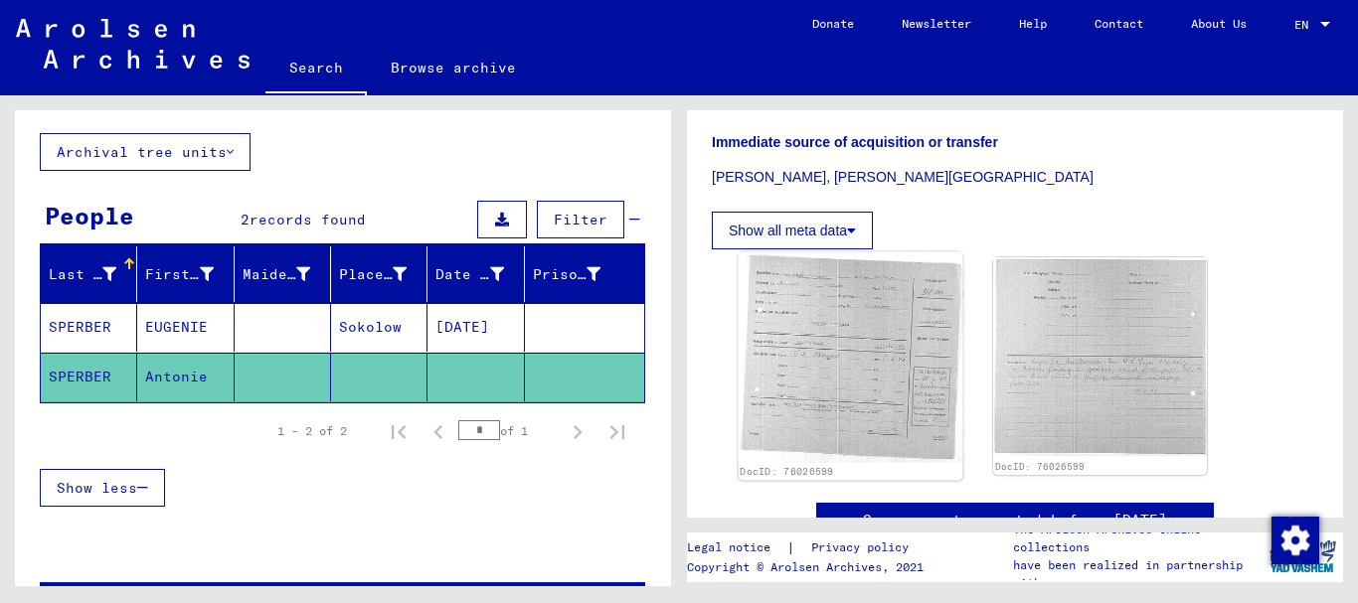
click at [863, 342] on img at bounding box center [851, 357] width 225 height 211
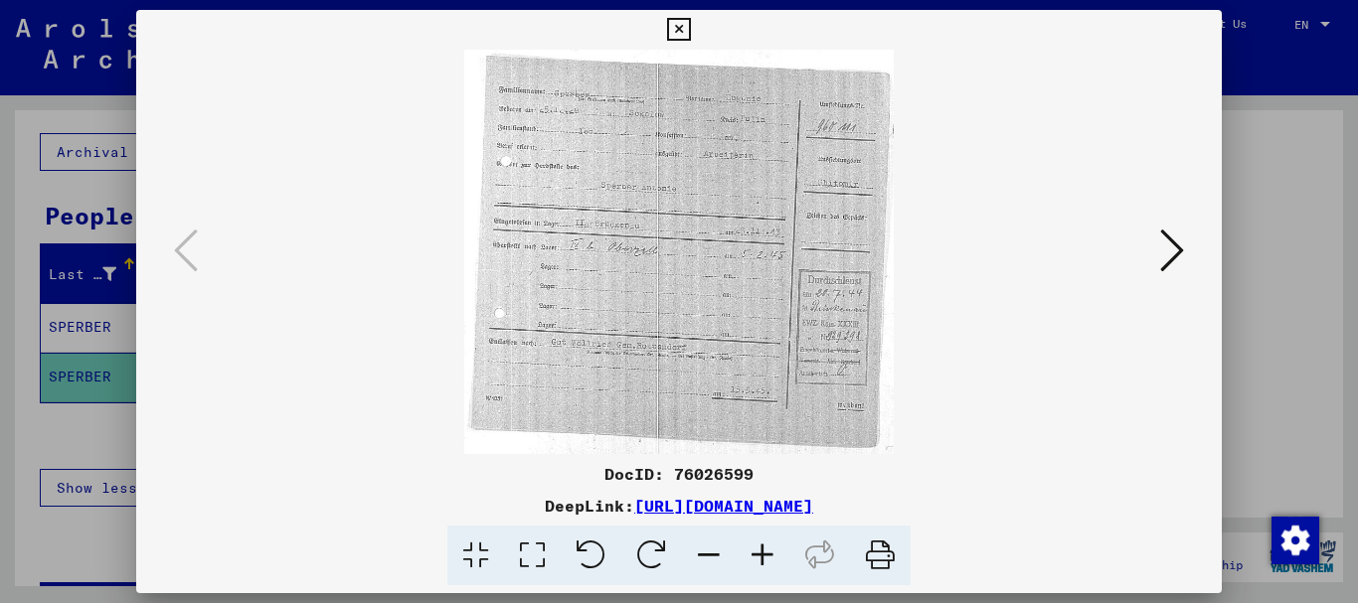
click at [758, 558] on icon at bounding box center [763, 556] width 54 height 61
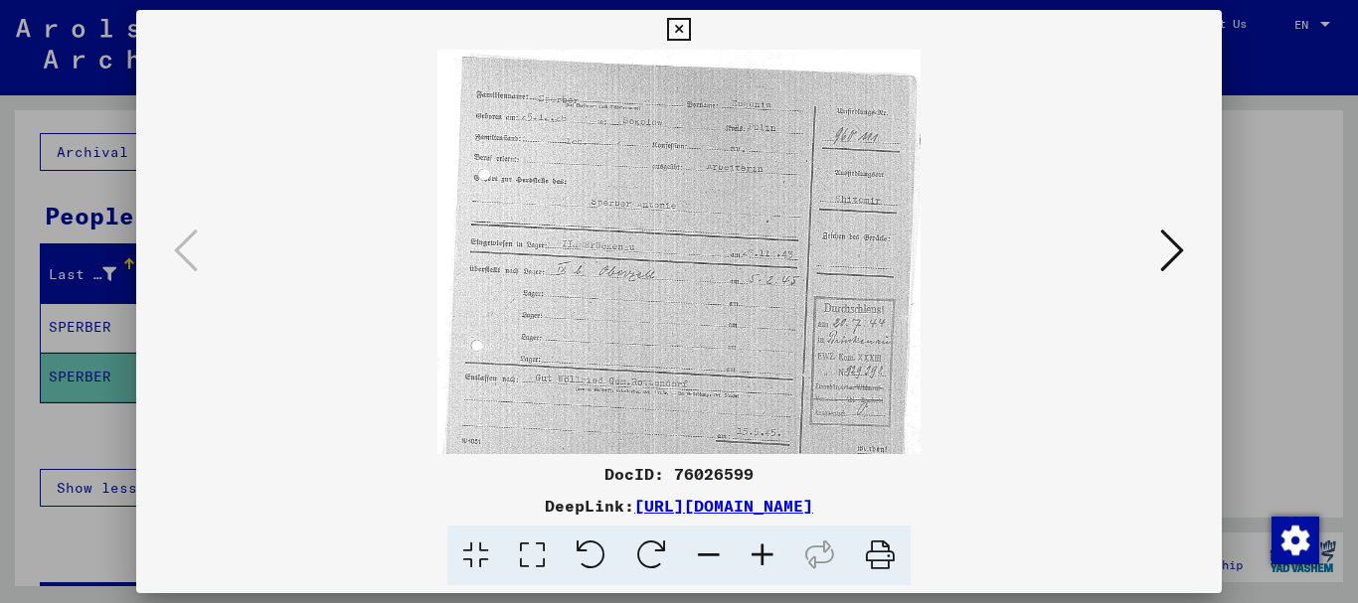
click at [758, 558] on icon at bounding box center [763, 556] width 54 height 61
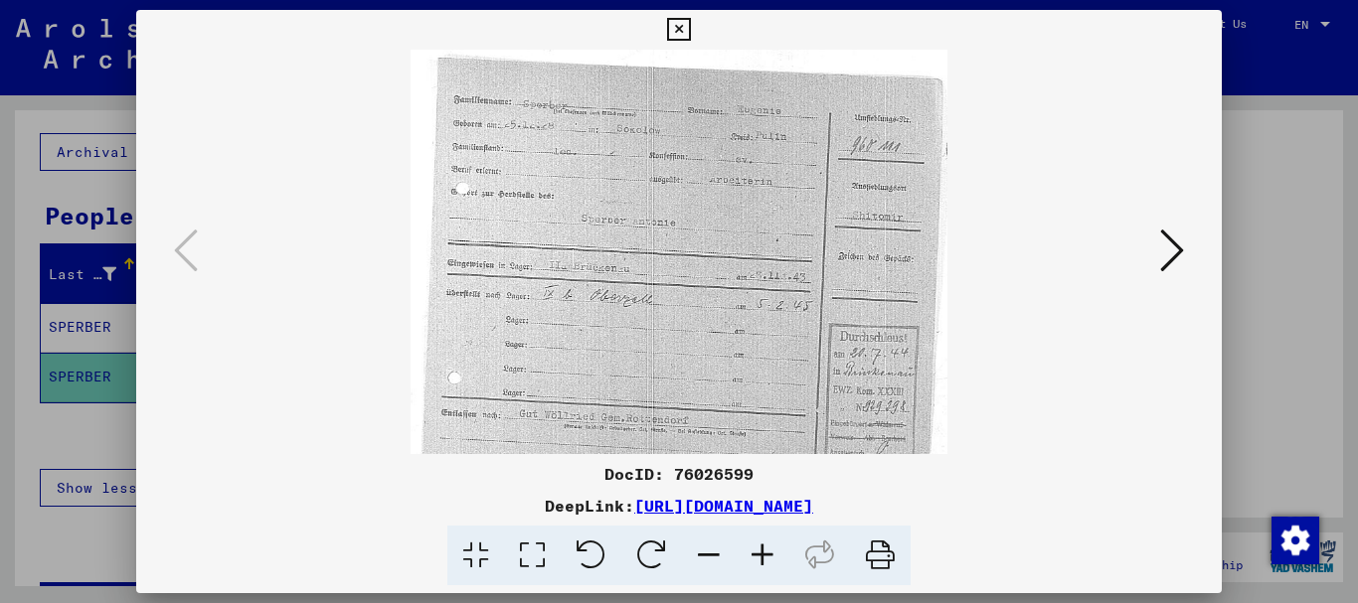
click at [759, 557] on icon at bounding box center [763, 556] width 54 height 61
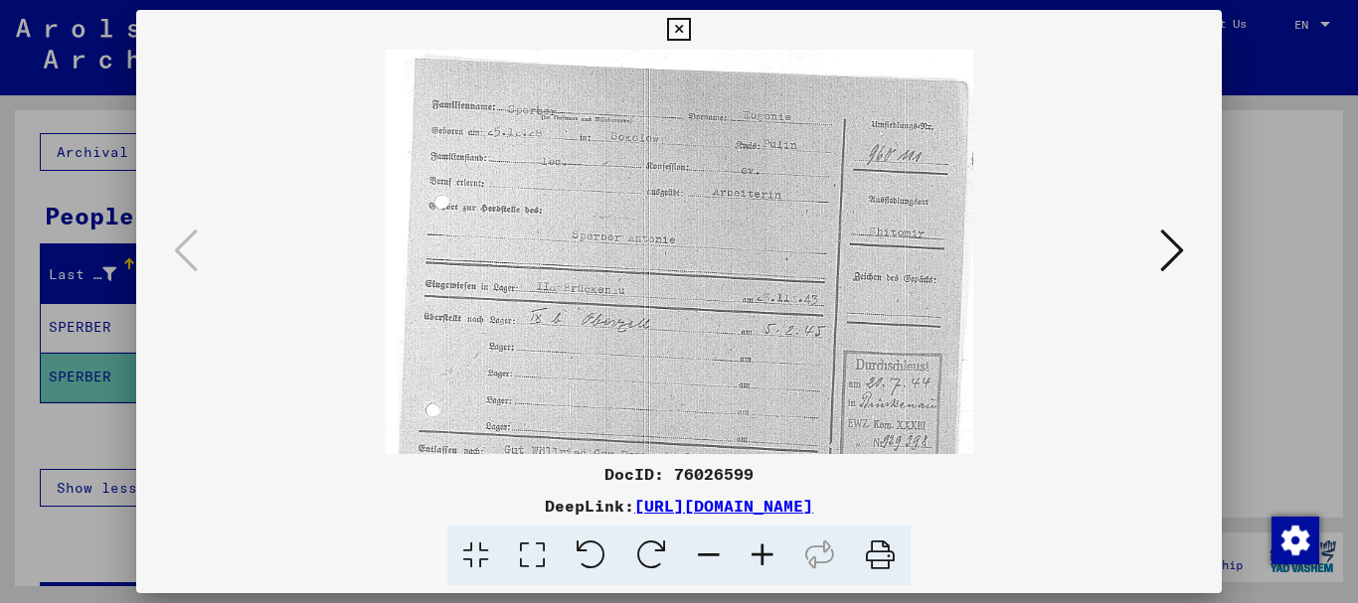
click at [761, 557] on icon at bounding box center [763, 556] width 54 height 61
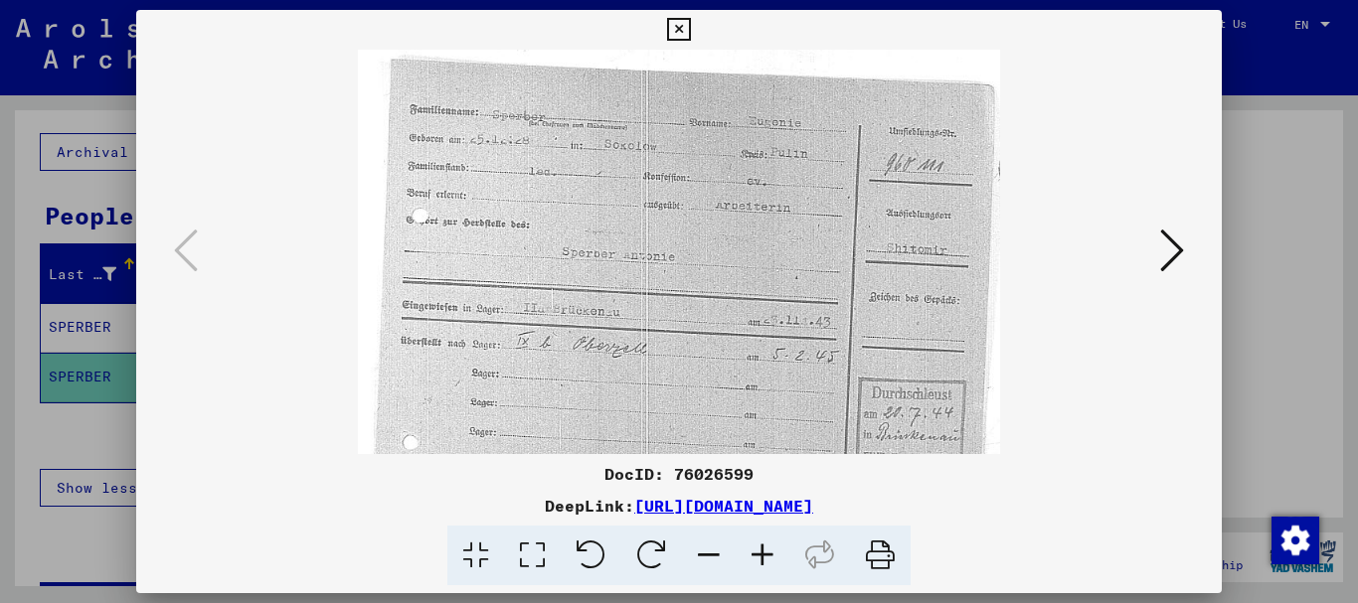
click at [761, 556] on icon at bounding box center [763, 556] width 54 height 61
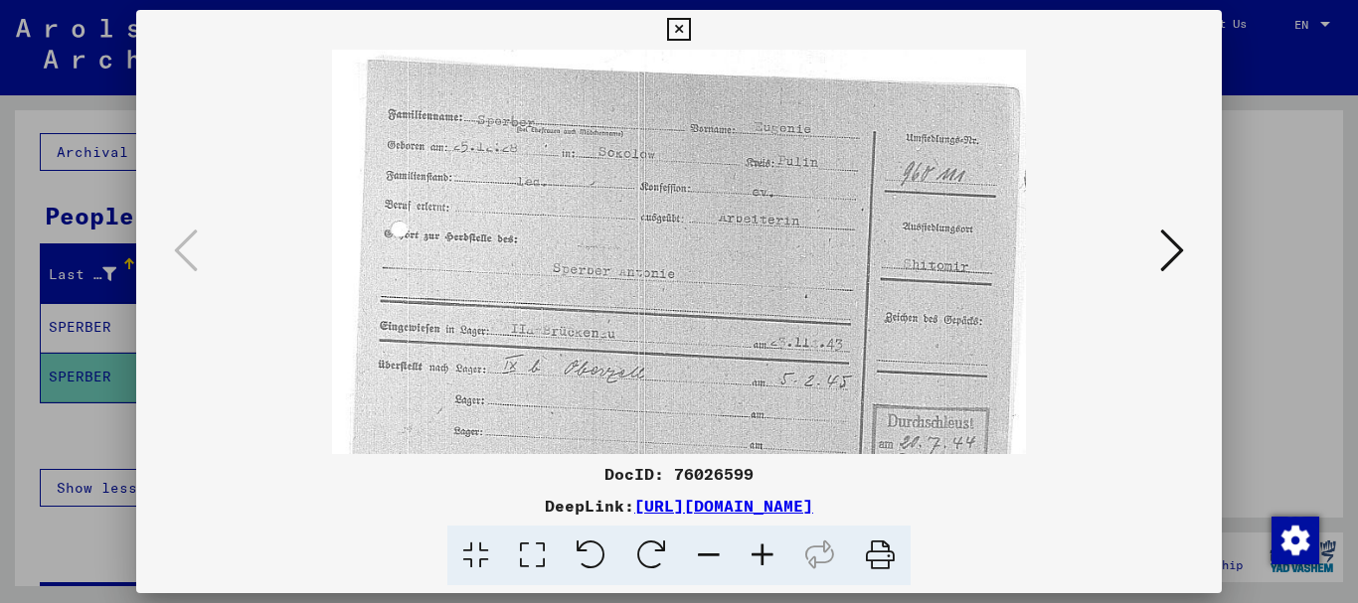
click at [765, 554] on icon at bounding box center [763, 556] width 54 height 61
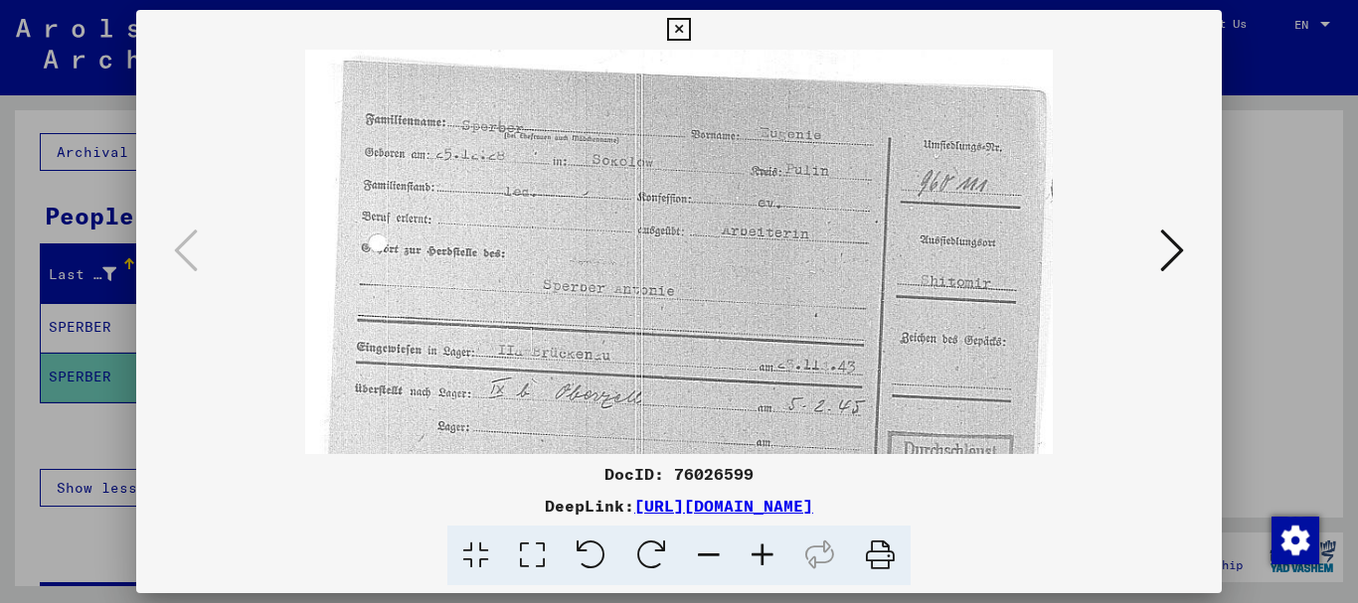
click at [765, 554] on icon at bounding box center [763, 556] width 54 height 61
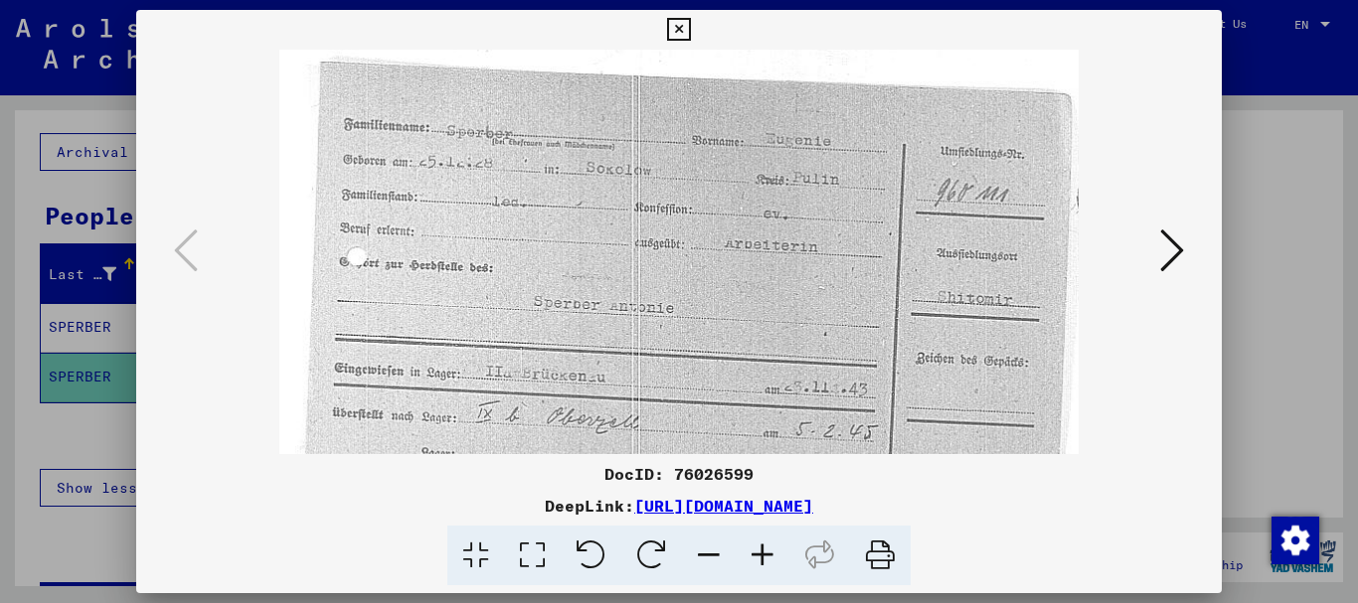
click at [766, 553] on icon at bounding box center [763, 556] width 54 height 61
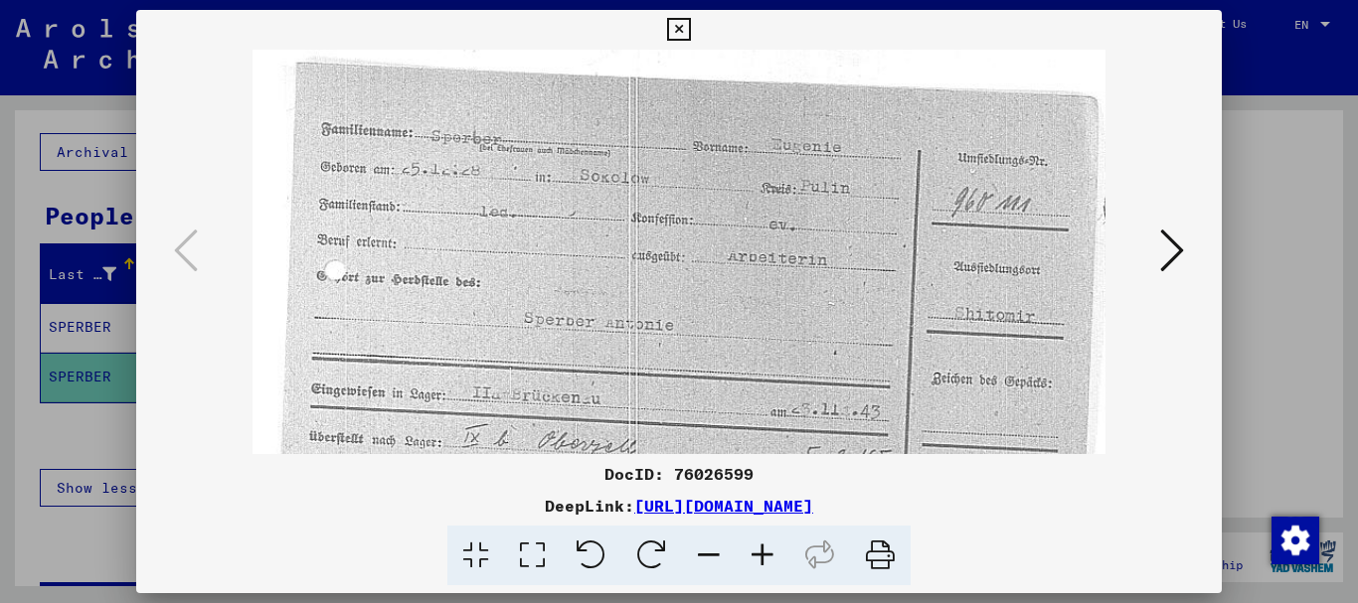
click at [1171, 250] on icon at bounding box center [1172, 251] width 24 height 48
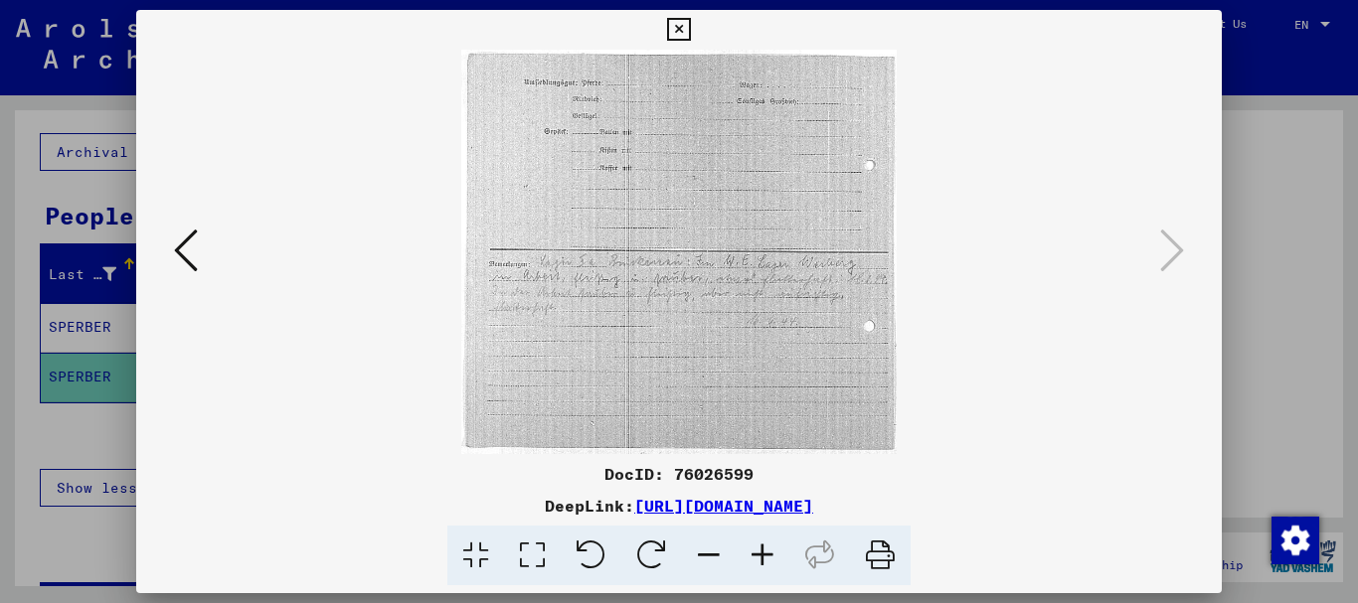
click at [685, 26] on icon at bounding box center [678, 30] width 23 height 24
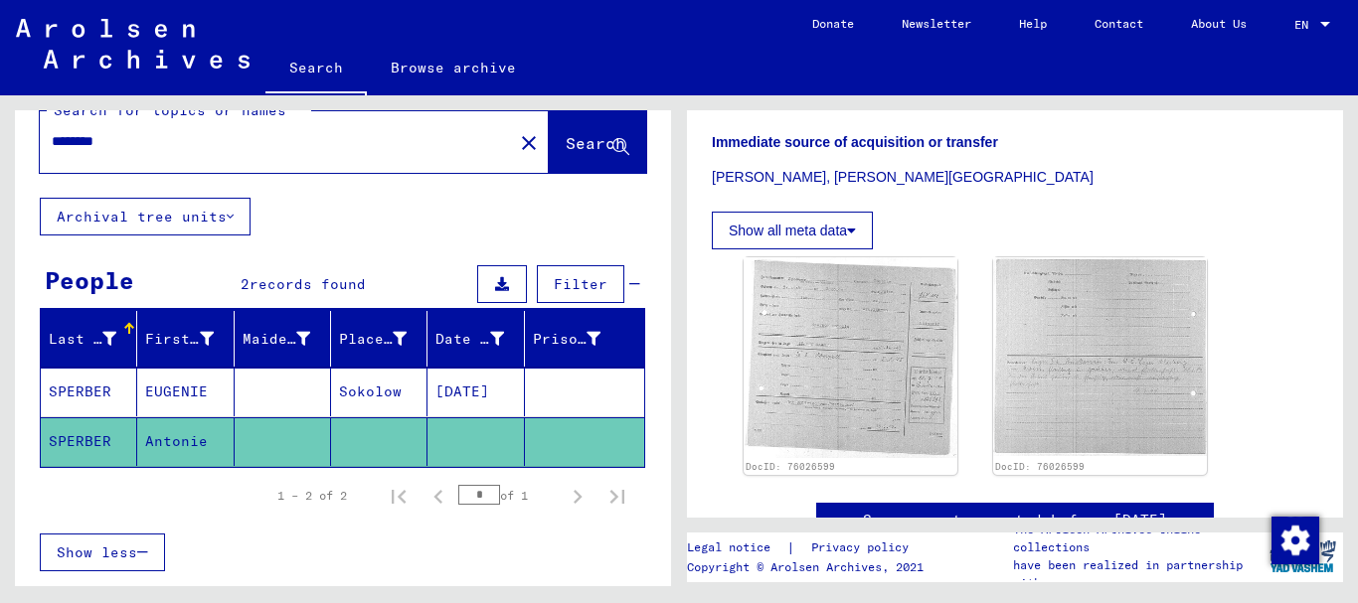
scroll to position [0, 0]
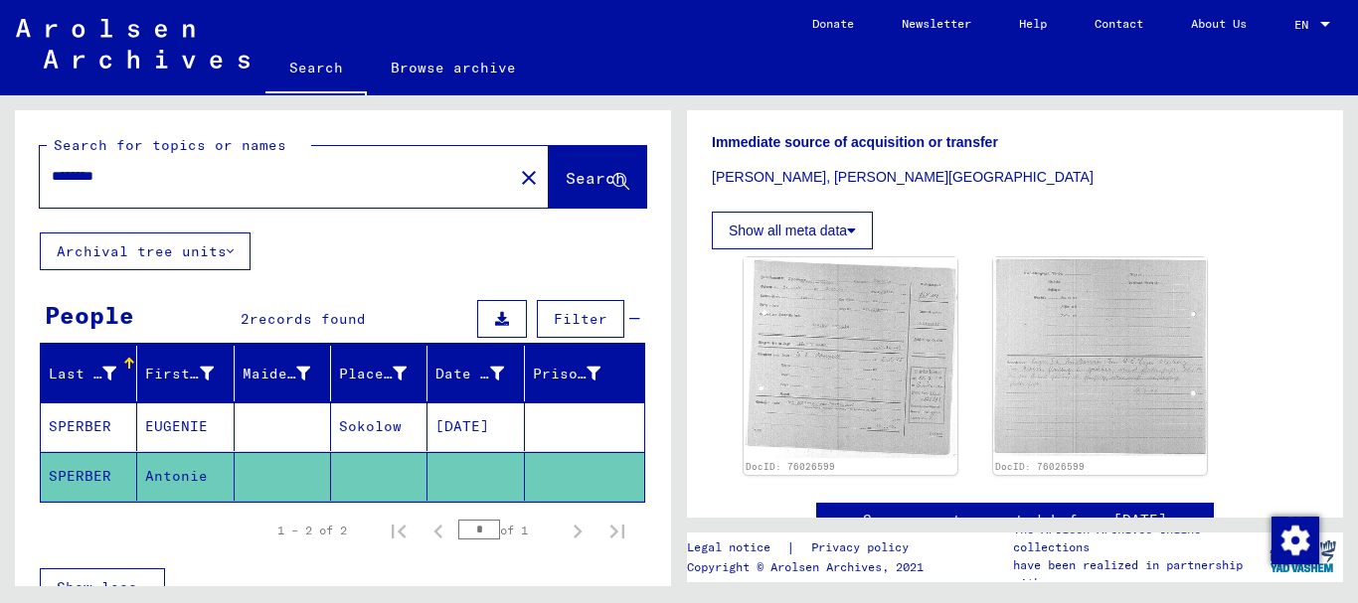
drag, startPoint x: 211, startPoint y: 475, endPoint x: 0, endPoint y: 602, distance: 246.2
click at [441, 423] on mat-table "Last Name First Name Maiden Name Place of Birth Date of Birth Prisoner # [PERSO…" at bounding box center [342, 424] width 605 height 157
click at [47, 473] on mat-cell "SPERBER" at bounding box center [89, 476] width 96 height 49
drag, startPoint x: 47, startPoint y: 472, endPoint x: 205, endPoint y: 476, distance: 158.1
click at [205, 476] on mat-row "[PERSON_NAME]" at bounding box center [342, 477] width 603 height 50
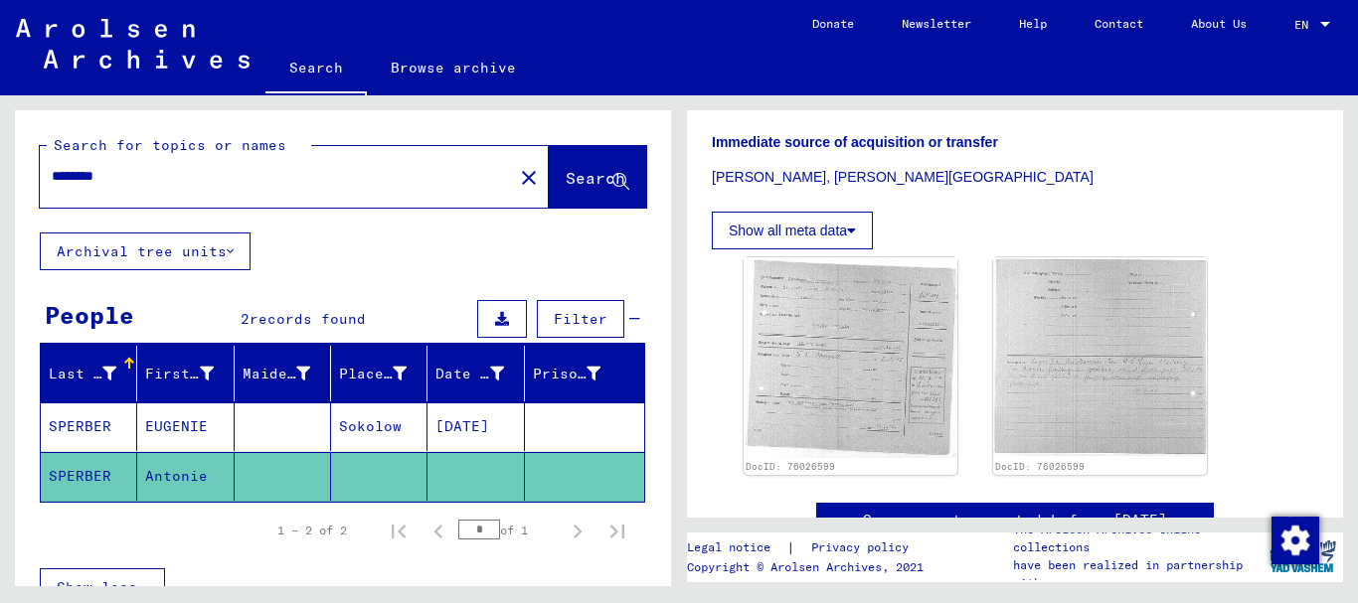
copy mat-row "[PERSON_NAME]"
click at [176, 167] on input "********" at bounding box center [276, 176] width 449 height 21
click at [517, 183] on mat-icon "close" at bounding box center [529, 178] width 24 height 24
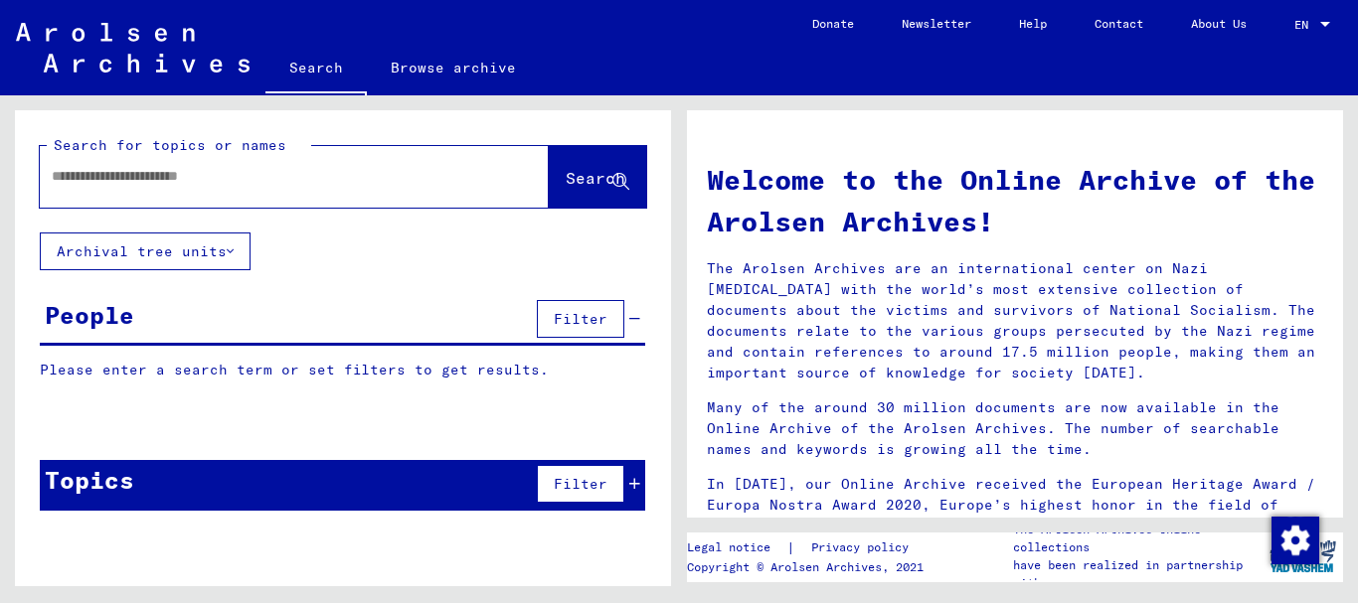
click at [69, 175] on input "text" at bounding box center [270, 176] width 437 height 21
paste input "**********"
type input "**********"
click at [566, 169] on span "Search" at bounding box center [596, 178] width 60 height 20
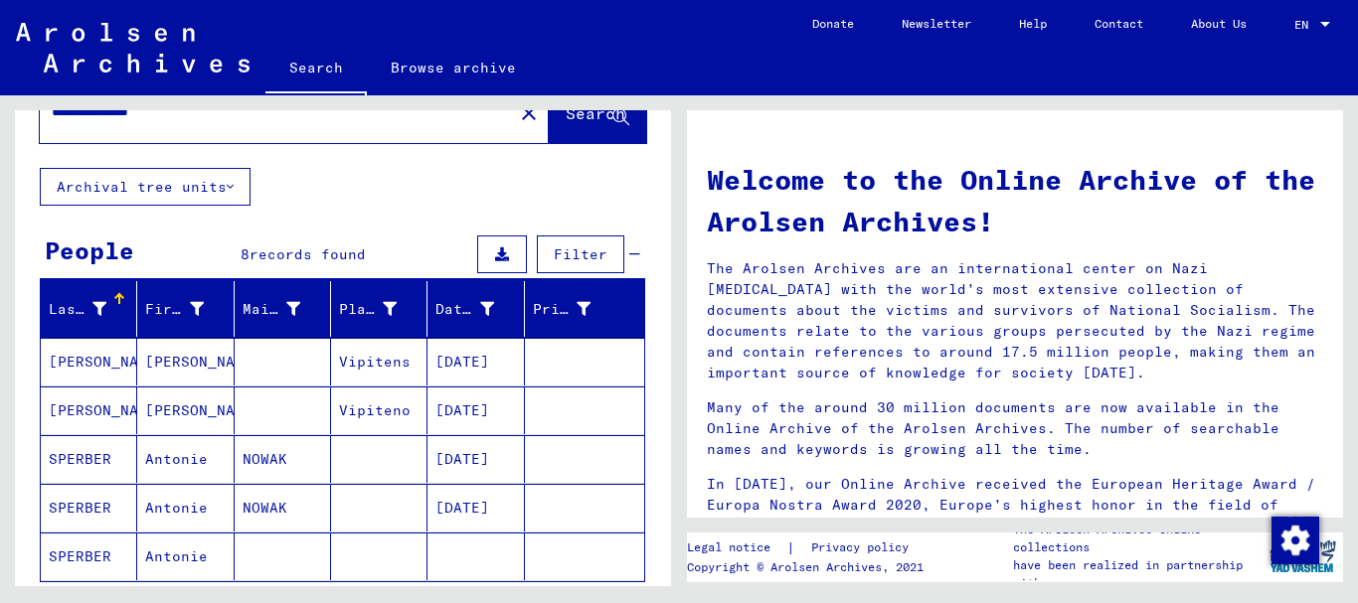
scroll to position [99, 0]
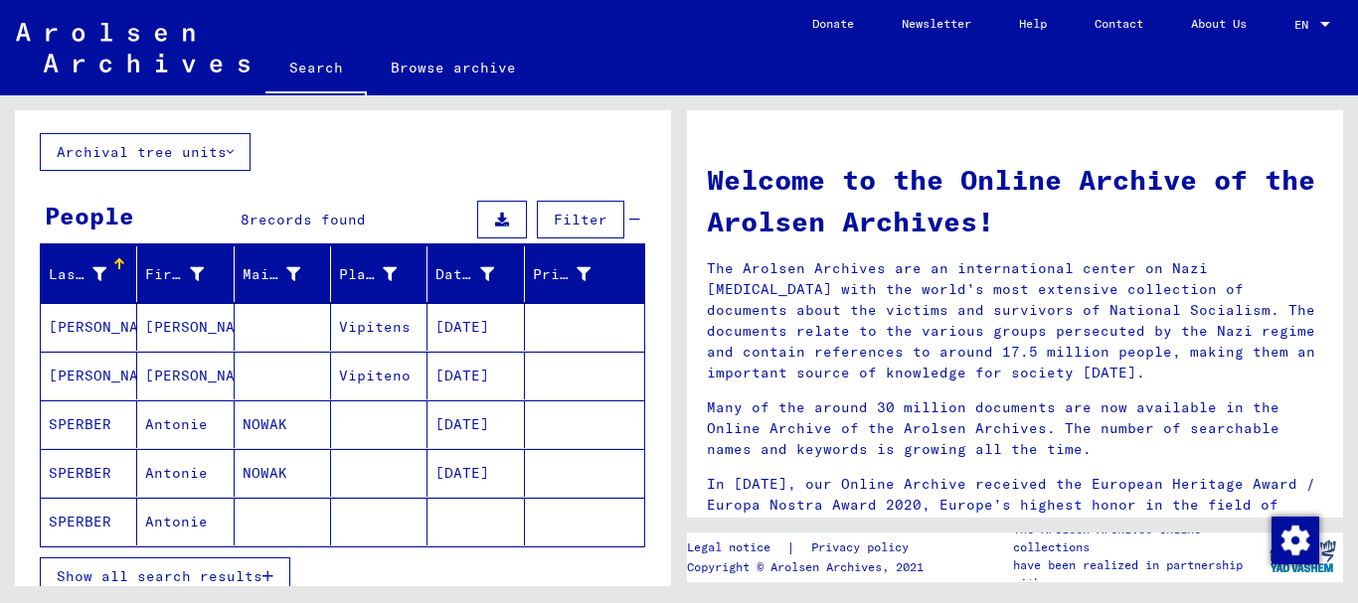
click at [171, 432] on mat-cell "Antonie" at bounding box center [185, 425] width 96 height 48
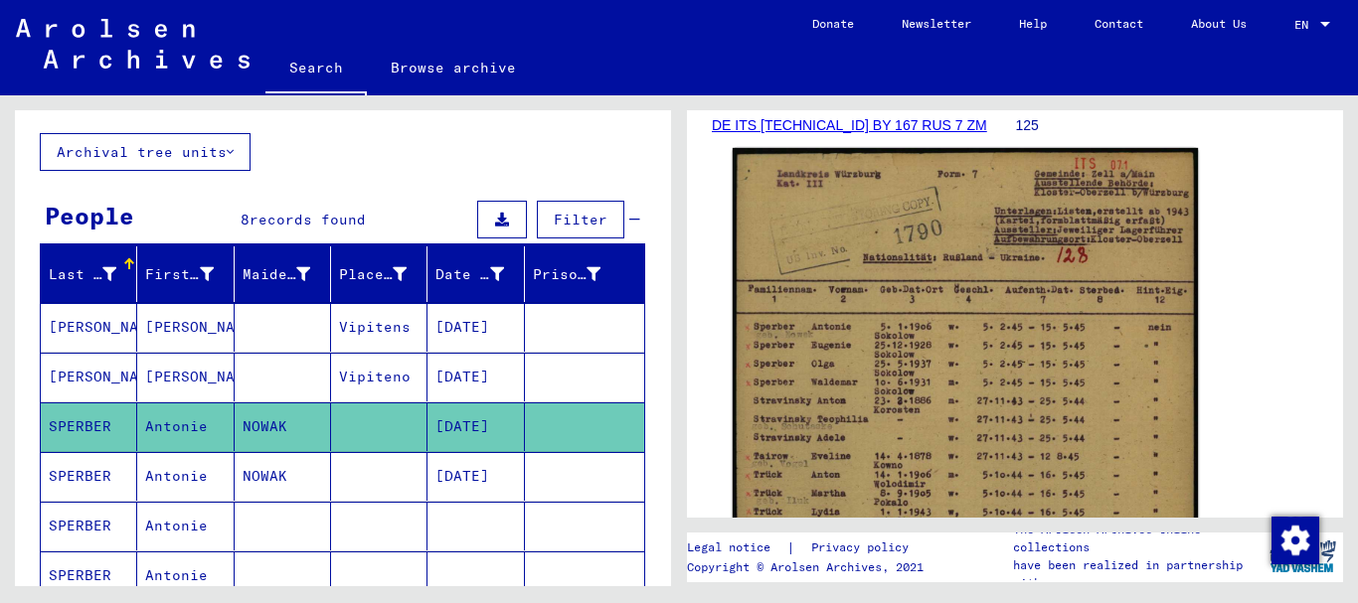
scroll to position [298, 0]
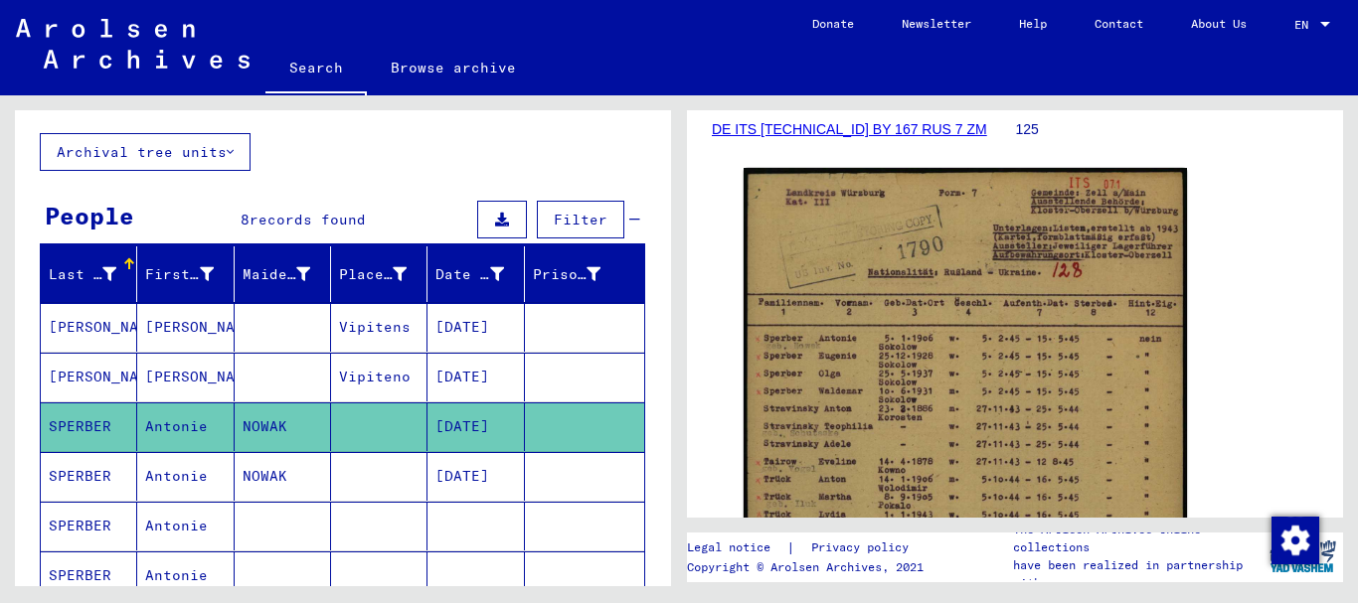
click at [177, 475] on mat-cell "Antonie" at bounding box center [185, 476] width 96 height 49
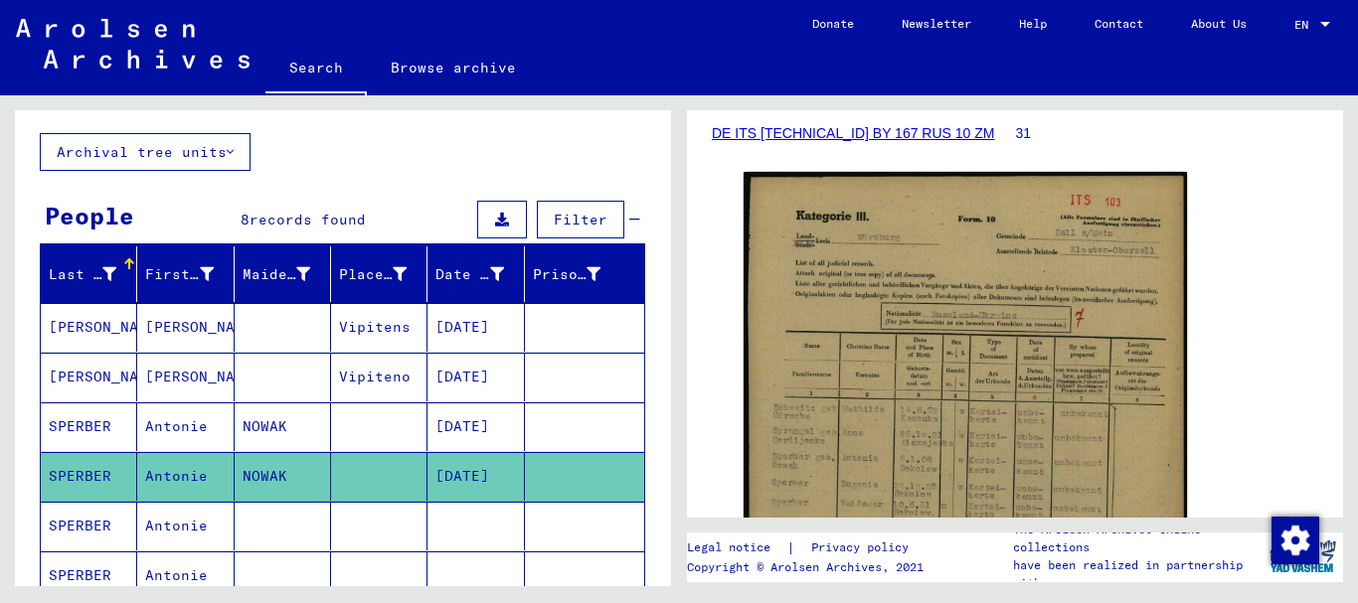
scroll to position [298, 0]
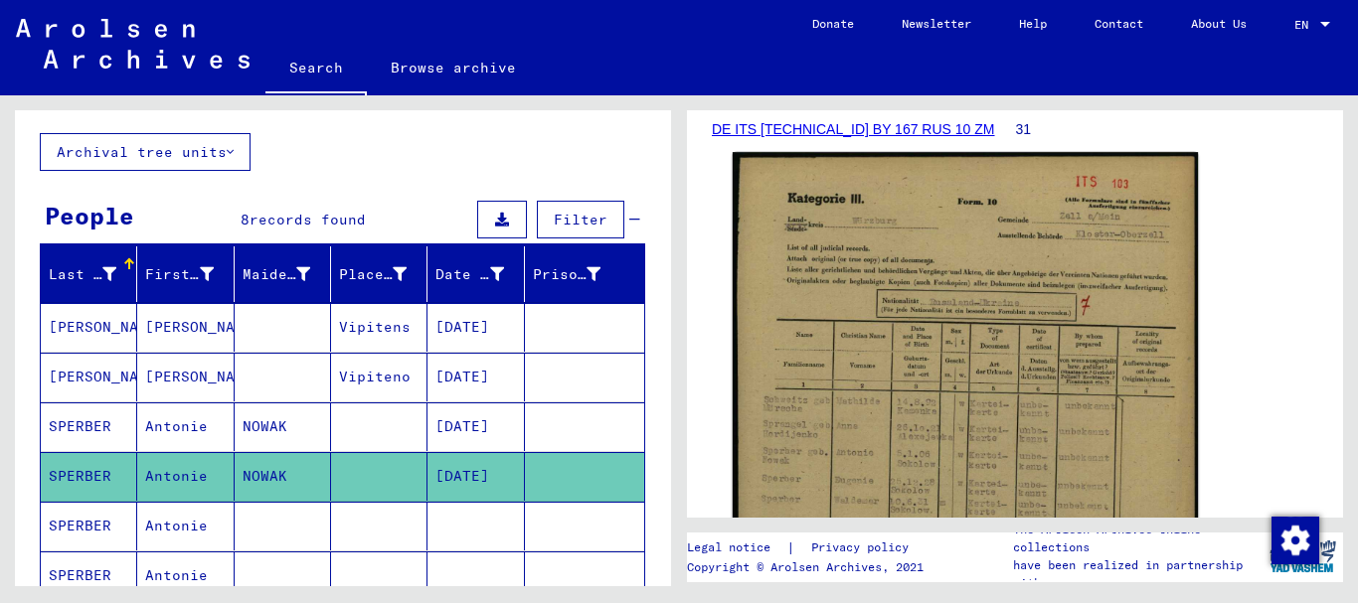
click at [955, 355] on img at bounding box center [965, 474] width 465 height 645
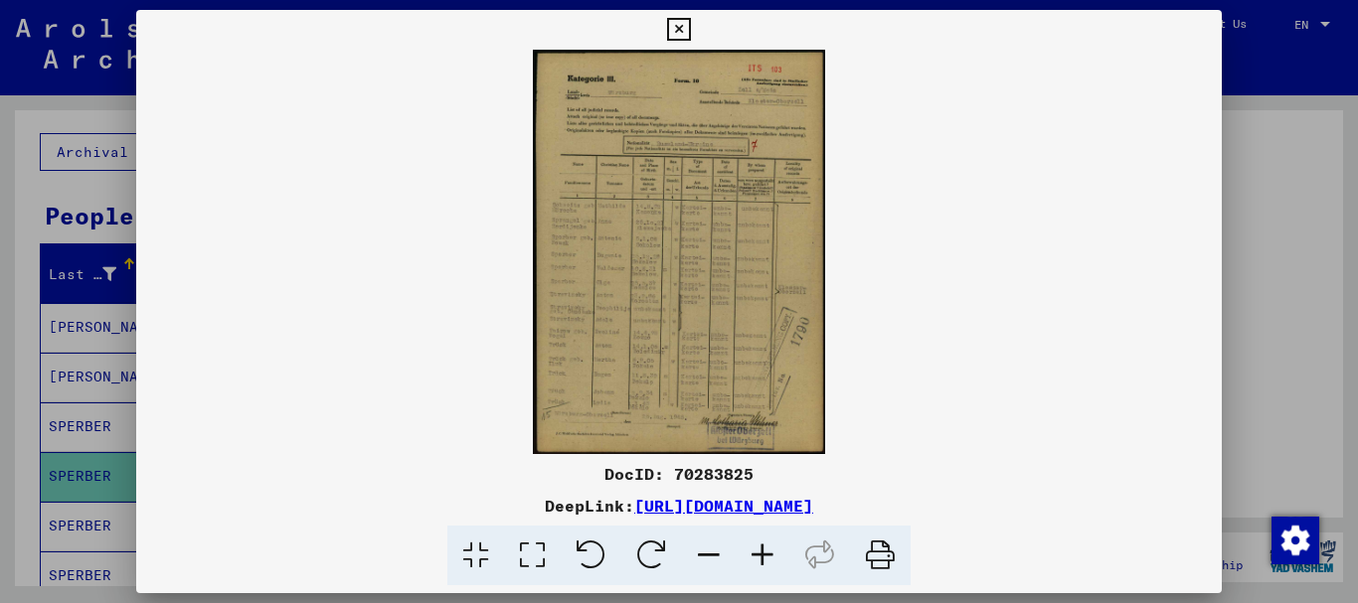
click at [757, 556] on icon at bounding box center [763, 556] width 54 height 61
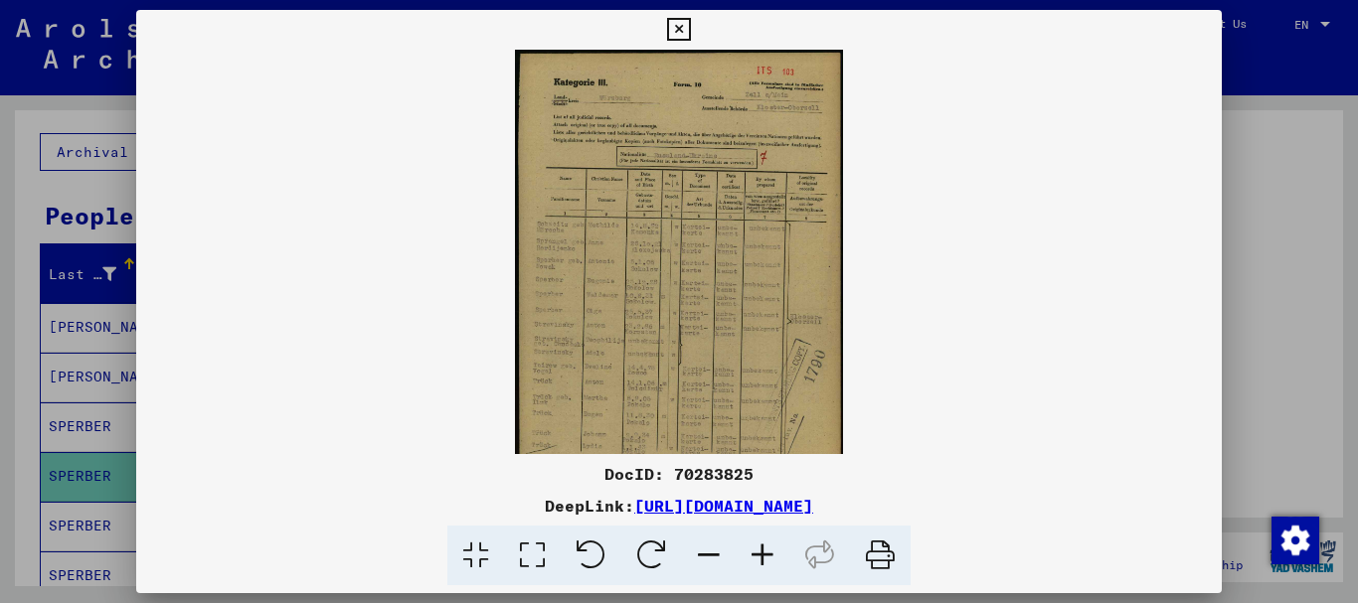
click at [758, 555] on icon at bounding box center [763, 556] width 54 height 61
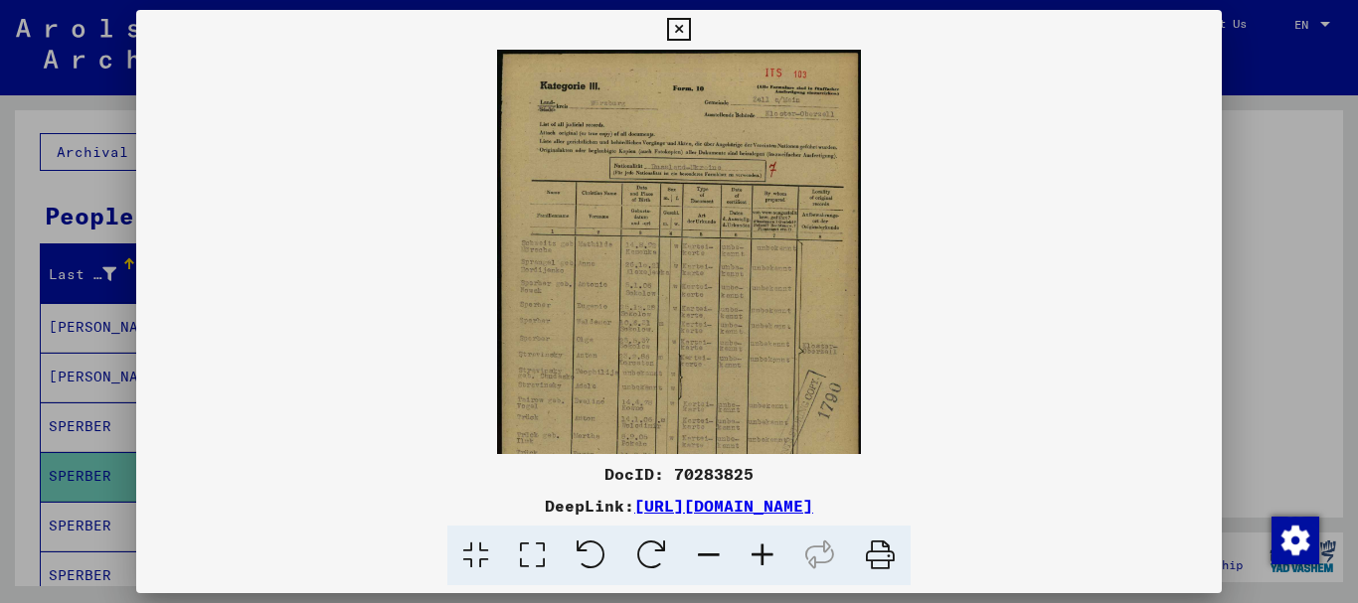
click at [759, 555] on icon at bounding box center [763, 556] width 54 height 61
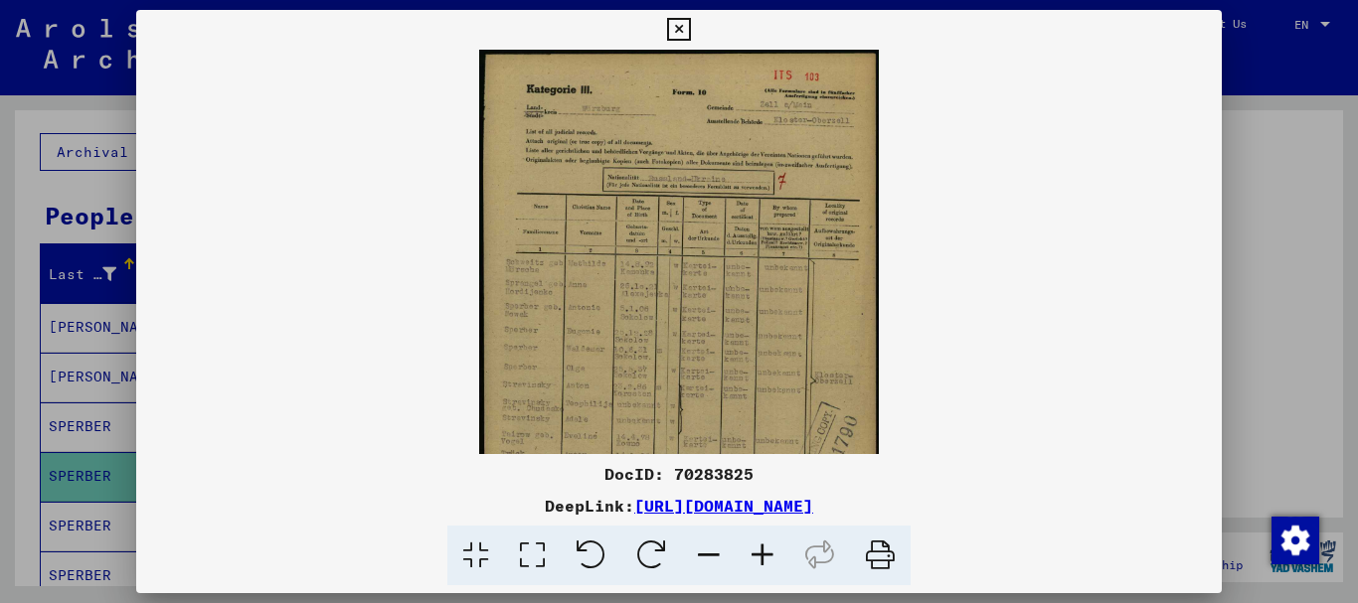
click at [760, 555] on icon at bounding box center [763, 556] width 54 height 61
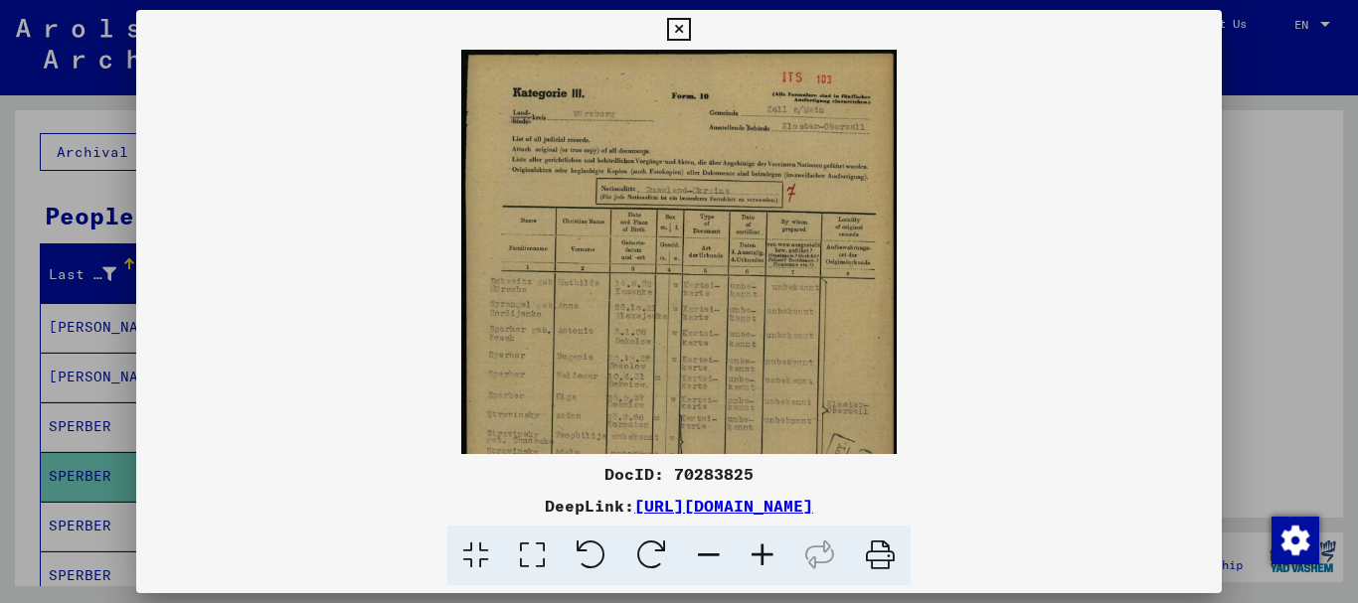
click at [760, 555] on icon at bounding box center [763, 556] width 54 height 61
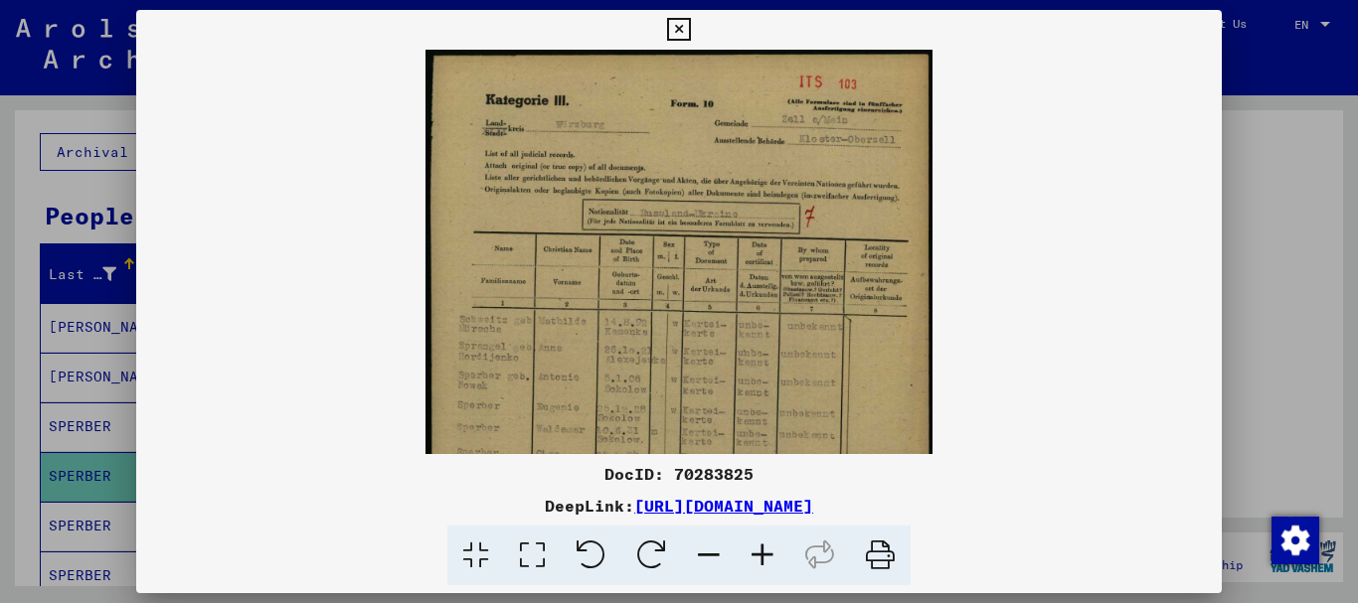
click at [760, 555] on icon at bounding box center [763, 556] width 54 height 61
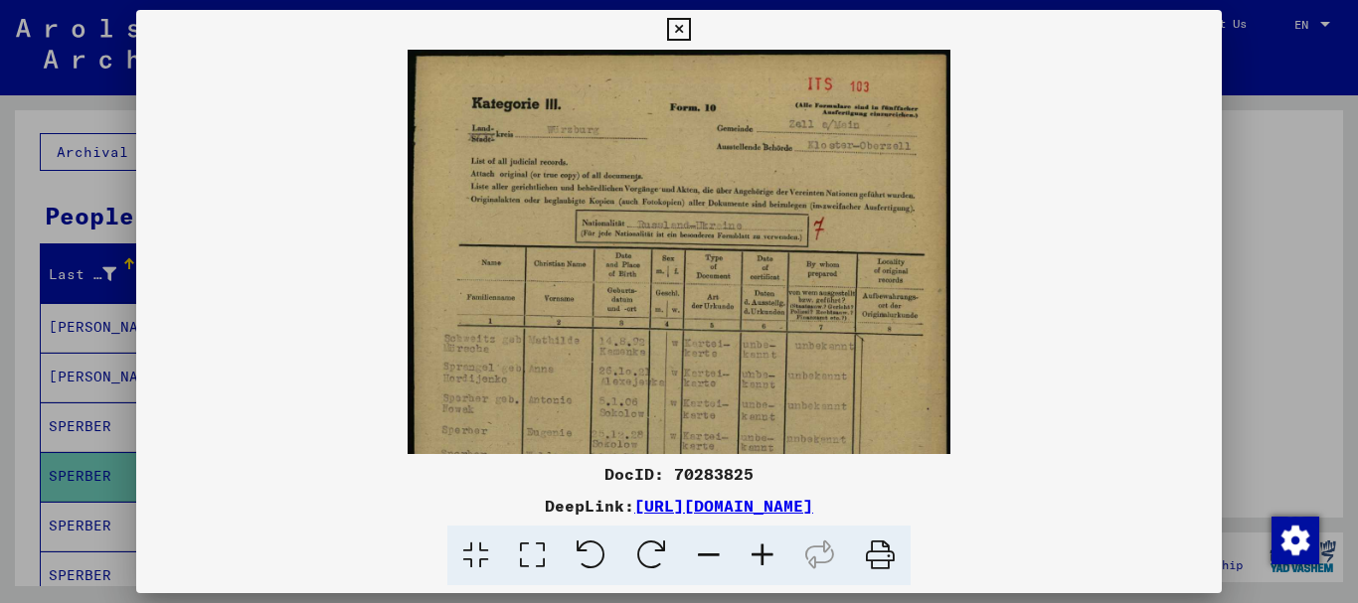
click at [760, 555] on icon at bounding box center [763, 556] width 54 height 61
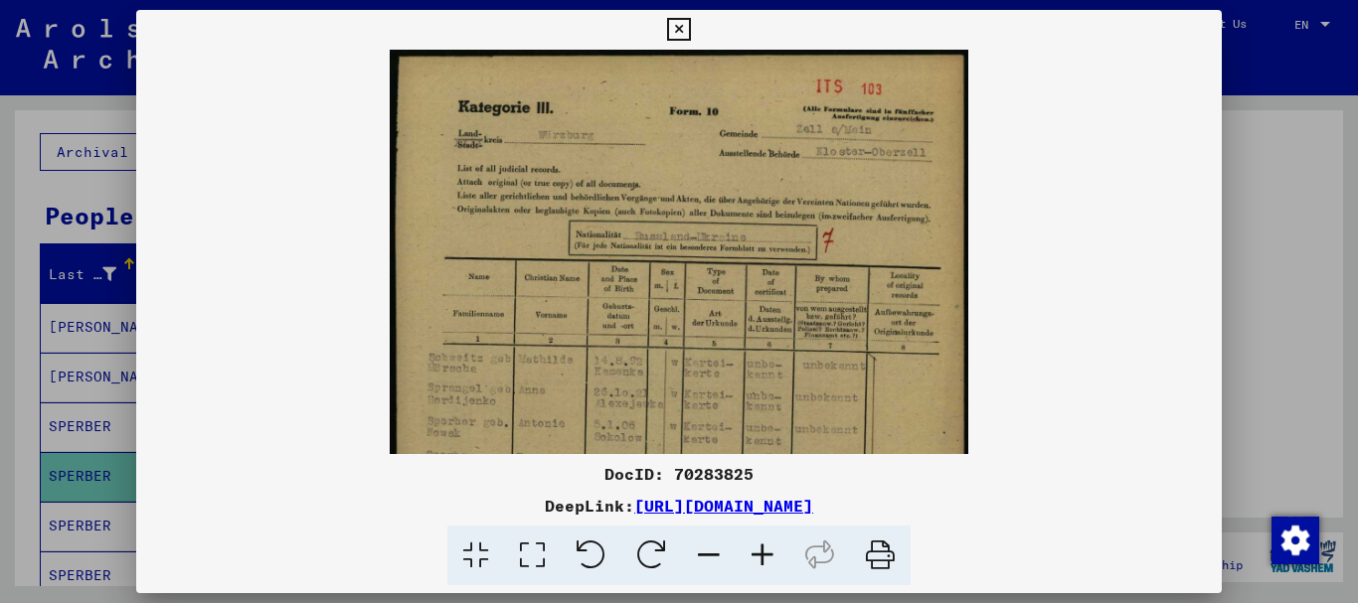
click at [760, 555] on icon at bounding box center [763, 556] width 54 height 61
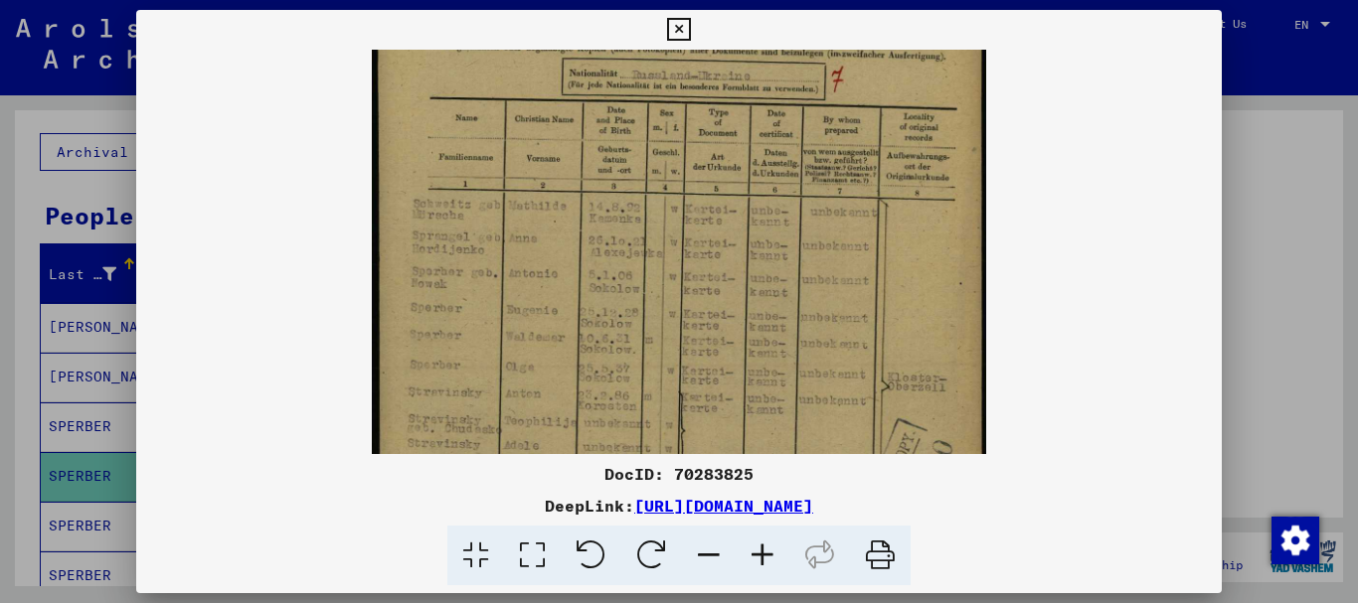
scroll to position [181, 0]
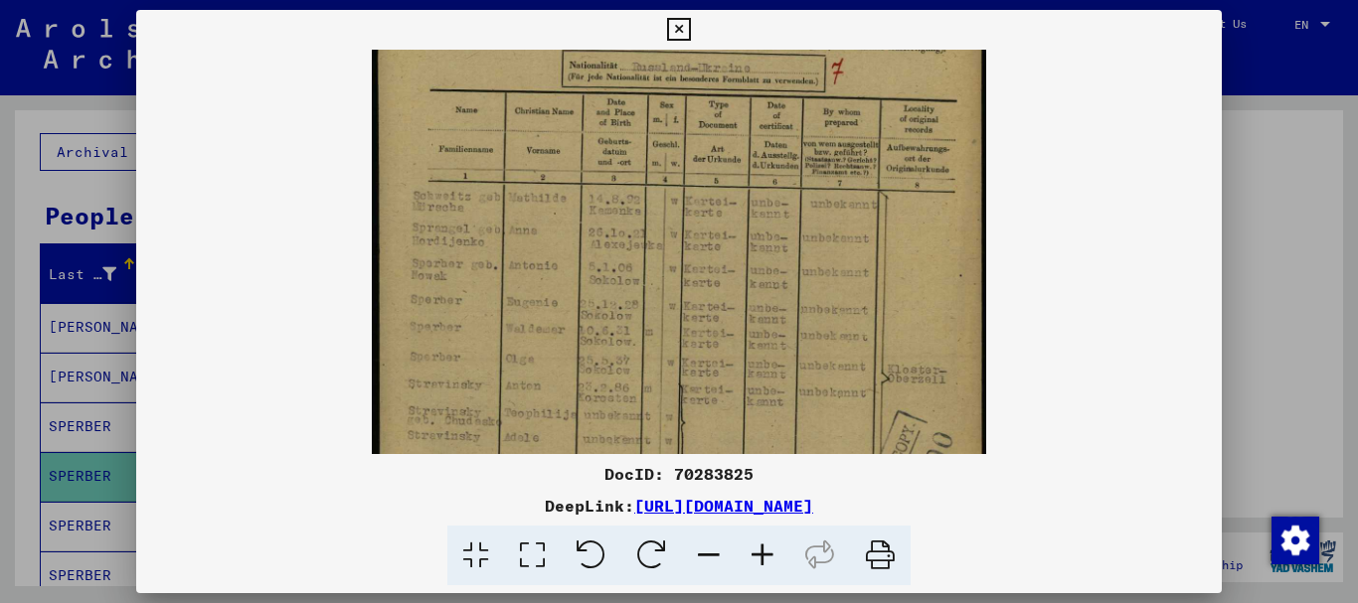
drag, startPoint x: 733, startPoint y: 391, endPoint x: 758, endPoint y: 210, distance: 182.8
click at [758, 210] on img at bounding box center [679, 295] width 615 height 852
click at [682, 26] on icon at bounding box center [678, 30] width 23 height 24
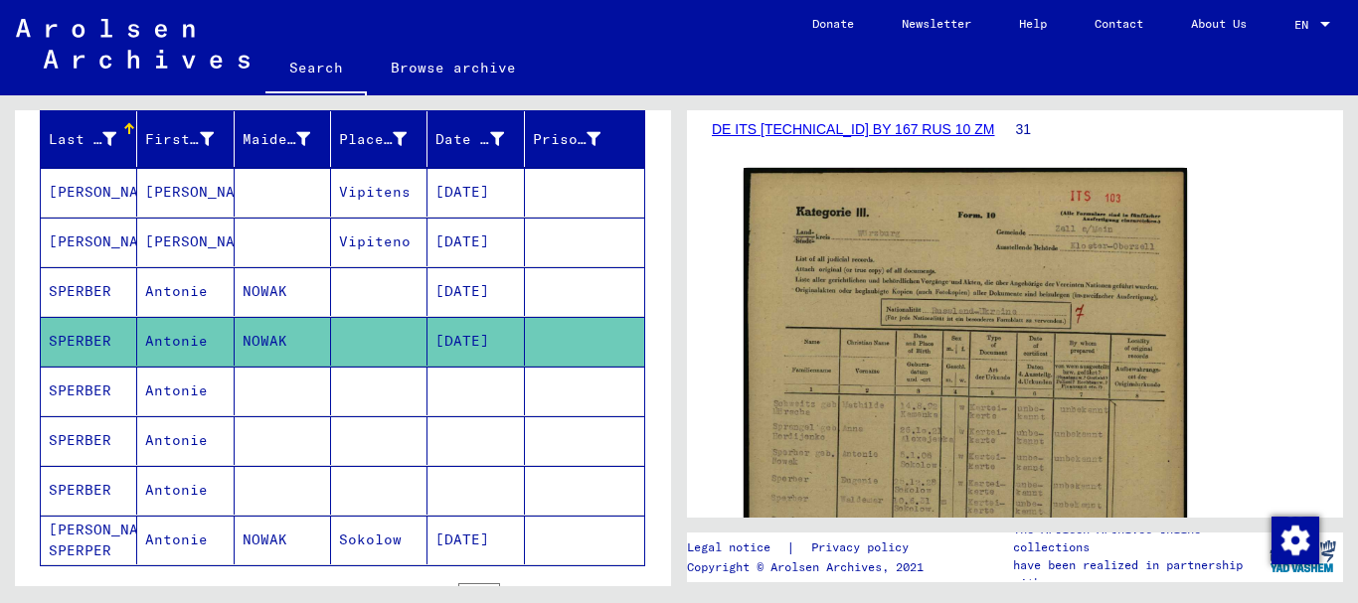
scroll to position [298, 0]
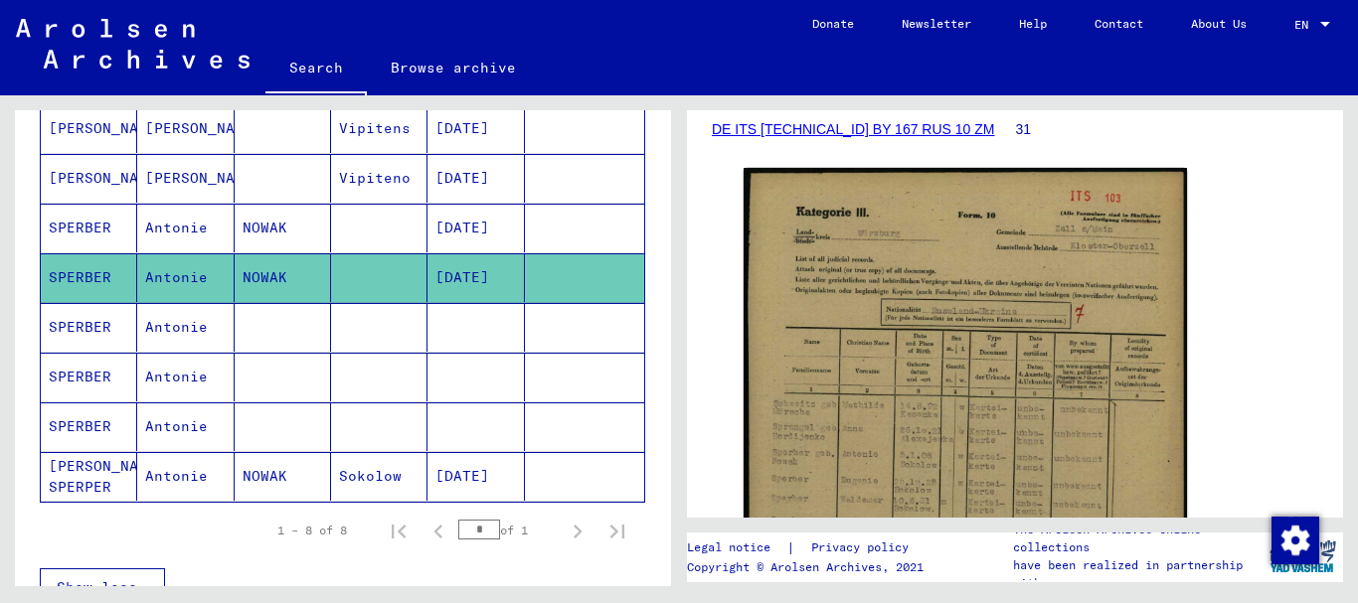
click at [119, 471] on mat-cell "[PERSON_NAME] SPERPER" at bounding box center [89, 476] width 96 height 49
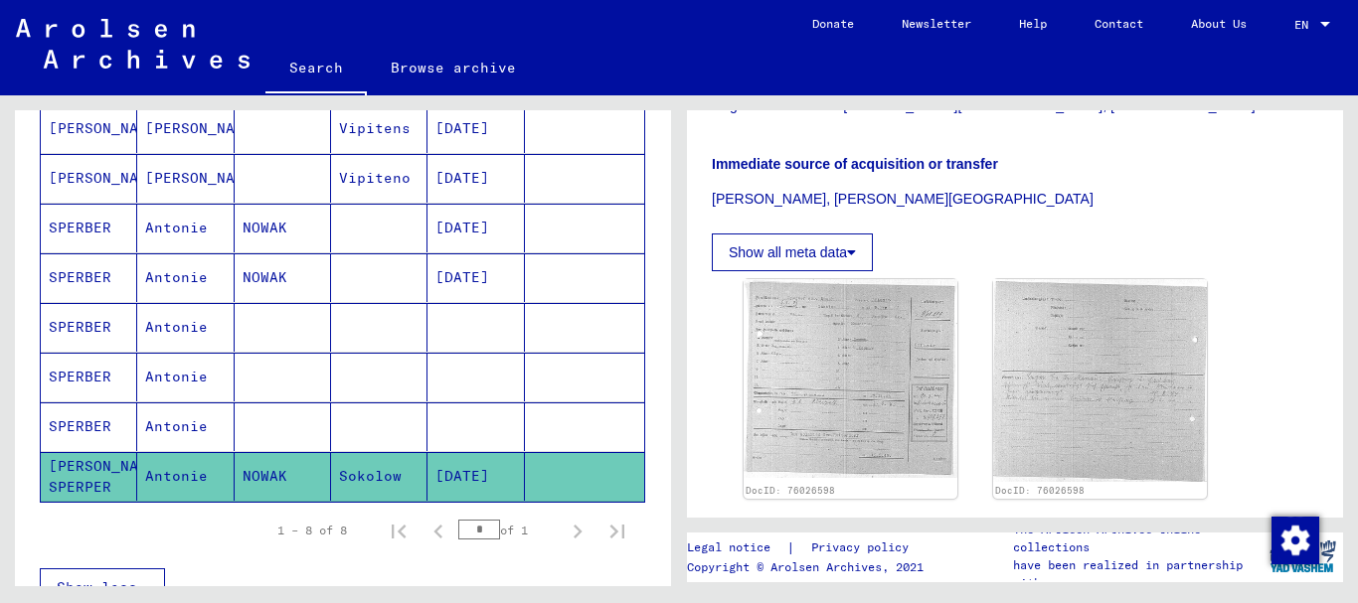
scroll to position [497, 0]
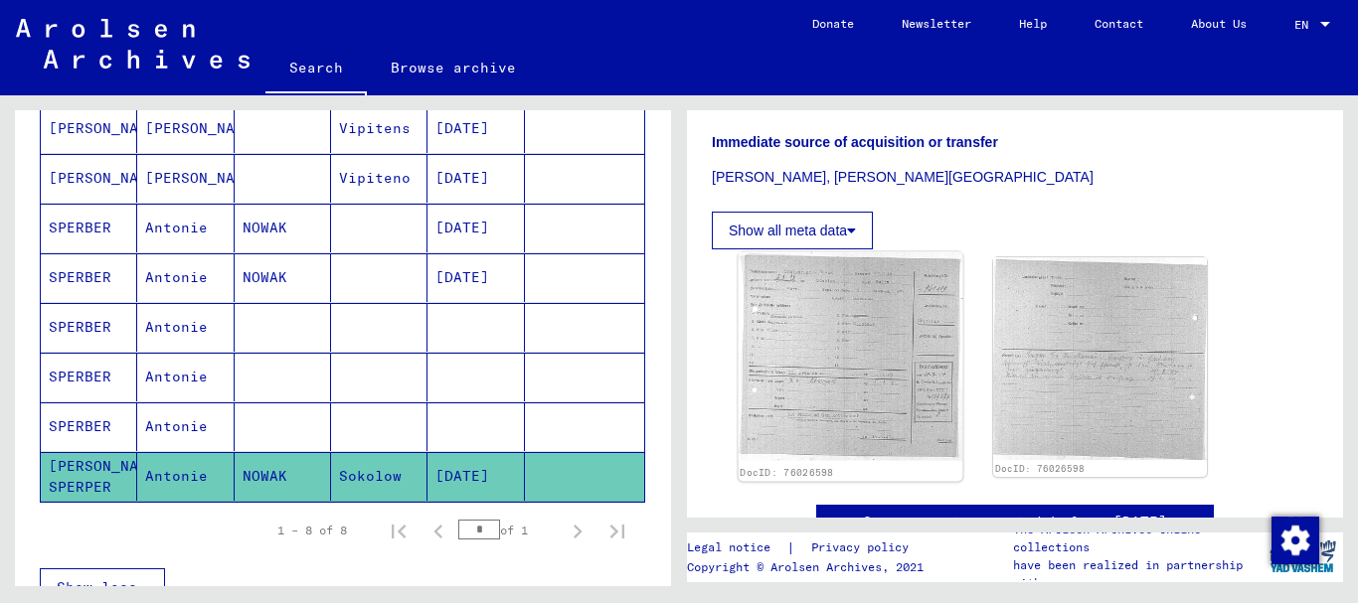
click at [839, 318] on img at bounding box center [851, 356] width 225 height 209
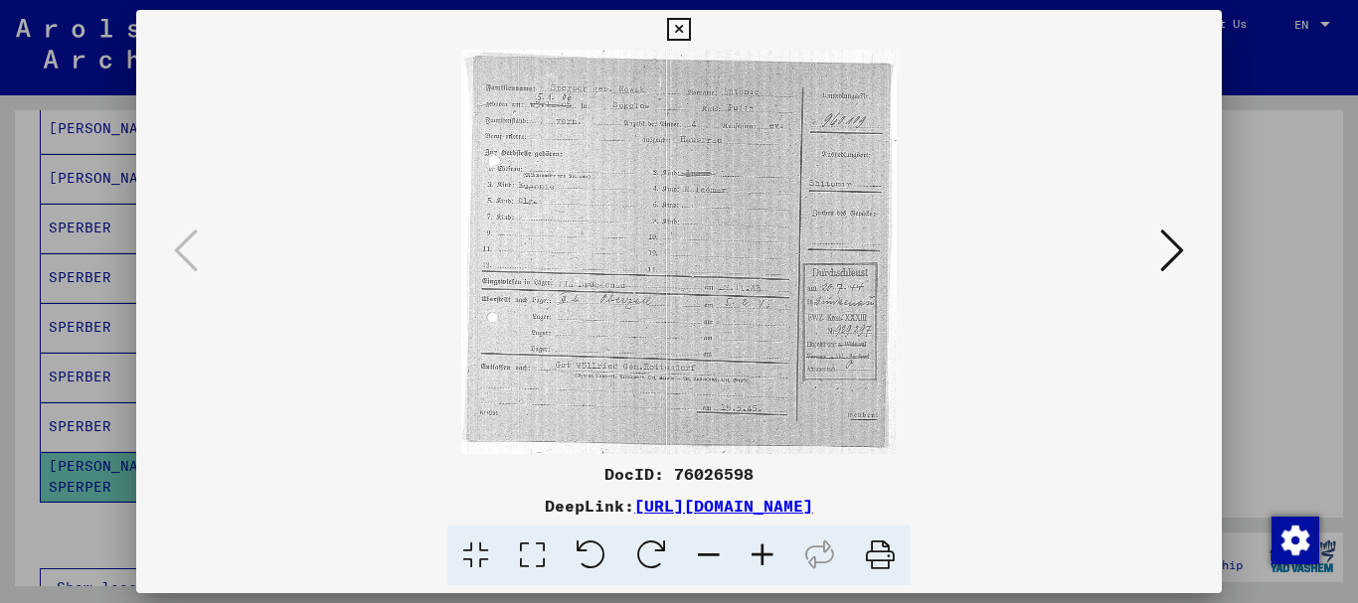
click at [760, 550] on icon at bounding box center [763, 556] width 54 height 61
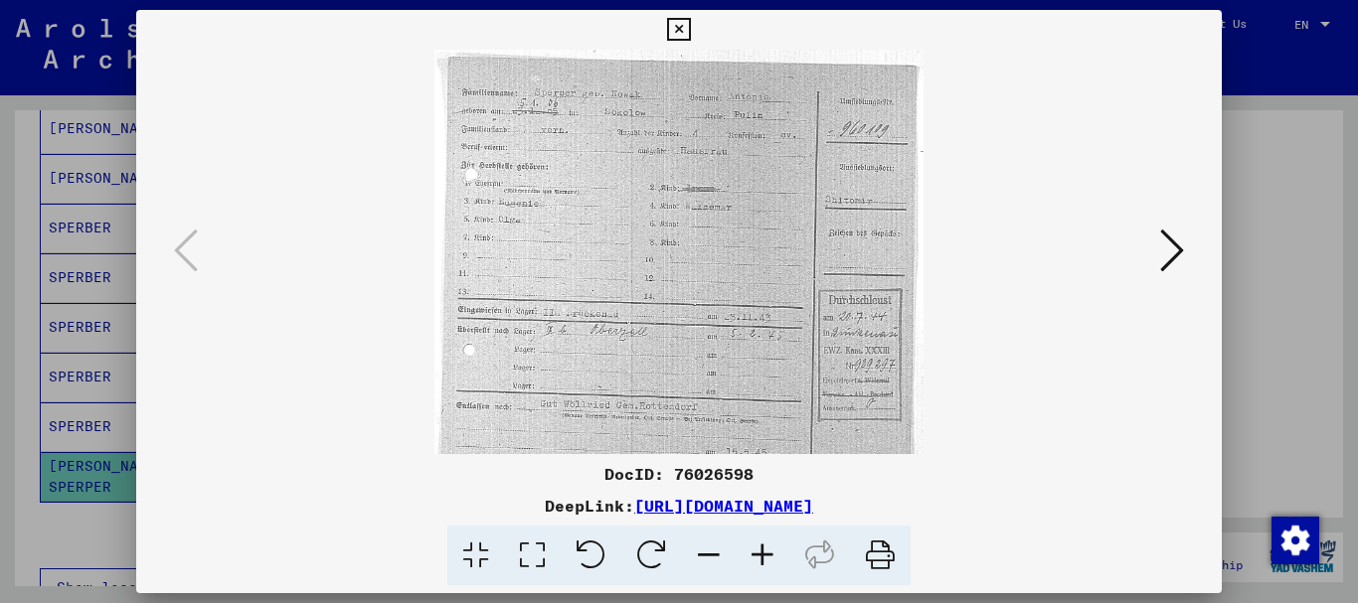
click at [760, 551] on icon at bounding box center [763, 556] width 54 height 61
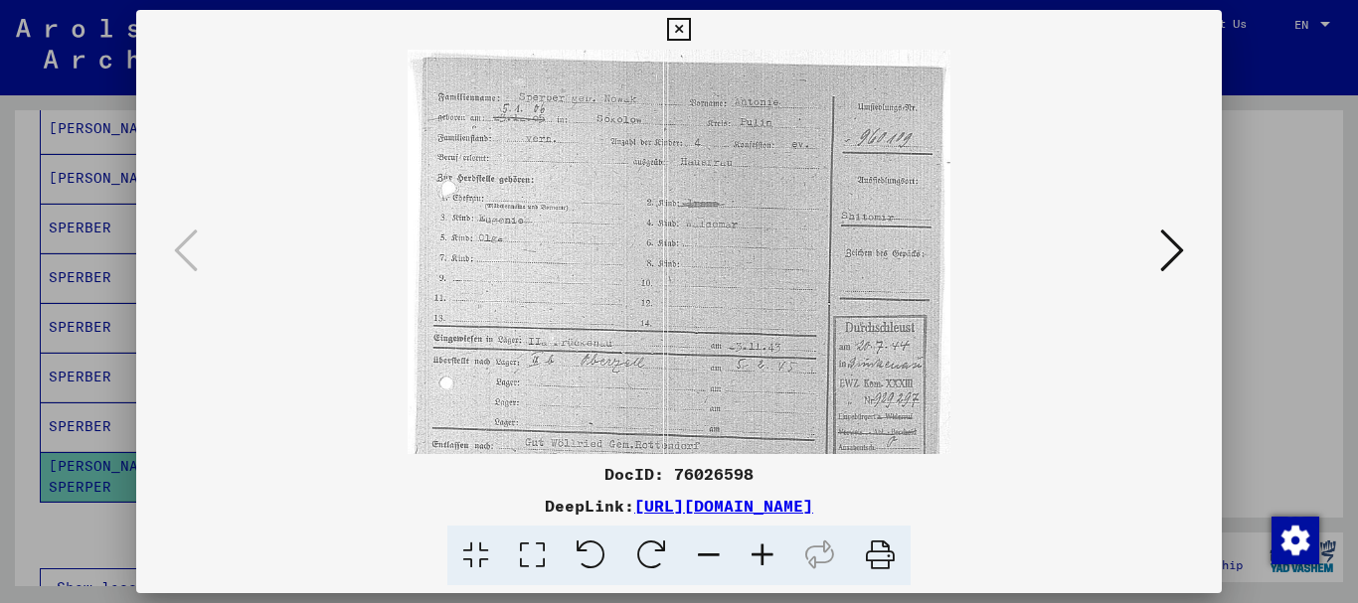
click at [760, 551] on icon at bounding box center [763, 556] width 54 height 61
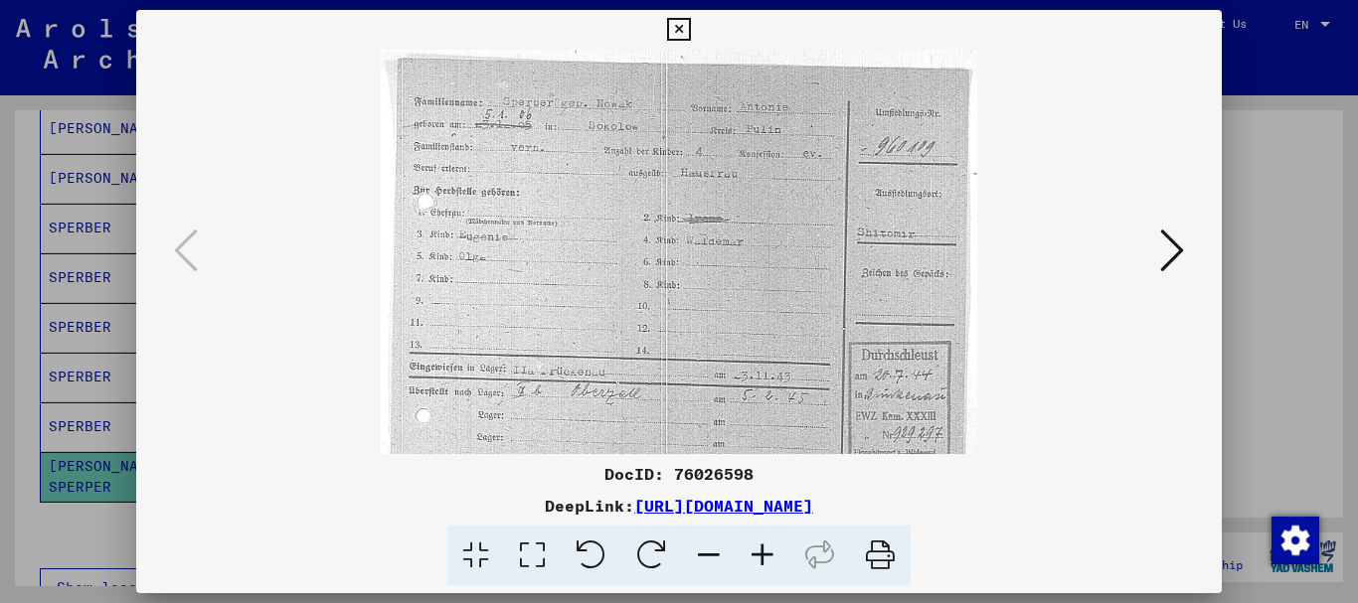
click at [760, 551] on icon at bounding box center [763, 556] width 54 height 61
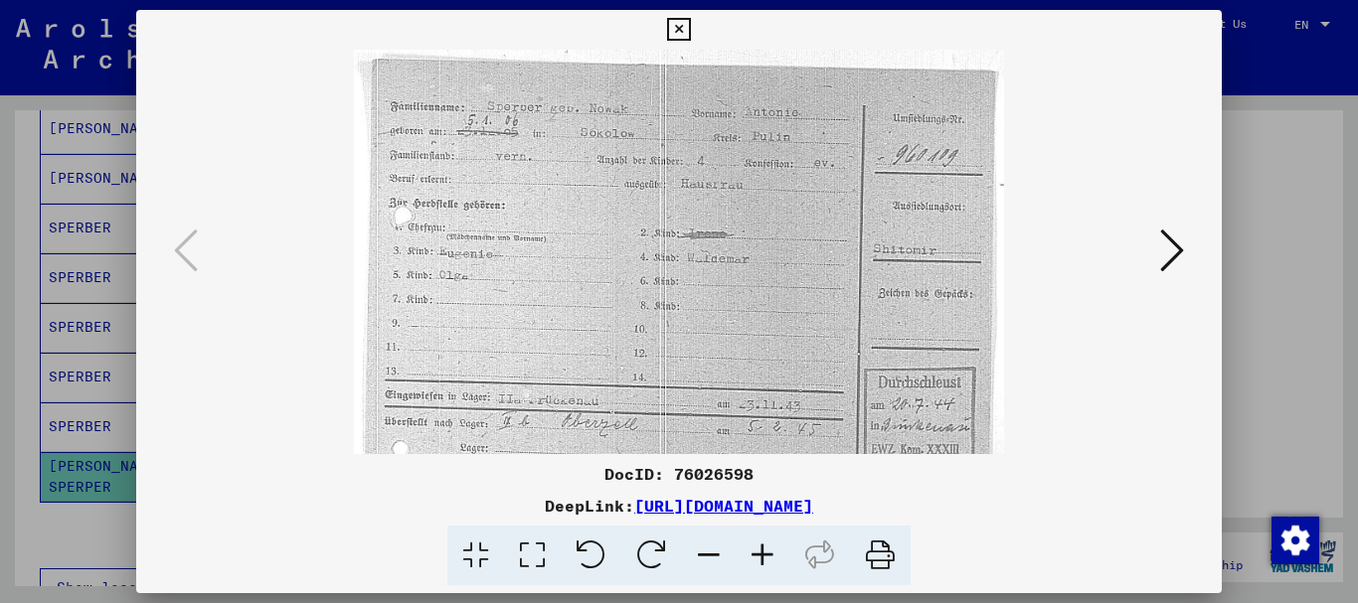
click at [760, 551] on icon at bounding box center [763, 556] width 54 height 61
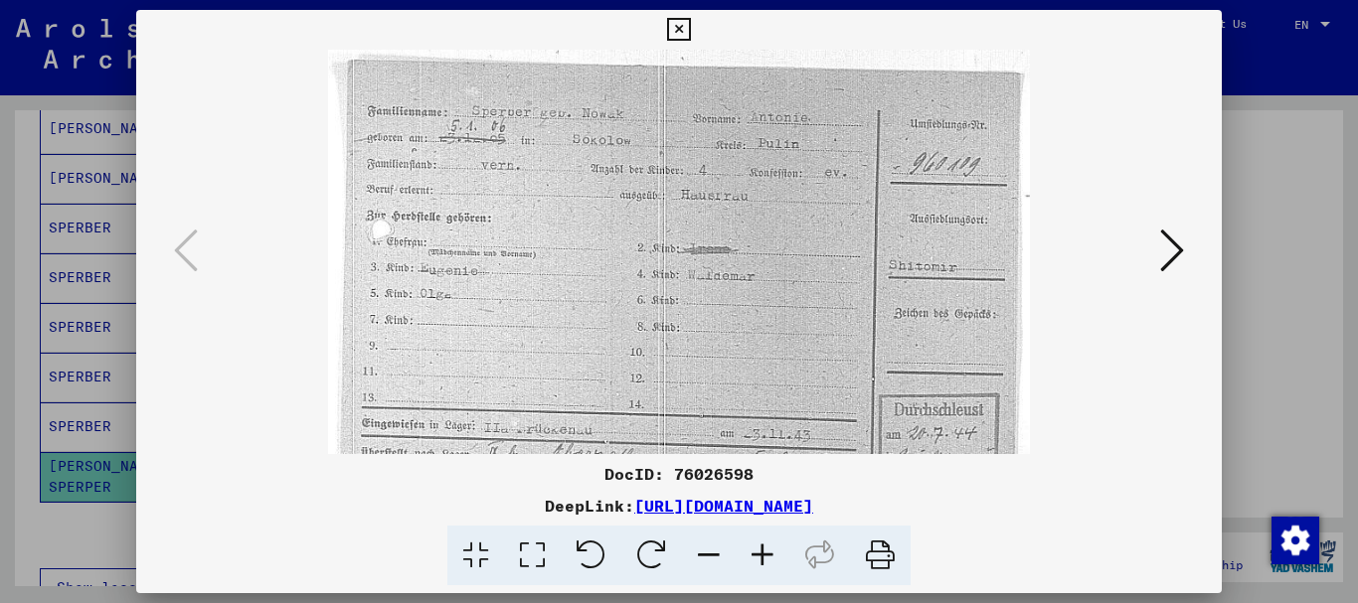
click at [760, 551] on icon at bounding box center [763, 556] width 54 height 61
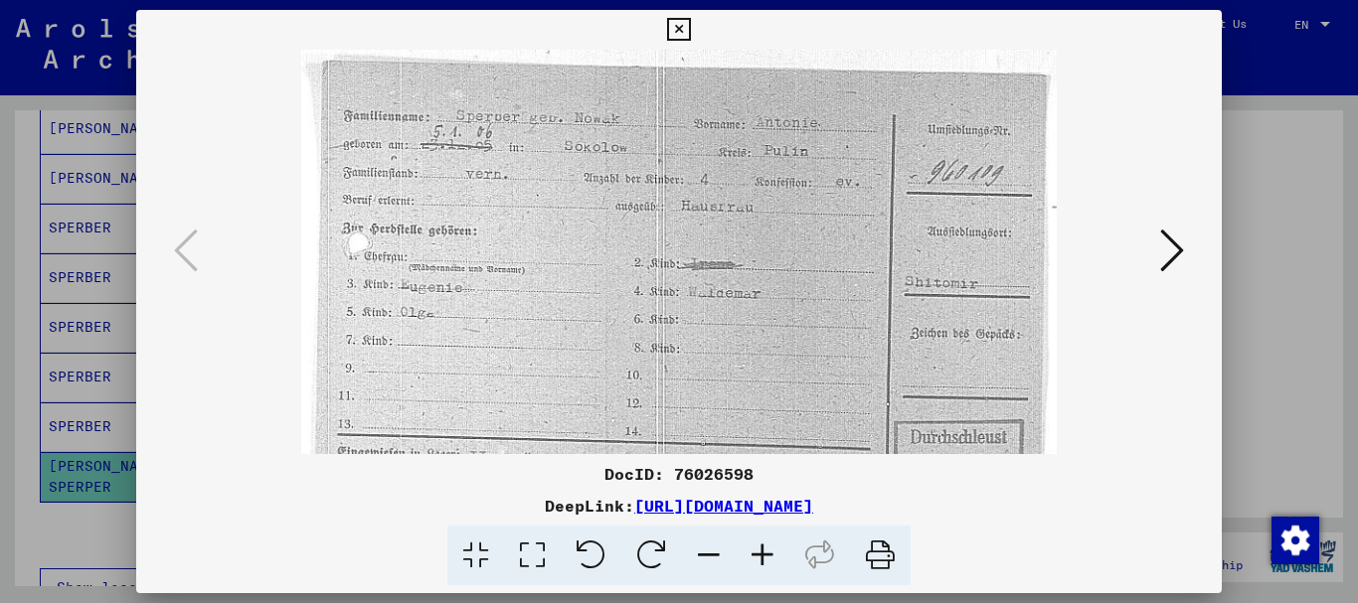
click at [760, 551] on icon at bounding box center [763, 556] width 54 height 61
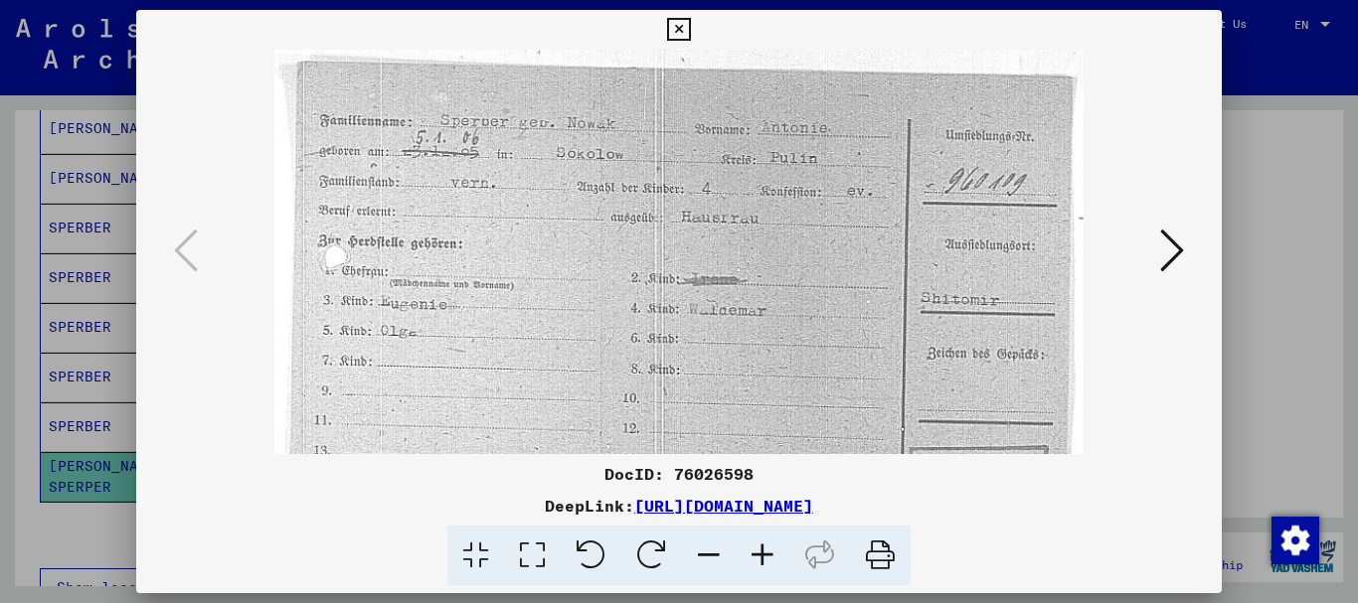
click at [760, 551] on icon at bounding box center [763, 556] width 54 height 61
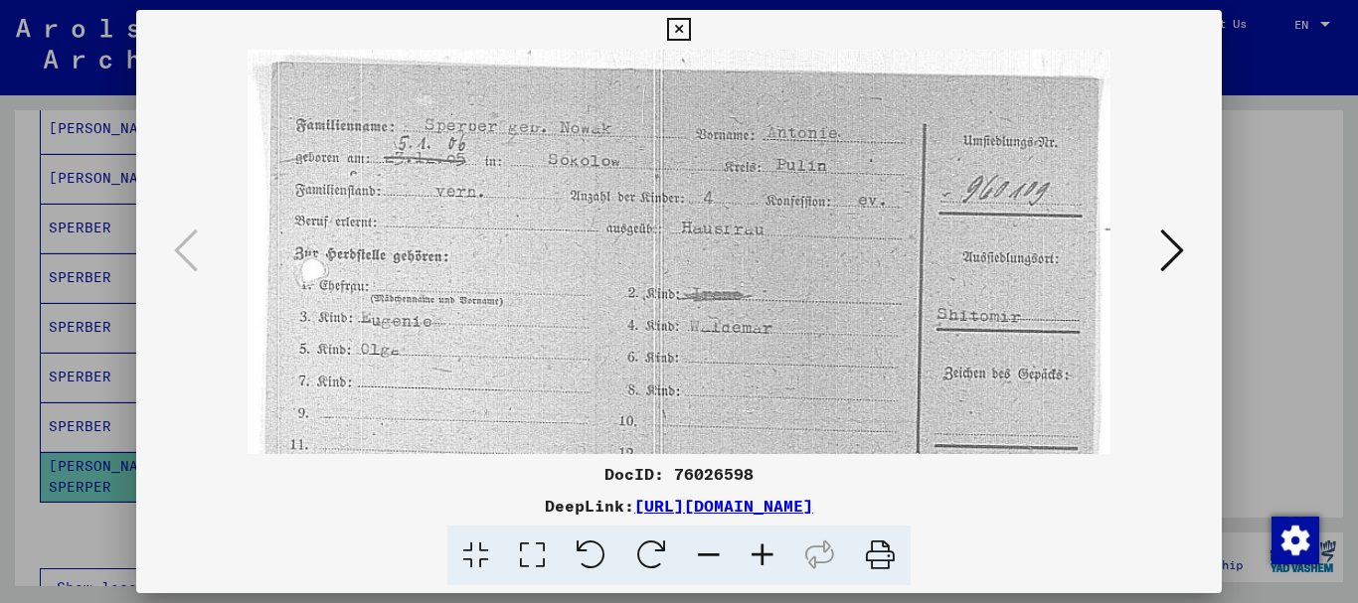
click at [760, 551] on icon at bounding box center [763, 556] width 54 height 61
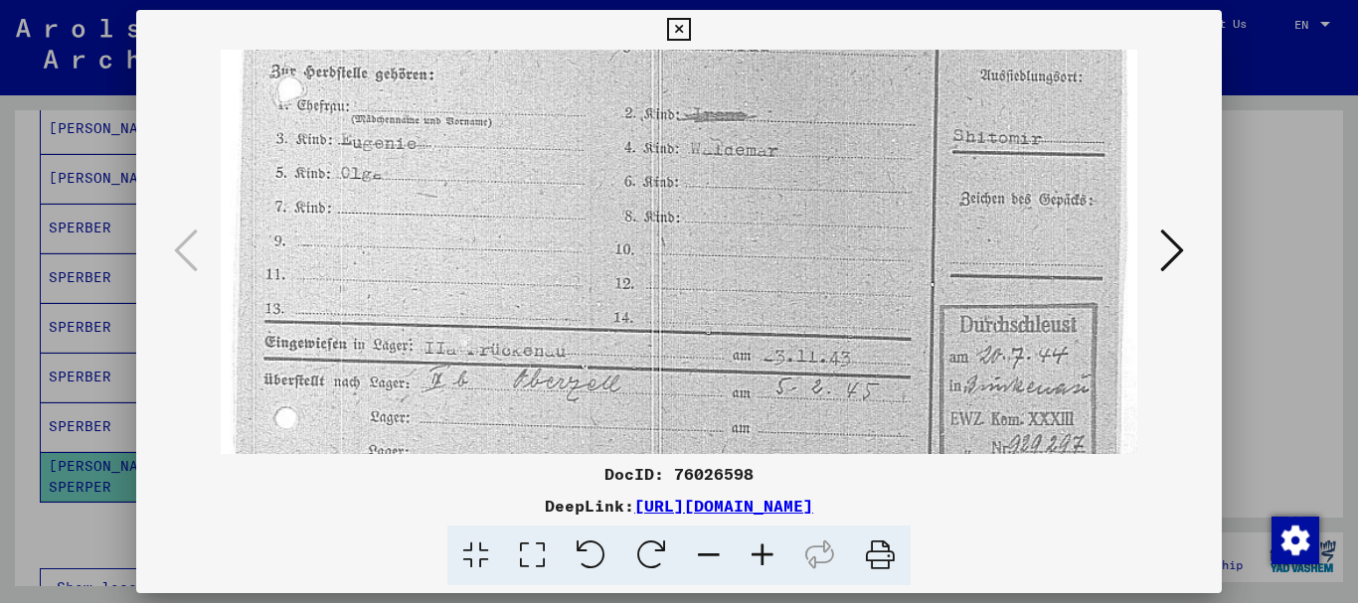
scroll to position [198, 0]
drag, startPoint x: 774, startPoint y: 387, endPoint x: 801, endPoint y: 189, distance: 199.6
click at [801, 189] on img at bounding box center [679, 278] width 917 height 852
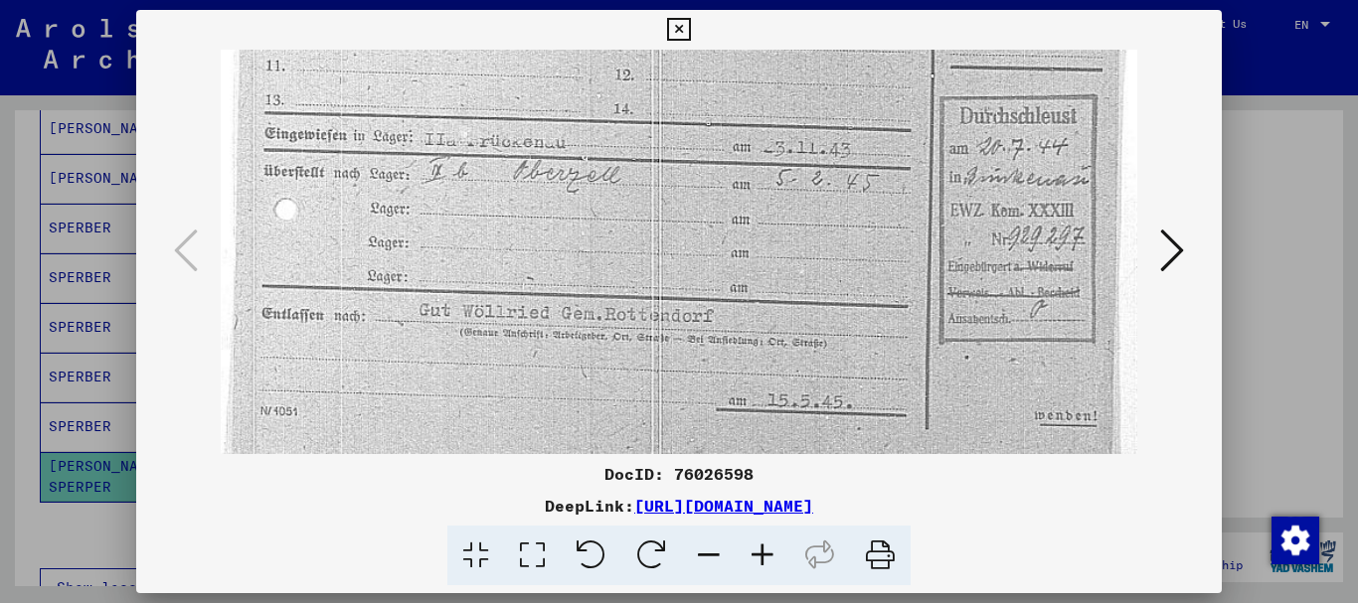
scroll to position [431, 0]
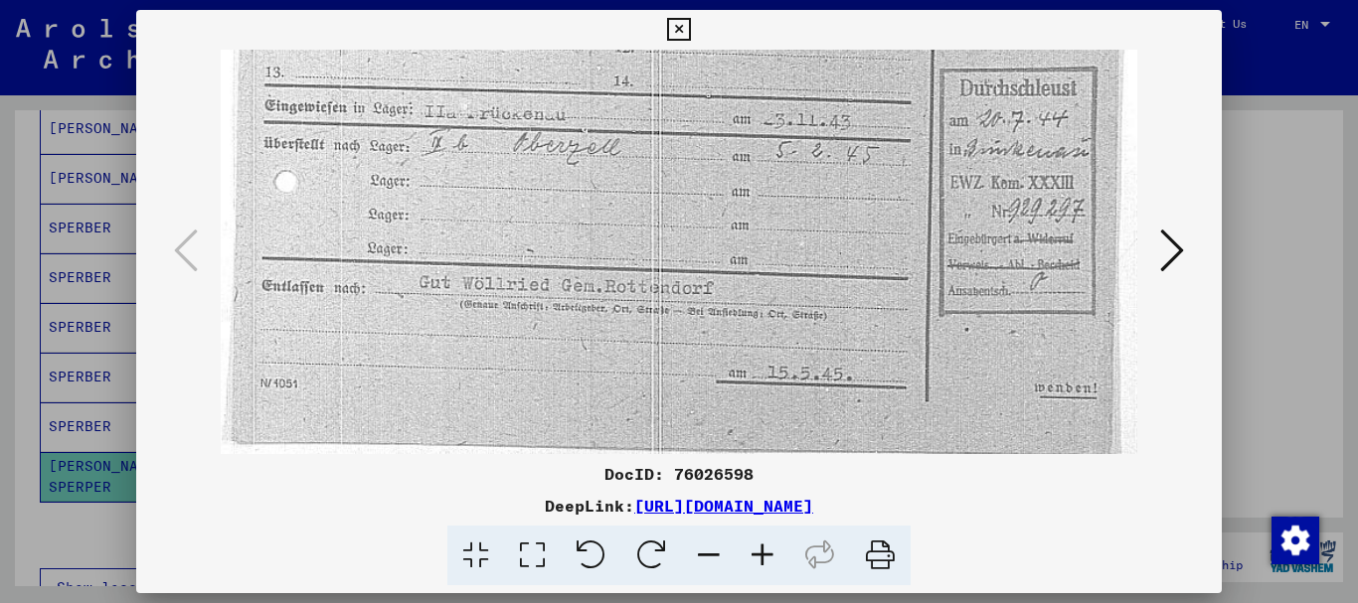
drag, startPoint x: 739, startPoint y: 397, endPoint x: 780, endPoint y: 163, distance: 237.3
click at [780, 163] on img at bounding box center [679, 44] width 917 height 852
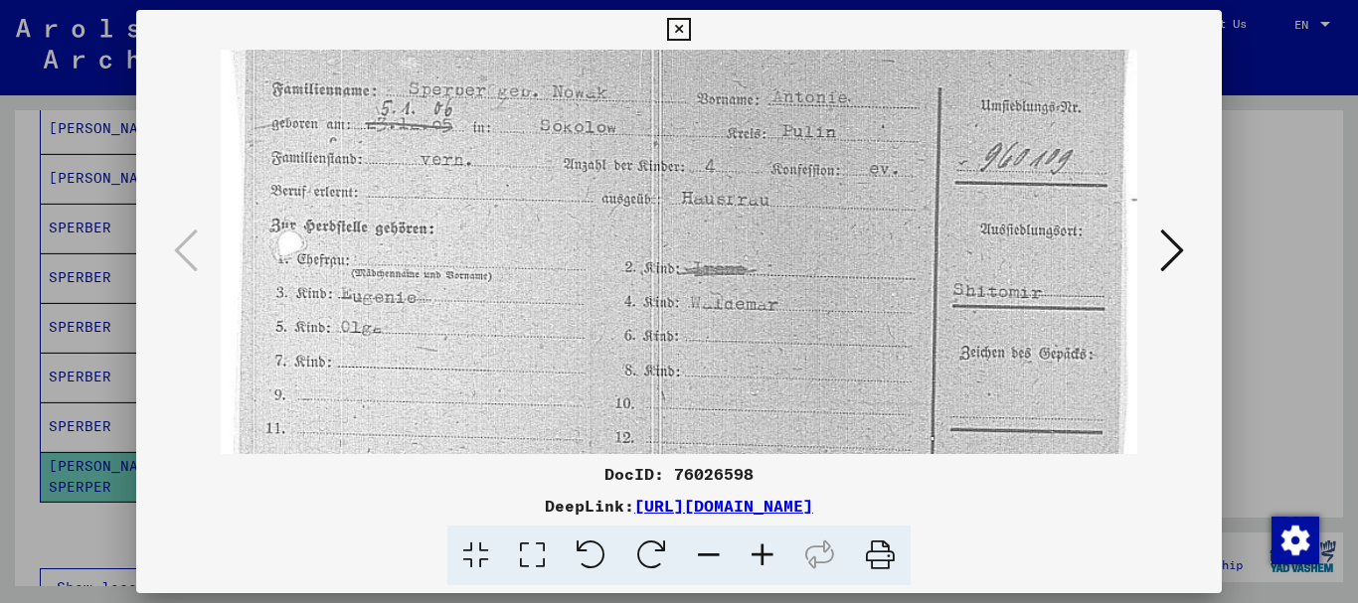
scroll to position [0, 0]
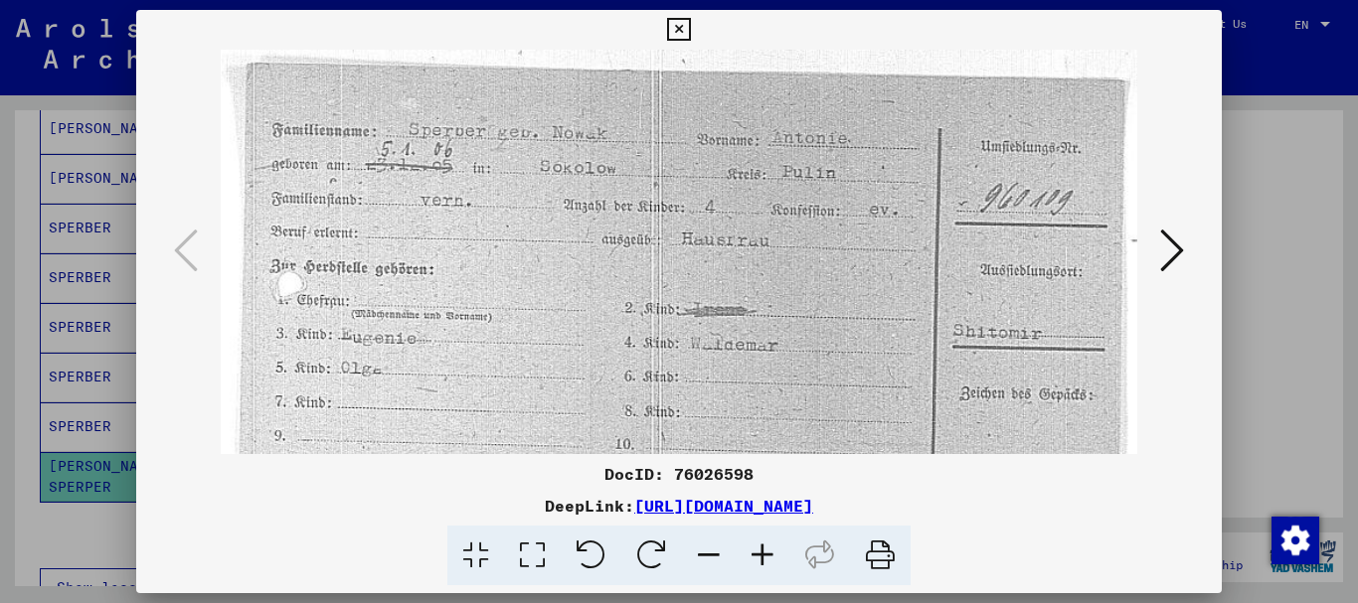
drag, startPoint x: 751, startPoint y: 86, endPoint x: 712, endPoint y: 606, distance: 521.3
click at [712, 602] on html "**********" at bounding box center [679, 301] width 1358 height 603
drag, startPoint x: 729, startPoint y: 233, endPoint x: 716, endPoint y: 273, distance: 42.8
click at [716, 273] on img at bounding box center [679, 476] width 917 height 852
click at [1178, 249] on icon at bounding box center [1172, 251] width 24 height 48
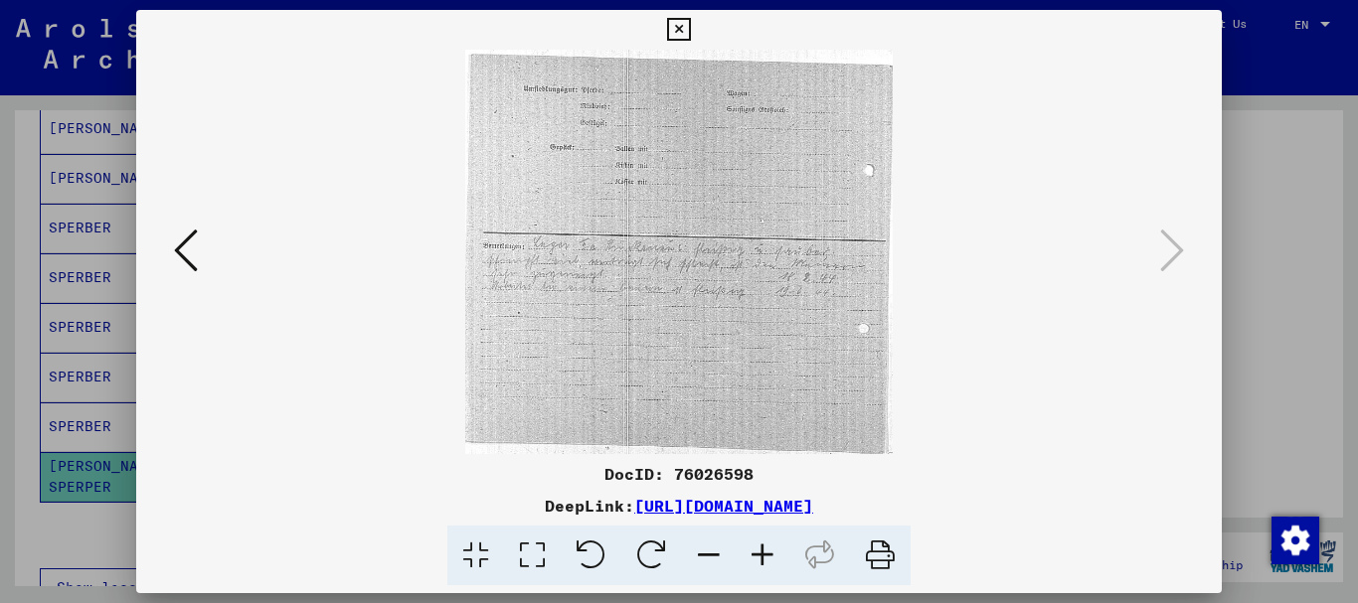
click at [765, 554] on icon at bounding box center [763, 556] width 54 height 61
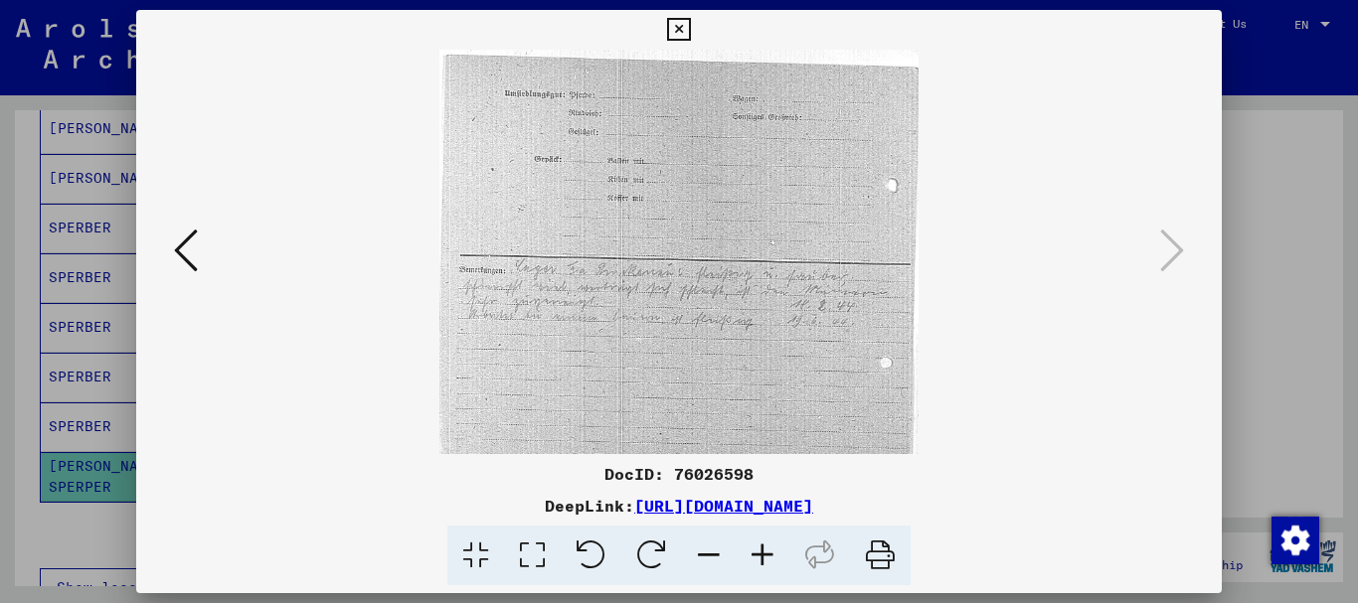
click at [765, 554] on icon at bounding box center [763, 556] width 54 height 61
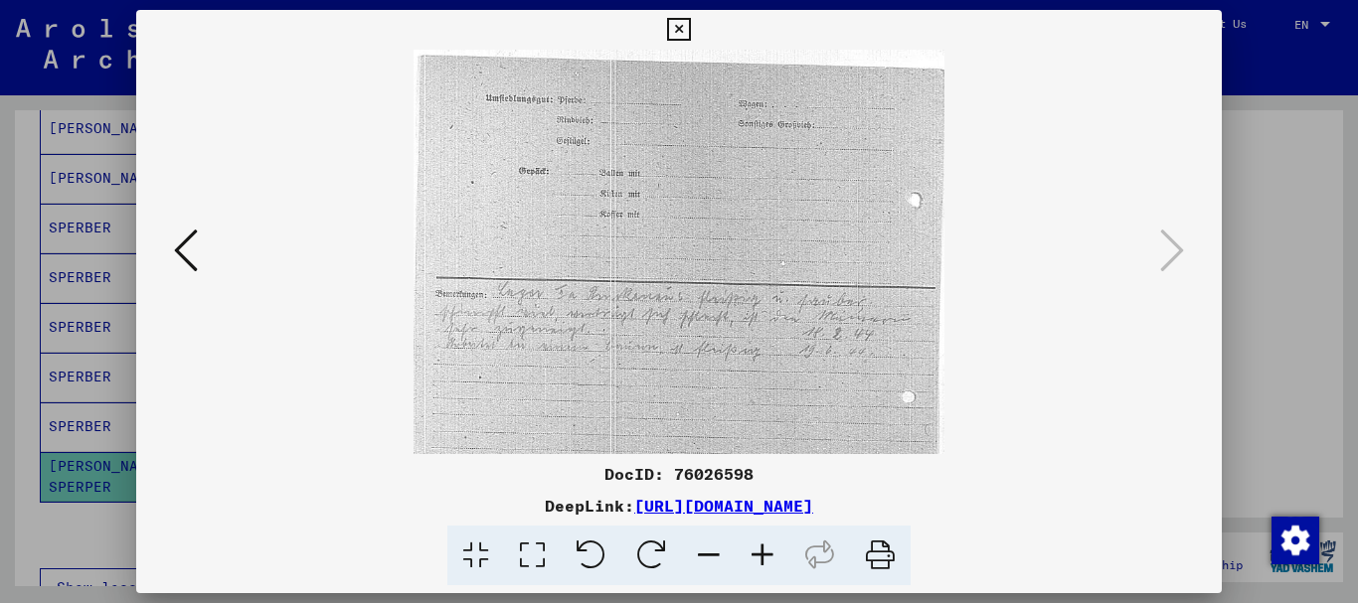
click at [765, 554] on icon at bounding box center [763, 556] width 54 height 61
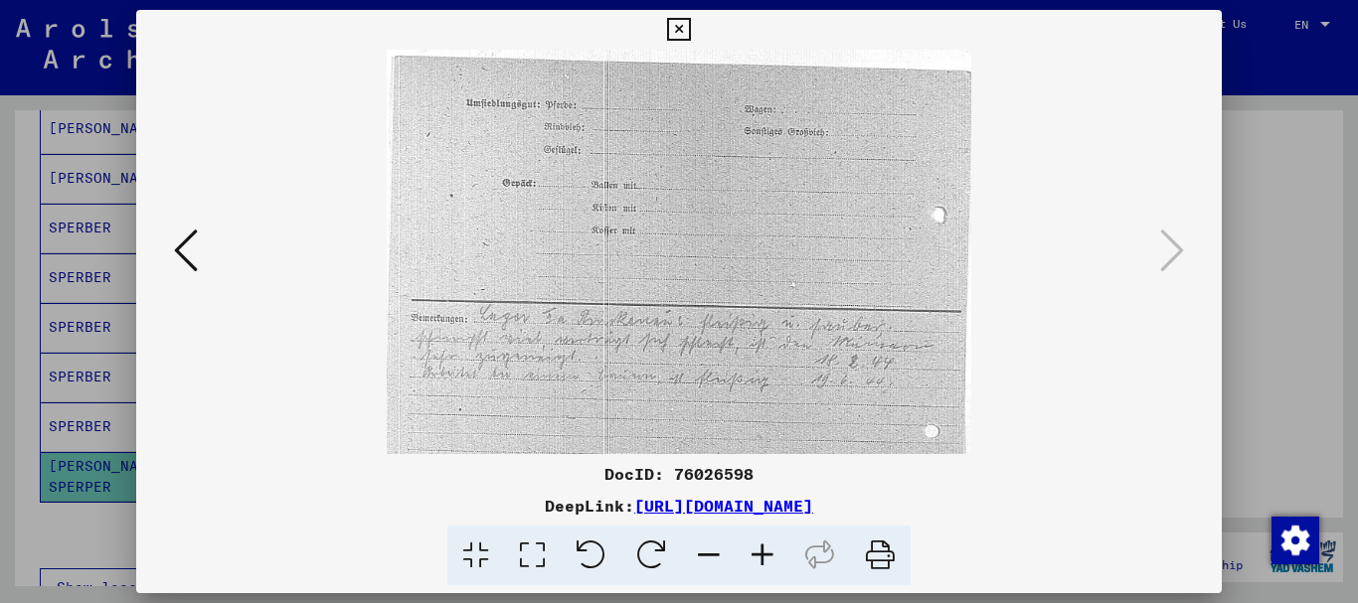
click at [765, 554] on icon at bounding box center [763, 556] width 54 height 61
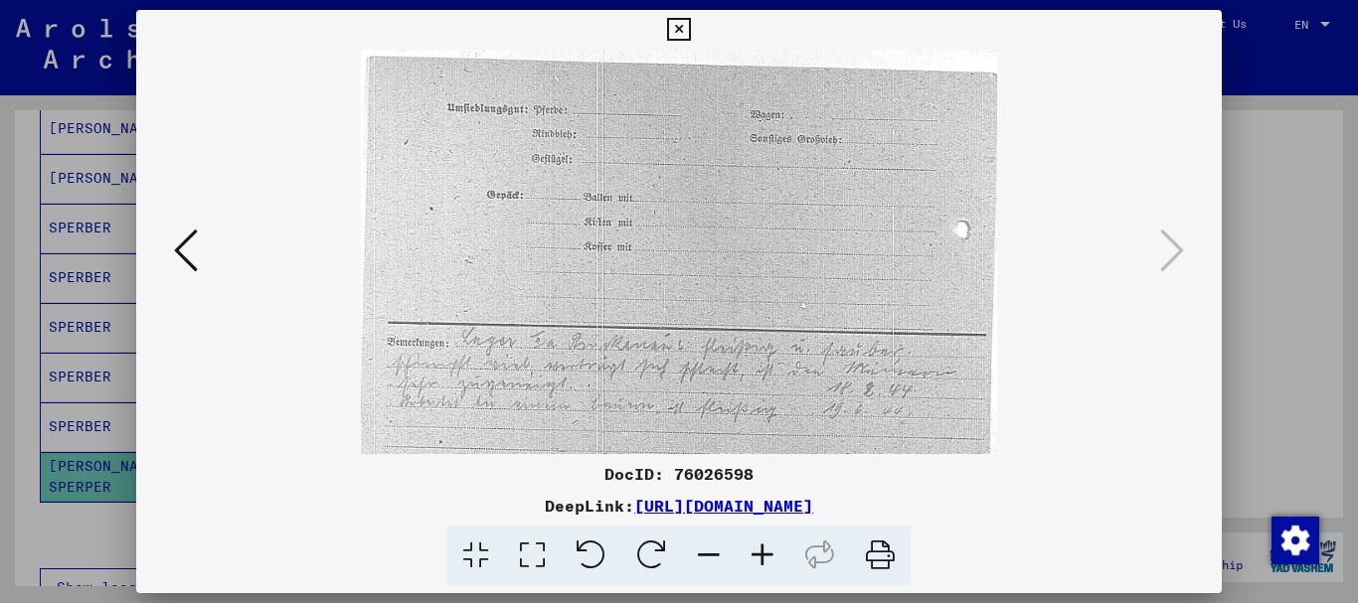
click at [765, 554] on icon at bounding box center [763, 556] width 54 height 61
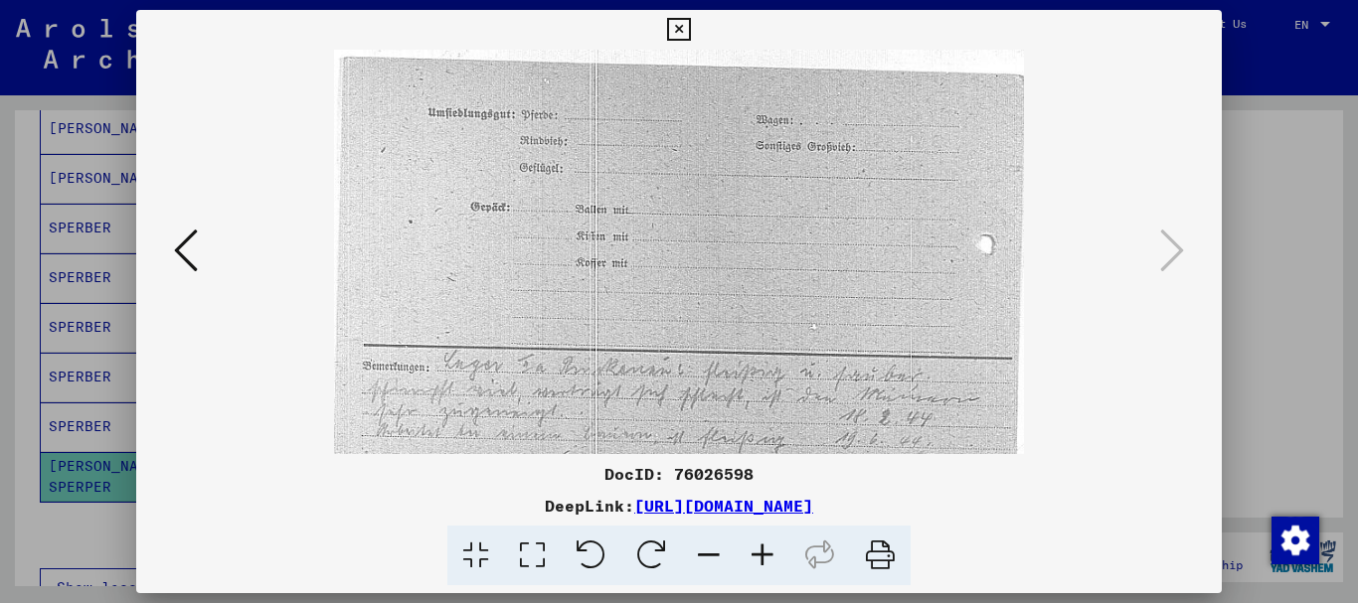
click at [765, 554] on icon at bounding box center [763, 556] width 54 height 61
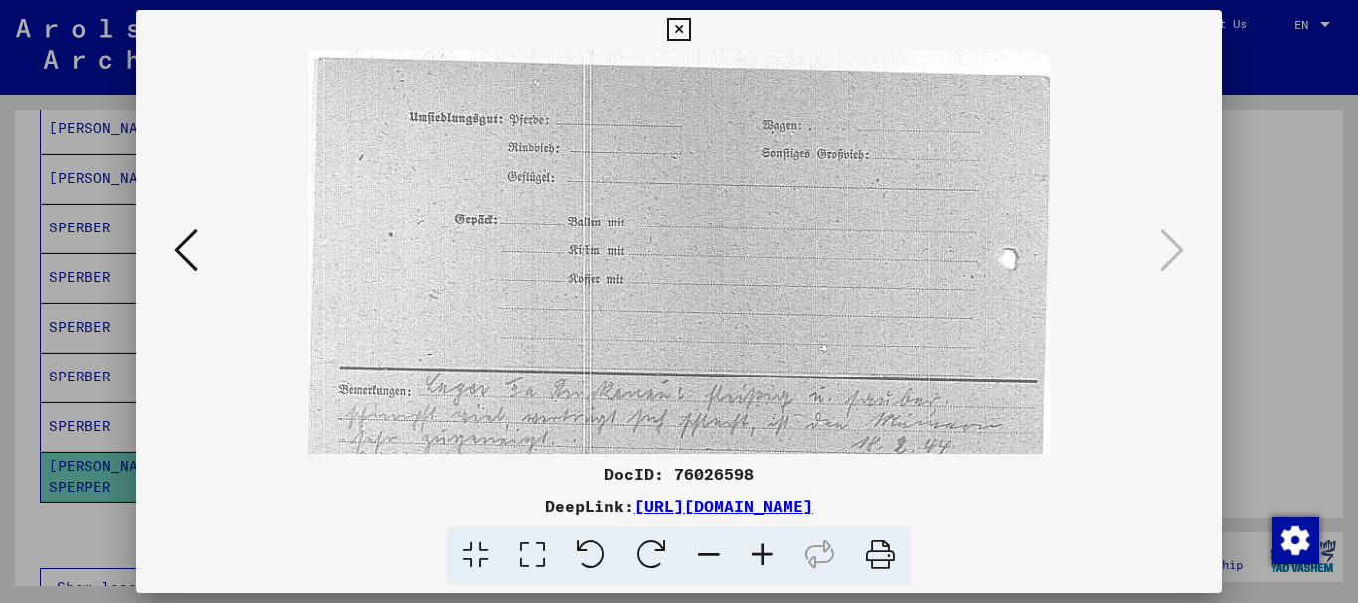
click at [683, 27] on icon at bounding box center [678, 30] width 23 height 24
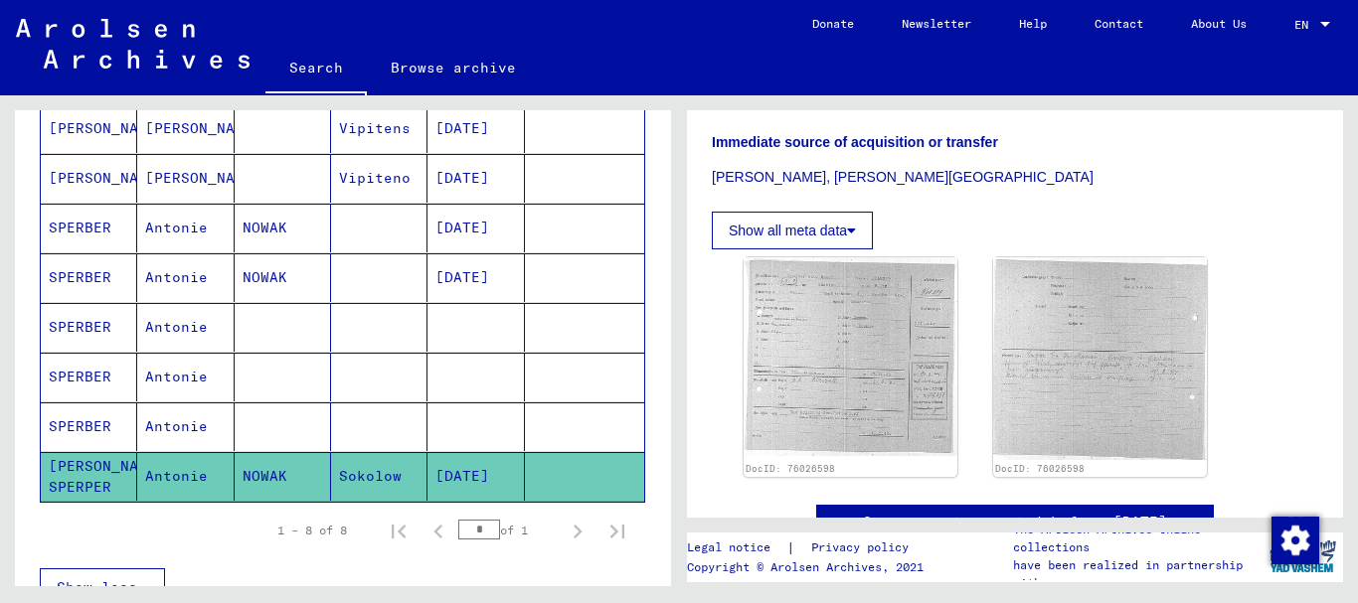
click at [184, 427] on mat-cell "Antonie" at bounding box center [185, 427] width 96 height 49
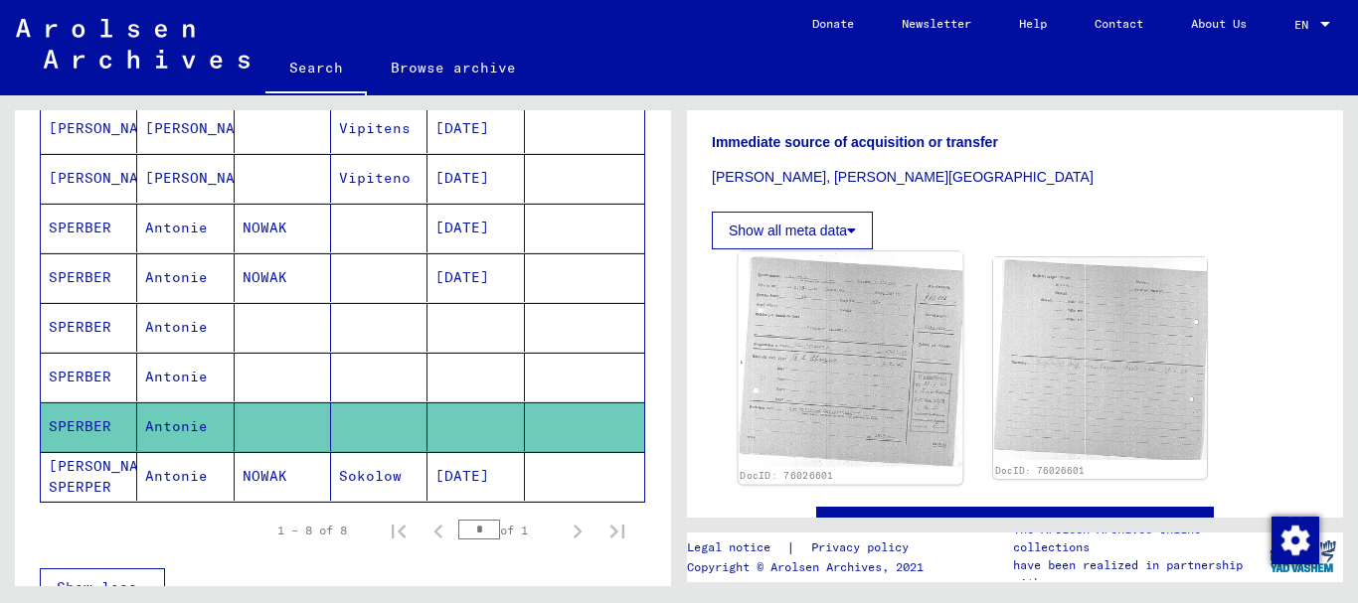
click at [829, 321] on img at bounding box center [851, 360] width 225 height 216
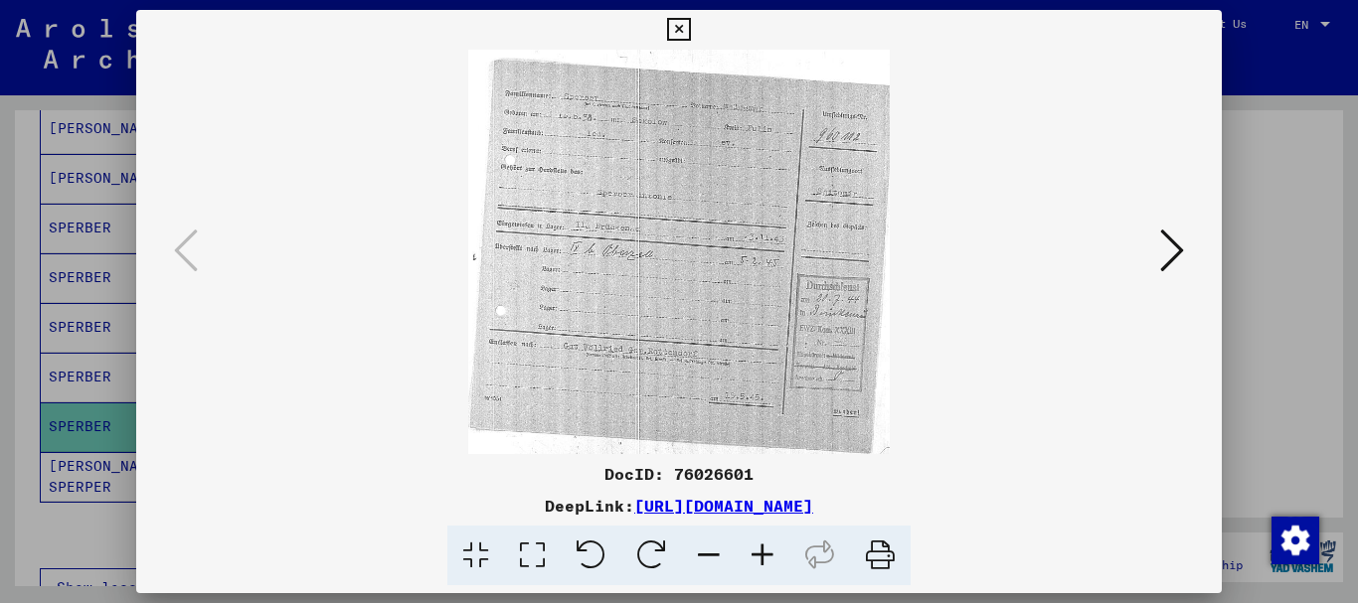
click at [765, 558] on icon at bounding box center [763, 556] width 54 height 61
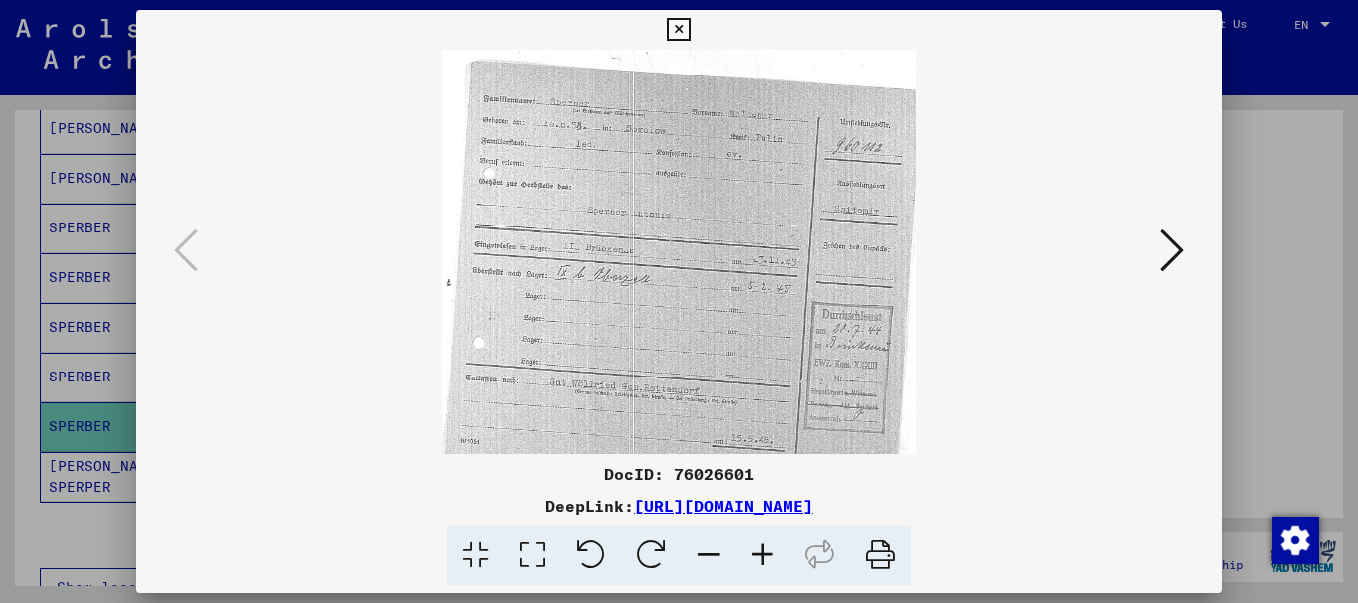
click at [765, 558] on icon at bounding box center [763, 556] width 54 height 61
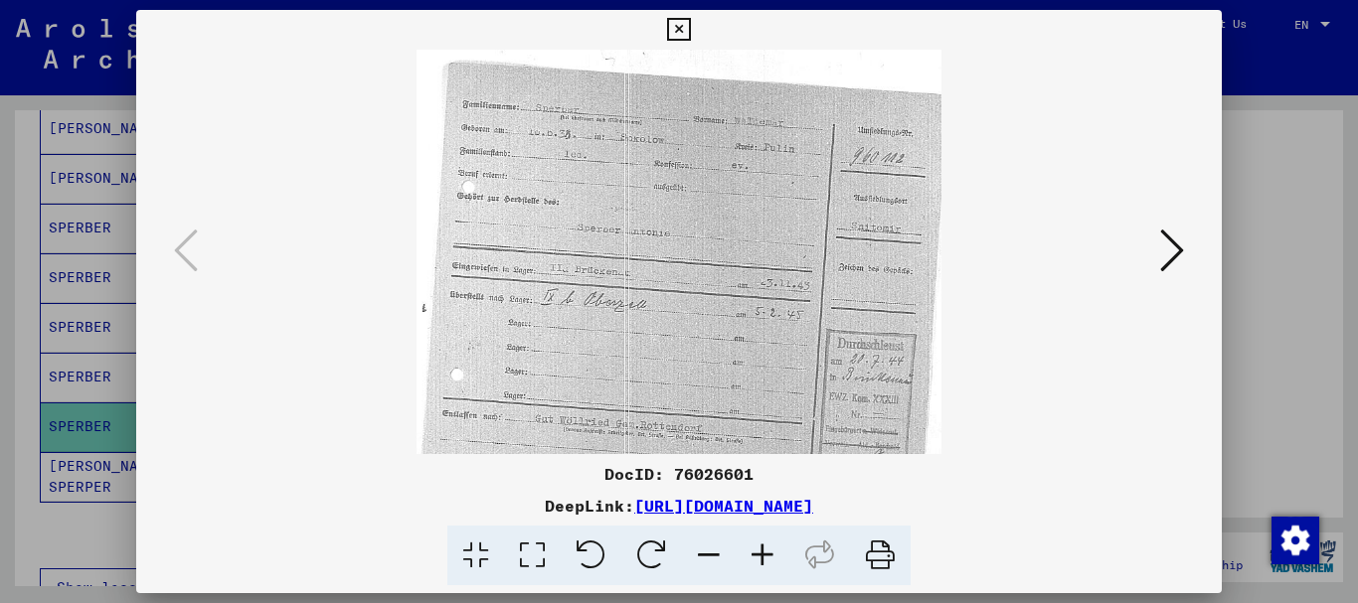
click at [766, 558] on icon at bounding box center [763, 556] width 54 height 61
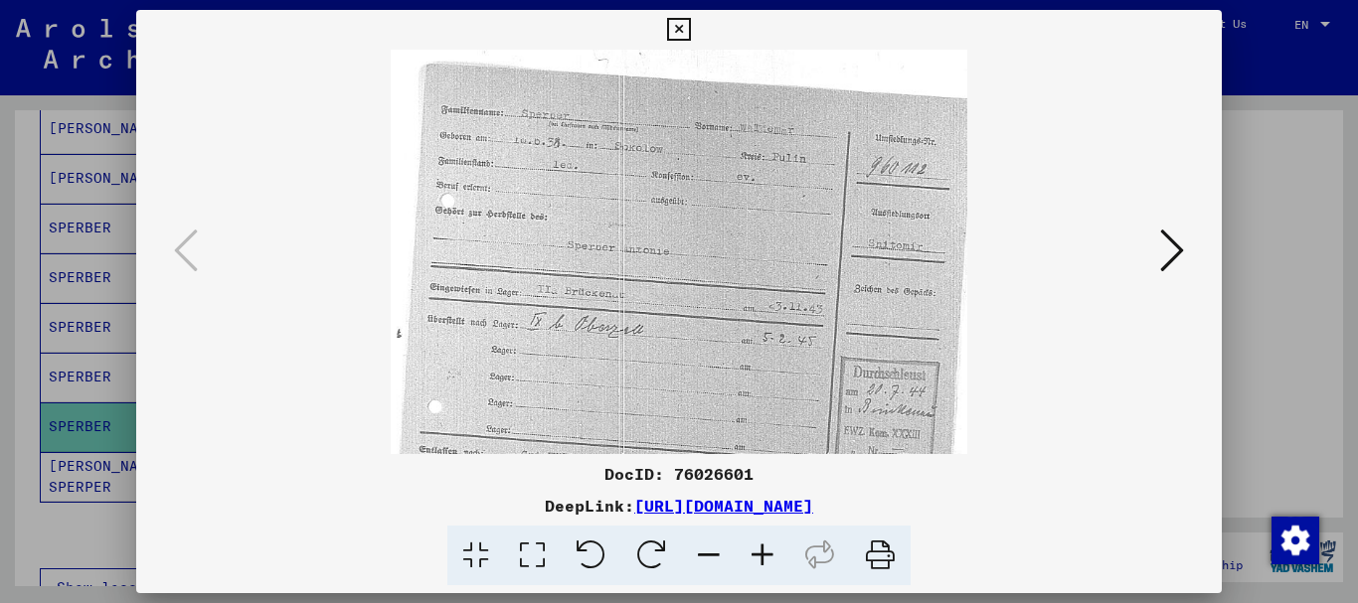
click at [766, 558] on icon at bounding box center [763, 556] width 54 height 61
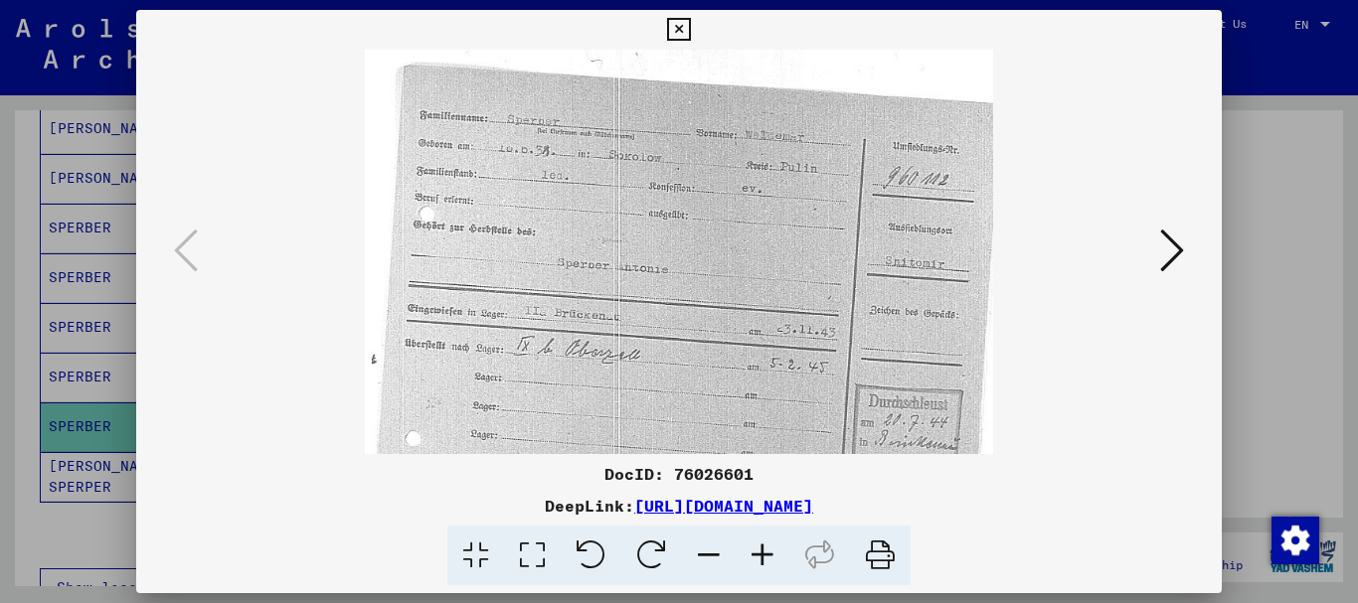
click at [766, 558] on icon at bounding box center [763, 556] width 54 height 61
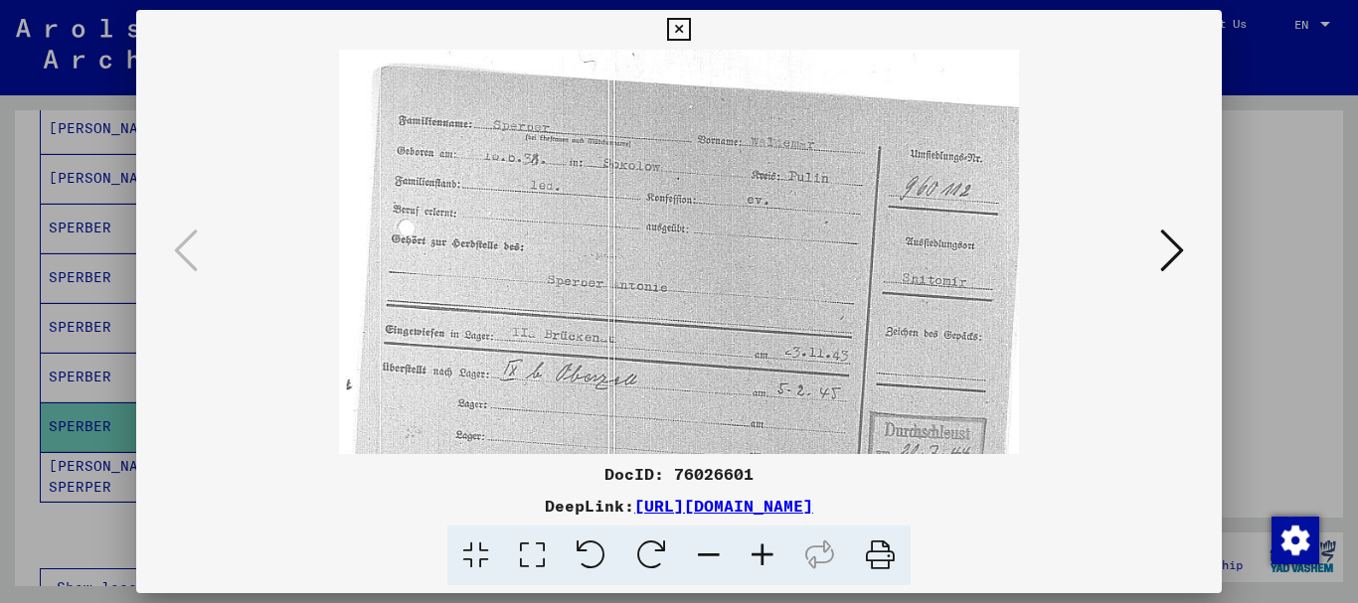
click at [766, 558] on icon at bounding box center [763, 556] width 54 height 61
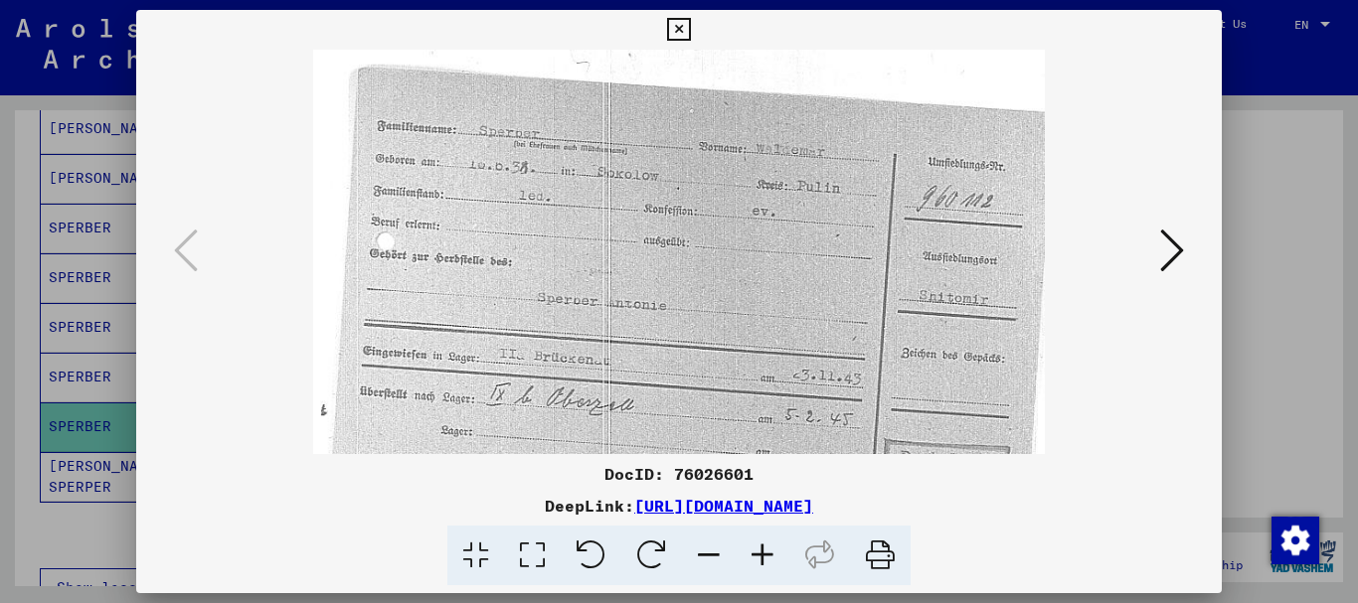
click at [766, 558] on icon at bounding box center [763, 556] width 54 height 61
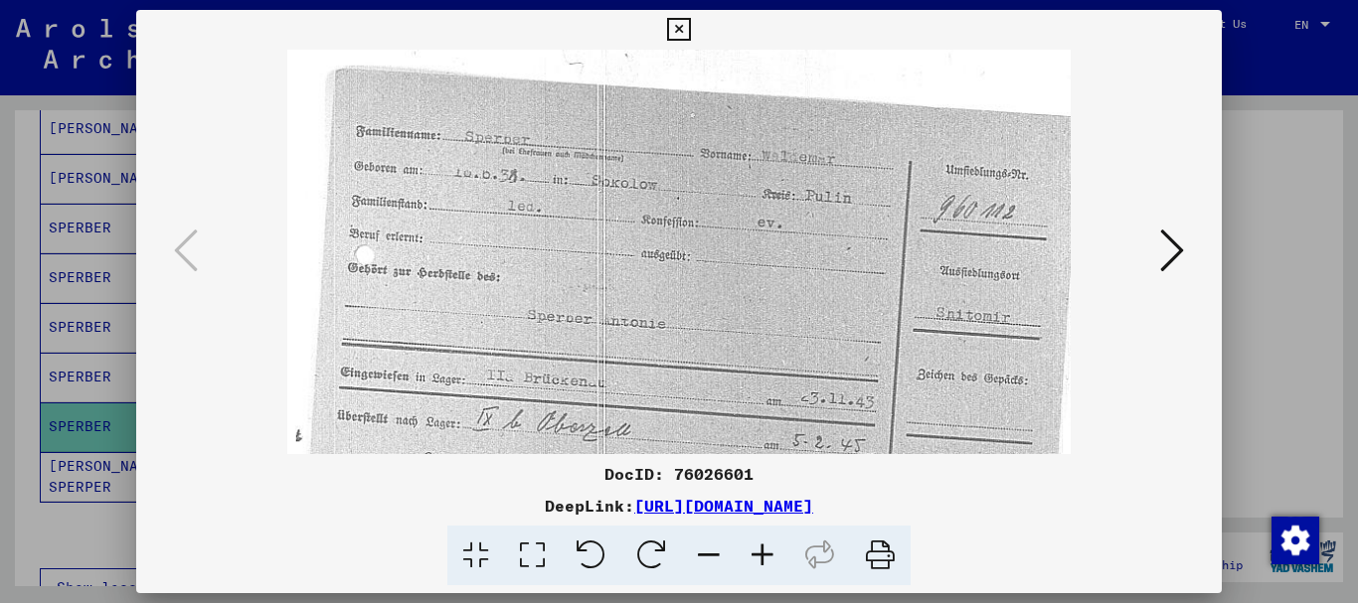
click at [766, 558] on icon at bounding box center [763, 556] width 54 height 61
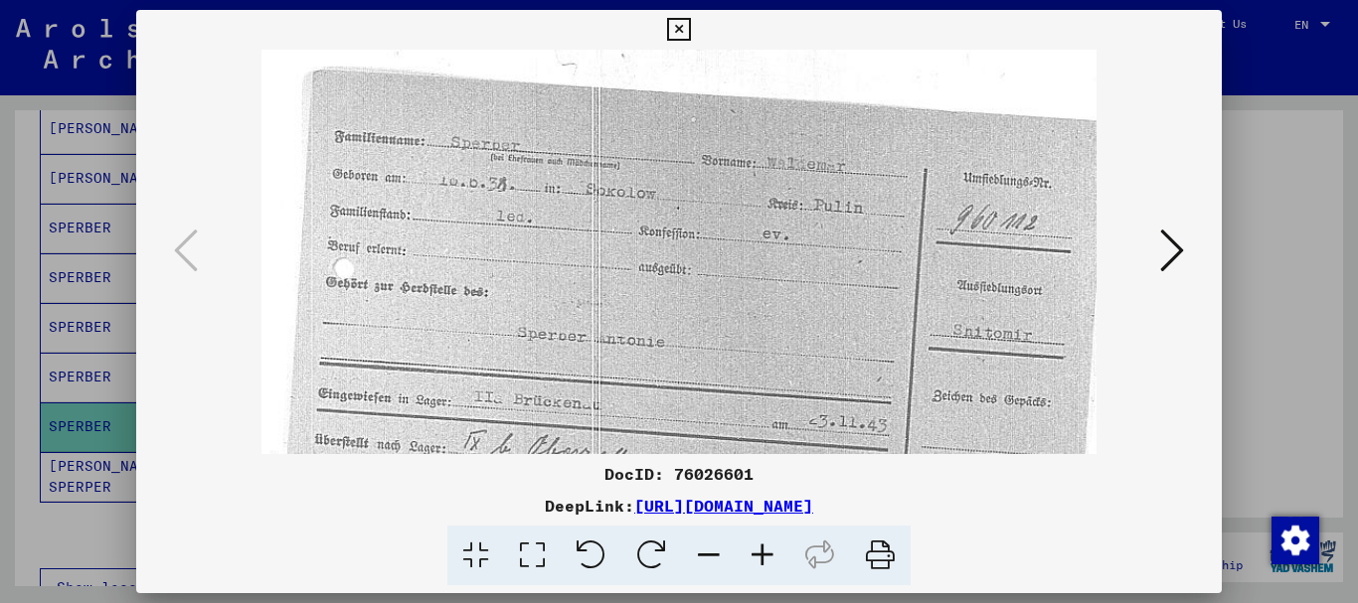
click at [766, 558] on icon at bounding box center [763, 556] width 54 height 61
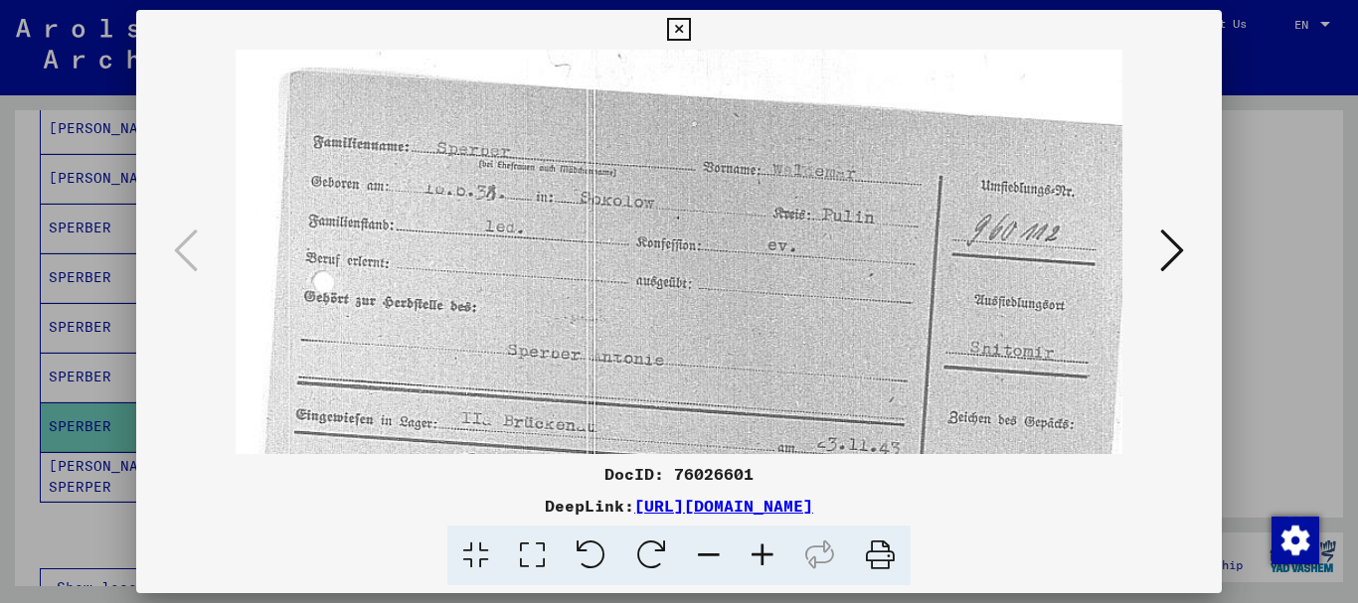
click at [766, 558] on icon at bounding box center [763, 556] width 54 height 61
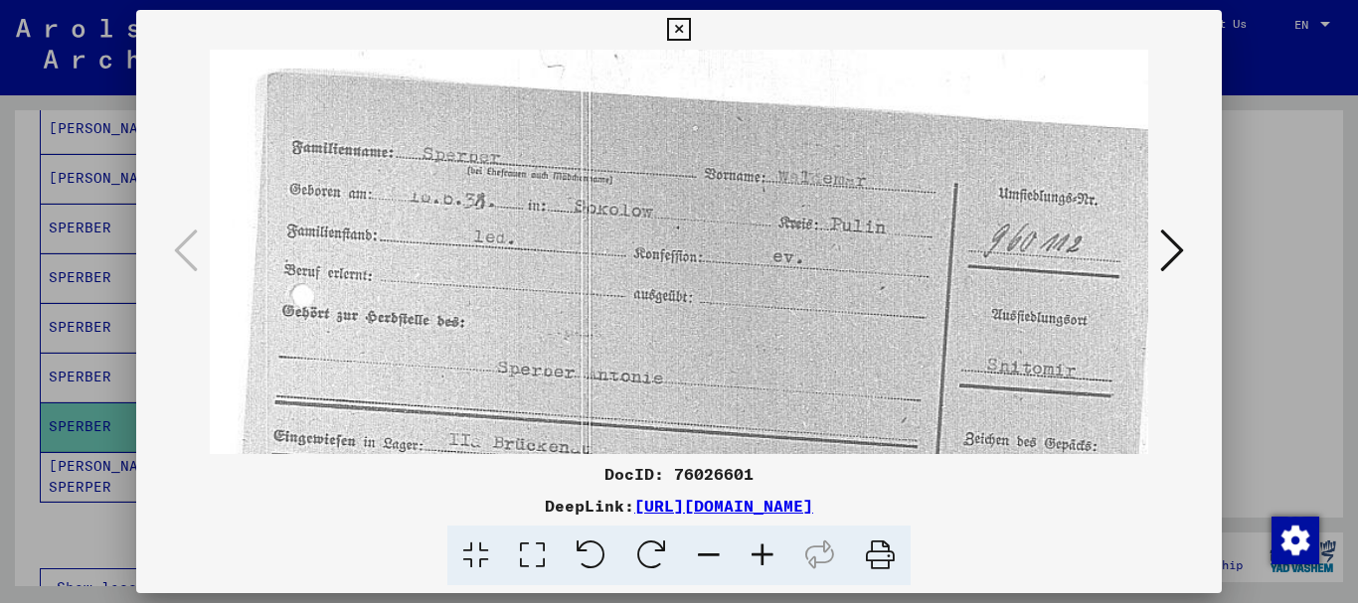
click at [766, 558] on icon at bounding box center [763, 556] width 54 height 61
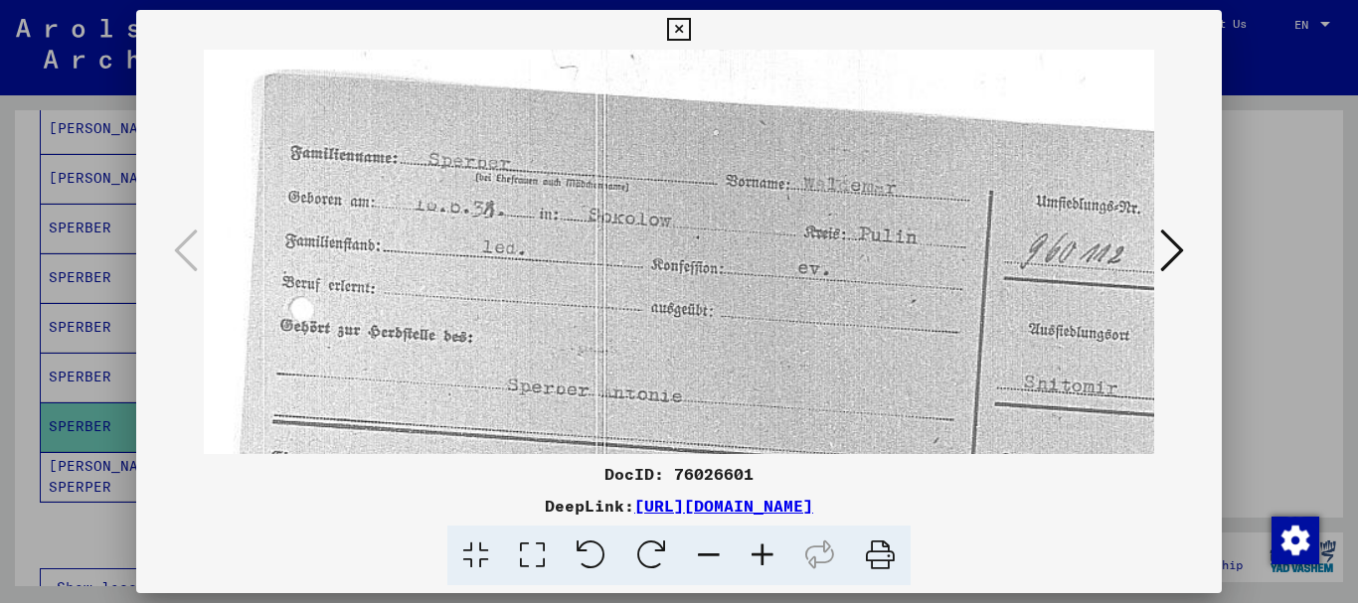
click at [766, 558] on icon at bounding box center [763, 556] width 54 height 61
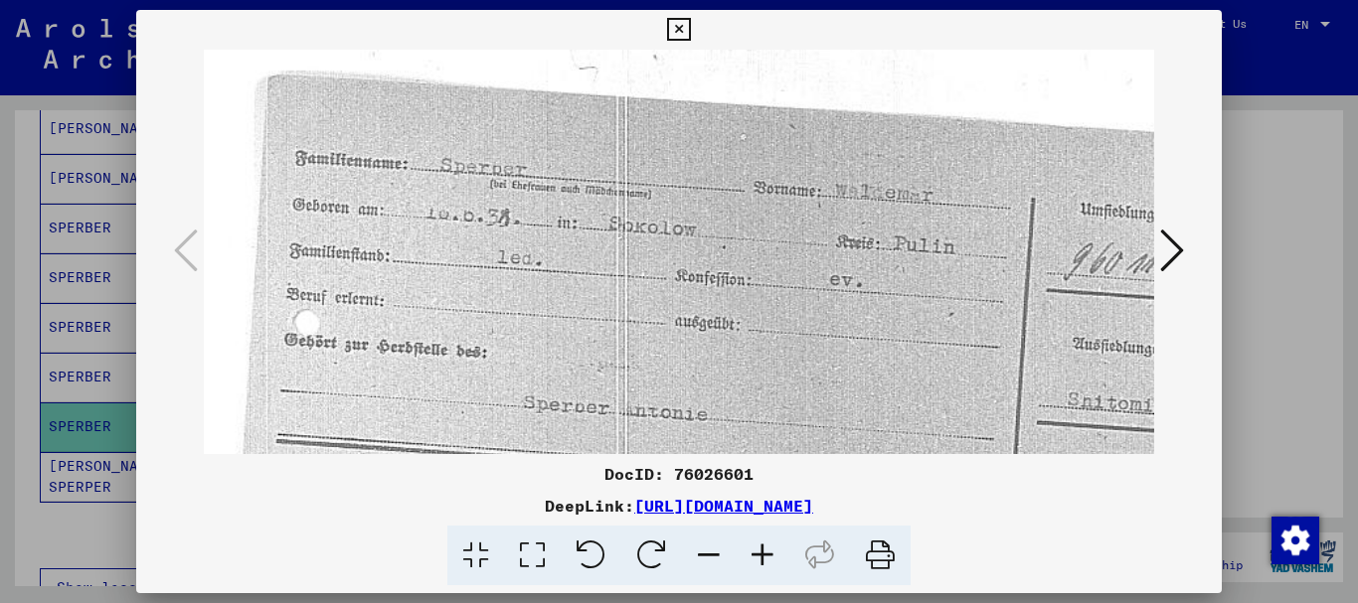
click at [681, 33] on icon at bounding box center [678, 30] width 23 height 24
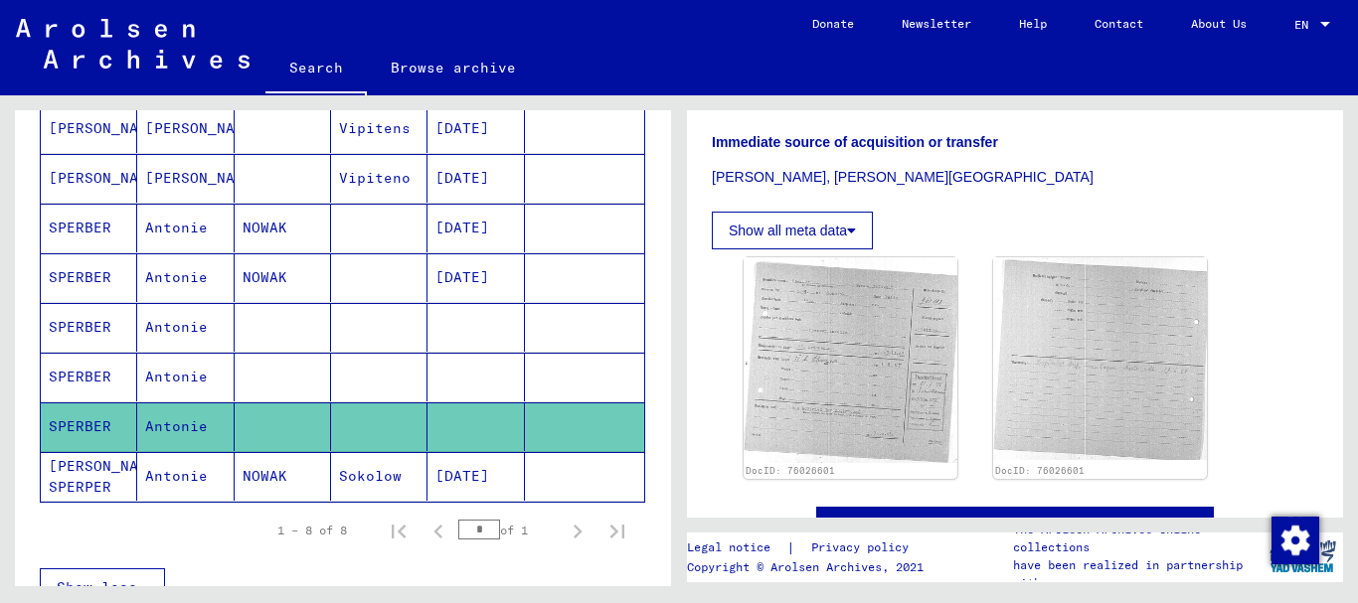
click at [150, 374] on mat-cell "Antonie" at bounding box center [185, 377] width 96 height 49
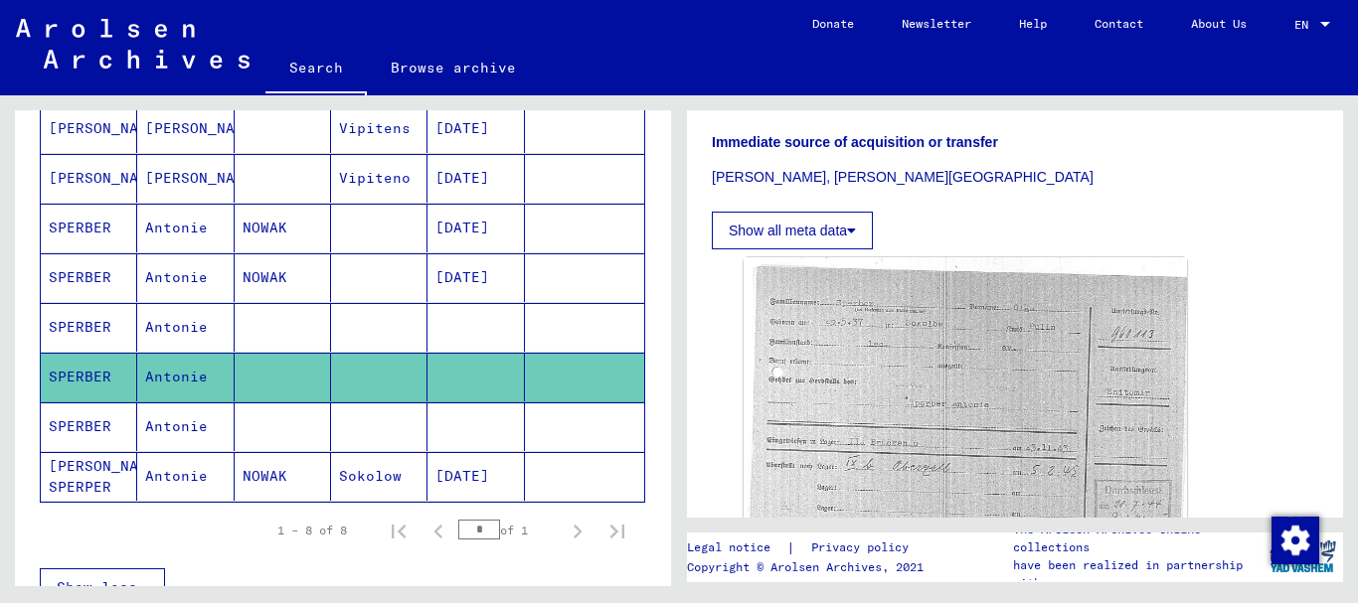
click at [137, 332] on mat-cell "Antonie" at bounding box center [185, 327] width 96 height 49
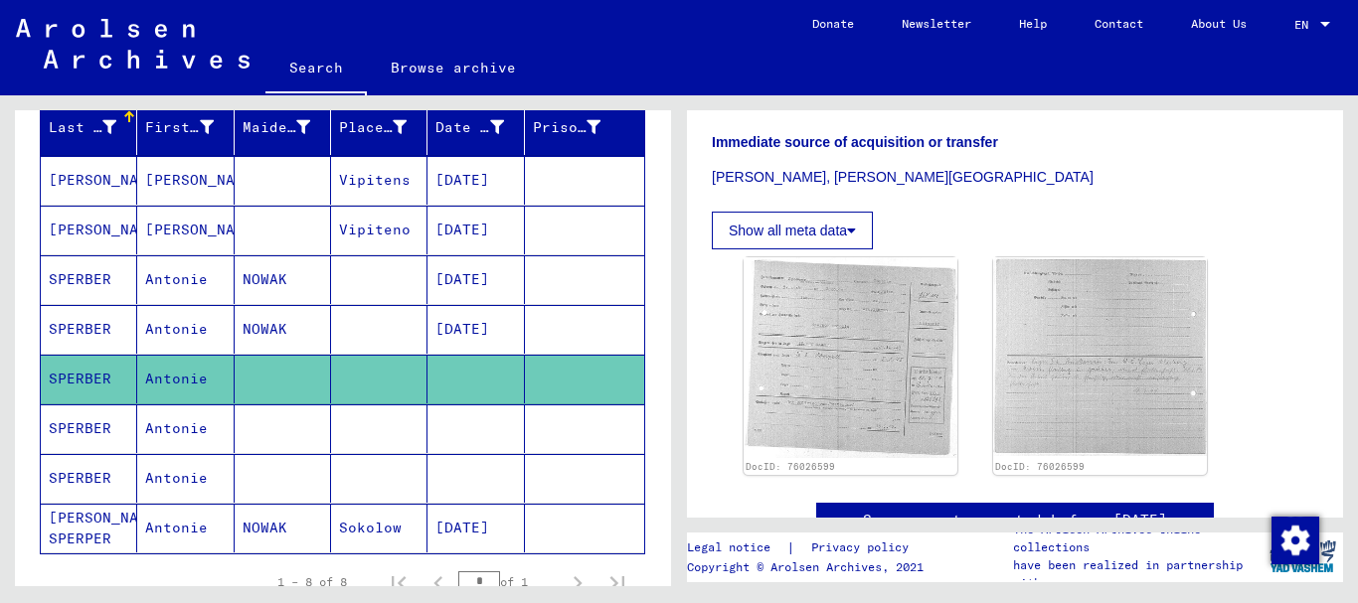
scroll to position [199, 0]
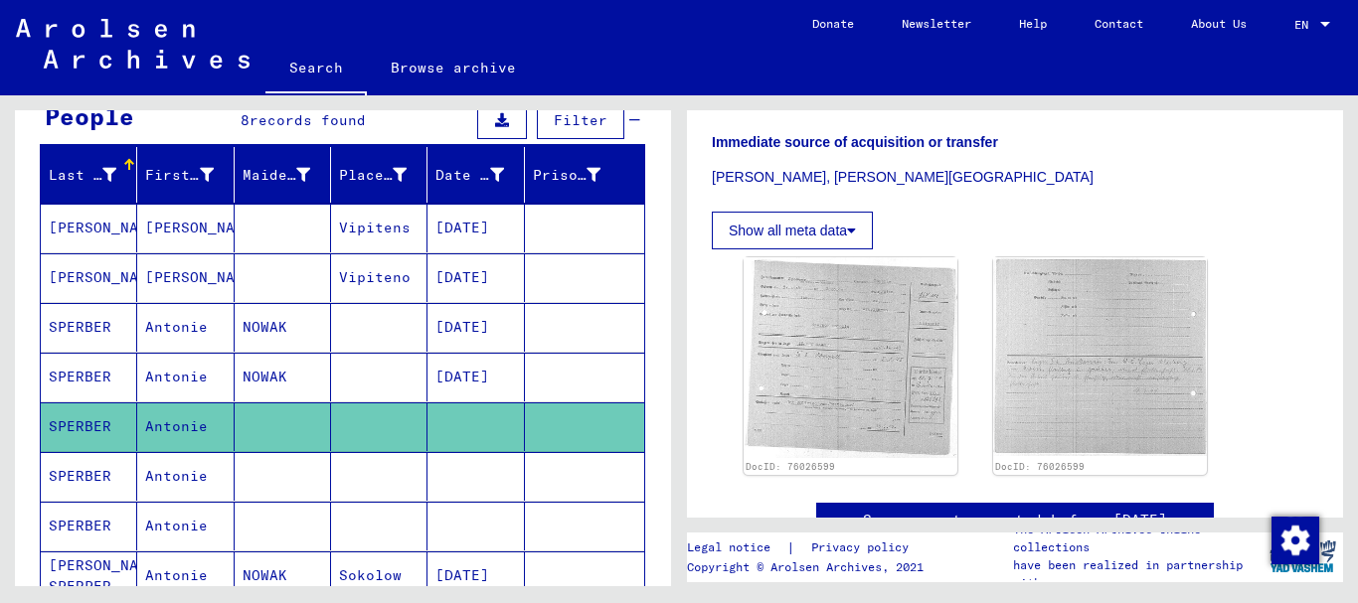
click at [119, 275] on mat-cell "[PERSON_NAME]" at bounding box center [89, 277] width 96 height 49
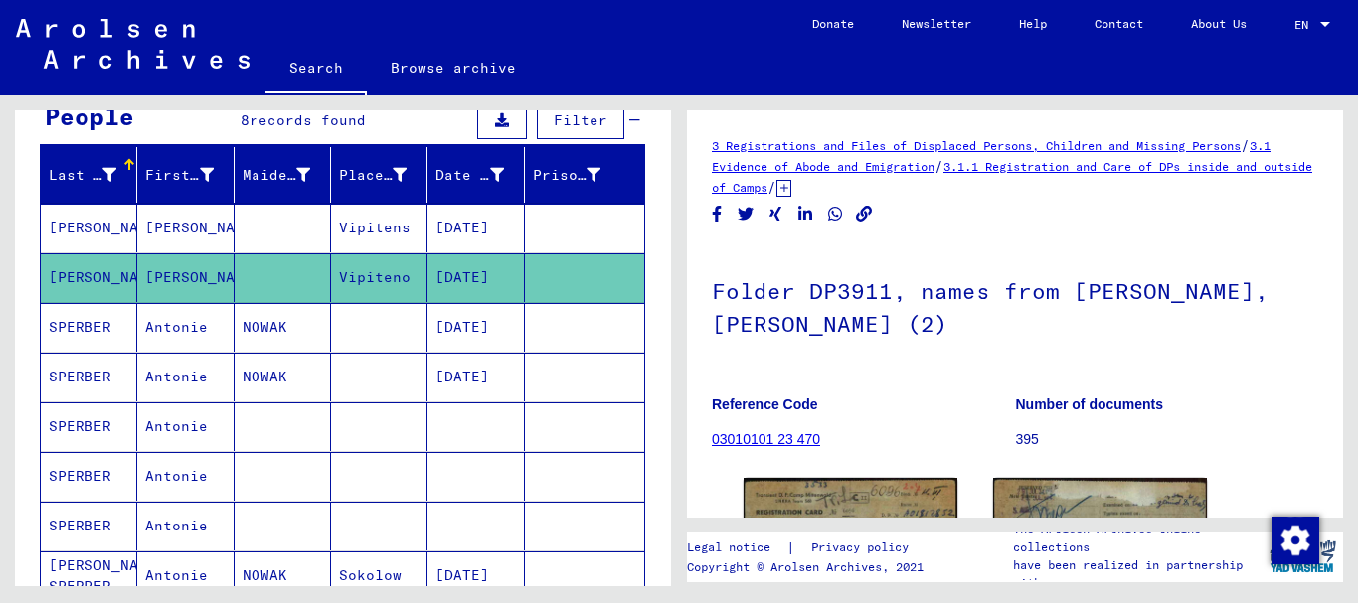
scroll to position [199, 0]
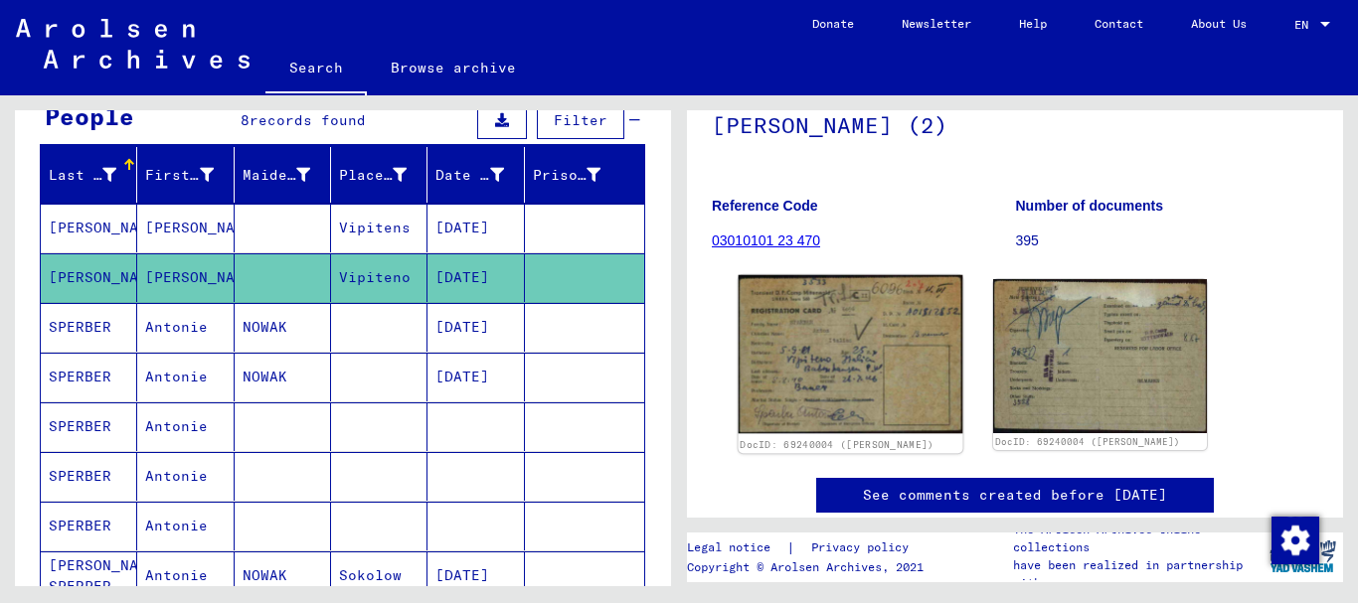
click at [815, 356] on img at bounding box center [851, 354] width 225 height 159
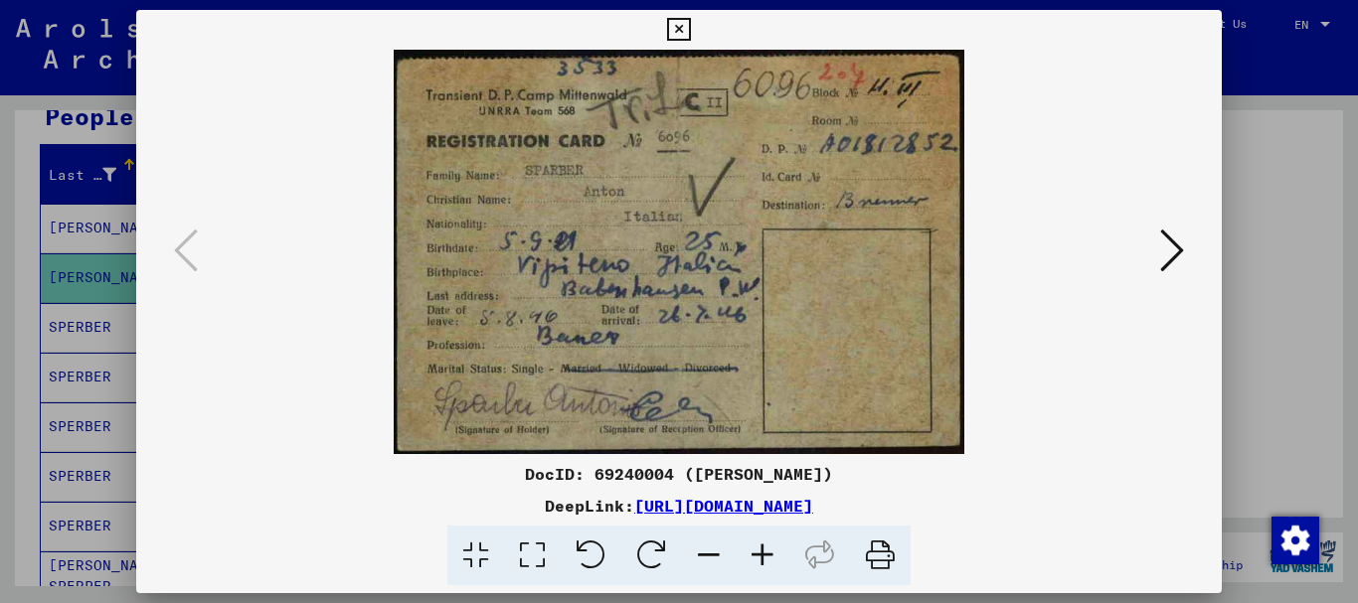
click at [1174, 256] on icon at bounding box center [1172, 251] width 24 height 48
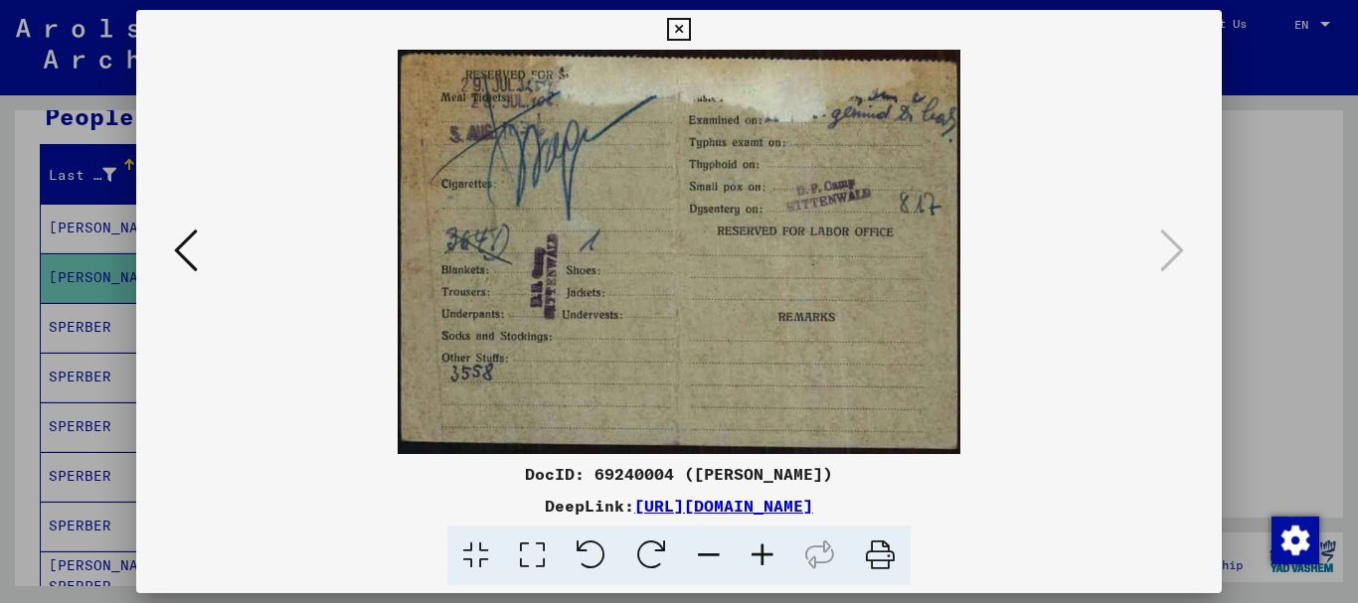
click at [185, 256] on icon at bounding box center [186, 251] width 24 height 48
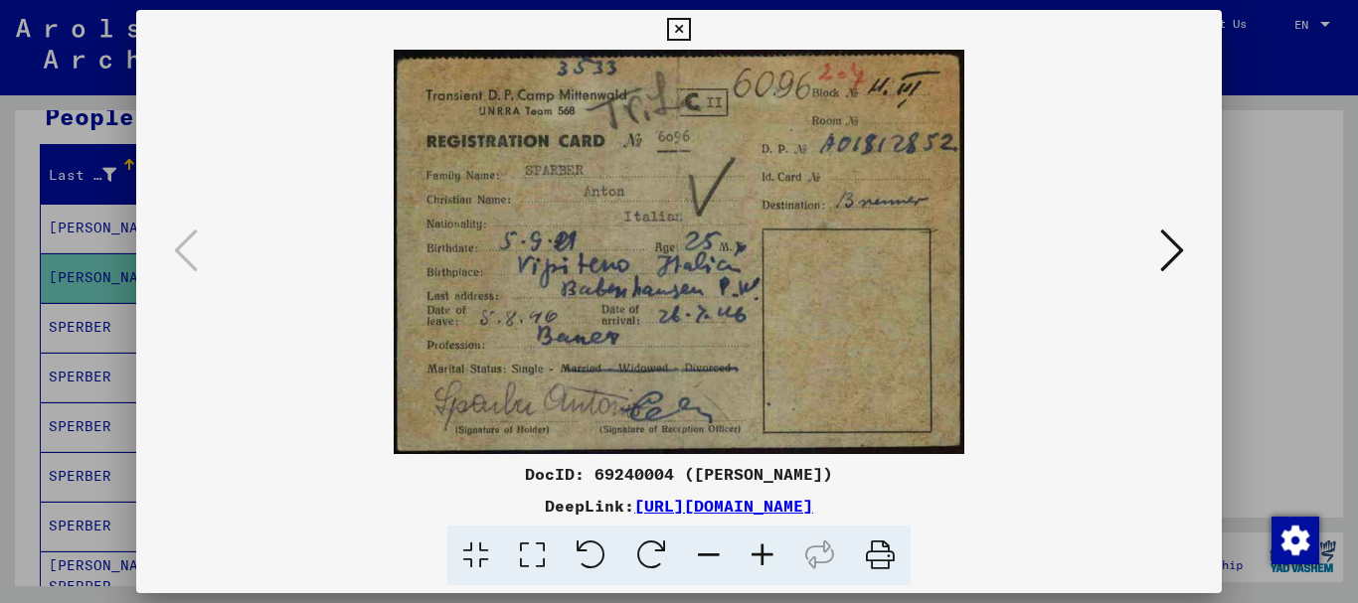
click at [684, 29] on icon at bounding box center [678, 30] width 23 height 24
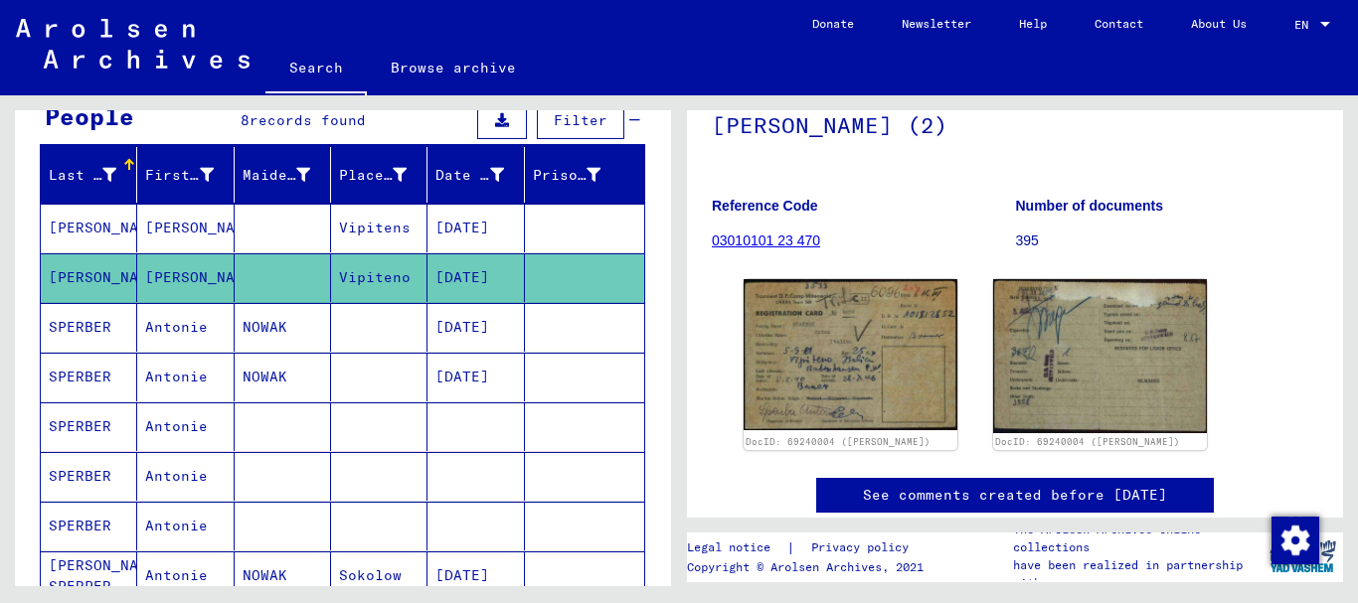
click at [262, 330] on mat-cell "NOWAK" at bounding box center [283, 327] width 96 height 49
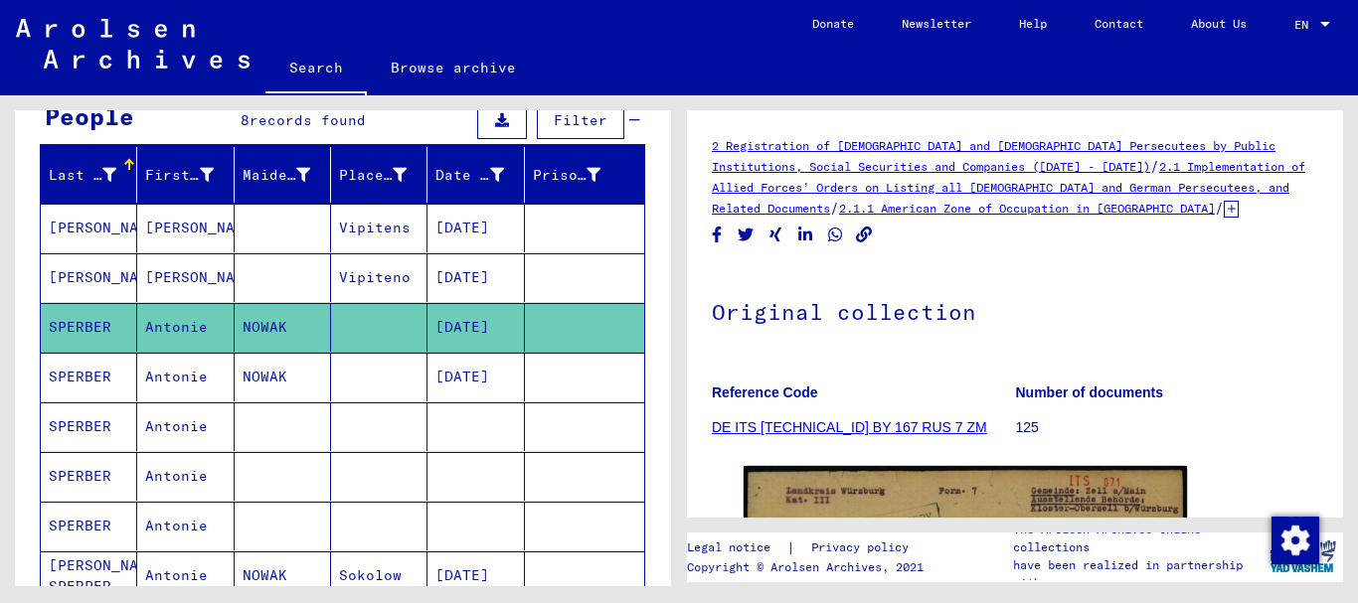
drag, startPoint x: 290, startPoint y: 323, endPoint x: 240, endPoint y: 323, distance: 50.7
click at [240, 323] on mat-cell "NOWAK" at bounding box center [283, 327] width 96 height 49
copy mat-cell "NOWAK"
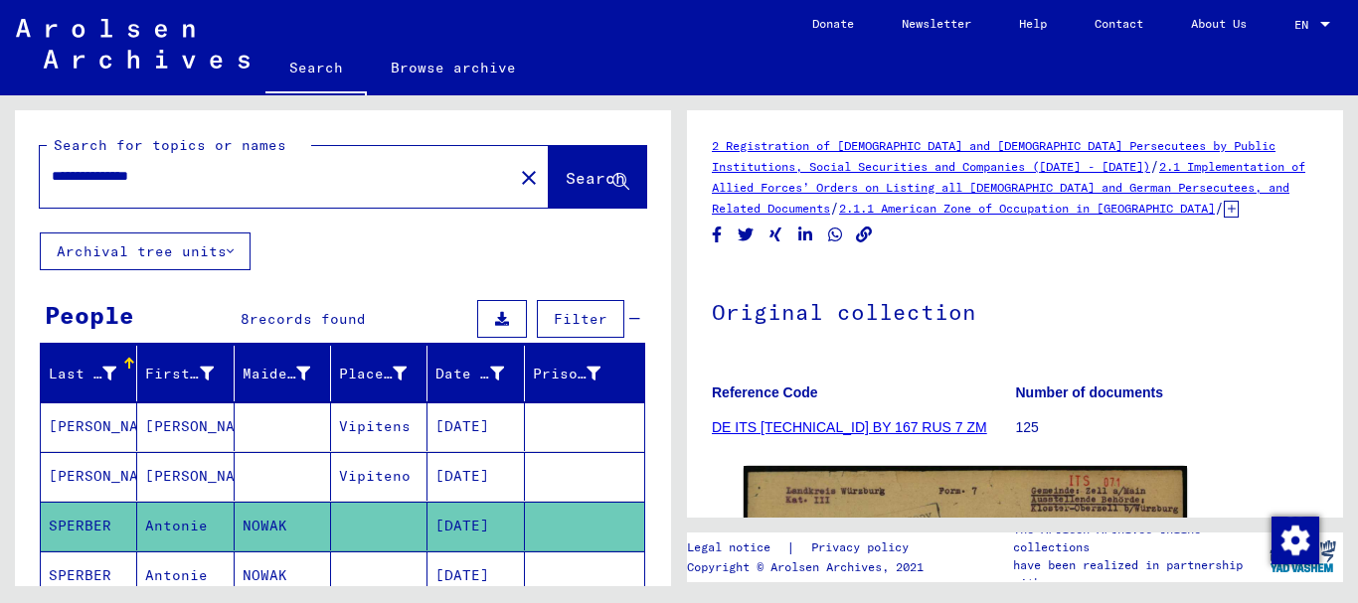
click at [226, 174] on input "**********" at bounding box center [276, 176] width 449 height 21
click at [517, 181] on mat-icon "close" at bounding box center [529, 178] width 24 height 24
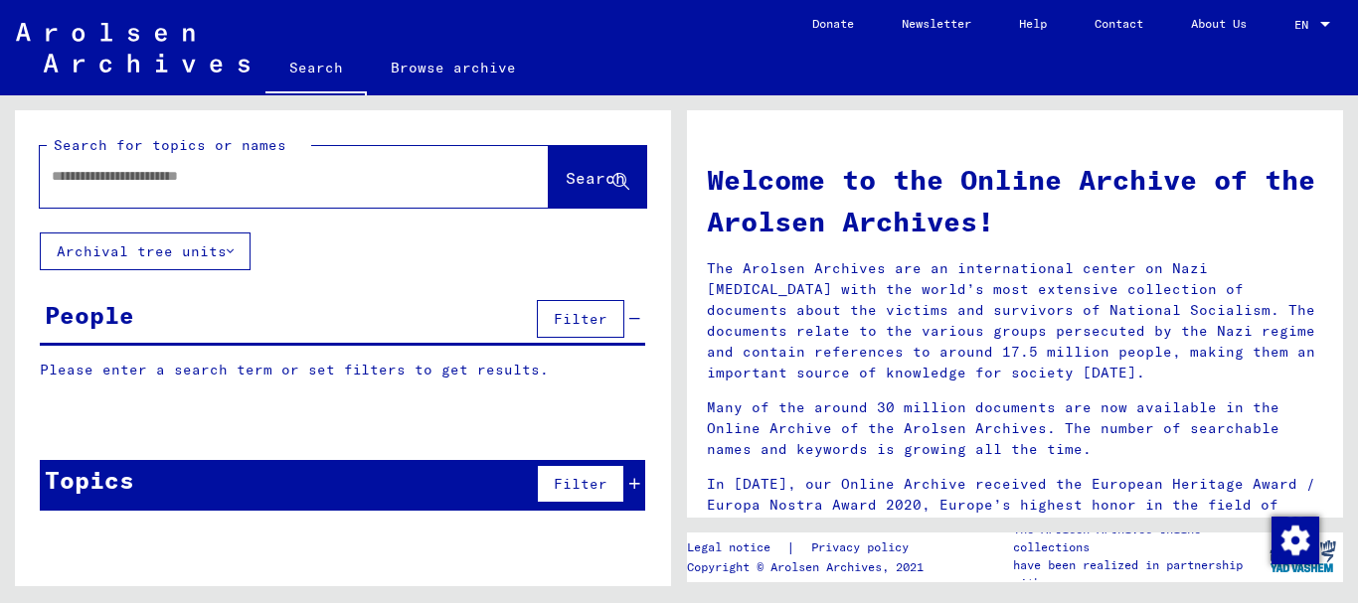
click at [59, 175] on input "text" at bounding box center [270, 176] width 437 height 21
paste input "*****"
type input "*****"
click at [566, 173] on span "Search" at bounding box center [596, 178] width 60 height 20
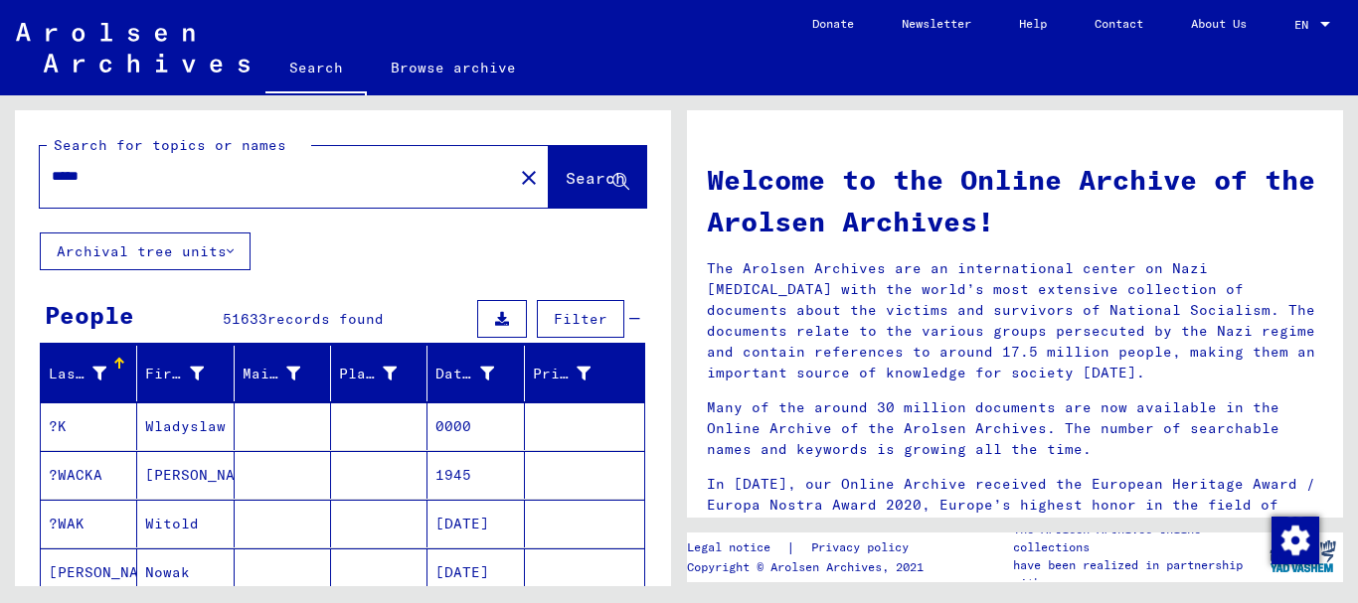
click at [108, 174] on input "*****" at bounding box center [270, 176] width 437 height 21
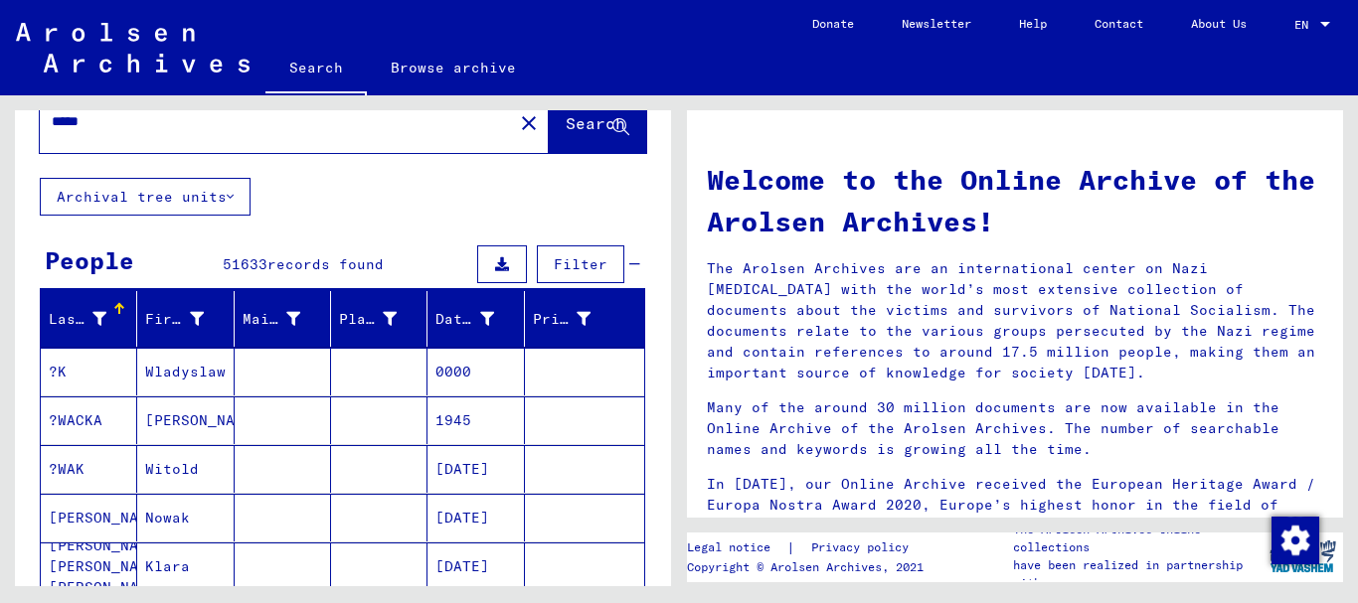
scroll to position [99, 0]
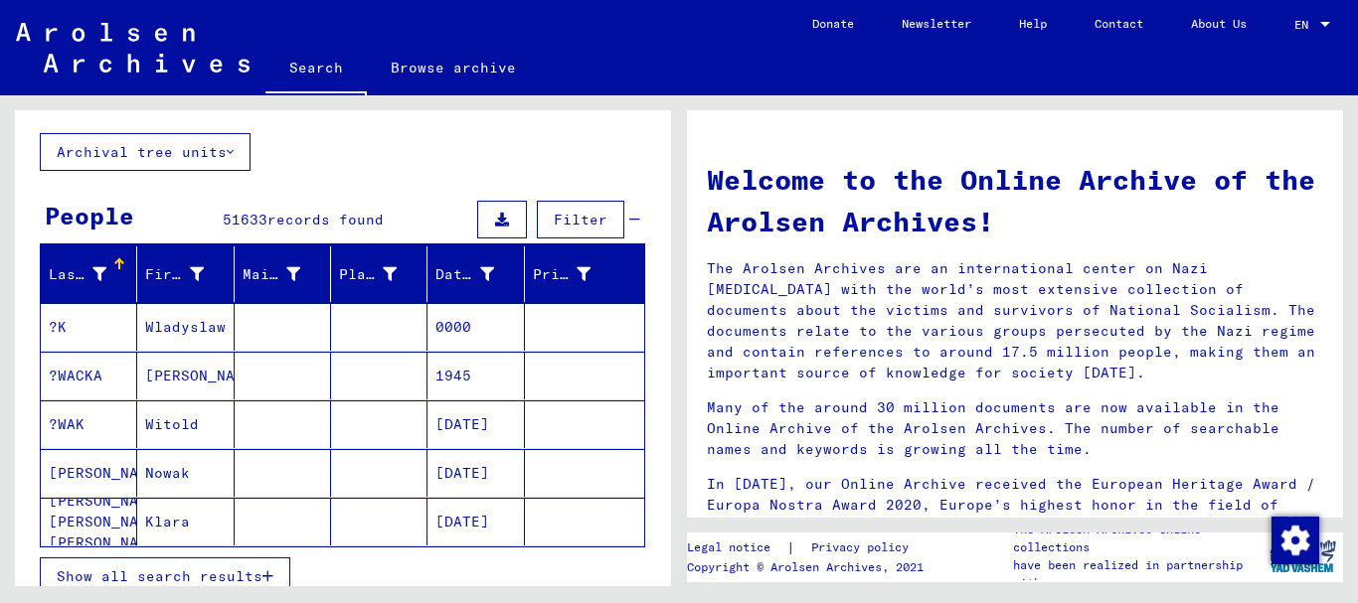
click at [172, 323] on mat-cell "Wladyslaw" at bounding box center [185, 327] width 96 height 48
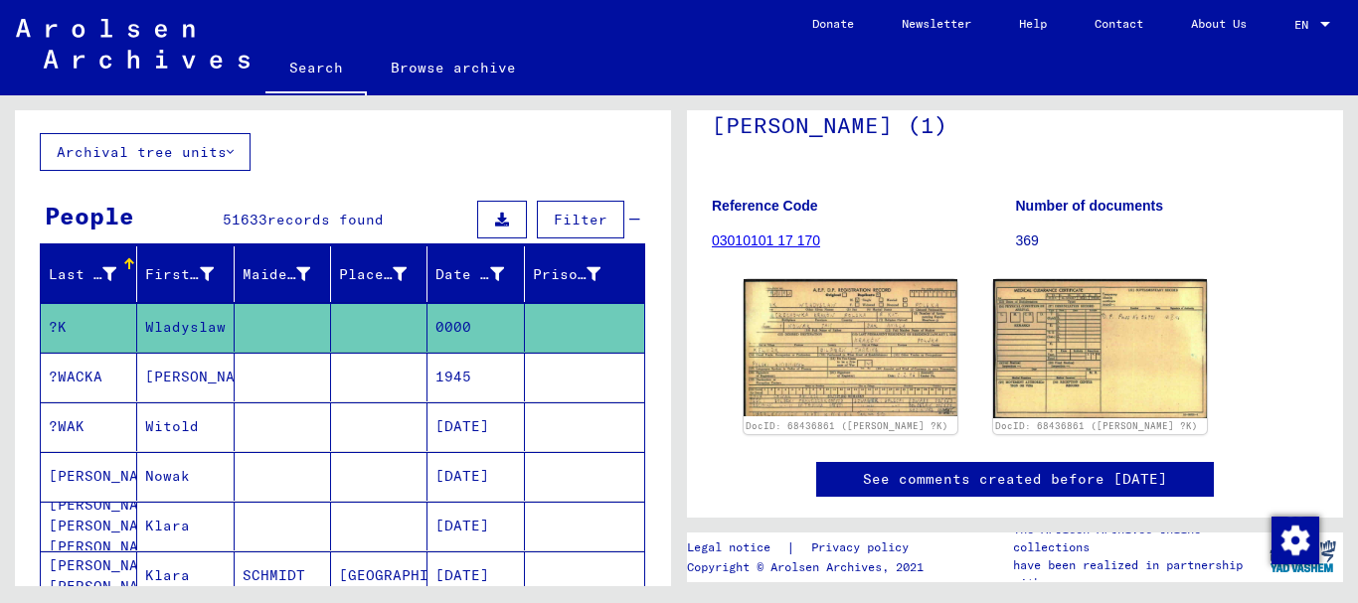
scroll to position [99, 0]
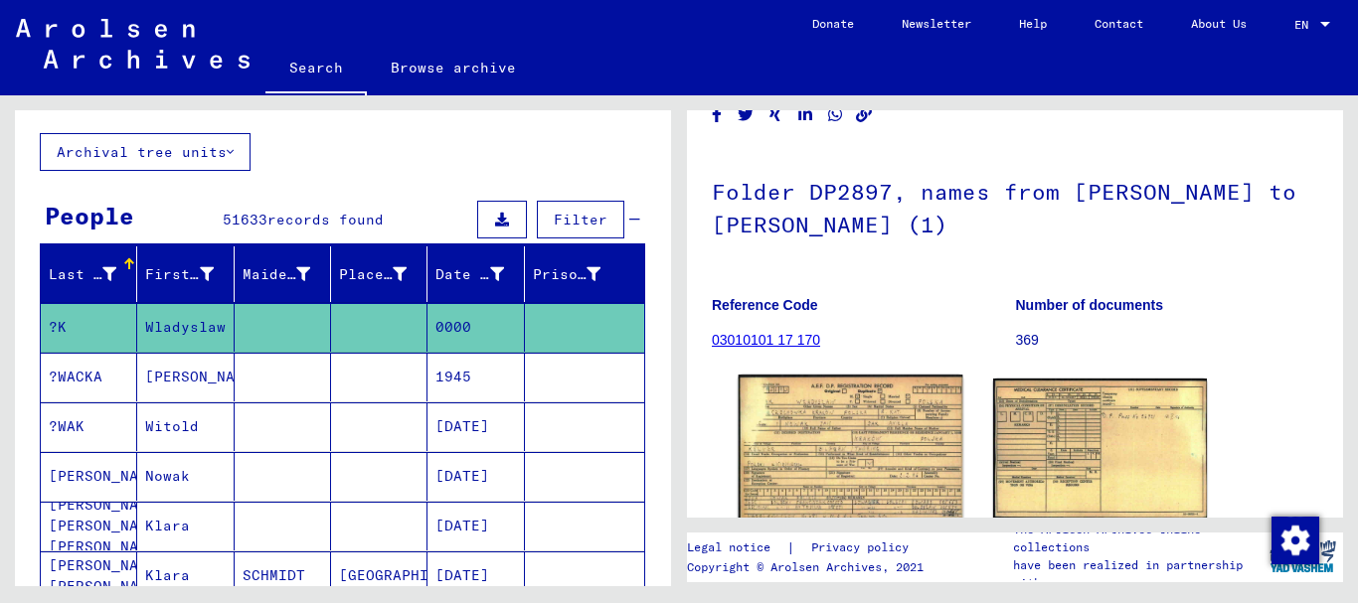
click at [801, 461] on img at bounding box center [851, 447] width 225 height 144
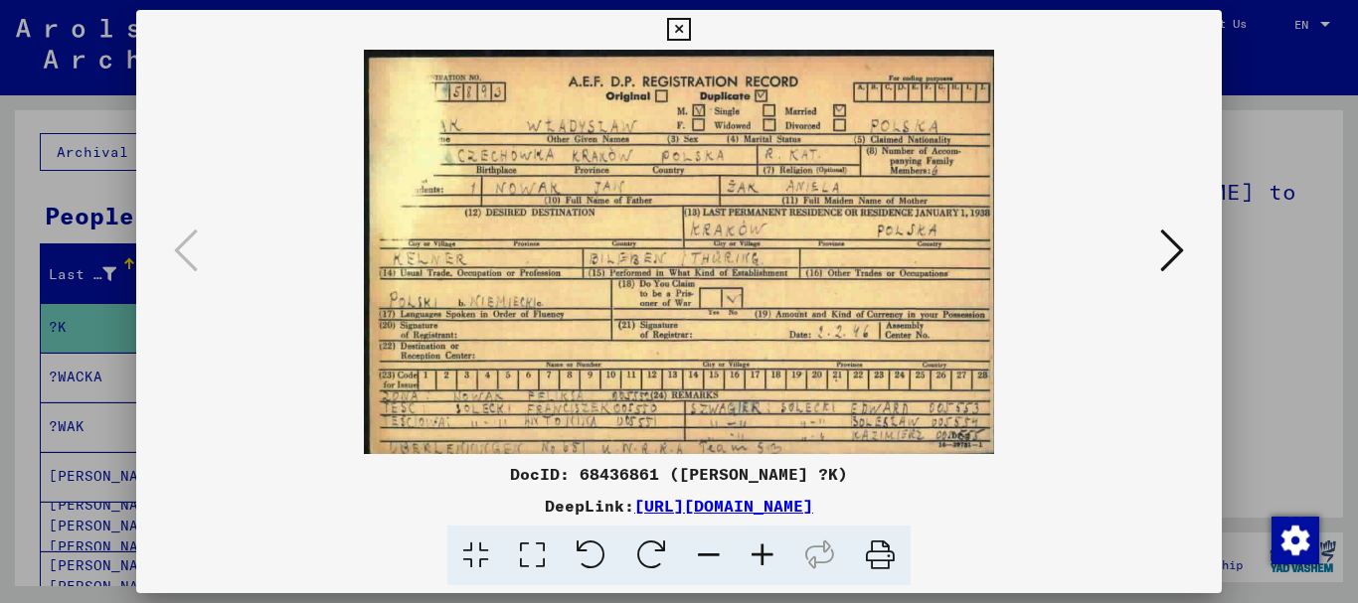
click at [680, 33] on icon at bounding box center [678, 30] width 23 height 24
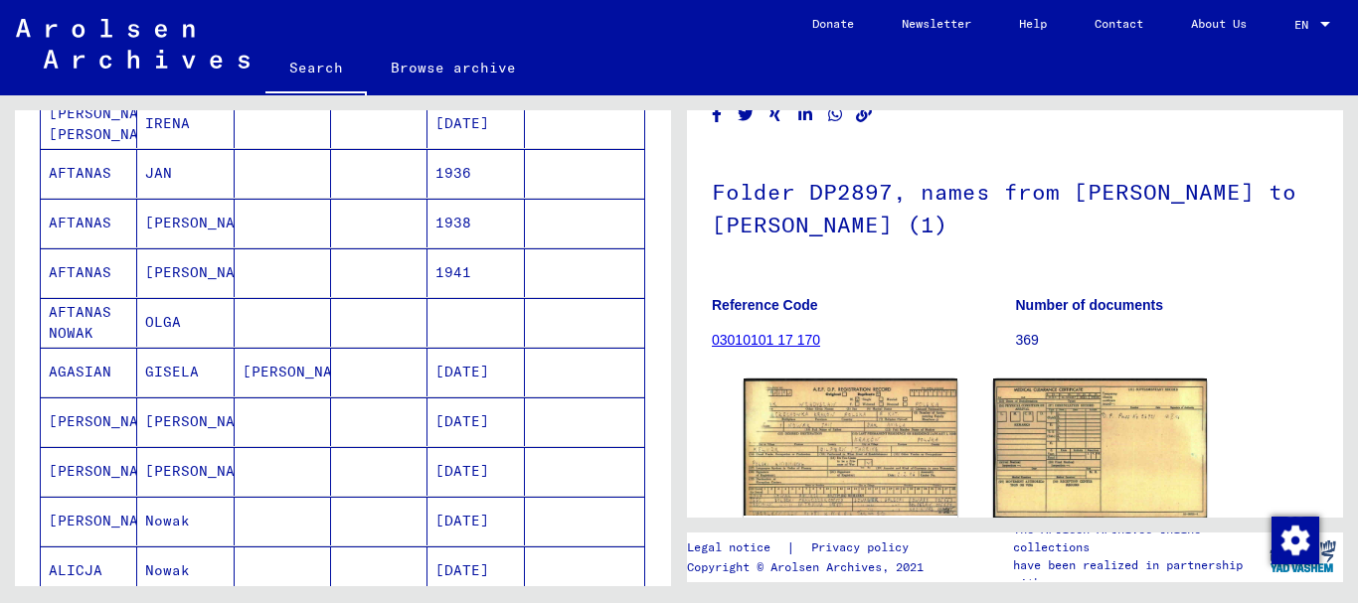
scroll to position [994, 0]
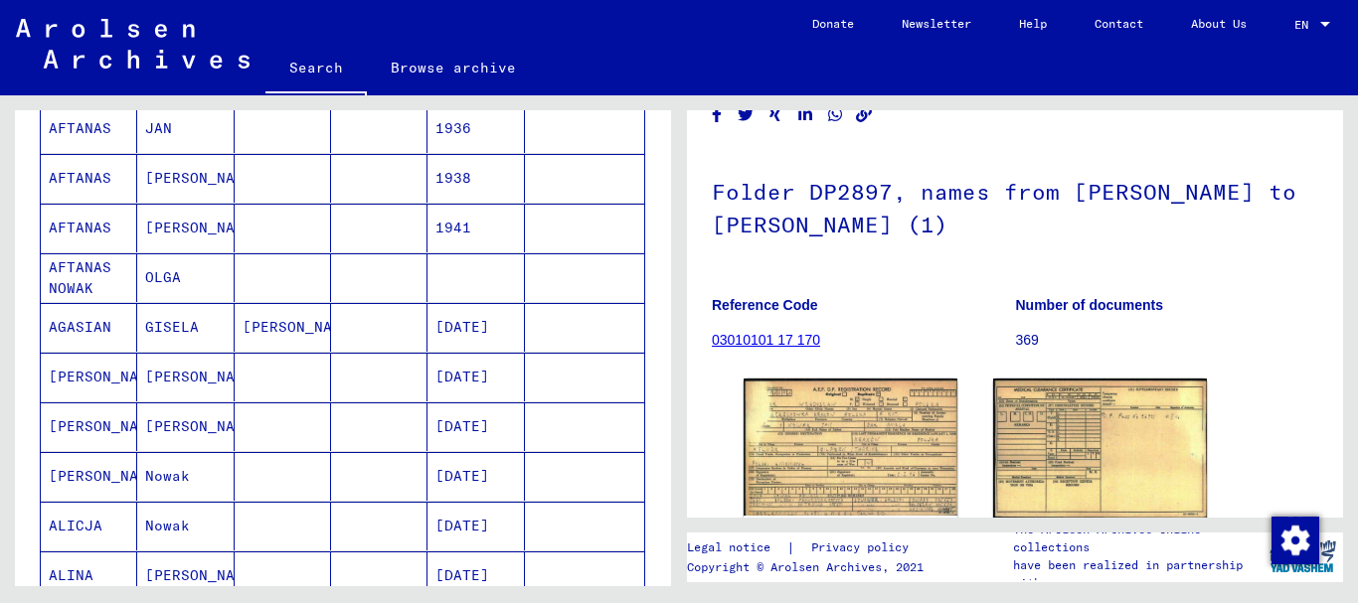
click at [84, 290] on mat-cell "AFTANAS NOWAK" at bounding box center [89, 277] width 96 height 49
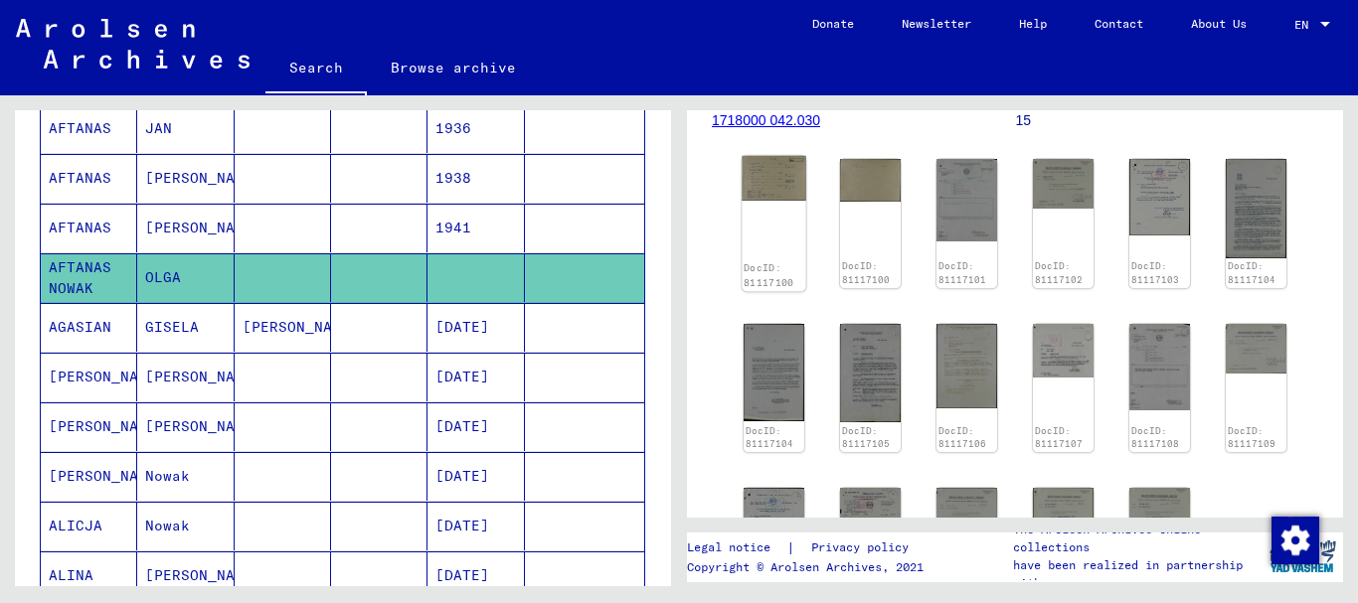
click at [785, 201] on img at bounding box center [774, 178] width 64 height 45
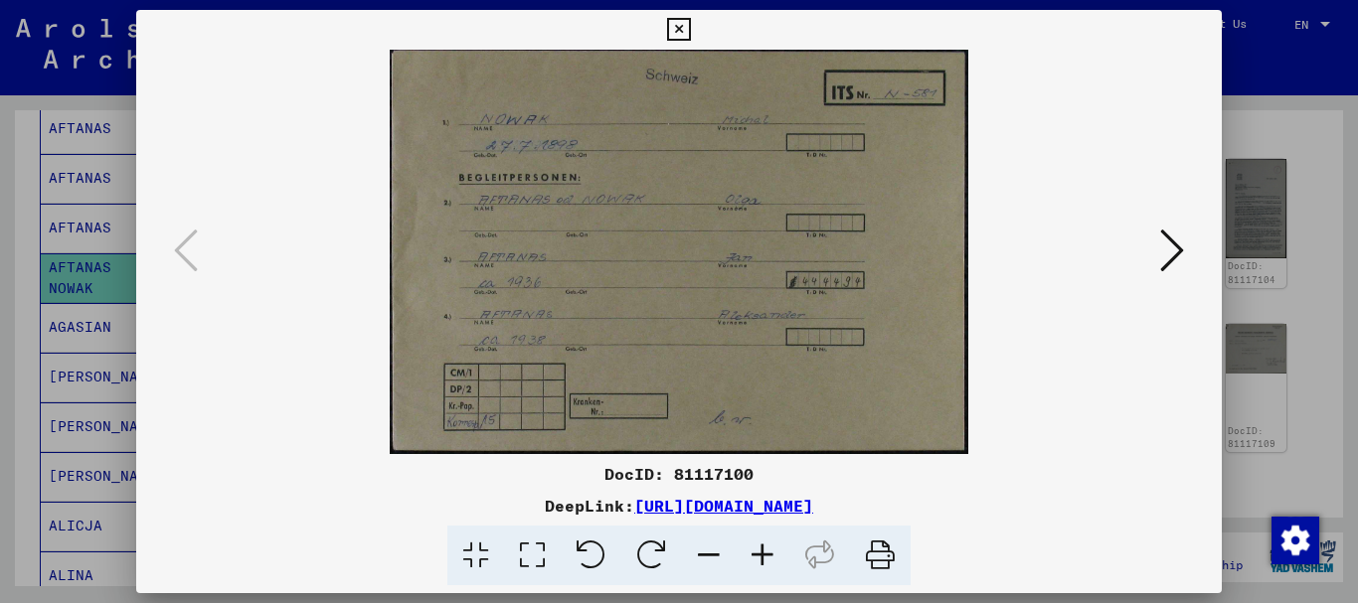
click at [1168, 248] on icon at bounding box center [1172, 251] width 24 height 48
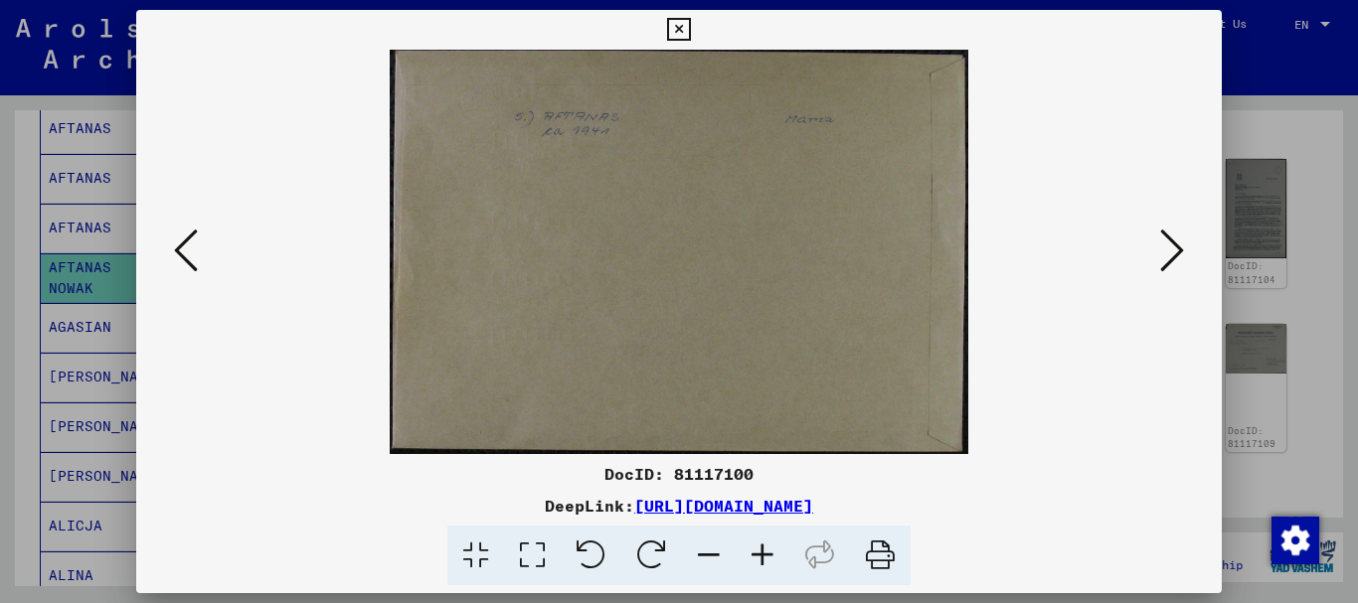
click at [1180, 245] on icon at bounding box center [1172, 251] width 24 height 48
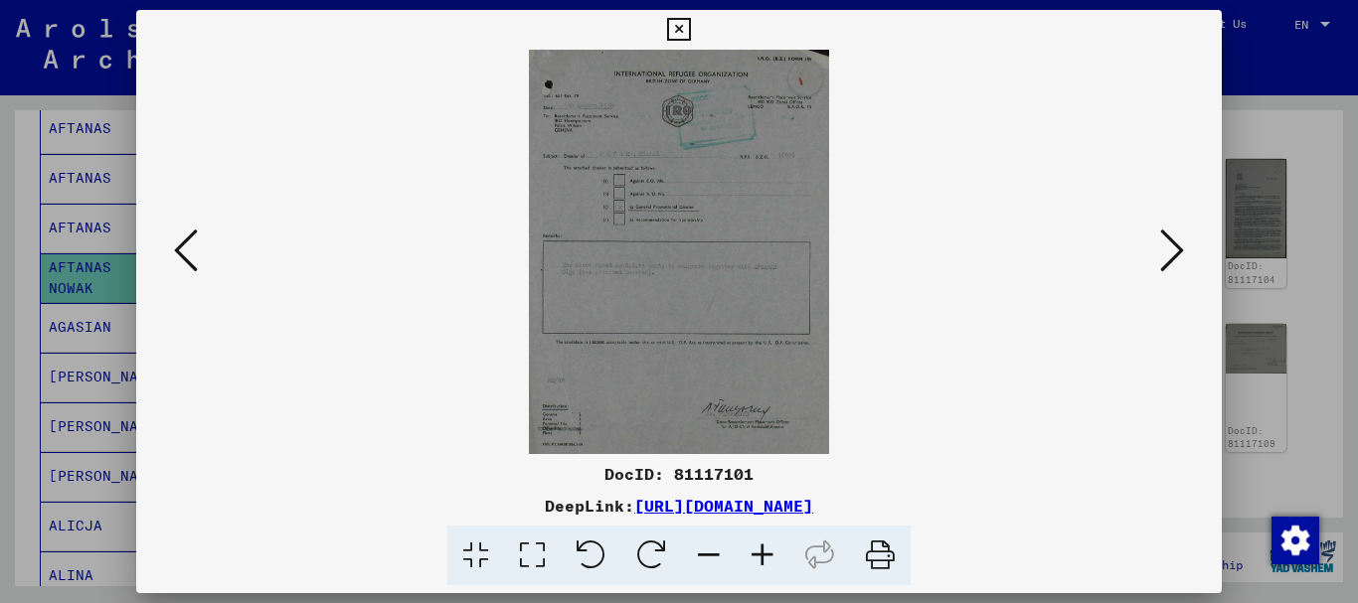
click at [1174, 250] on icon at bounding box center [1172, 251] width 24 height 48
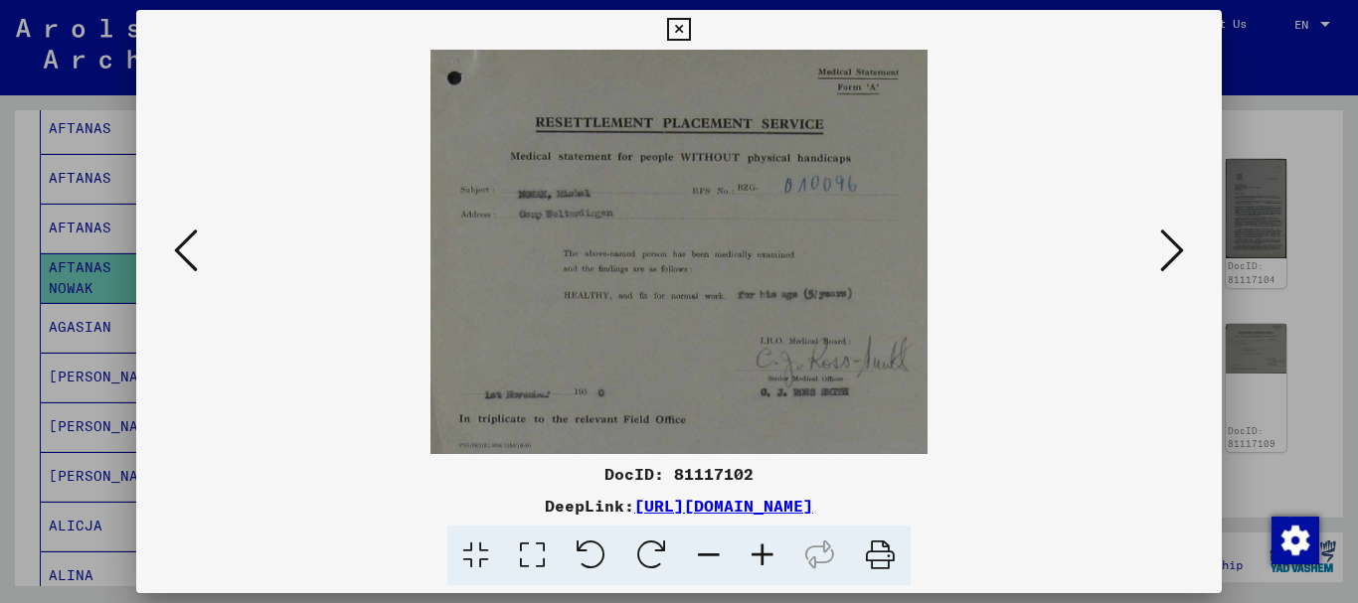
click at [1174, 250] on icon at bounding box center [1172, 251] width 24 height 48
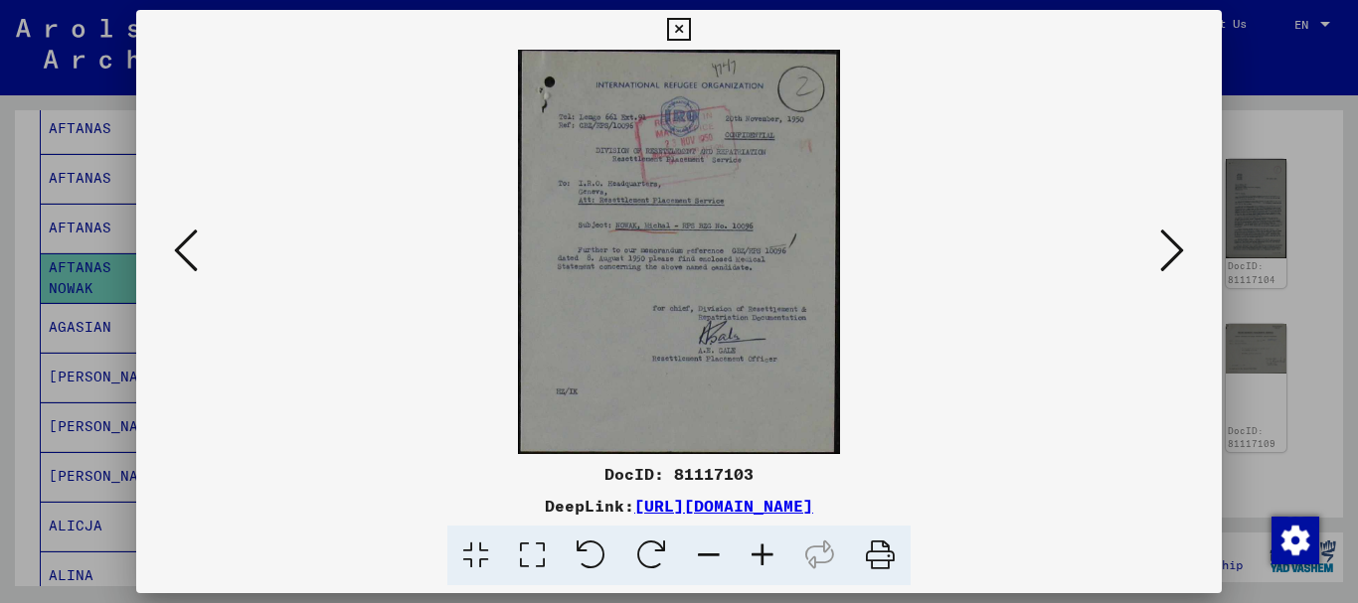
click at [1174, 250] on icon at bounding box center [1172, 251] width 24 height 48
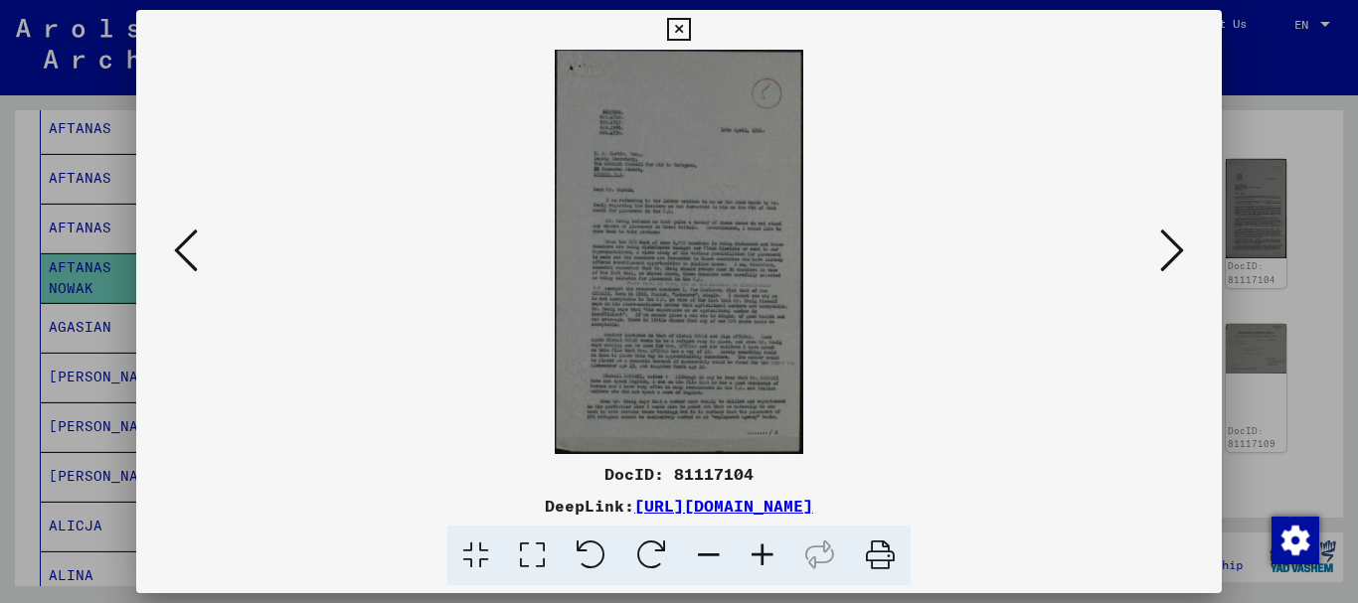
click at [682, 28] on icon at bounding box center [678, 30] width 23 height 24
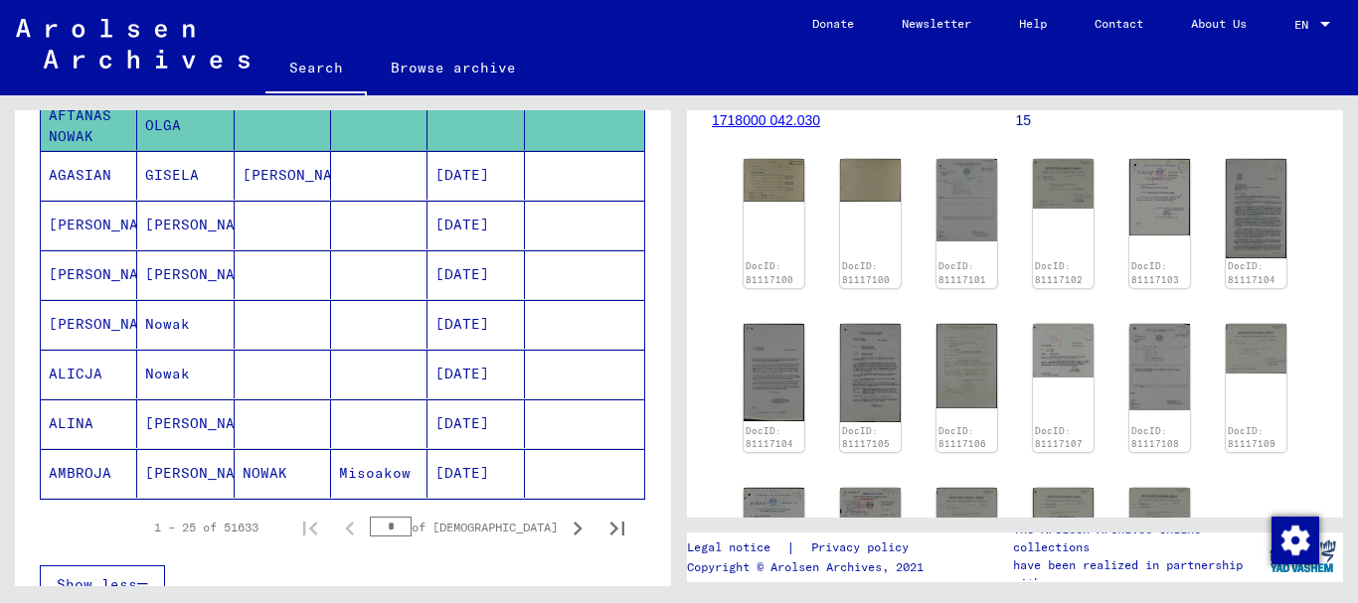
scroll to position [1193, 0]
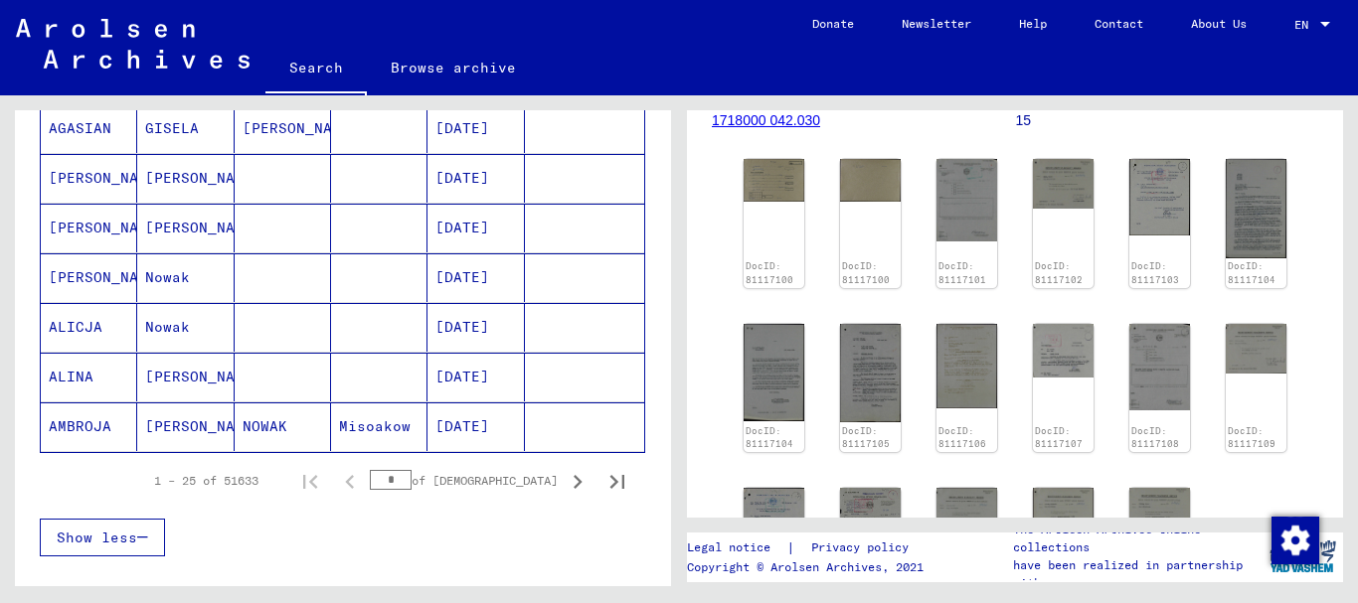
click at [222, 423] on mat-cell "[PERSON_NAME]" at bounding box center [185, 427] width 96 height 49
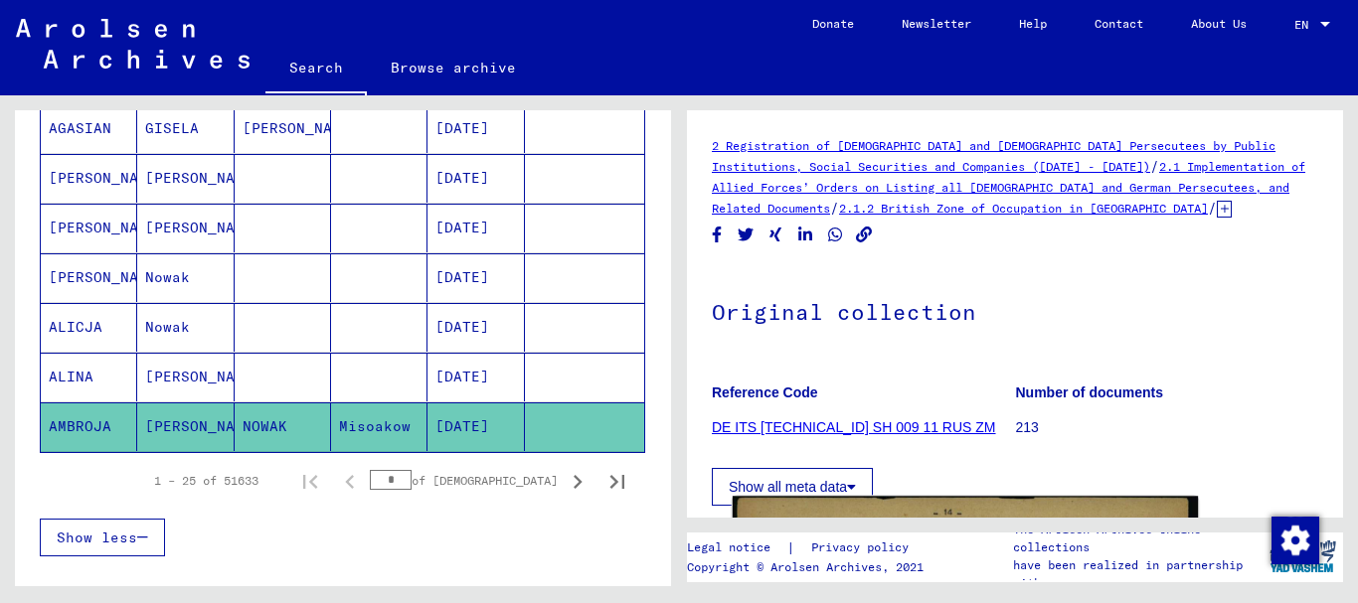
scroll to position [398, 0]
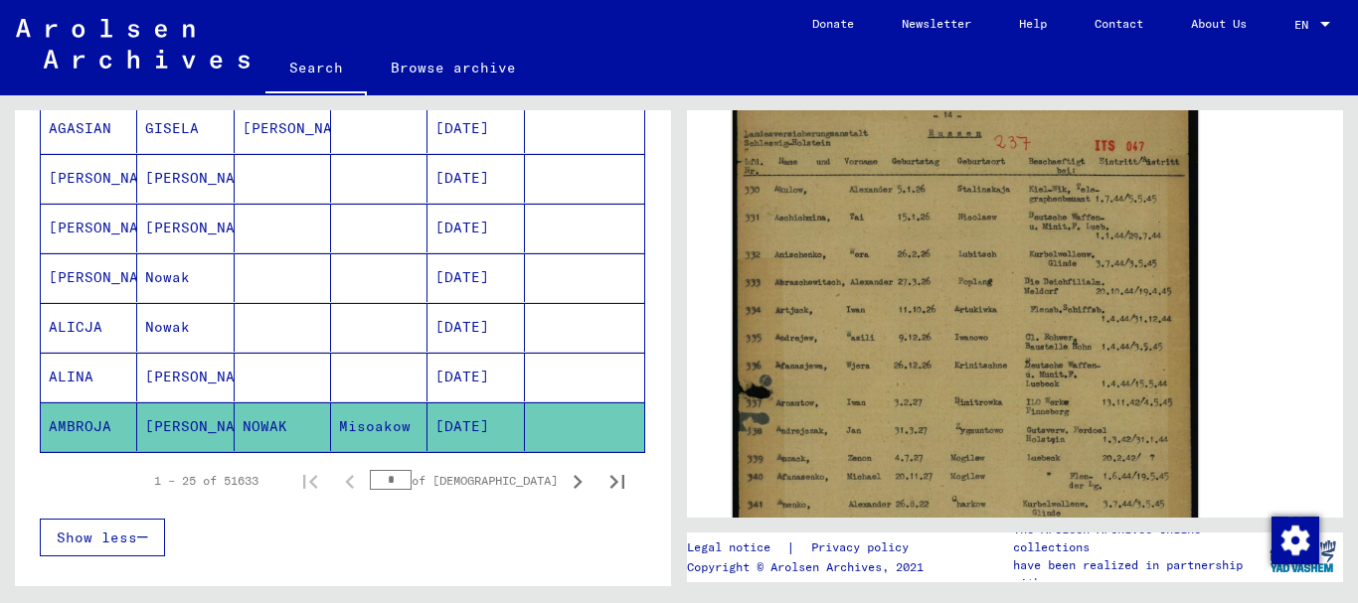
click at [1025, 224] on img at bounding box center [965, 459] width 465 height 723
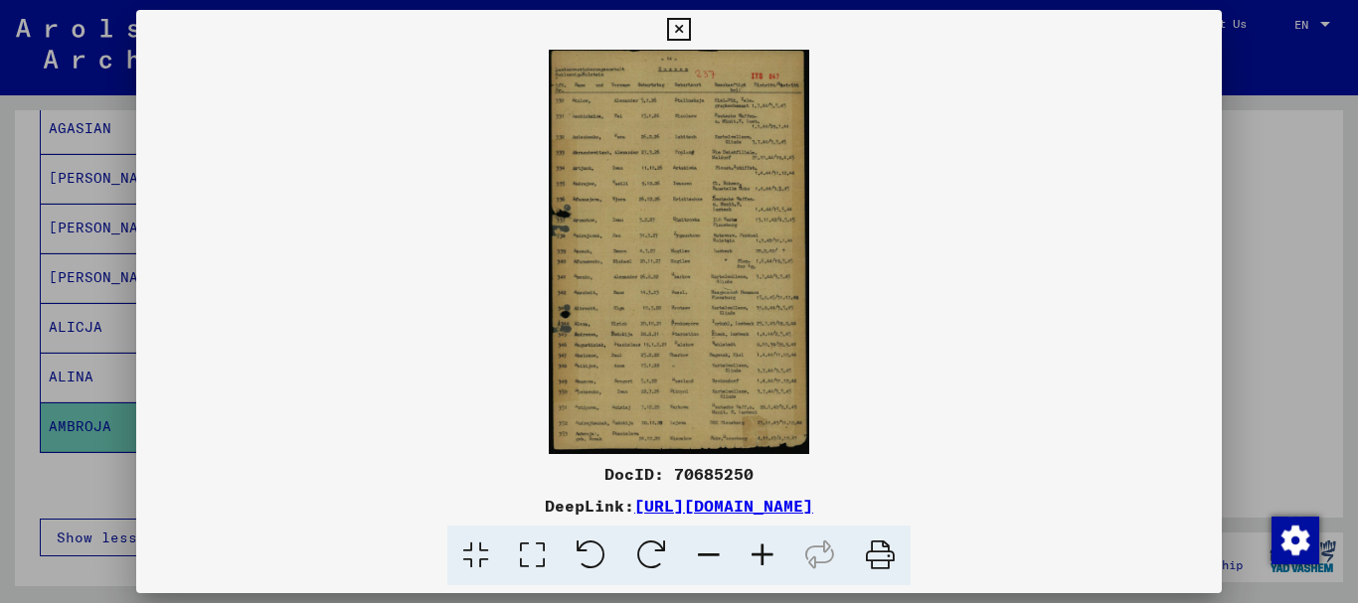
click at [763, 555] on icon at bounding box center [763, 556] width 54 height 61
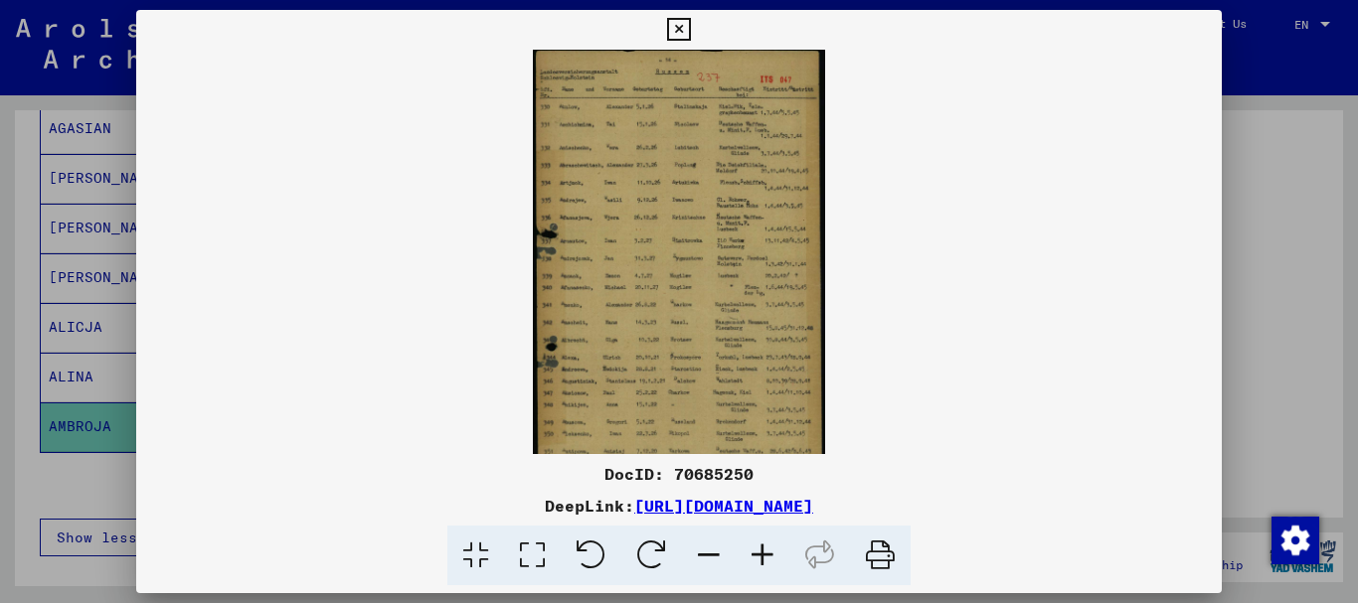
click at [763, 555] on icon at bounding box center [763, 556] width 54 height 61
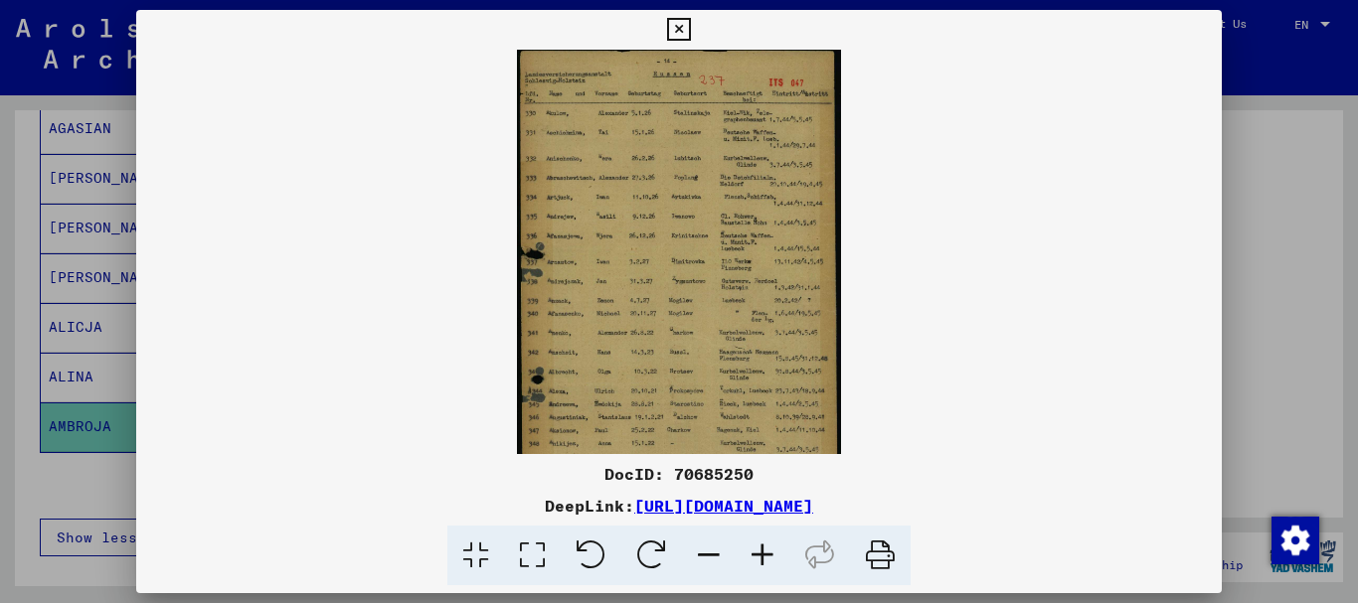
click at [763, 555] on icon at bounding box center [763, 556] width 54 height 61
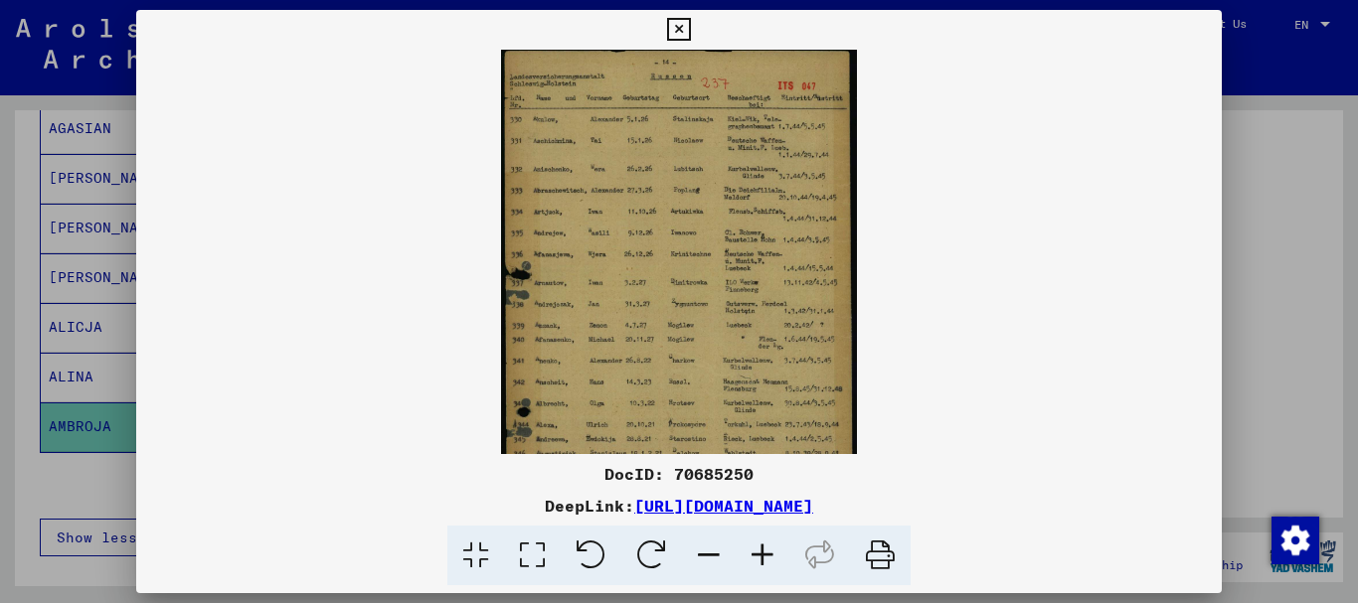
click at [763, 556] on icon at bounding box center [763, 556] width 54 height 61
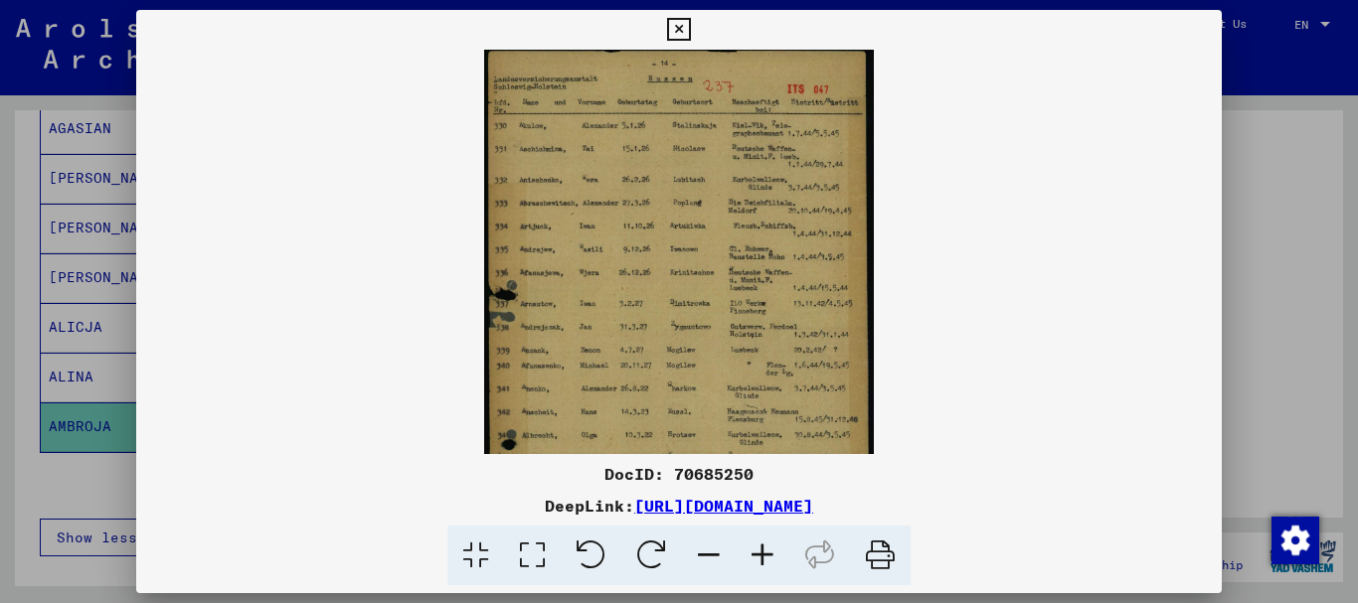
click at [761, 558] on icon at bounding box center [763, 556] width 54 height 61
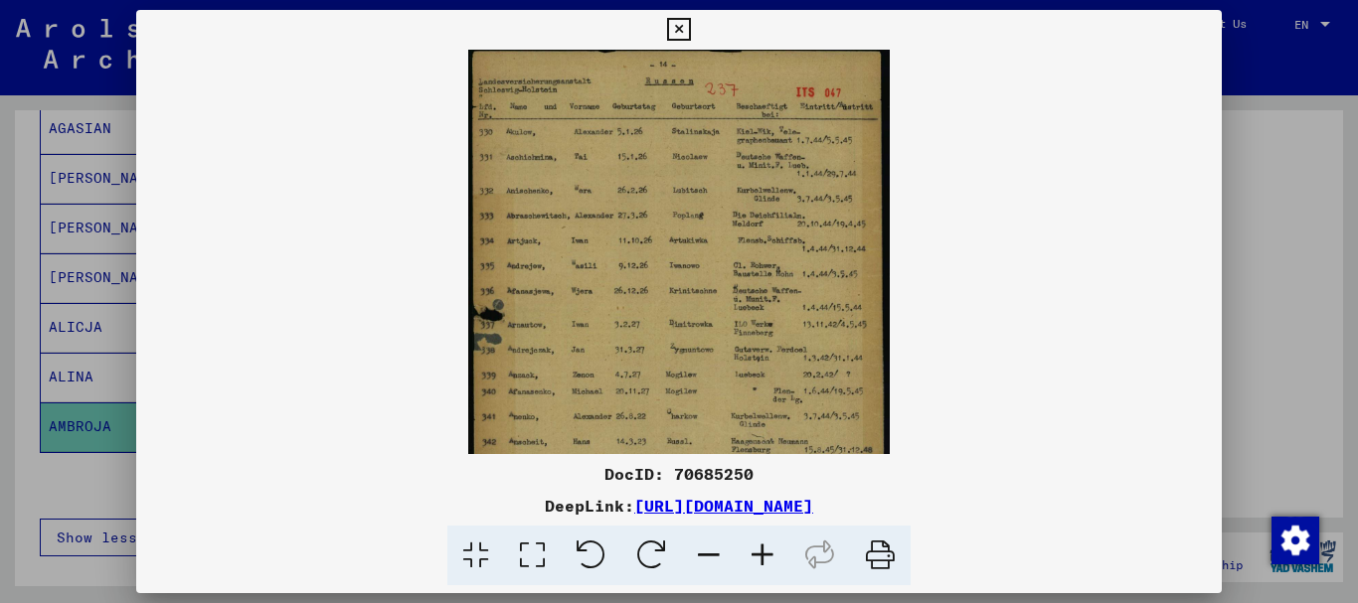
click at [760, 560] on icon at bounding box center [763, 556] width 54 height 61
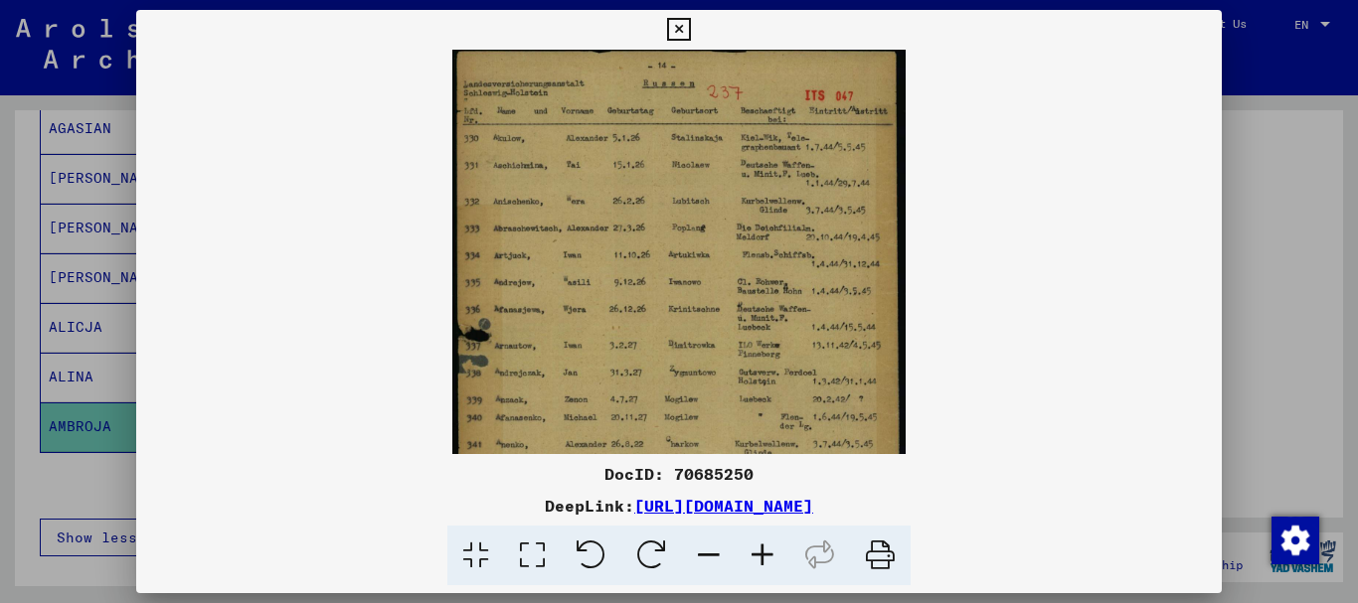
click at [760, 560] on icon at bounding box center [763, 556] width 54 height 61
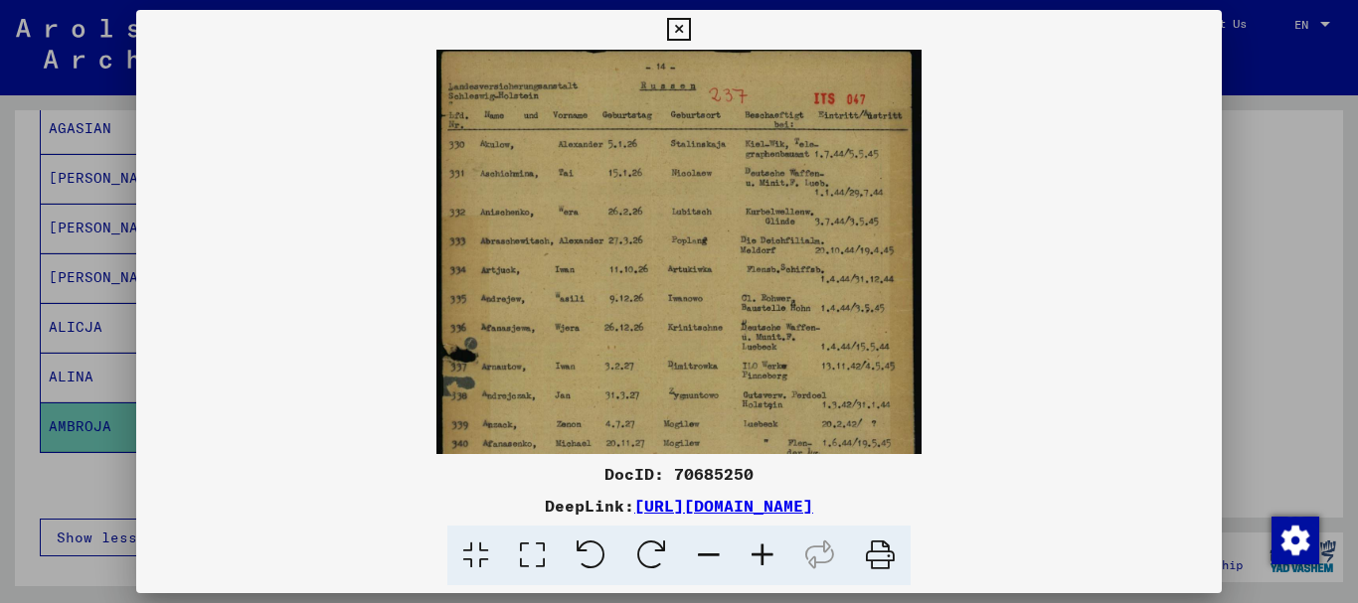
click at [760, 561] on icon at bounding box center [763, 556] width 54 height 61
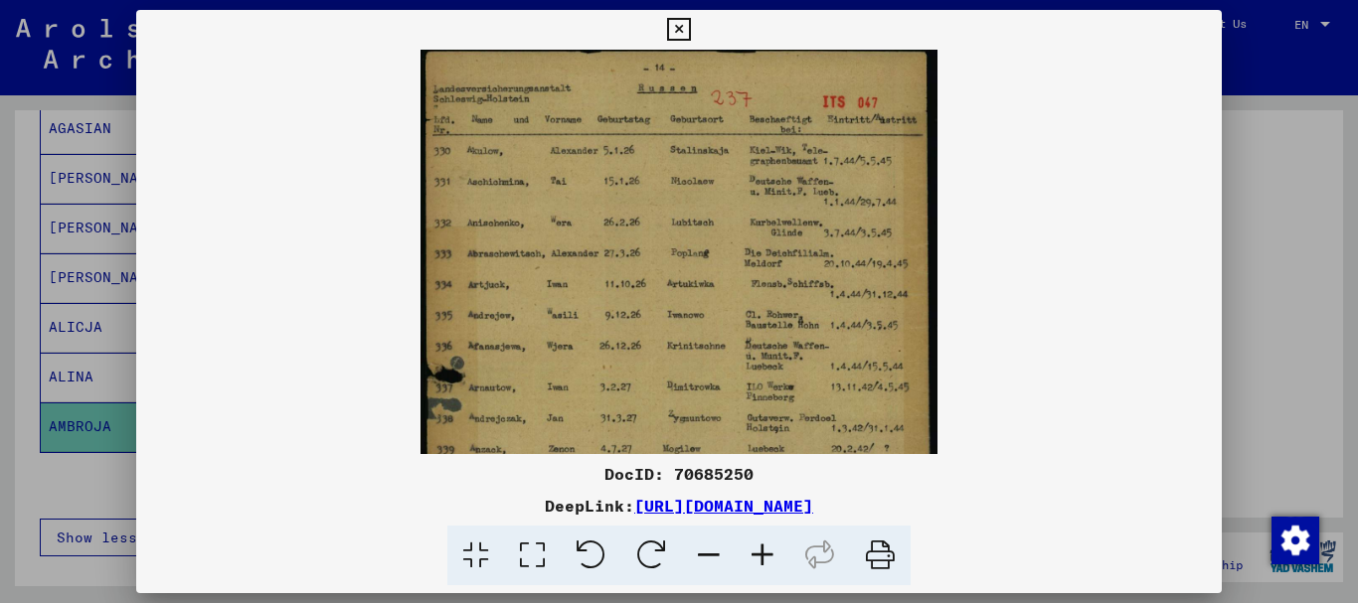
click at [760, 561] on icon at bounding box center [763, 556] width 54 height 61
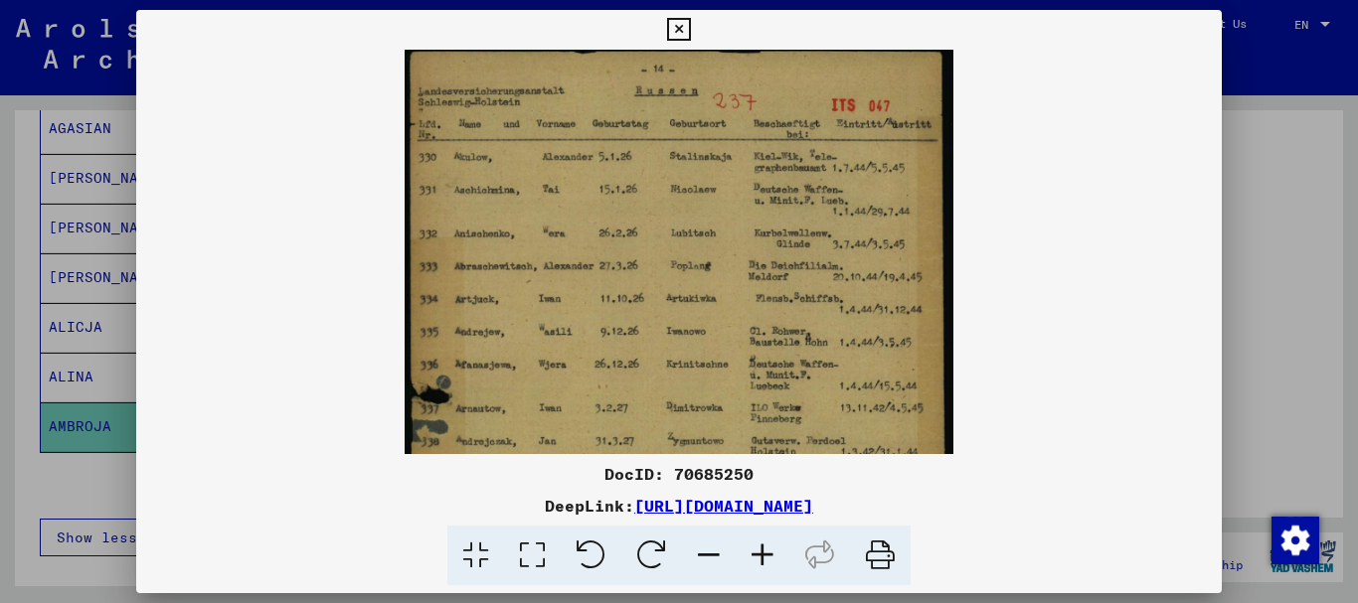
click at [760, 561] on icon at bounding box center [763, 556] width 54 height 61
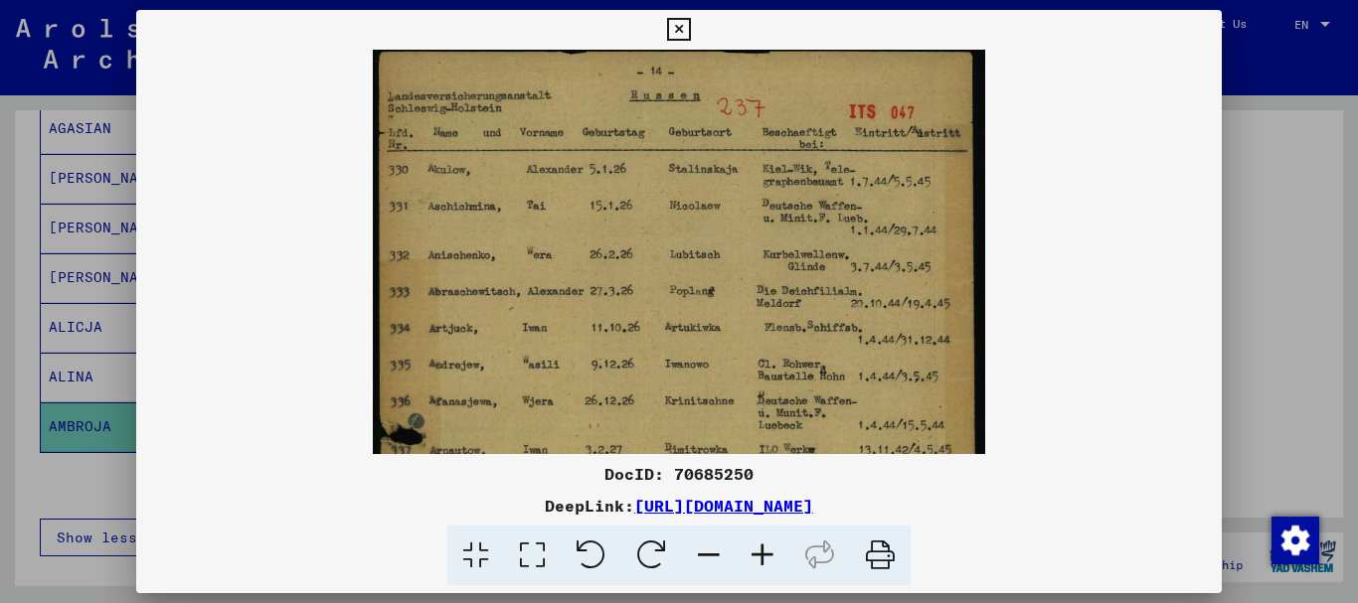
click at [761, 561] on icon at bounding box center [763, 556] width 54 height 61
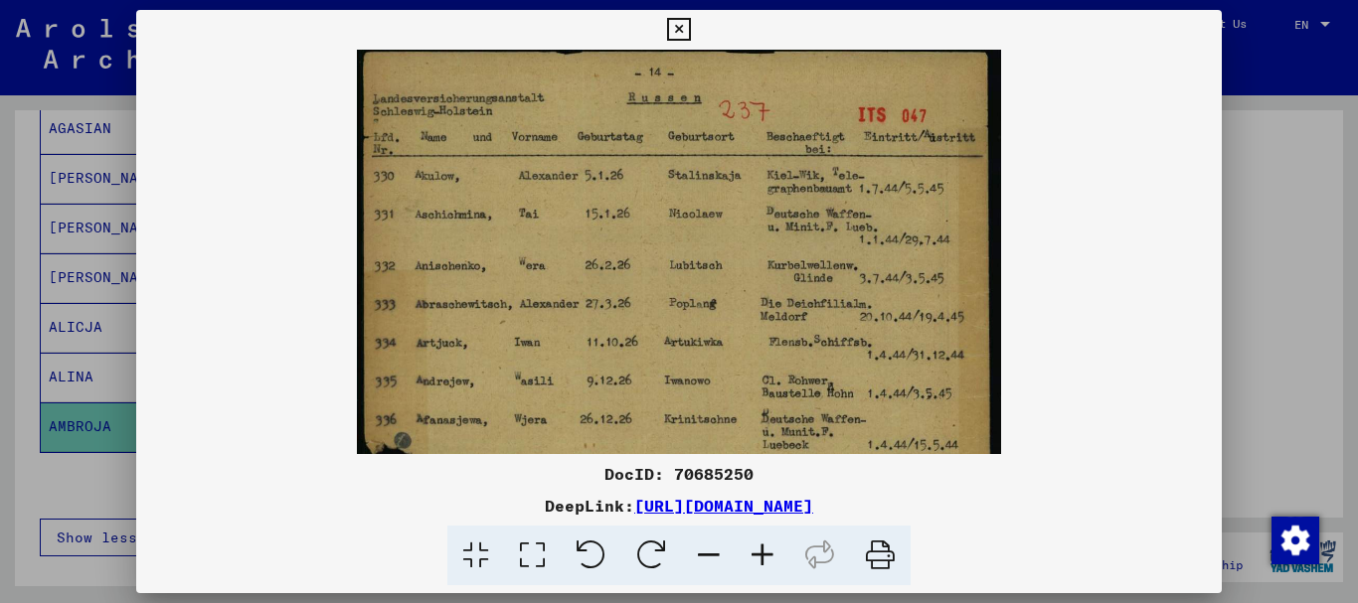
click at [761, 554] on icon at bounding box center [763, 556] width 54 height 61
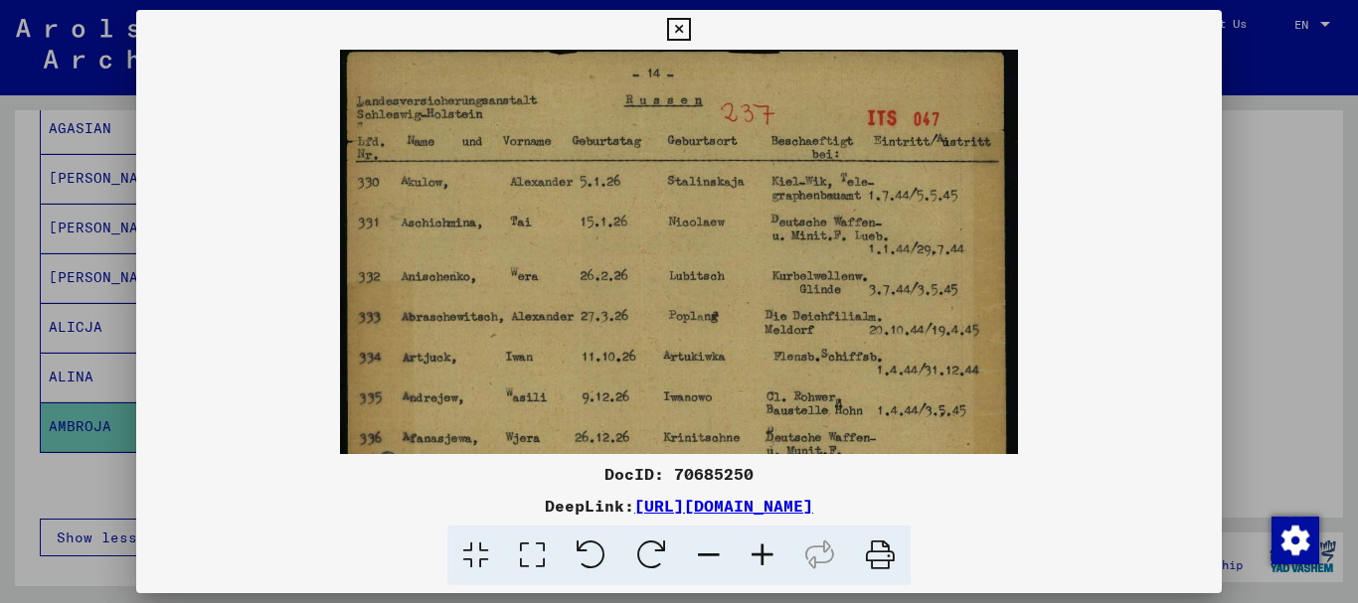
click at [761, 554] on icon at bounding box center [763, 556] width 54 height 61
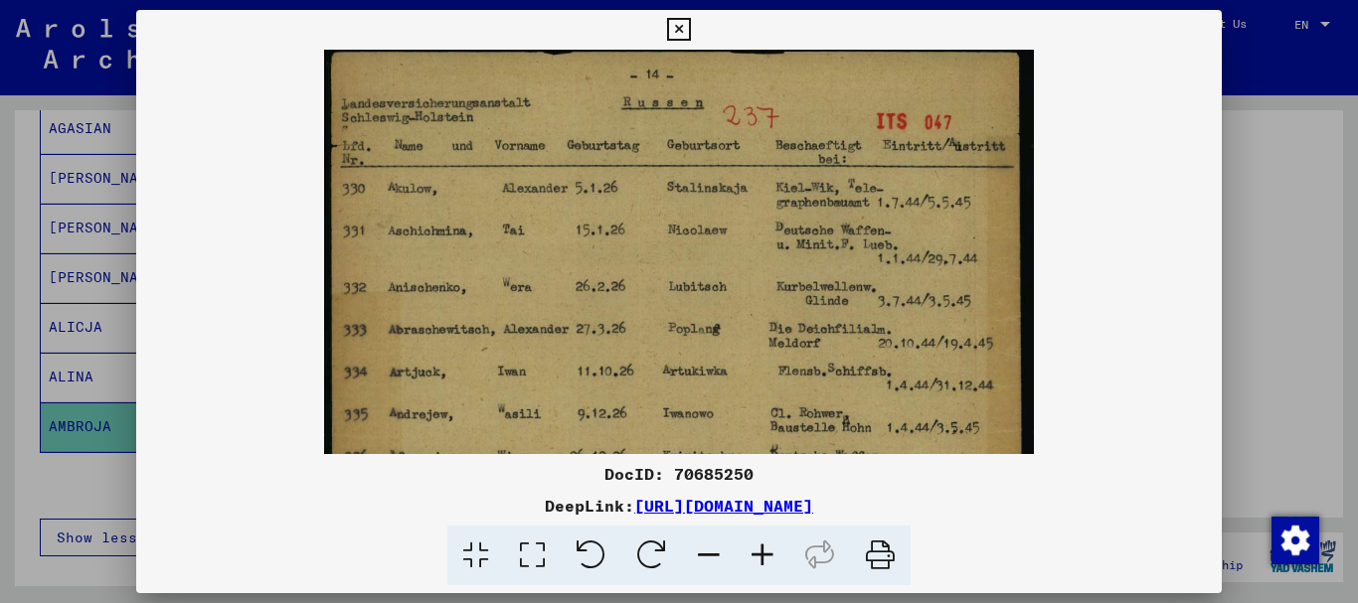
click at [761, 554] on icon at bounding box center [763, 556] width 54 height 61
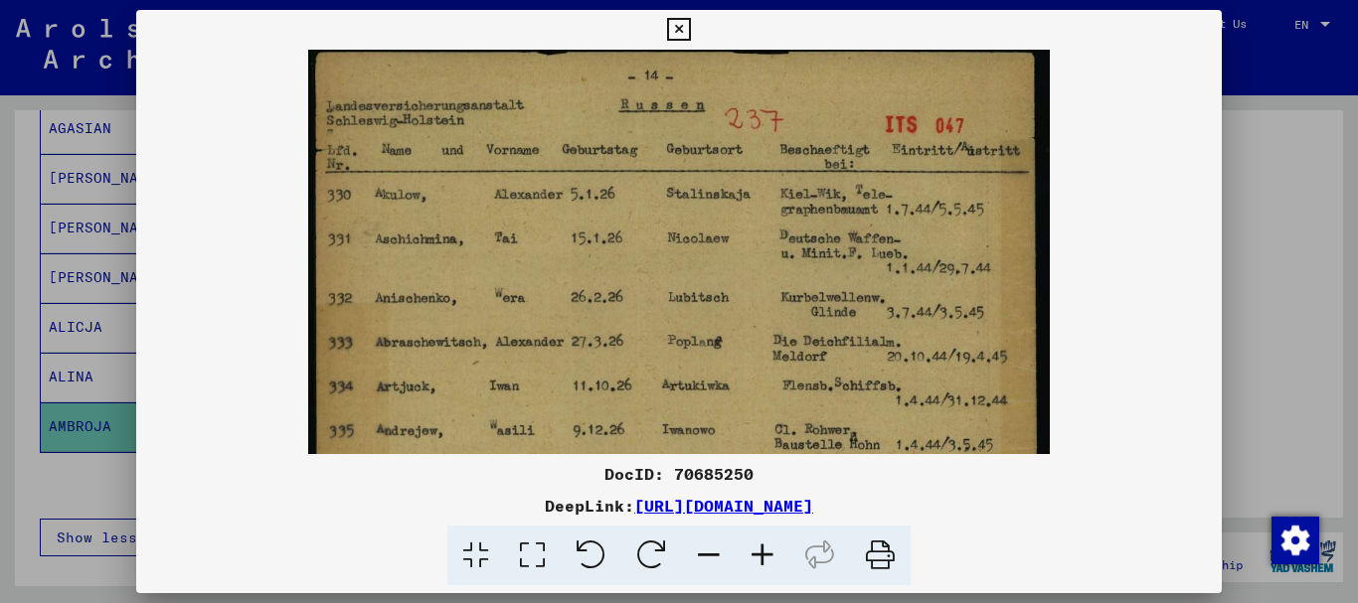
click at [761, 554] on icon at bounding box center [763, 556] width 54 height 61
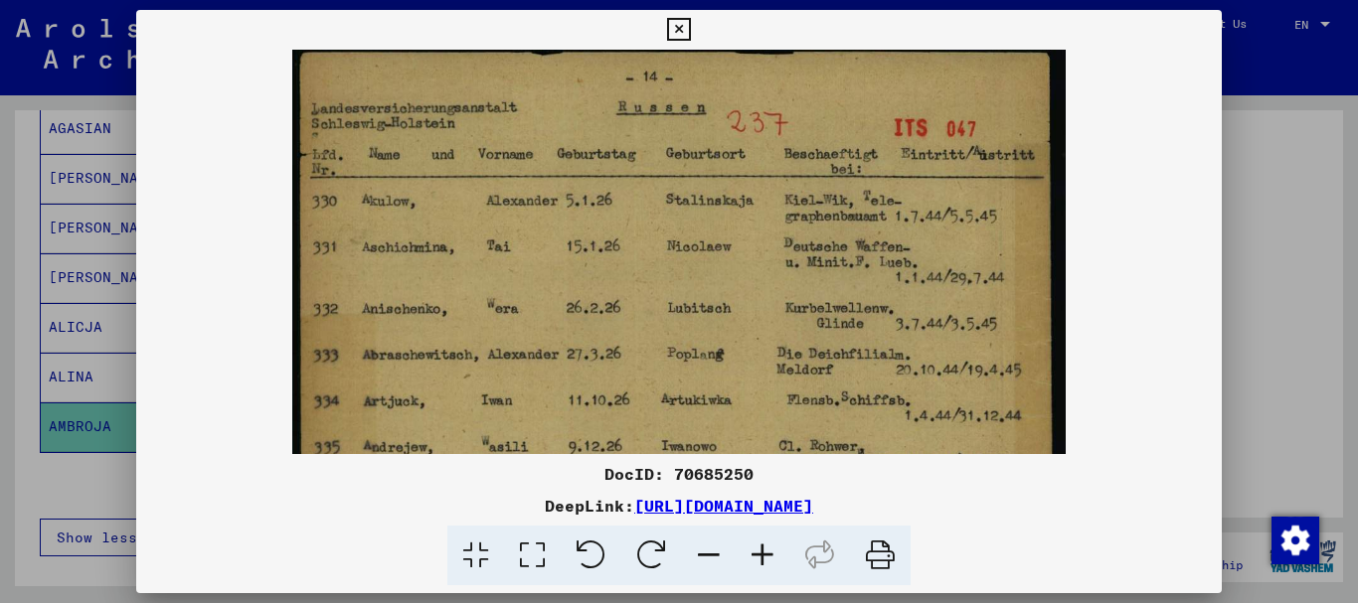
click at [761, 554] on icon at bounding box center [763, 556] width 54 height 61
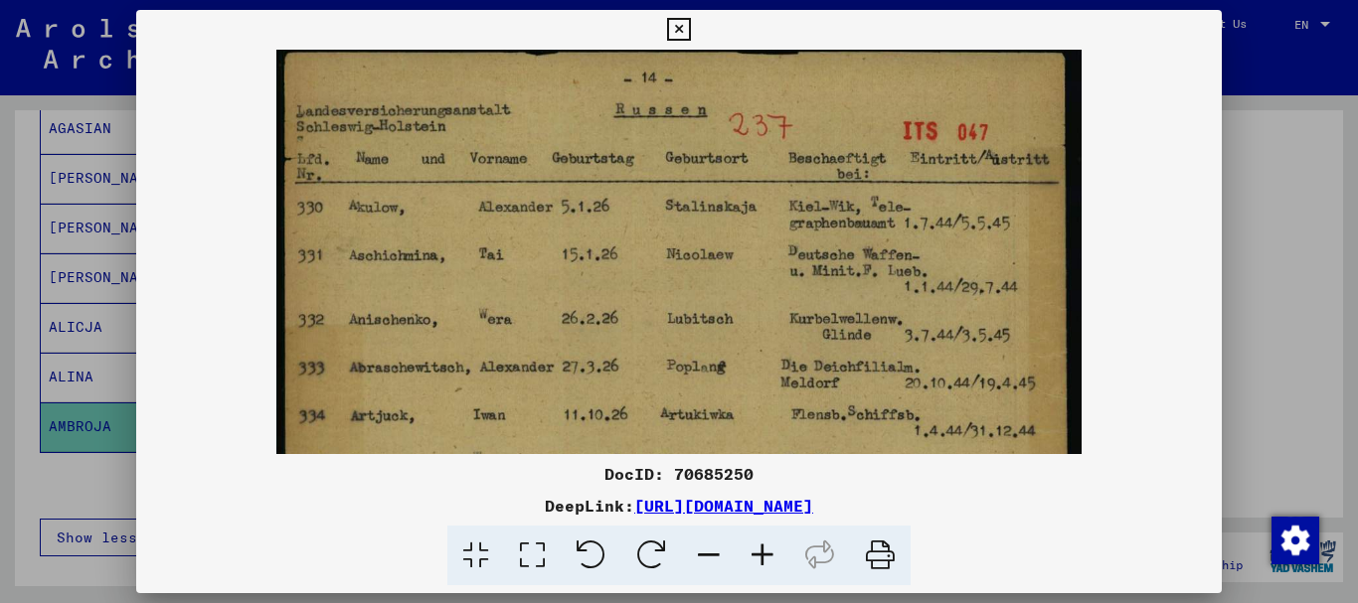
drag, startPoint x: 806, startPoint y: 202, endPoint x: 803, endPoint y: 131, distance: 70.6
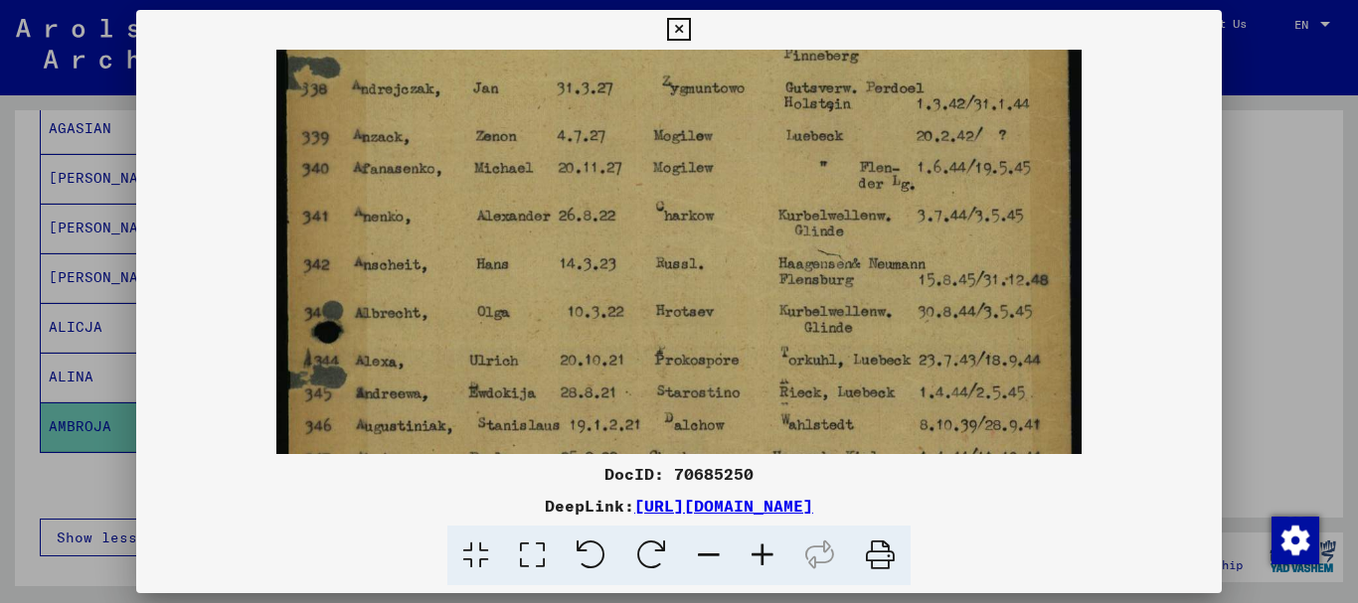
scroll to position [537, 0]
drag, startPoint x: 596, startPoint y: 367, endPoint x: 600, endPoint y: 111, distance: 255.5
click at [600, 111] on img at bounding box center [678, 138] width 805 height 1250
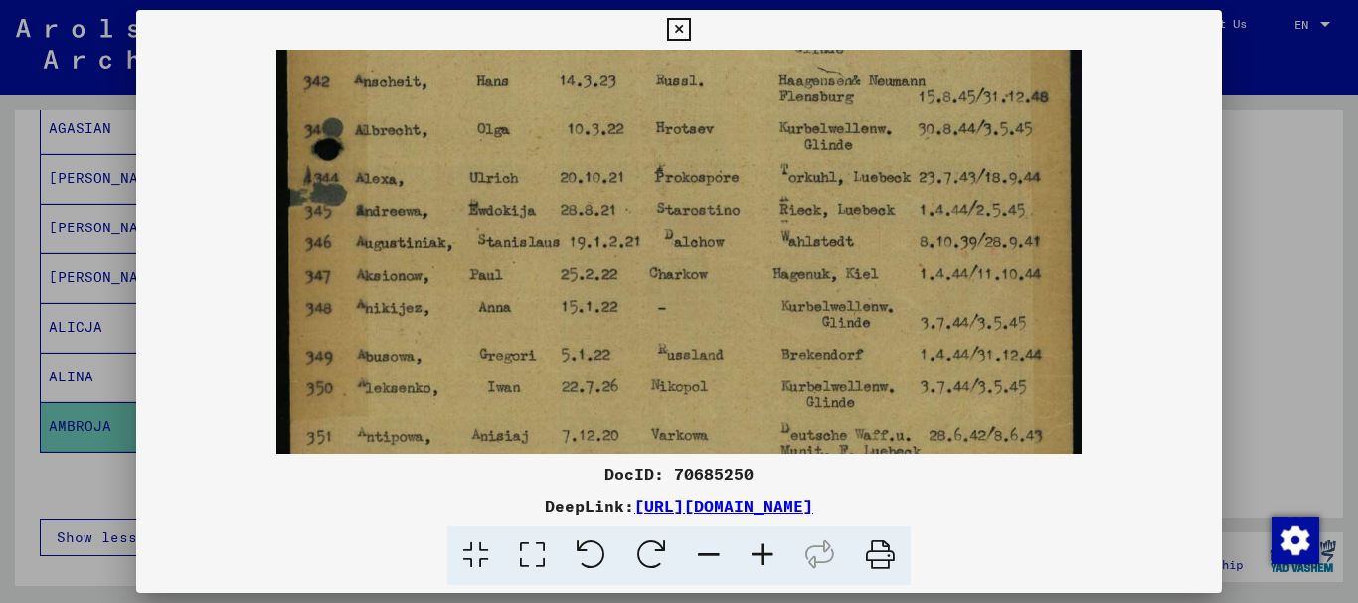
scroll to position [728, 0]
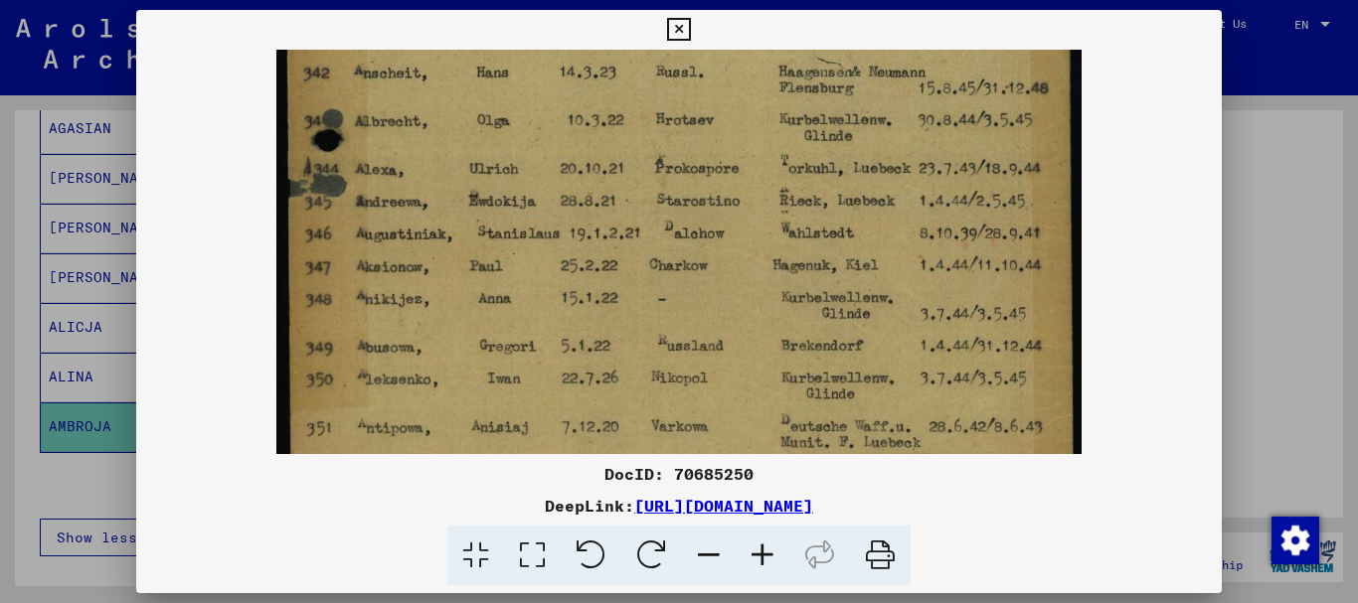
drag, startPoint x: 608, startPoint y: 361, endPoint x: 618, endPoint y: 170, distance: 191.1
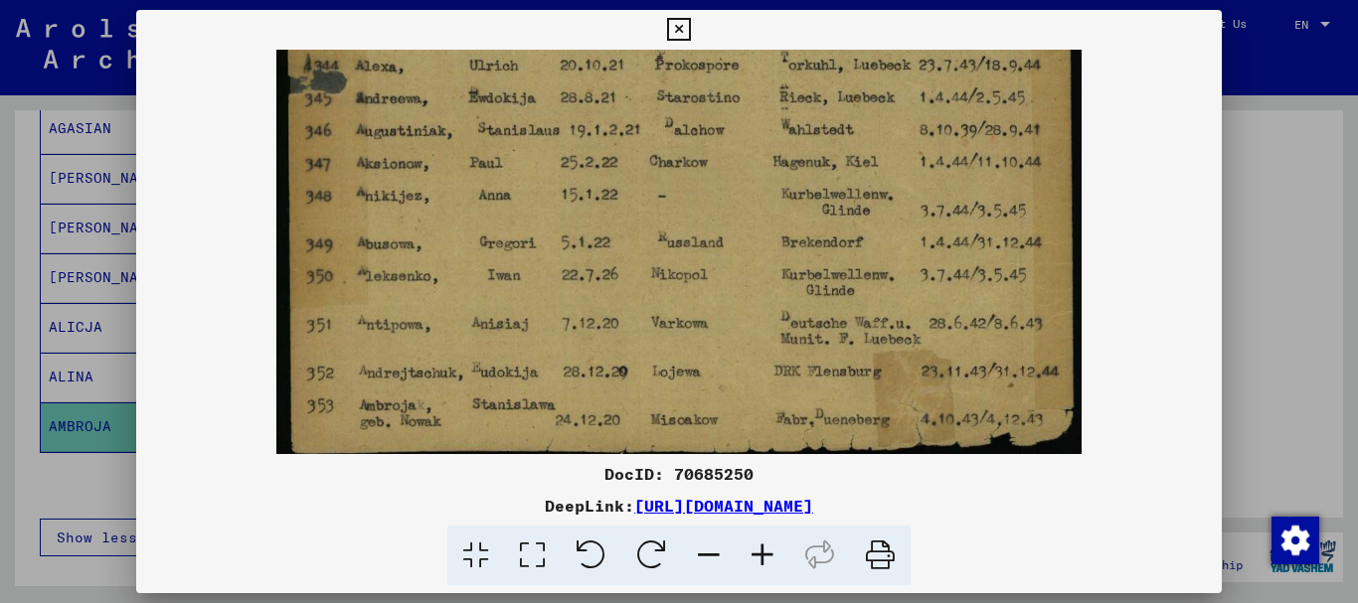
scroll to position [845, 0]
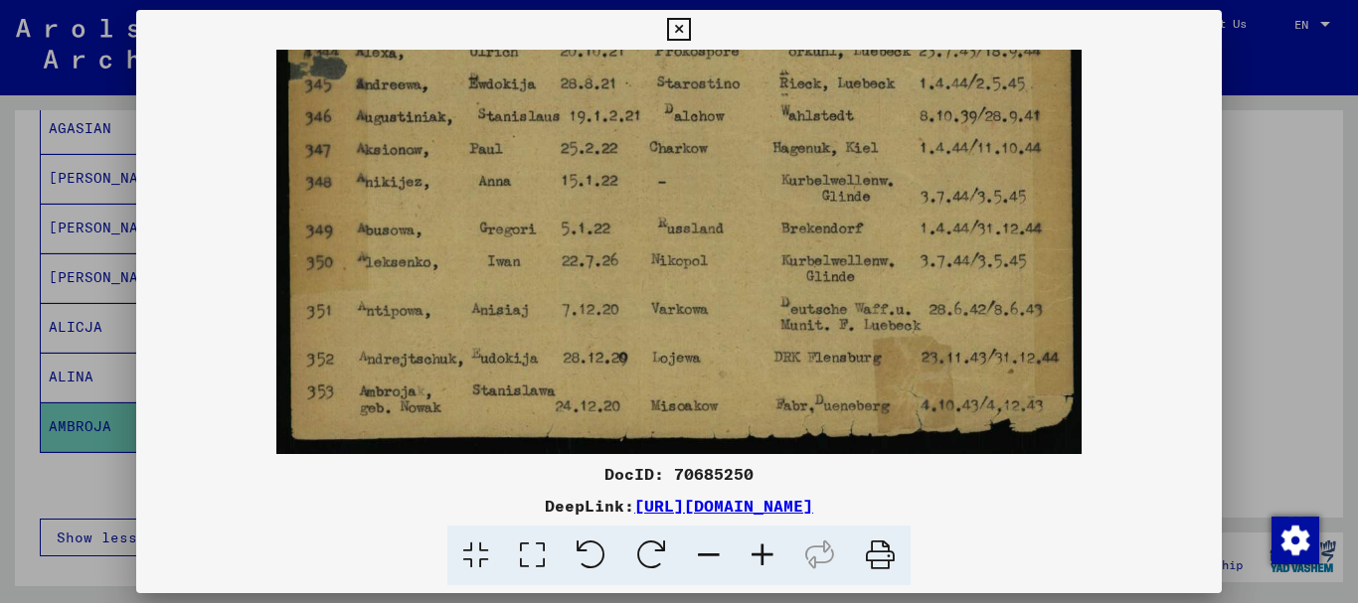
drag, startPoint x: 623, startPoint y: 354, endPoint x: 639, endPoint y: 178, distance: 176.7
click at [682, 28] on icon at bounding box center [678, 30] width 23 height 24
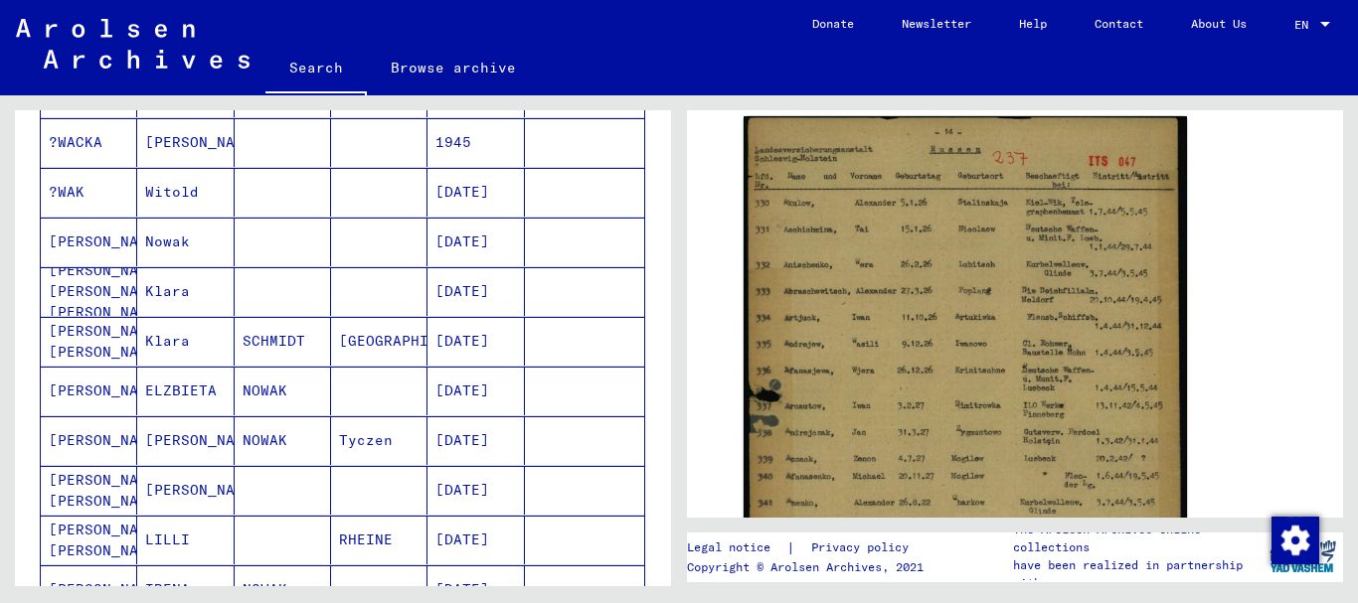
scroll to position [298, 0]
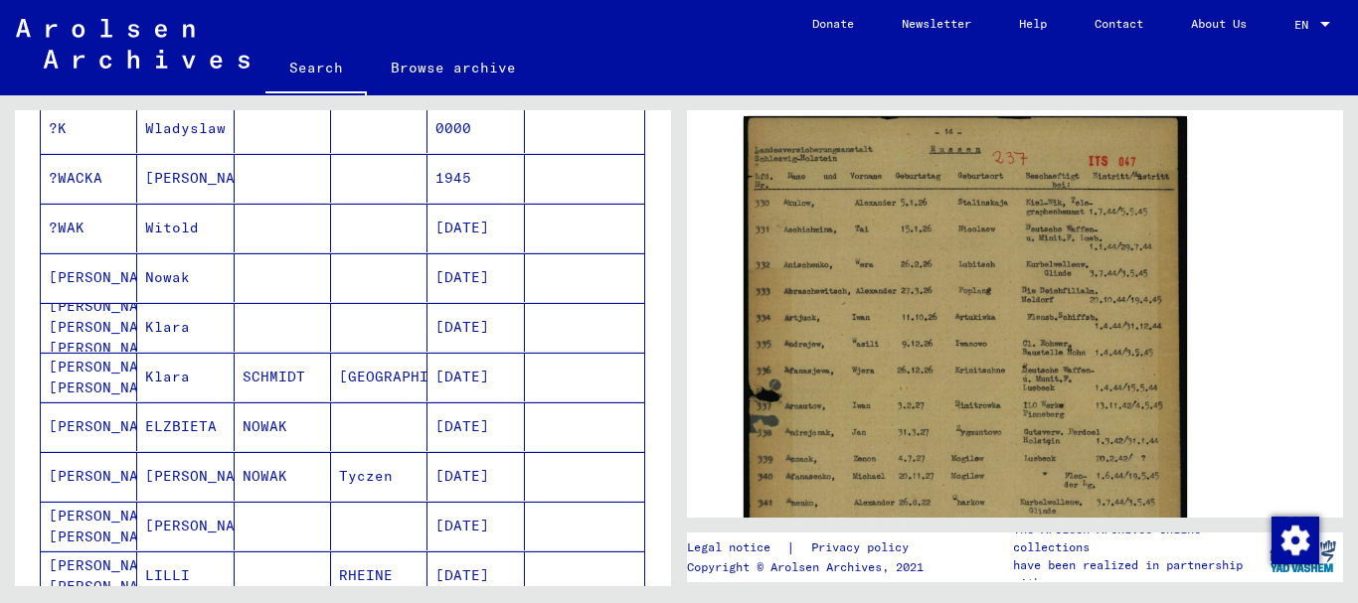
click at [144, 278] on mat-cell "Nowak" at bounding box center [185, 277] width 96 height 49
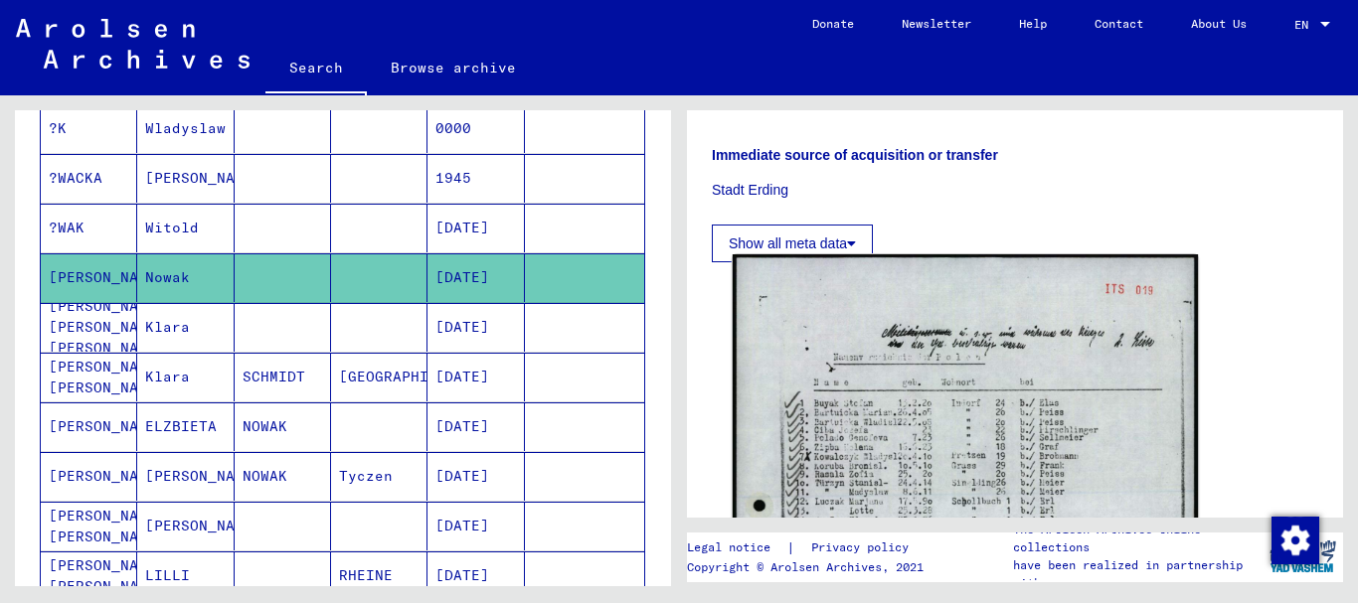
scroll to position [895, 0]
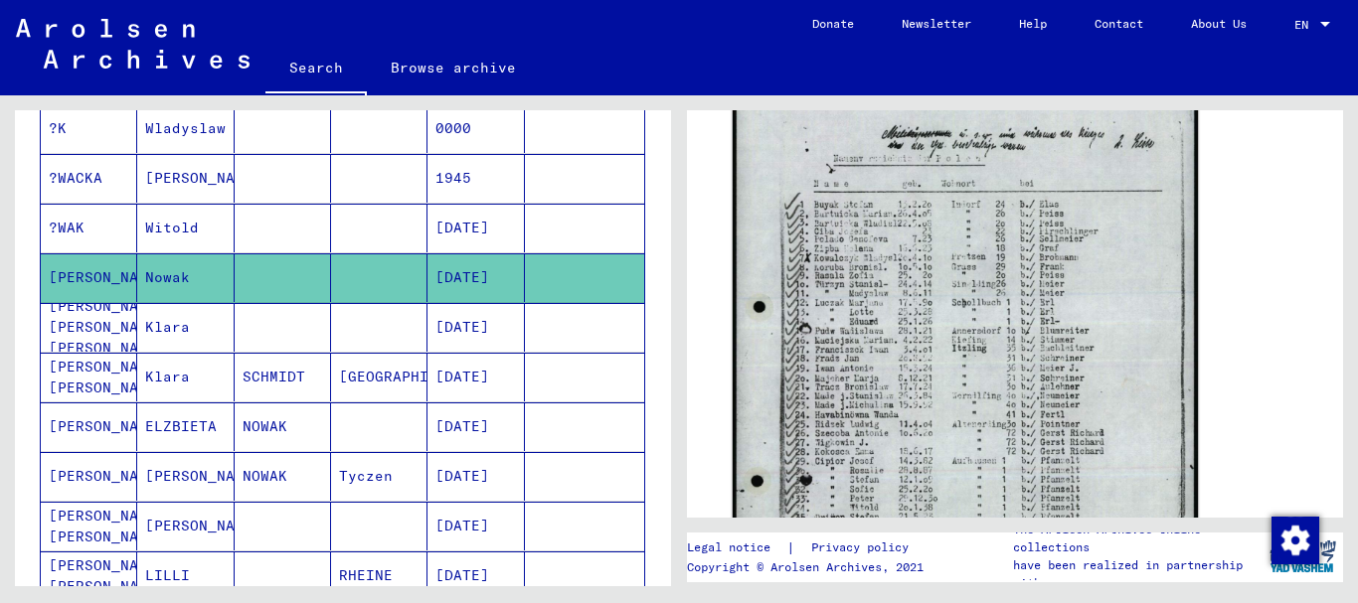
click at [950, 341] on img at bounding box center [965, 381] width 465 height 651
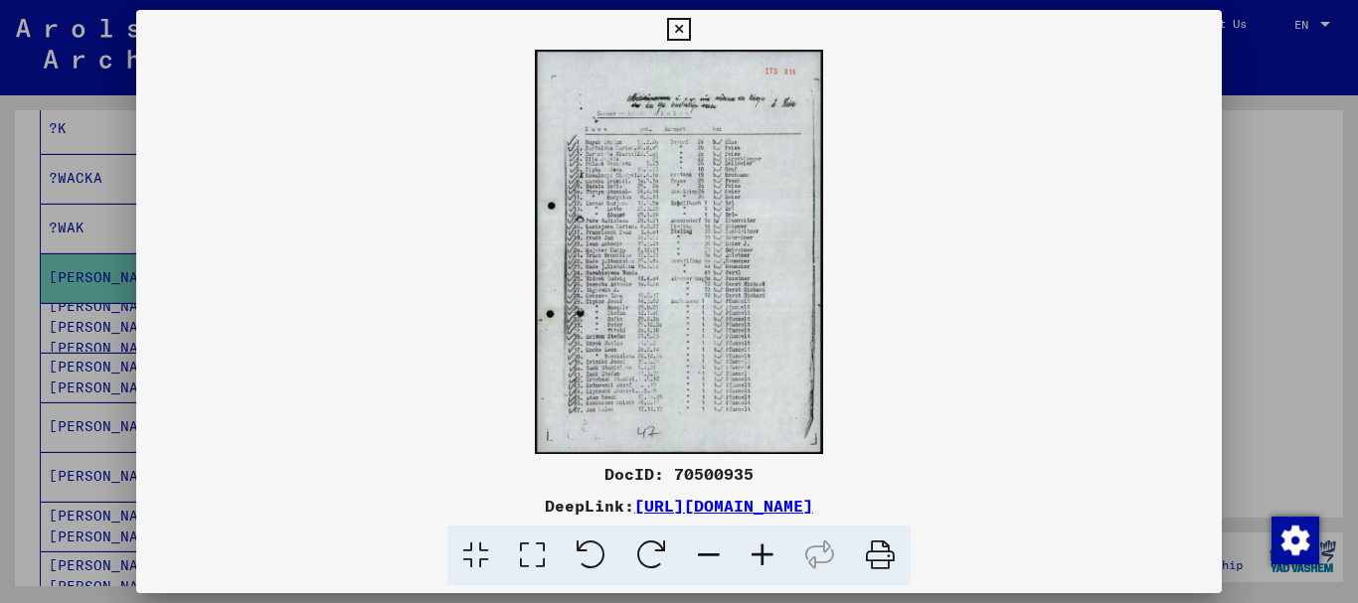
click at [760, 550] on icon at bounding box center [763, 556] width 54 height 61
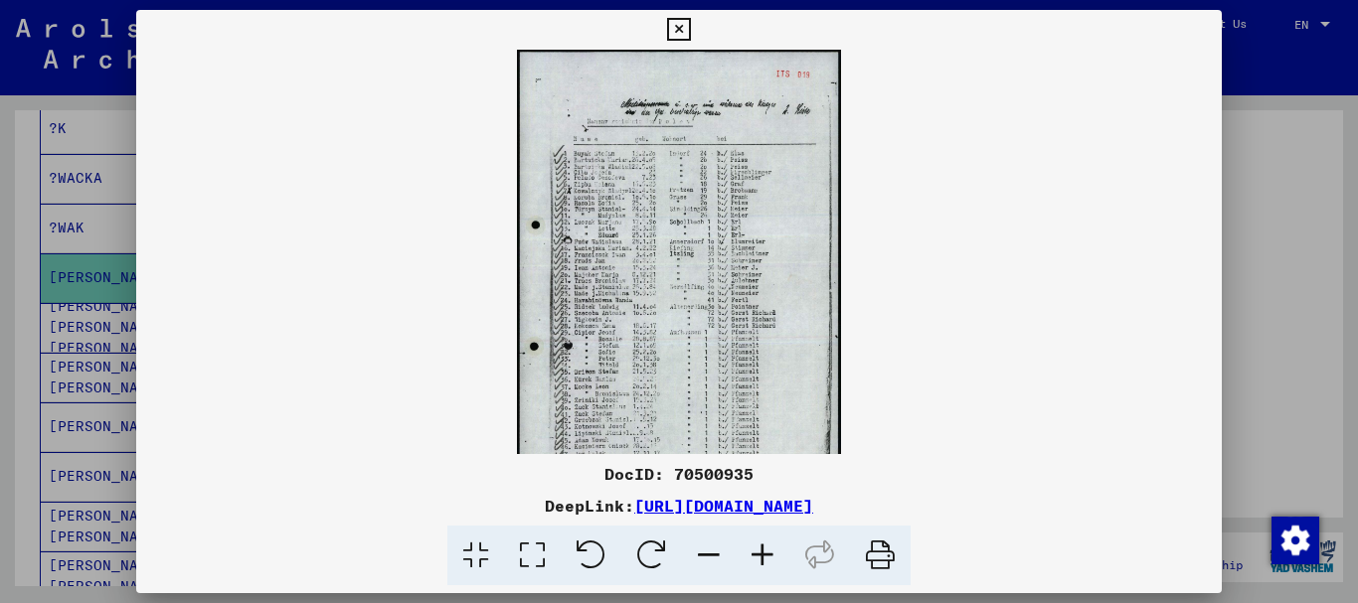
click at [760, 550] on icon at bounding box center [763, 556] width 54 height 61
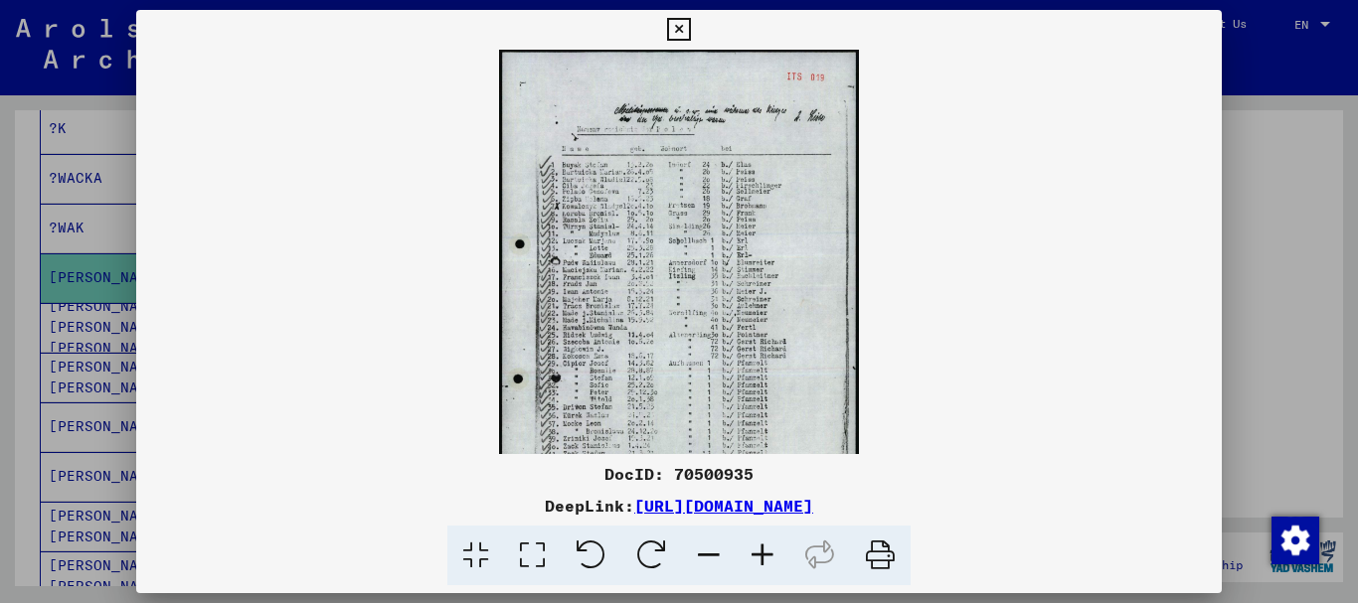
click at [760, 550] on icon at bounding box center [763, 556] width 54 height 61
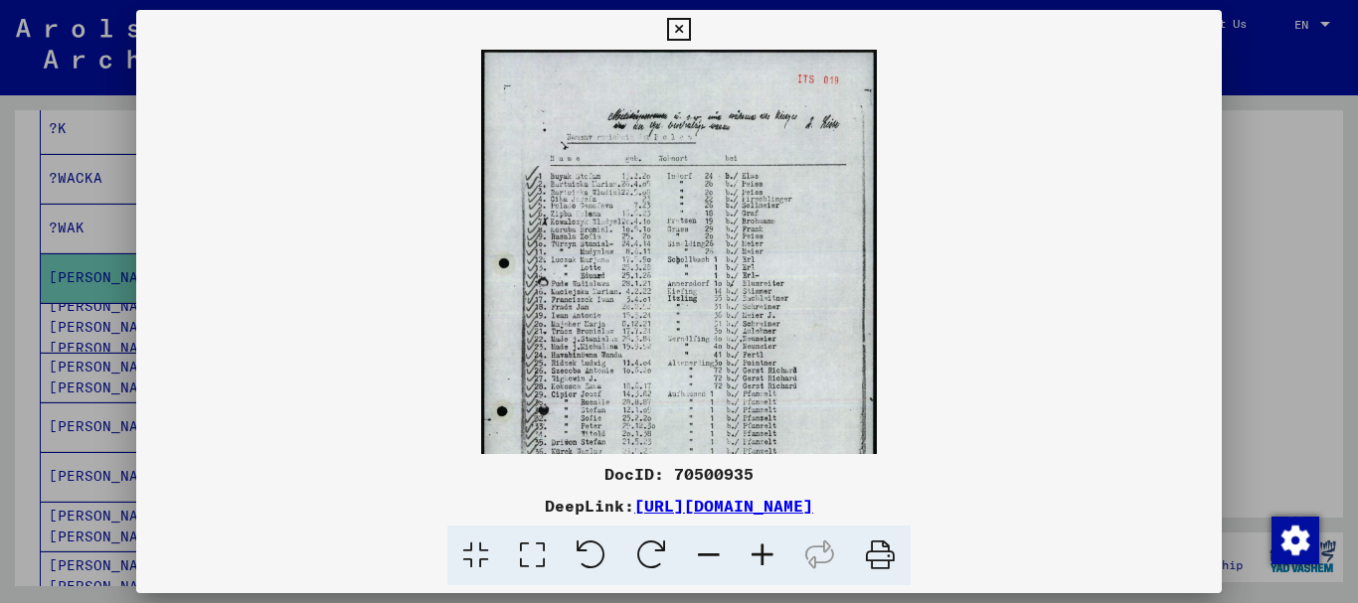
click at [760, 550] on icon at bounding box center [763, 556] width 54 height 61
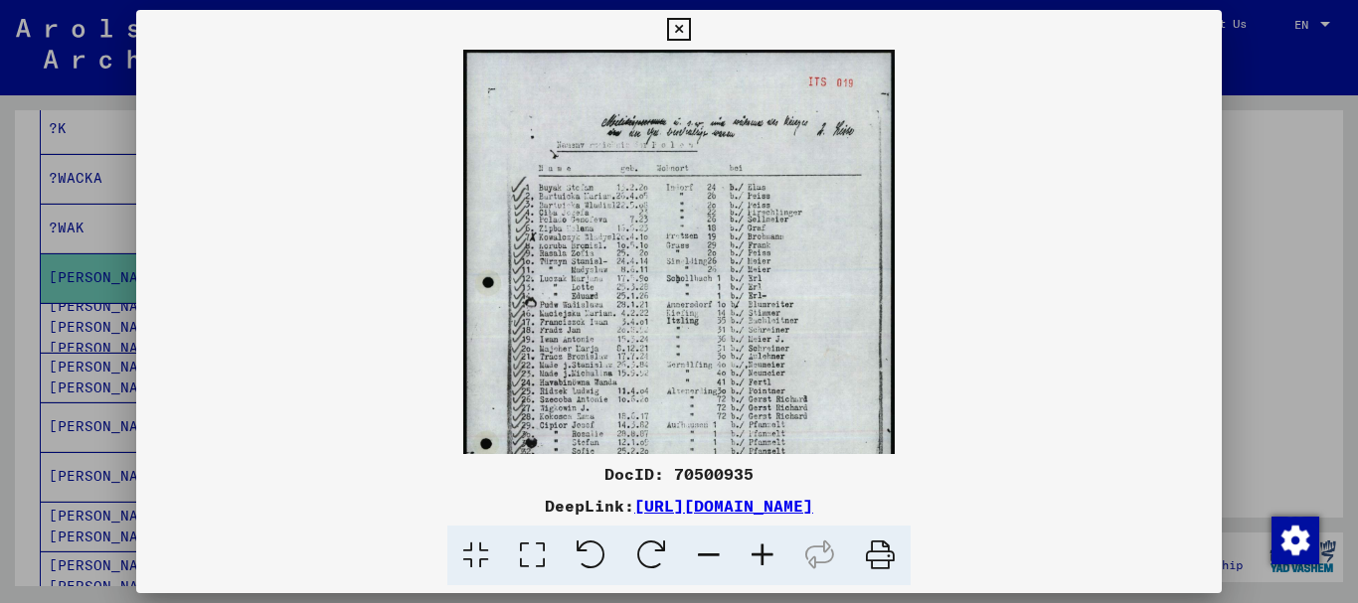
click at [761, 550] on icon at bounding box center [763, 556] width 54 height 61
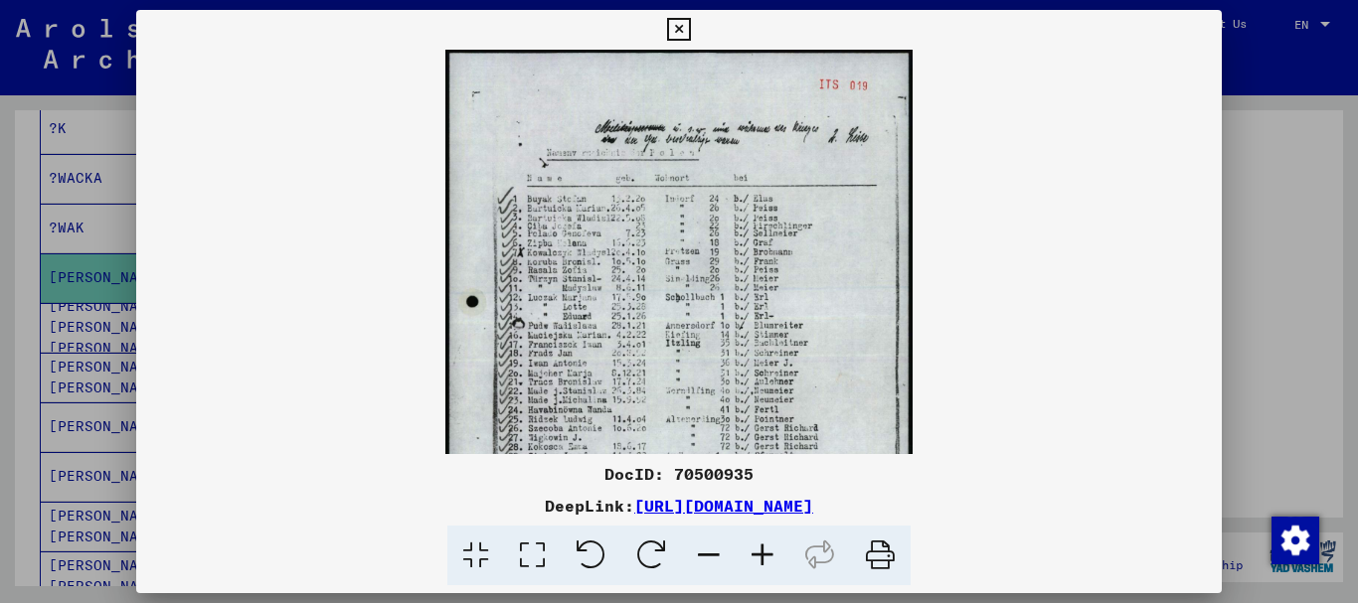
click at [761, 550] on icon at bounding box center [763, 556] width 54 height 61
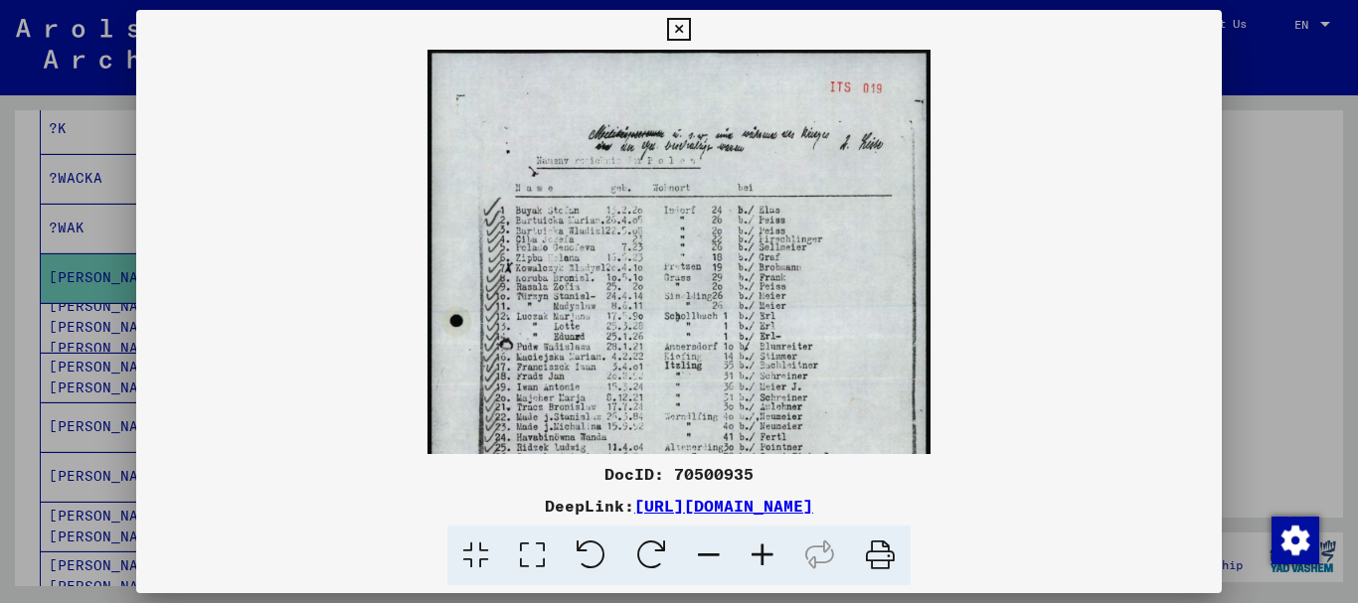
click at [762, 551] on icon at bounding box center [763, 556] width 54 height 61
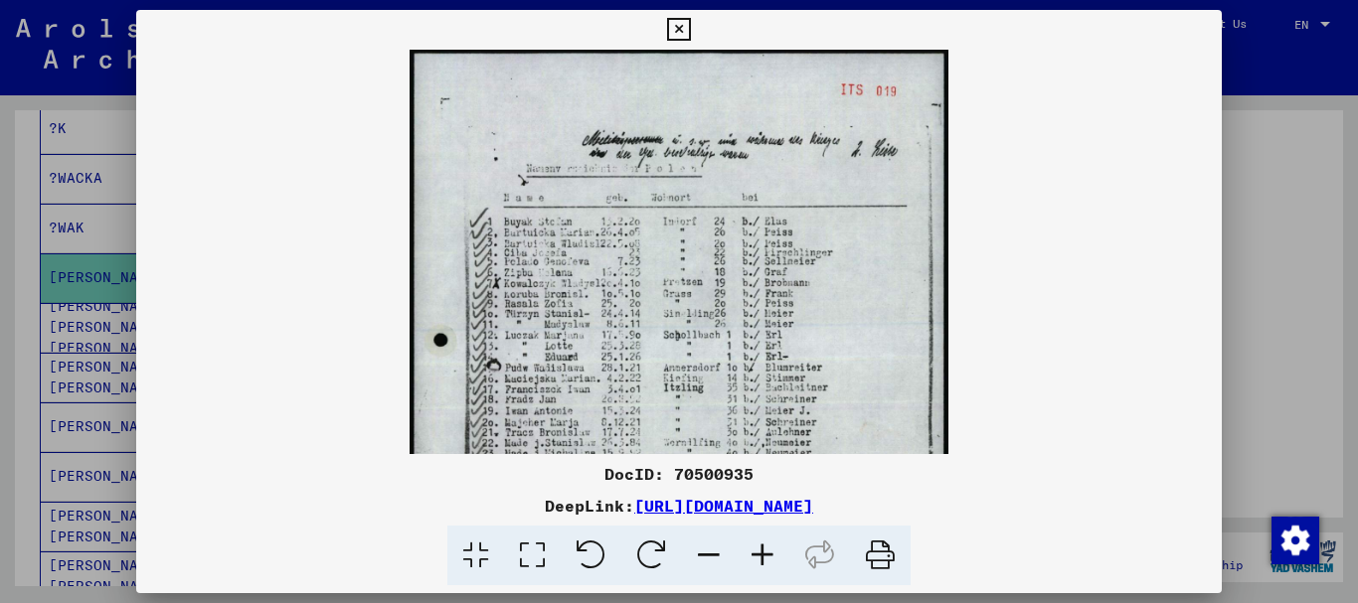
click at [762, 551] on icon at bounding box center [763, 556] width 54 height 61
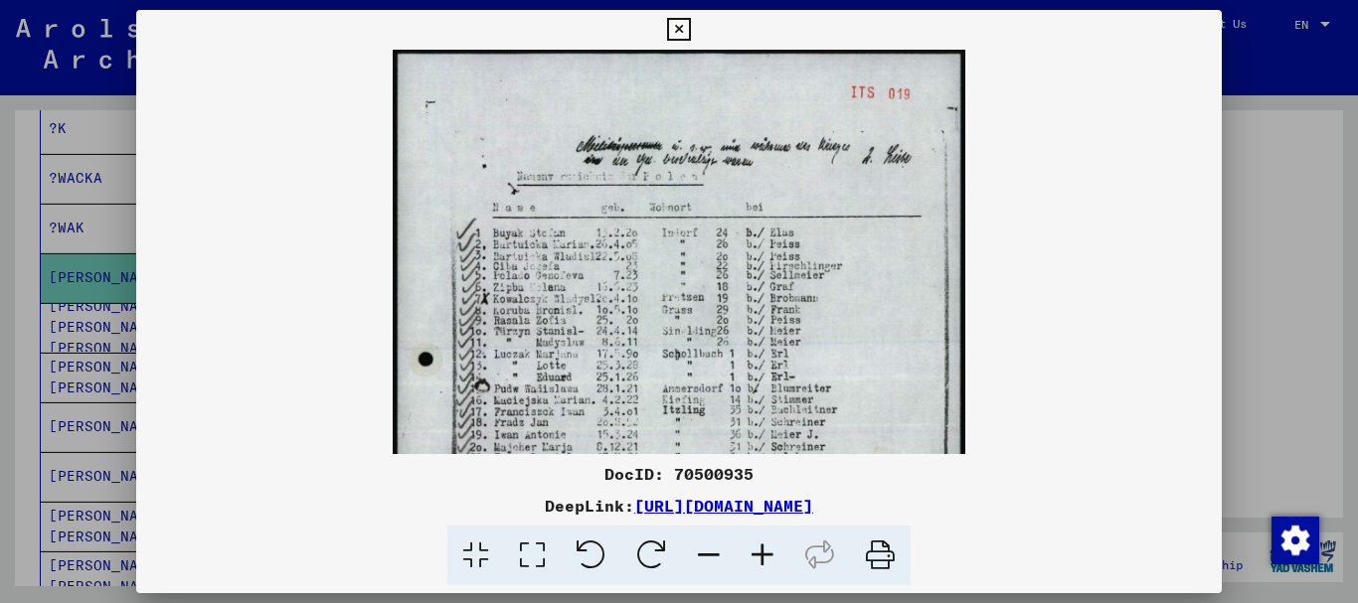
click at [762, 551] on icon at bounding box center [763, 556] width 54 height 61
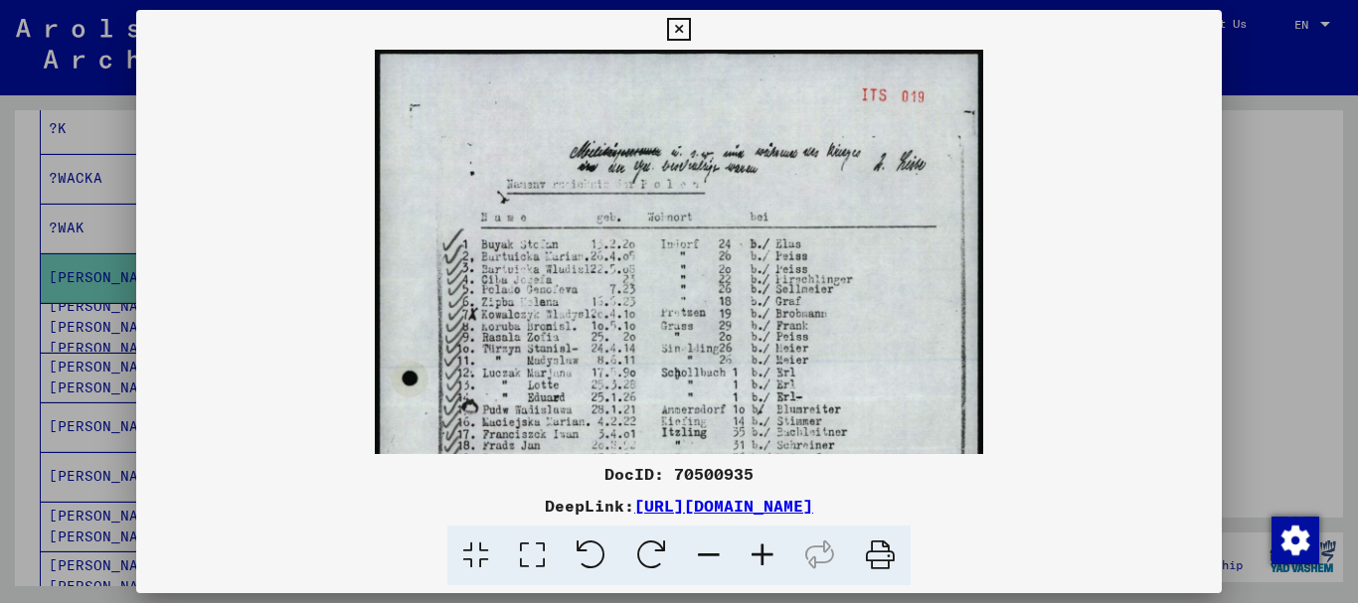
click at [762, 551] on icon at bounding box center [763, 556] width 54 height 61
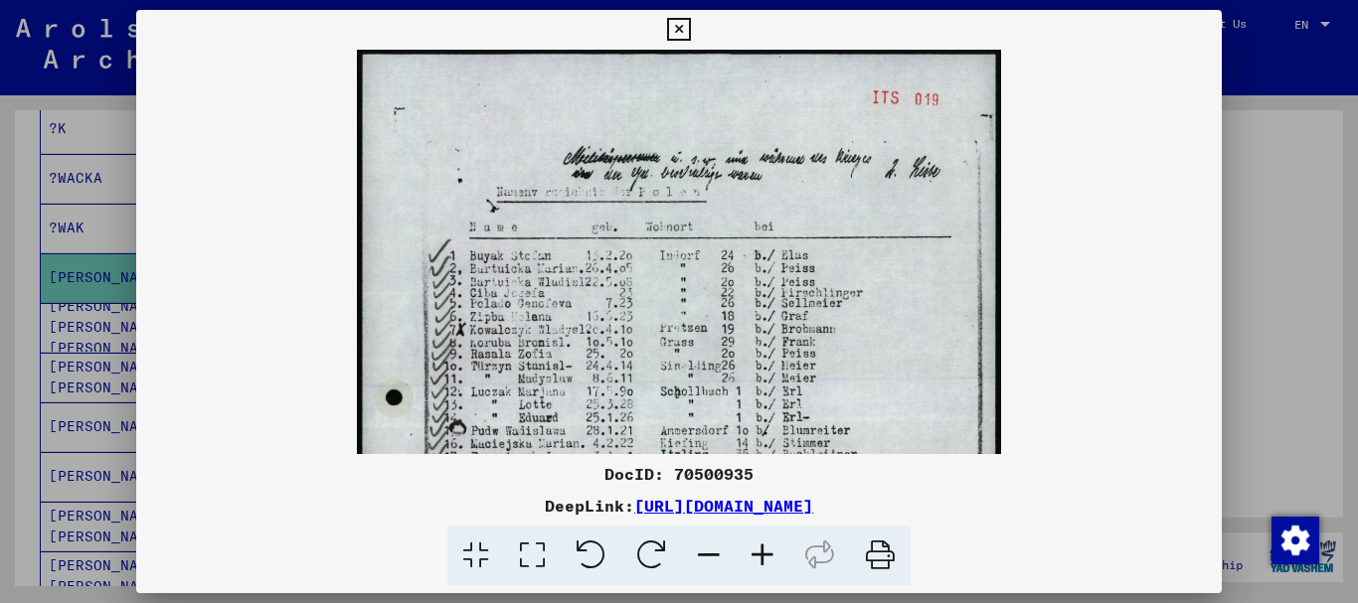
click at [762, 551] on icon at bounding box center [763, 556] width 54 height 61
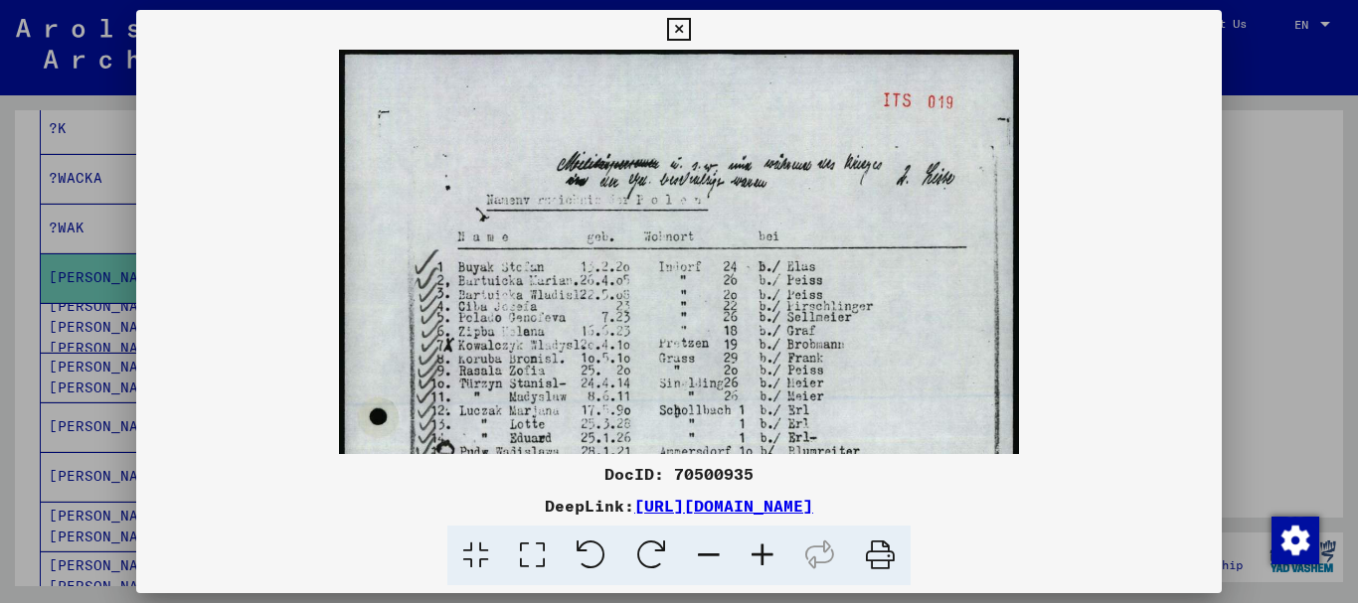
click at [762, 551] on icon at bounding box center [763, 556] width 54 height 61
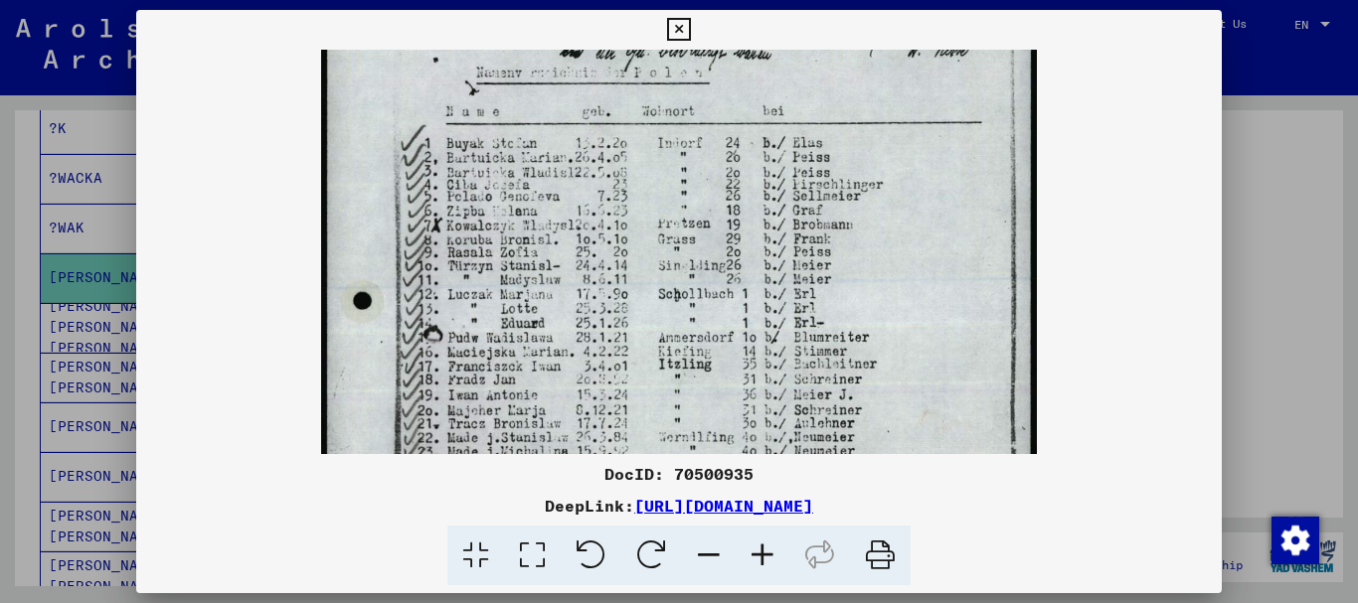
scroll to position [146, 0]
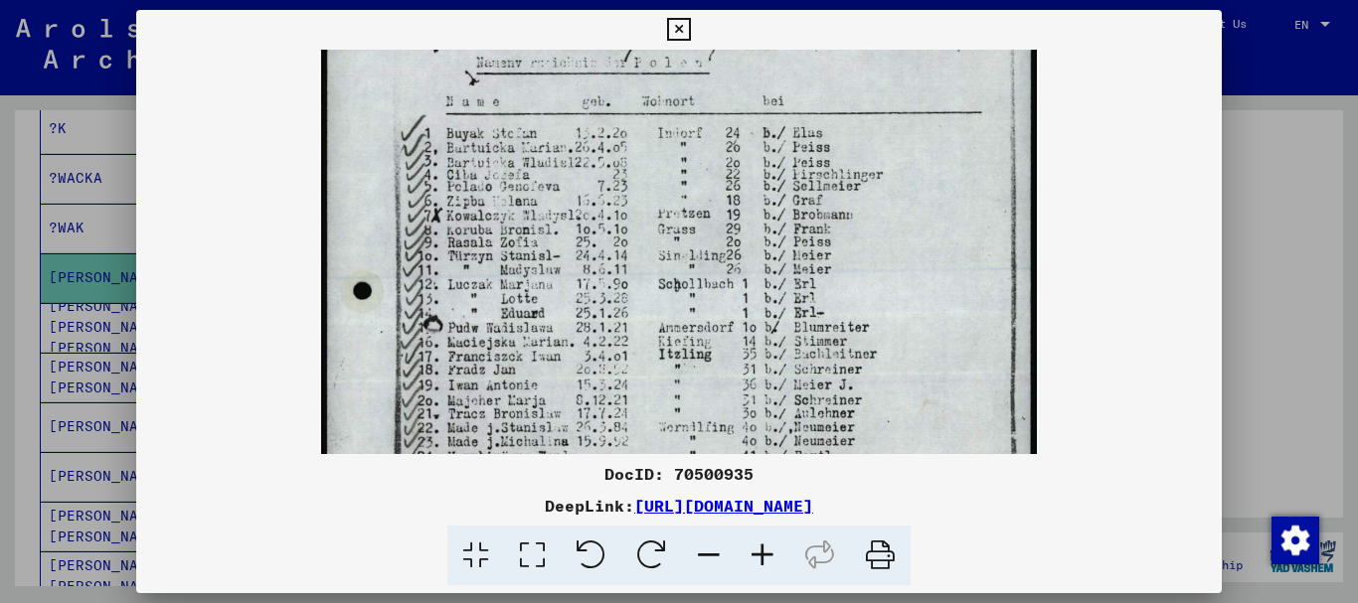
drag, startPoint x: 677, startPoint y: 380, endPoint x: 711, endPoint y: 234, distance: 150.0
click at [711, 234] on img at bounding box center [679, 405] width 716 height 1001
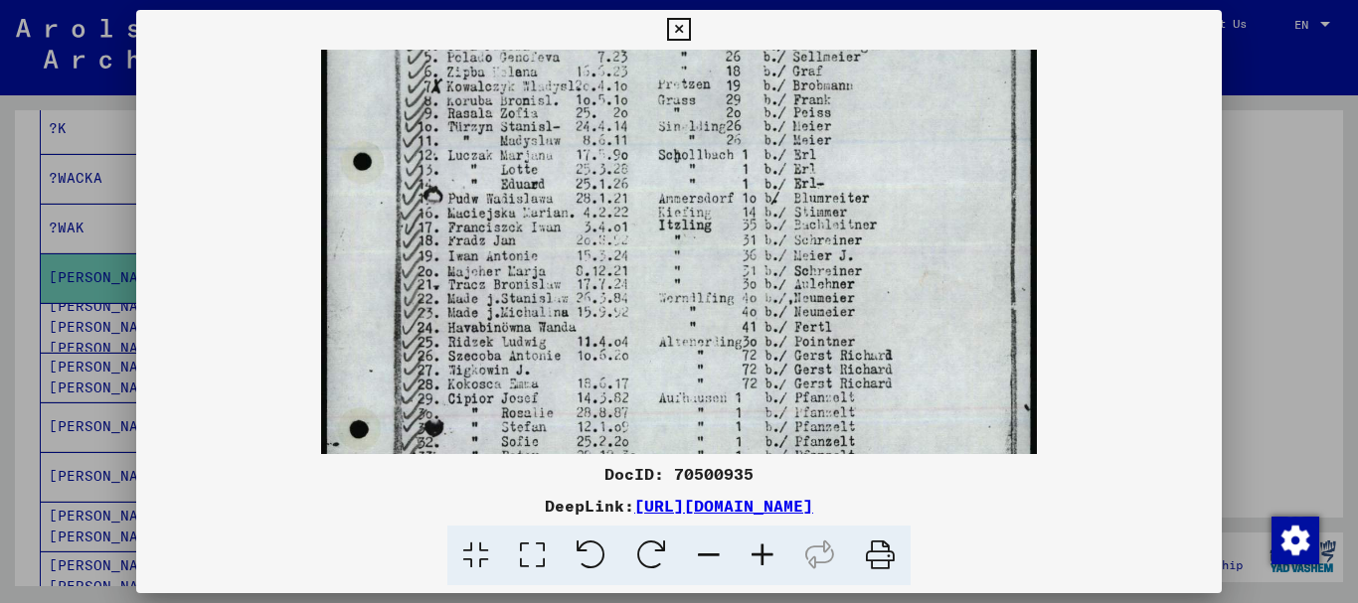
scroll to position [285, 0]
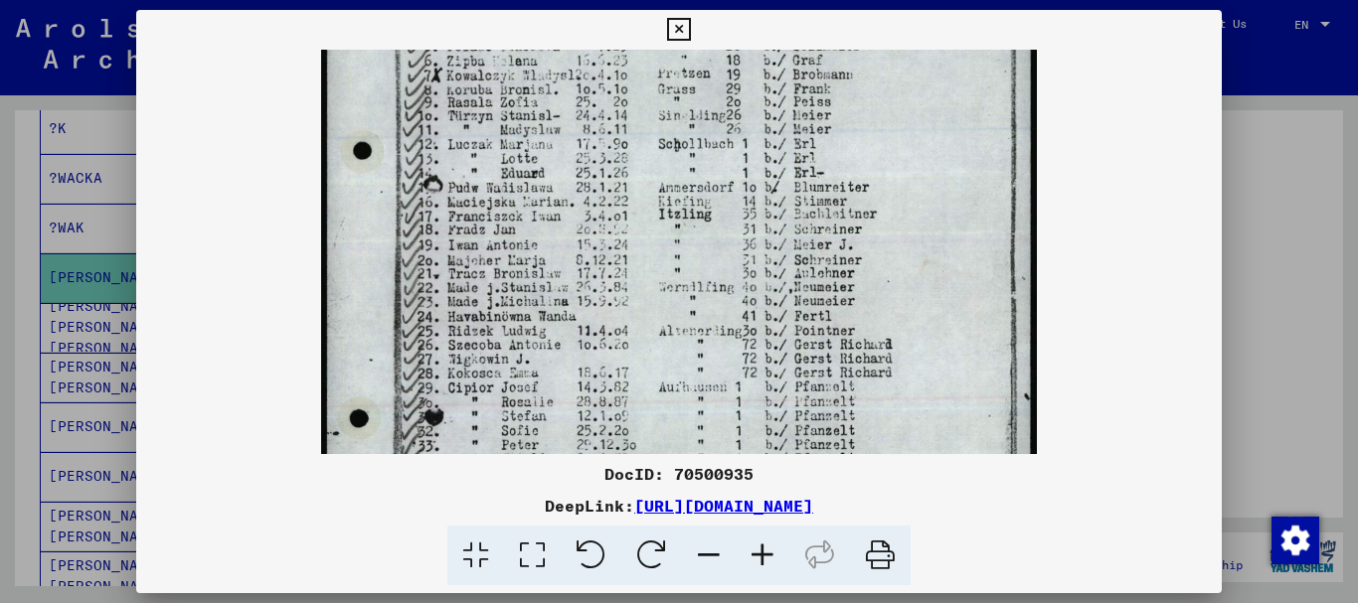
drag, startPoint x: 727, startPoint y: 369, endPoint x: 743, endPoint y: 230, distance: 140.1
click at [743, 230] on img at bounding box center [679, 264] width 716 height 1001
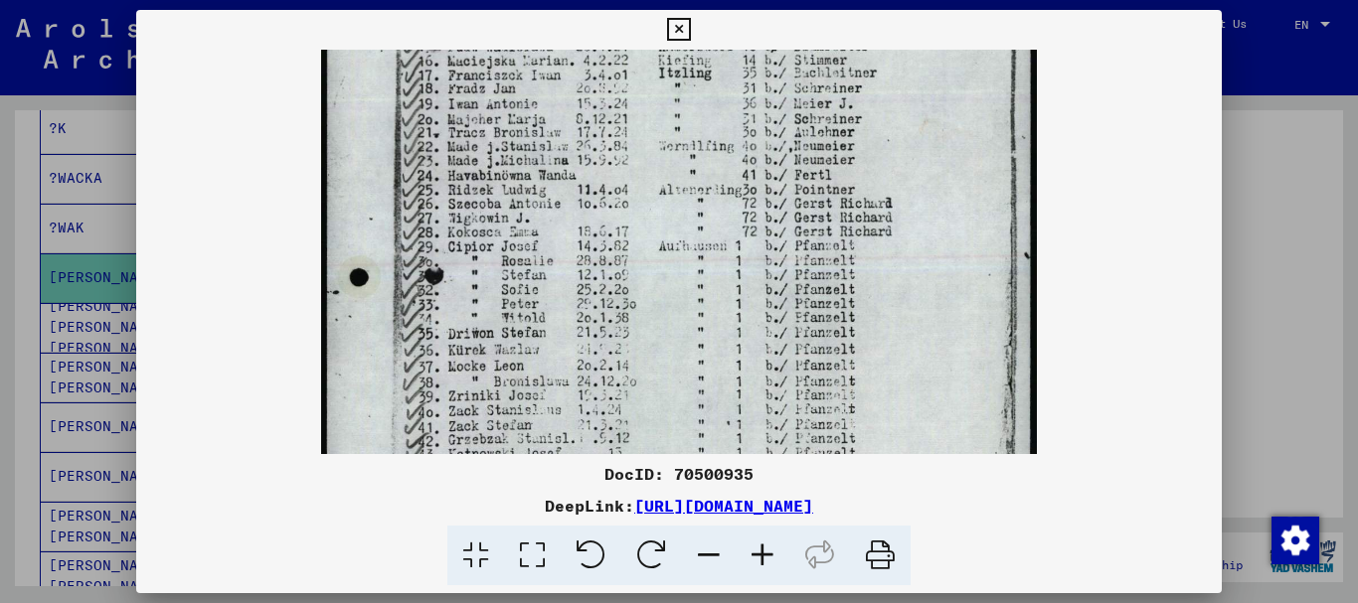
scroll to position [427, 0]
drag, startPoint x: 687, startPoint y: 360, endPoint x: 719, endPoint y: 218, distance: 145.7
click at [719, 218] on img at bounding box center [679, 122] width 716 height 1001
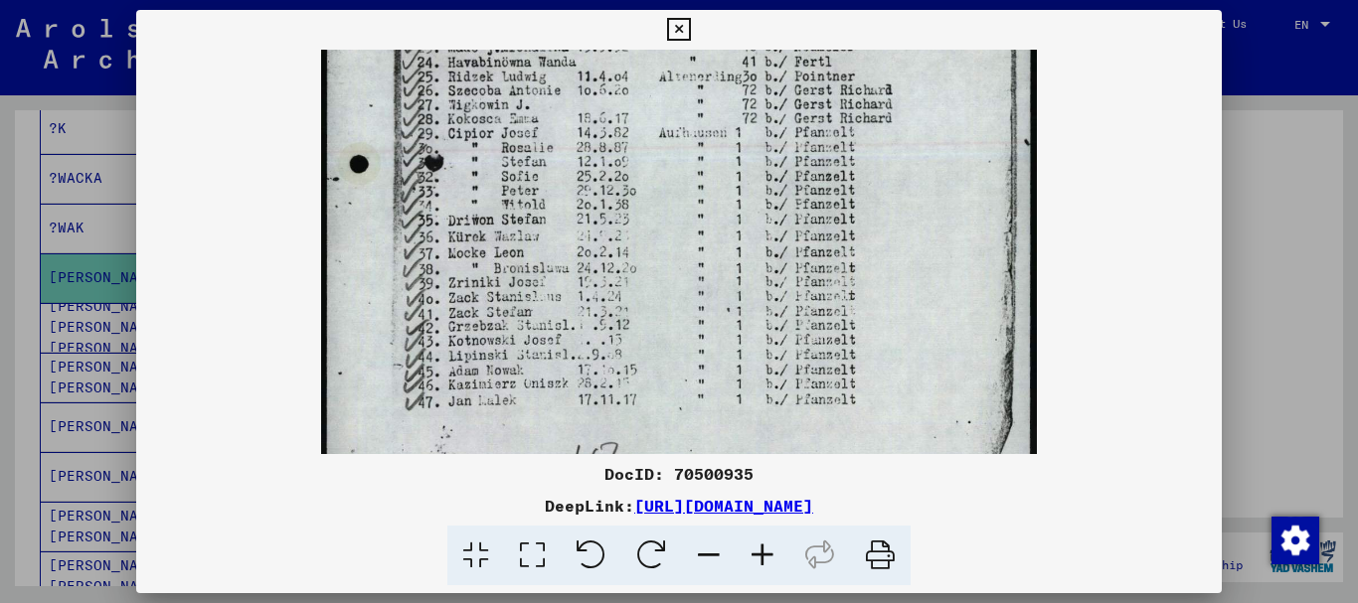
scroll to position [584, 0]
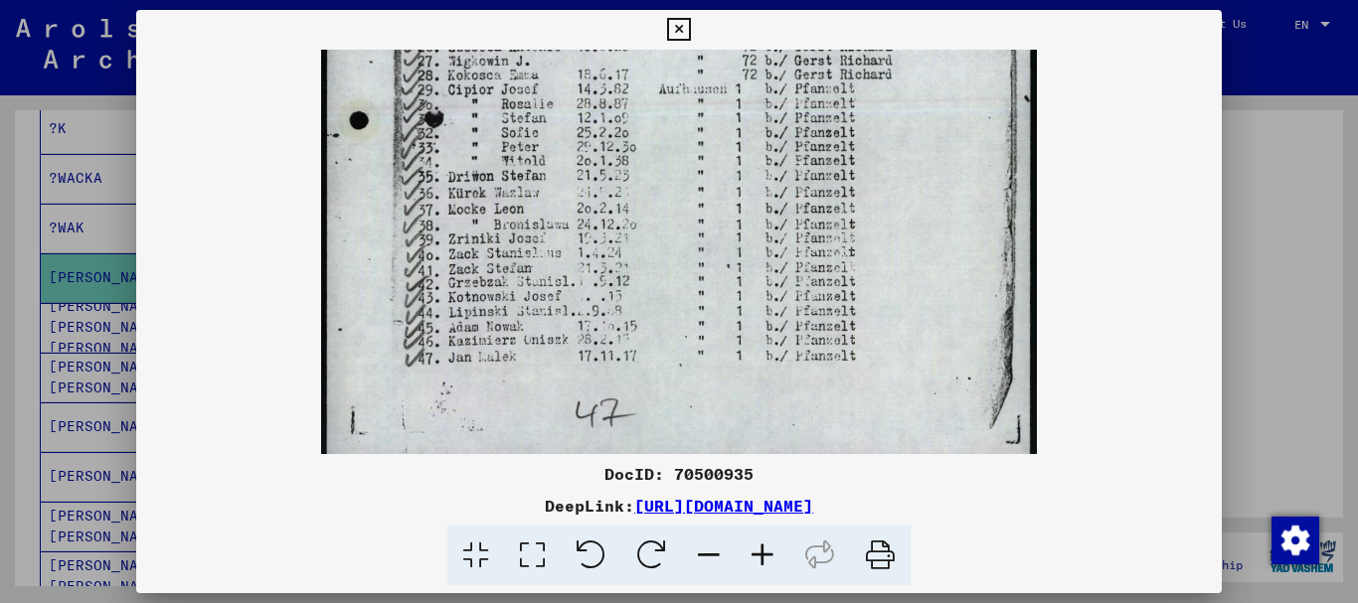
drag, startPoint x: 719, startPoint y: 378, endPoint x: 735, endPoint y: 260, distance: 118.4
click at [682, 24] on icon at bounding box center [678, 30] width 23 height 24
